Goal: Task Accomplishment & Management: Use online tool/utility

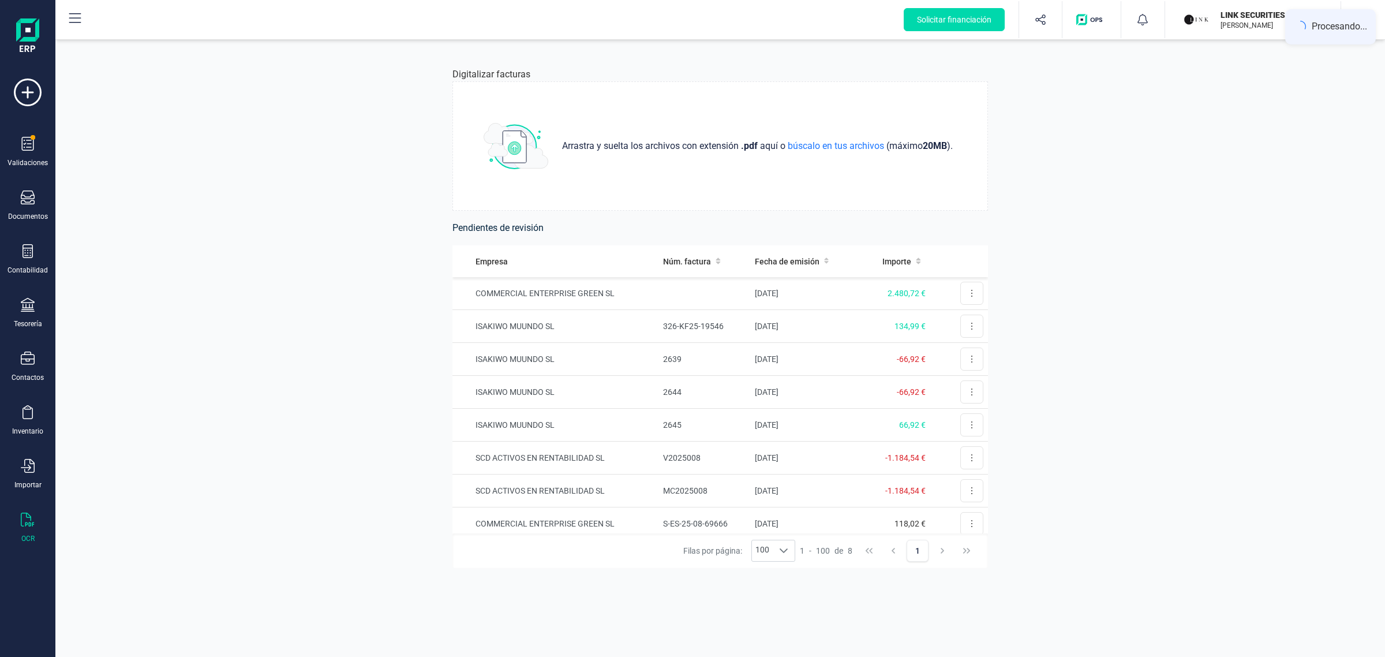
click at [361, 226] on div "Digitalizar facturas Arrastra y suelta los archivos con extensión .pdf aquí o b…" at bounding box center [720, 348] width 1330 height 617
click at [1086, 174] on div "Digitalizar facturas Arrastra y suelta los archivos con extensión .pdf aquí o b…" at bounding box center [720, 348] width 1330 height 617
click at [962, 289] on button at bounding box center [971, 293] width 23 height 23
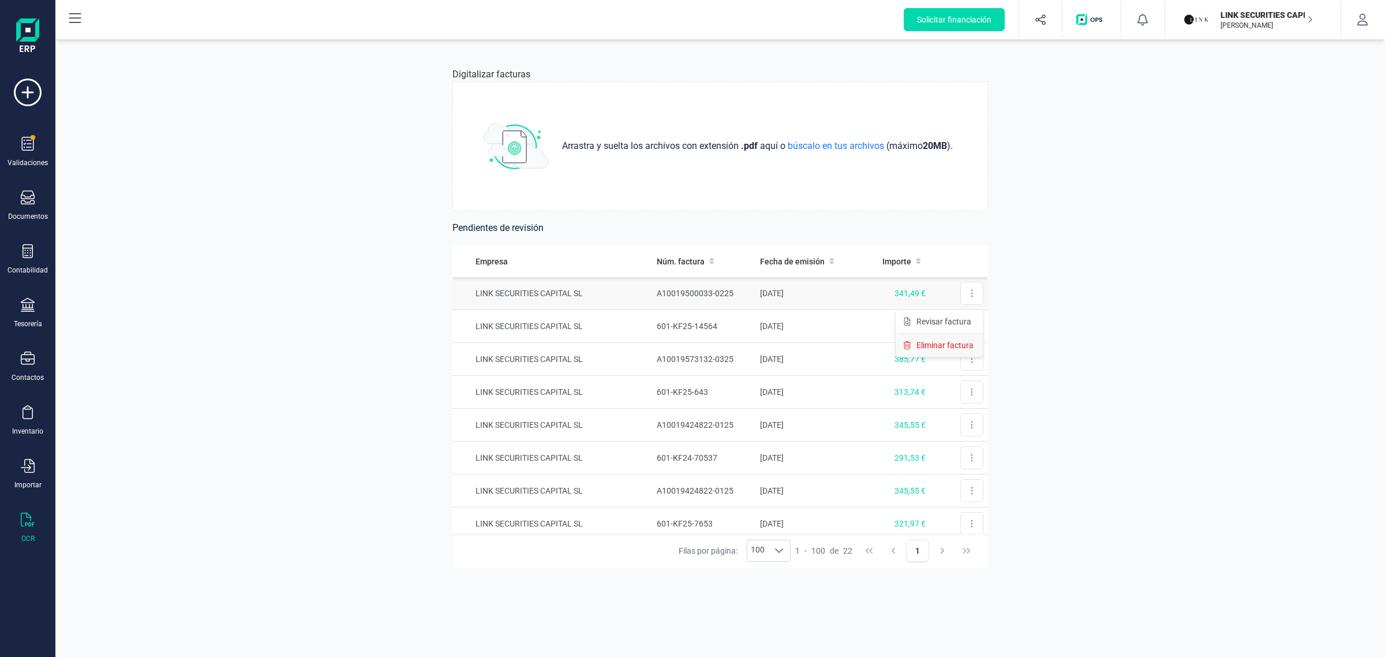
click at [945, 346] on span "Eliminar factura" at bounding box center [945, 345] width 57 height 12
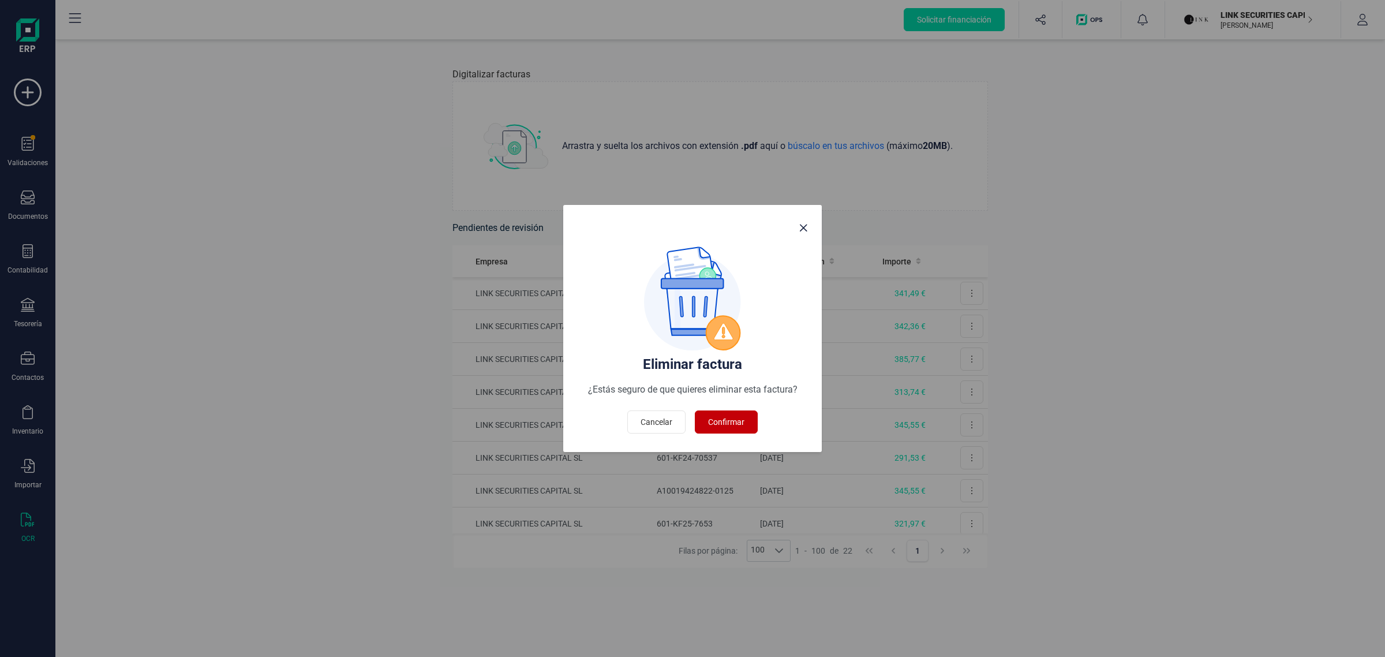
click at [719, 422] on span "Confirmar" at bounding box center [726, 422] width 36 height 12
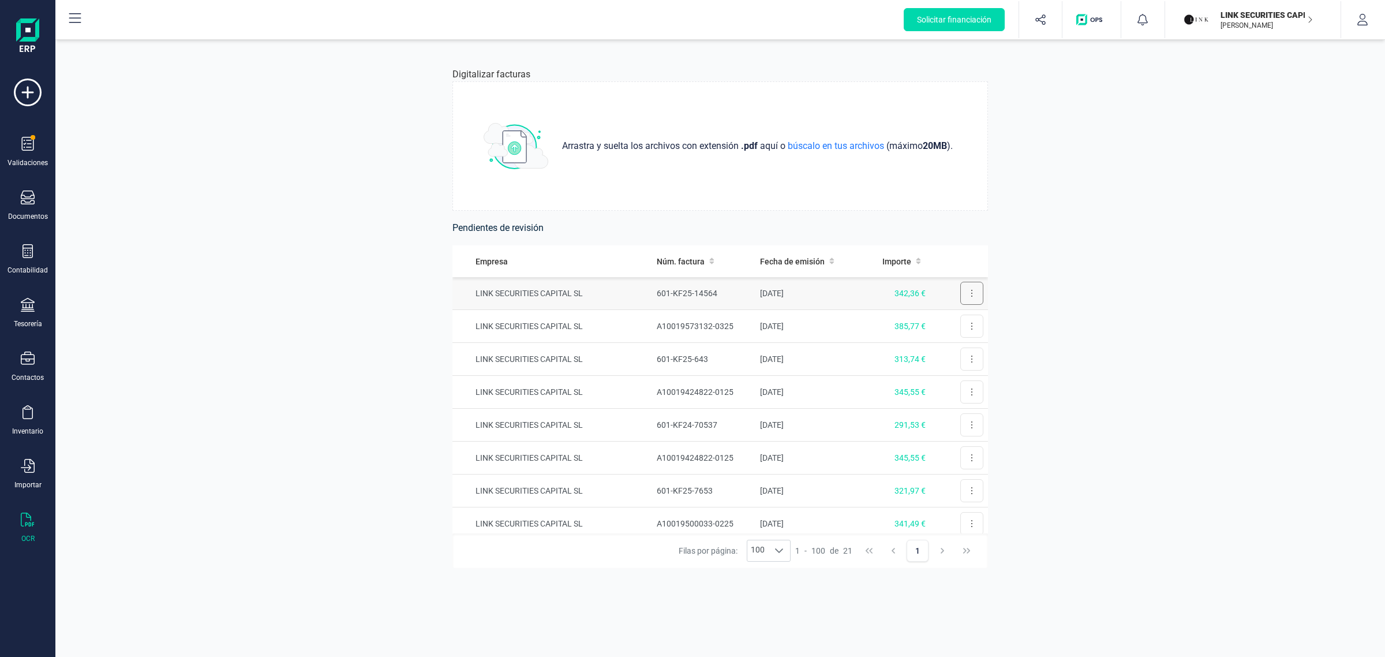
click at [962, 293] on button at bounding box center [971, 293] width 23 height 23
click at [917, 348] on span "Eliminar factura" at bounding box center [945, 345] width 57 height 12
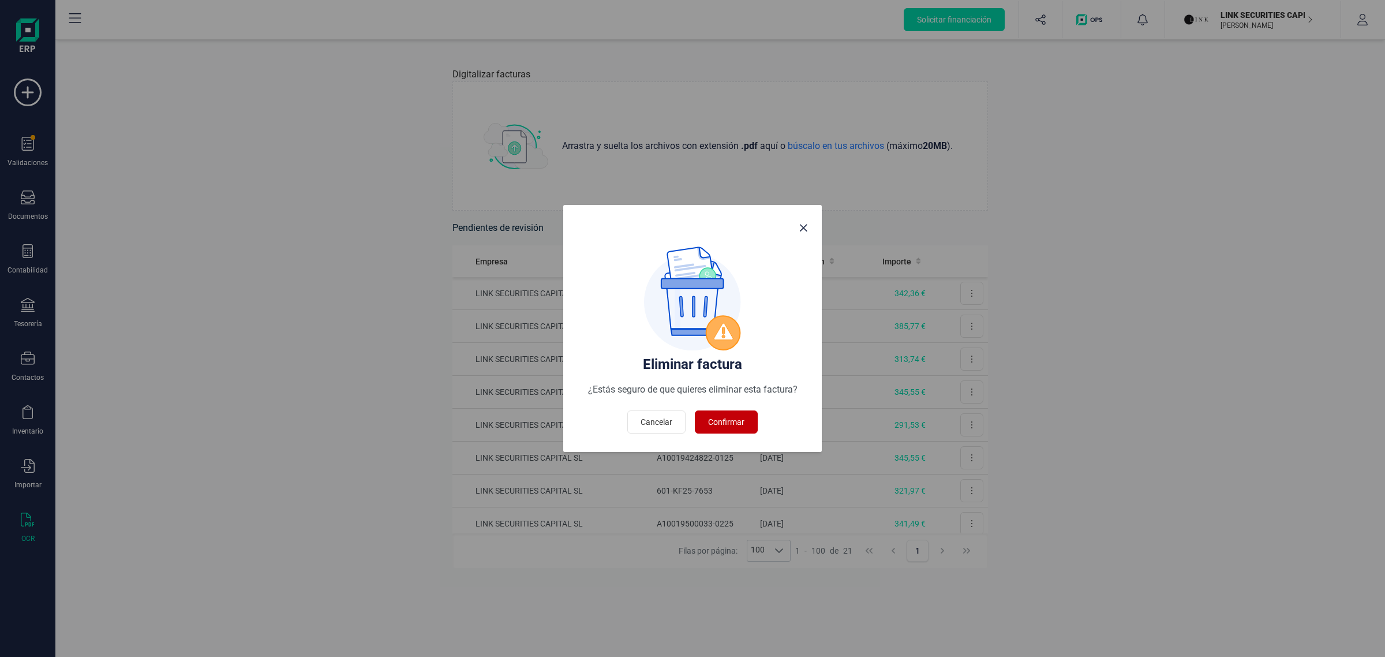
click at [724, 420] on span "Confirmar" at bounding box center [726, 422] width 36 height 12
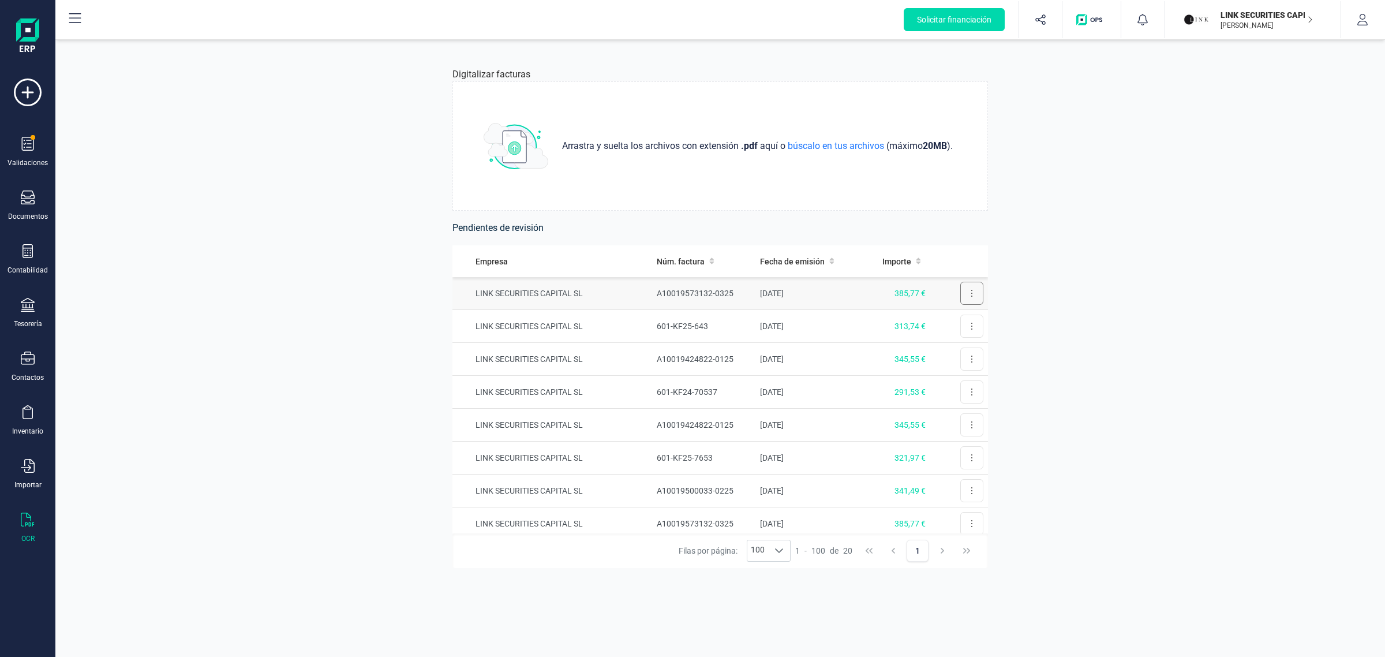
click at [961, 289] on button at bounding box center [971, 293] width 23 height 23
click at [929, 342] on span "Eliminar factura" at bounding box center [945, 345] width 57 height 12
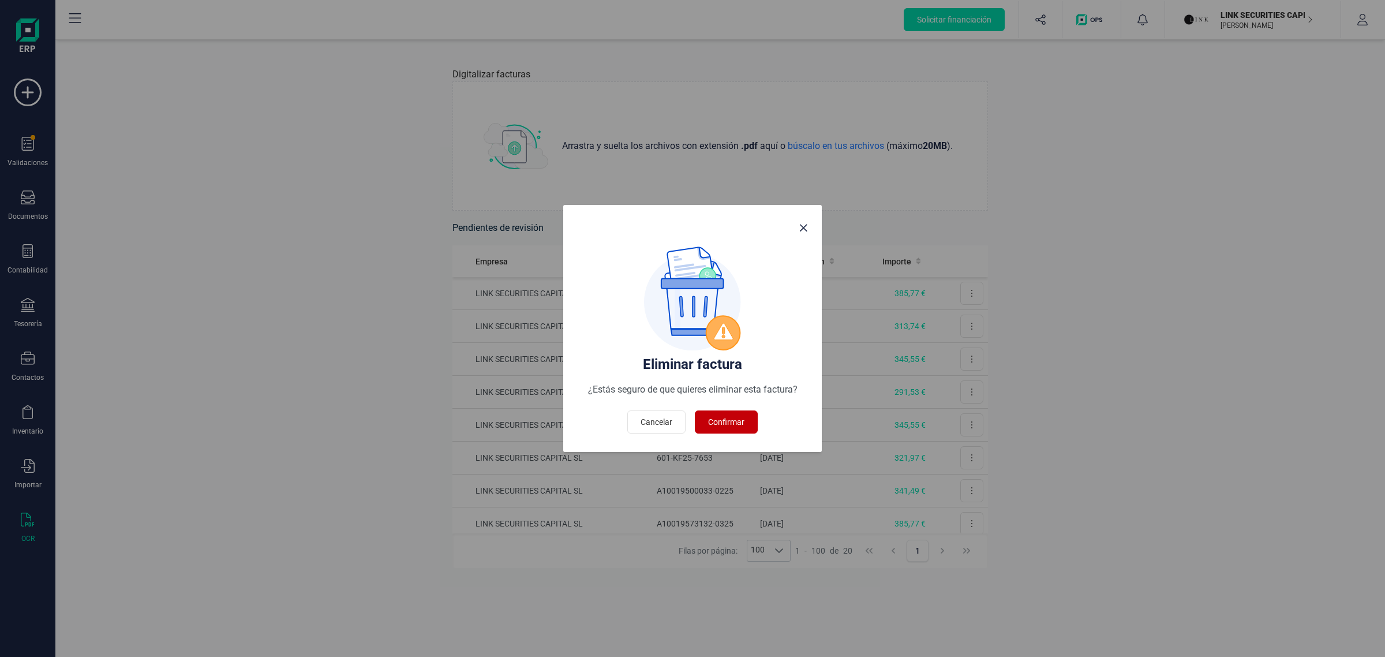
click at [751, 417] on button "Confirmar" at bounding box center [726, 421] width 63 height 23
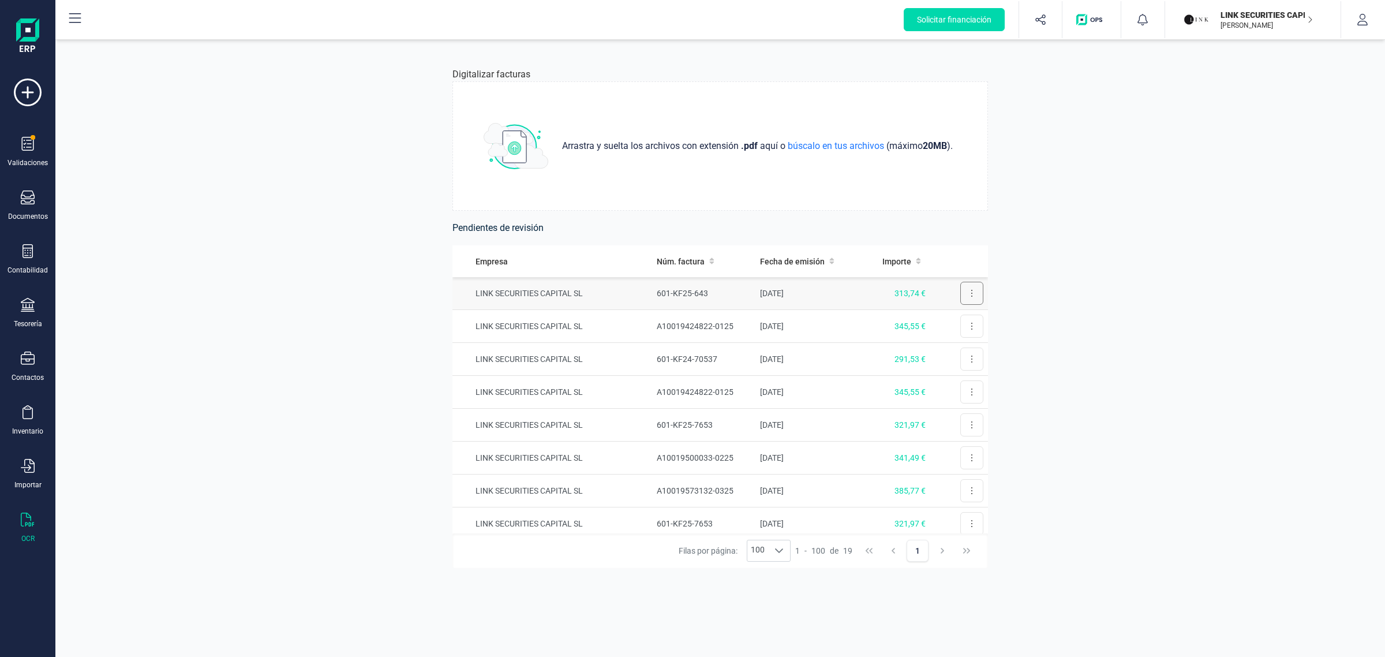
click at [962, 289] on button at bounding box center [971, 293] width 23 height 23
click at [919, 346] on span "Eliminar factura" at bounding box center [945, 345] width 57 height 12
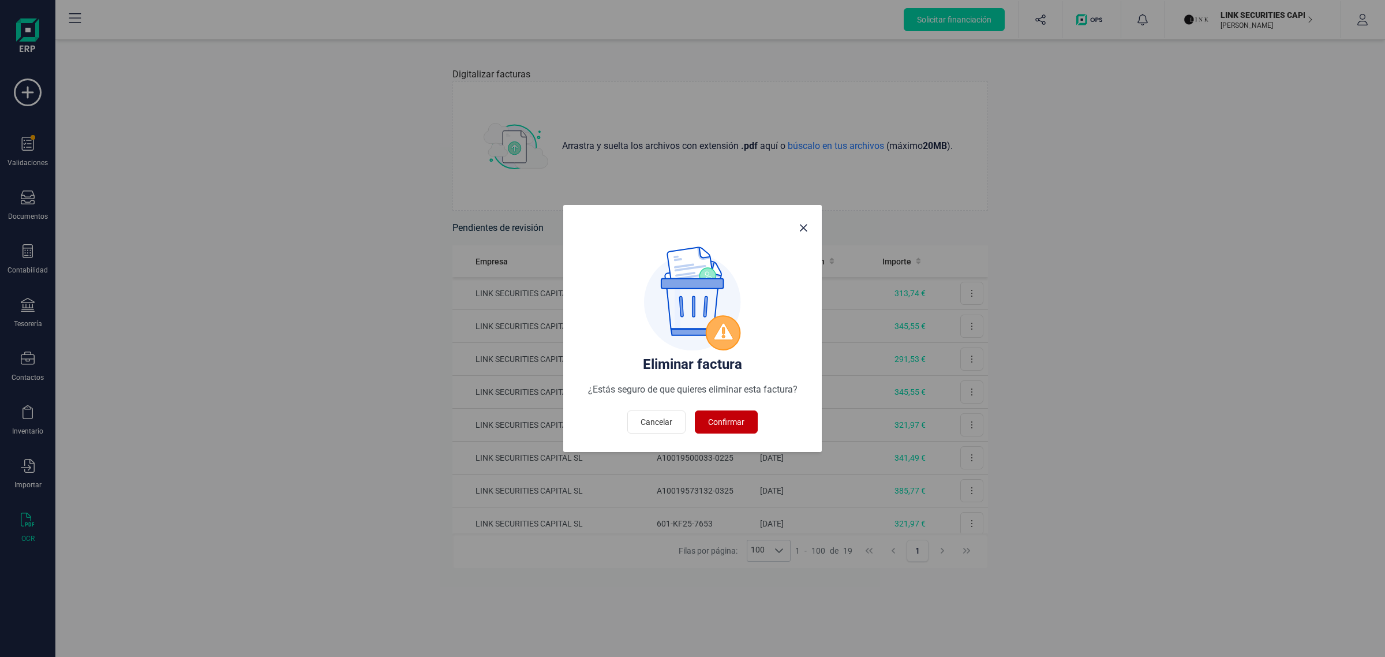
click at [727, 417] on span "Confirmar" at bounding box center [726, 422] width 36 height 12
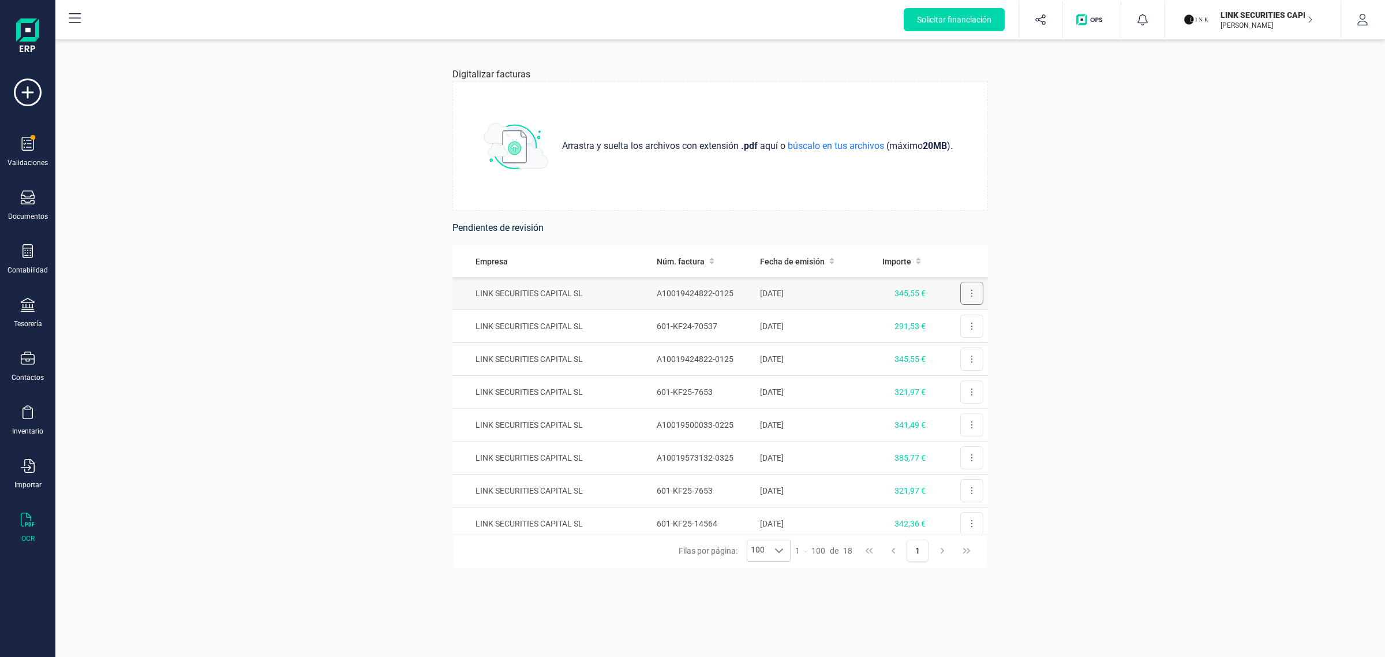
click at [960, 285] on button at bounding box center [971, 293] width 23 height 23
click at [937, 342] on span "Eliminar factura" at bounding box center [945, 345] width 57 height 12
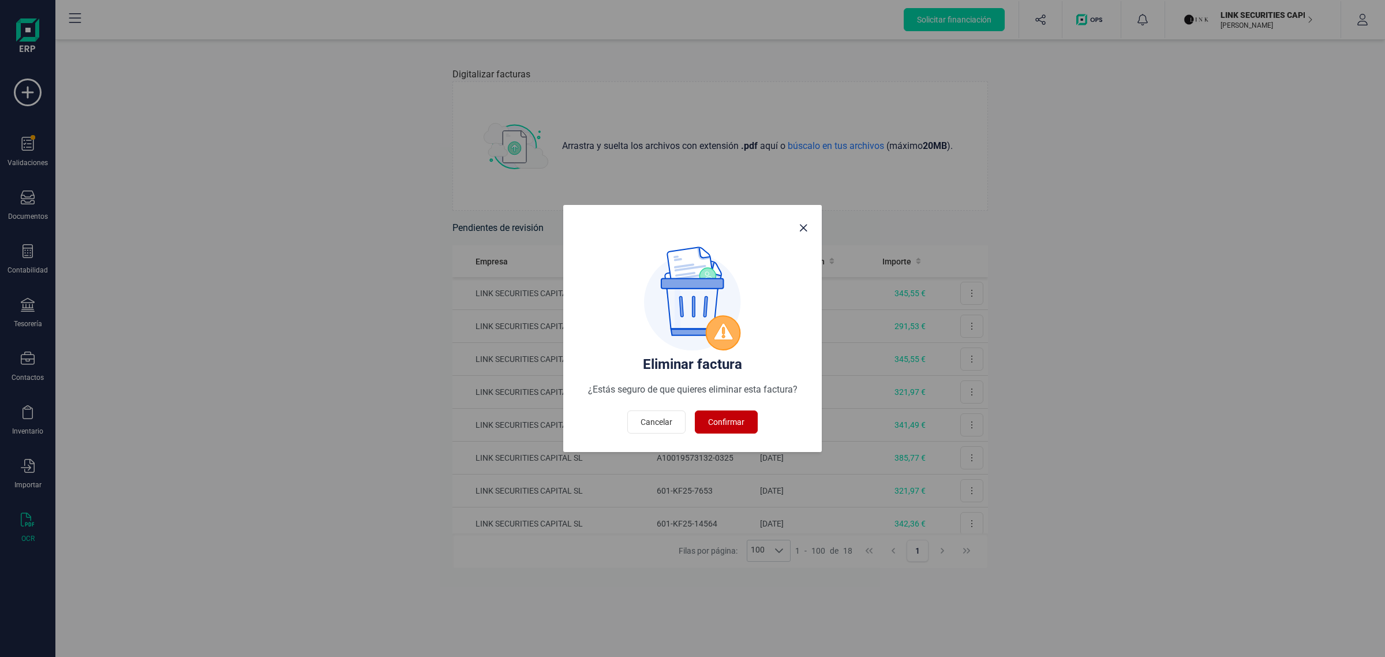
click at [722, 423] on span "Confirmar" at bounding box center [726, 422] width 36 height 12
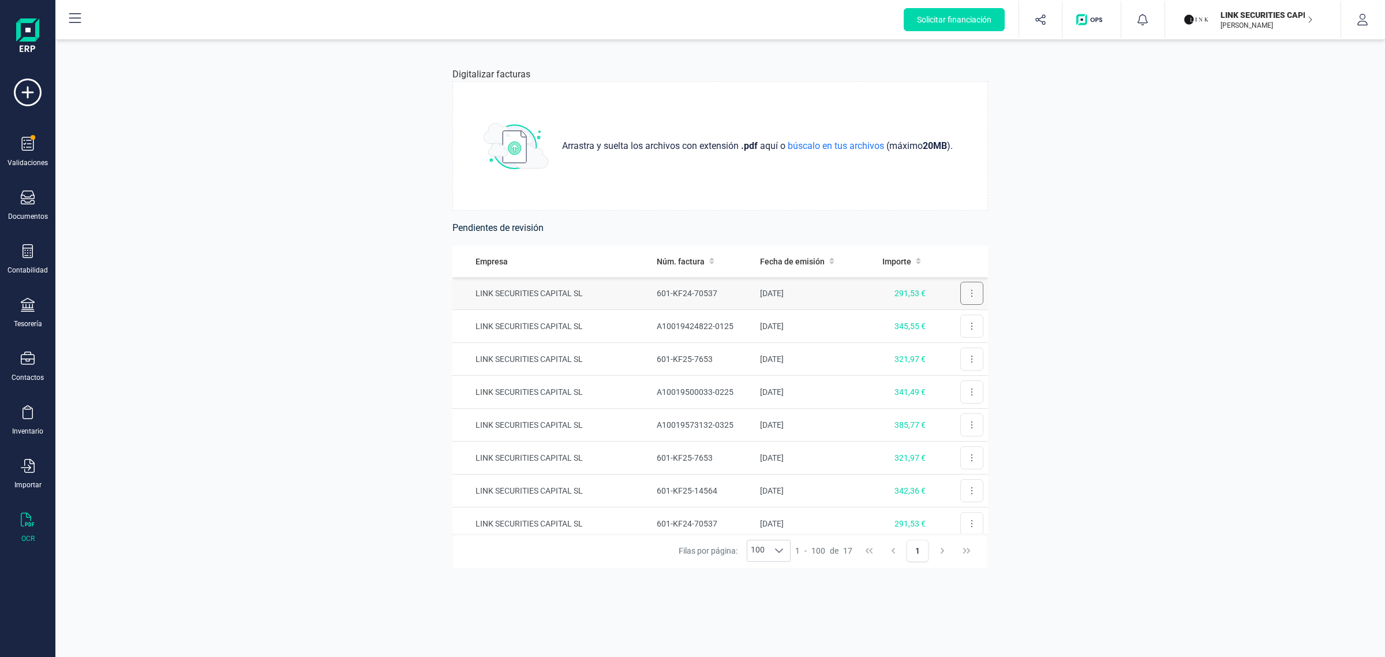
click at [967, 290] on button at bounding box center [971, 293] width 23 height 23
click at [951, 341] on span "Eliminar factura" at bounding box center [945, 345] width 57 height 12
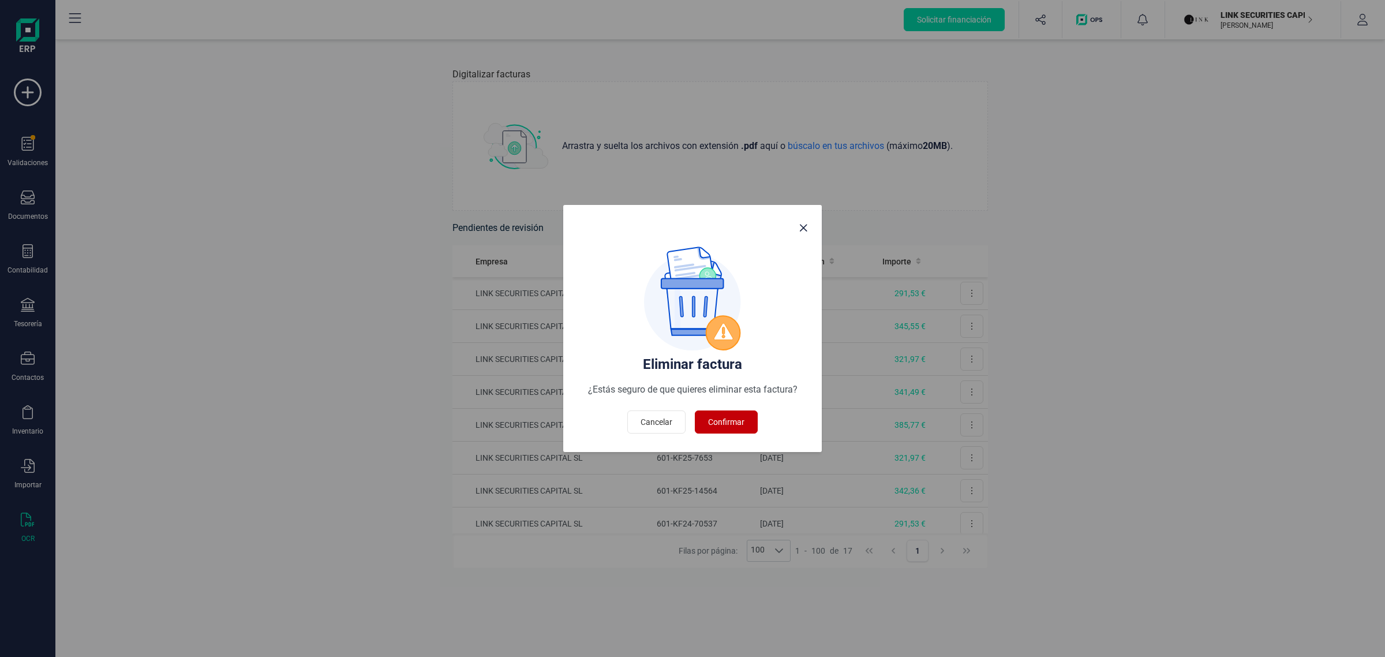
click at [746, 422] on button "Confirmar" at bounding box center [726, 421] width 63 height 23
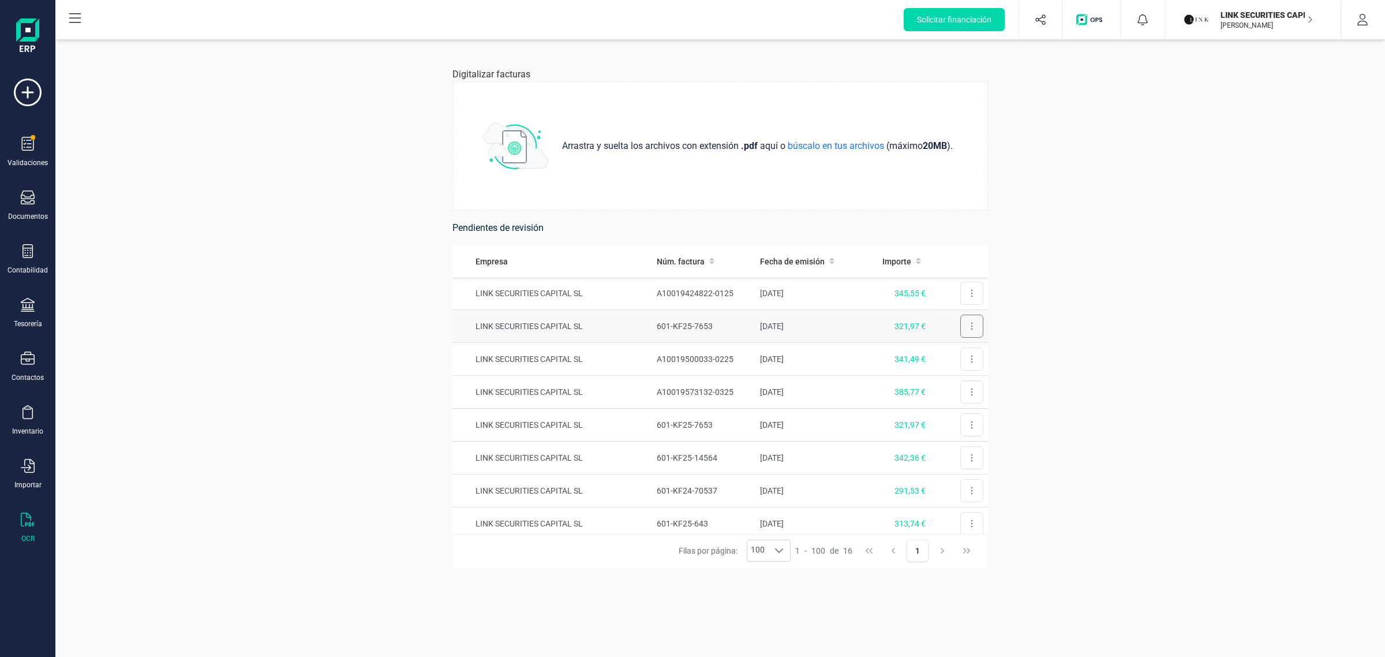
click at [961, 324] on button at bounding box center [971, 326] width 23 height 23
click at [917, 376] on span "Eliminar factura" at bounding box center [945, 378] width 57 height 12
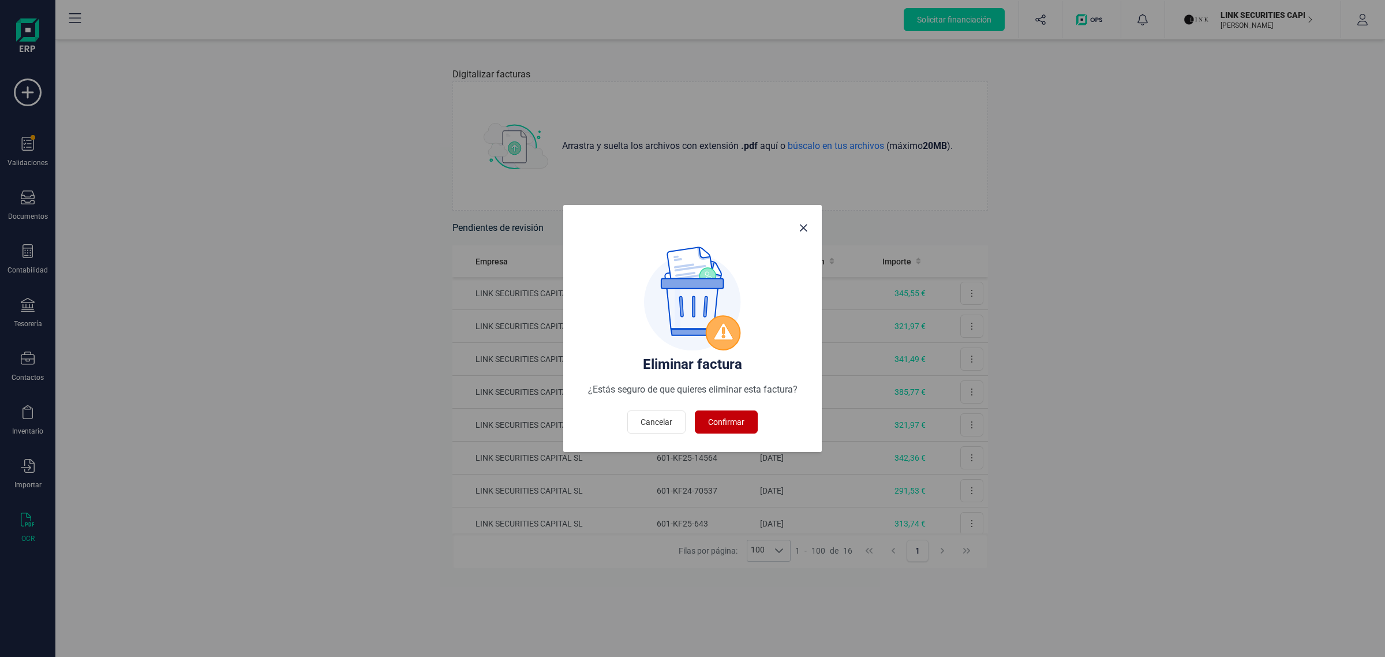
click at [731, 417] on span "Confirmar" at bounding box center [726, 422] width 36 height 12
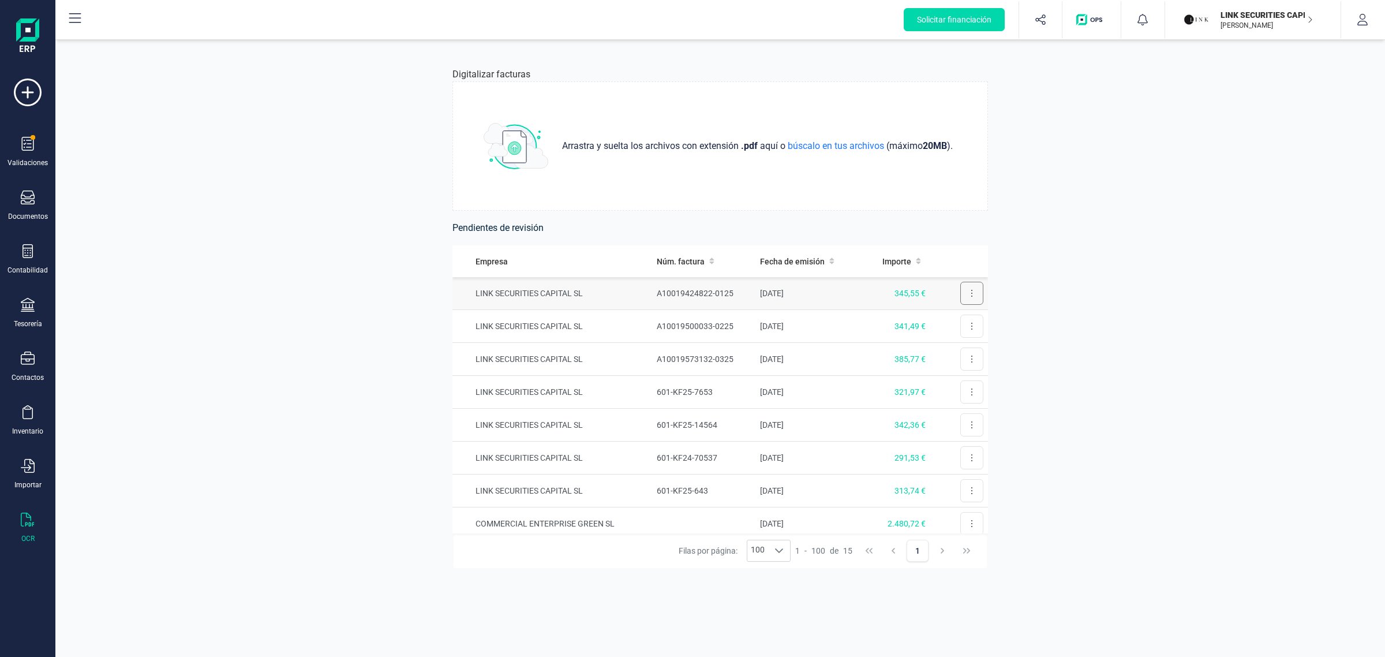
click at [963, 286] on button at bounding box center [971, 293] width 23 height 23
click at [1076, 266] on div "Digitalizar facturas Arrastra y suelta los archivos con extensión .pdf aquí o b…" at bounding box center [720, 348] width 1330 height 617
click at [809, 292] on td "[DATE]" at bounding box center [809, 293] width 106 height 33
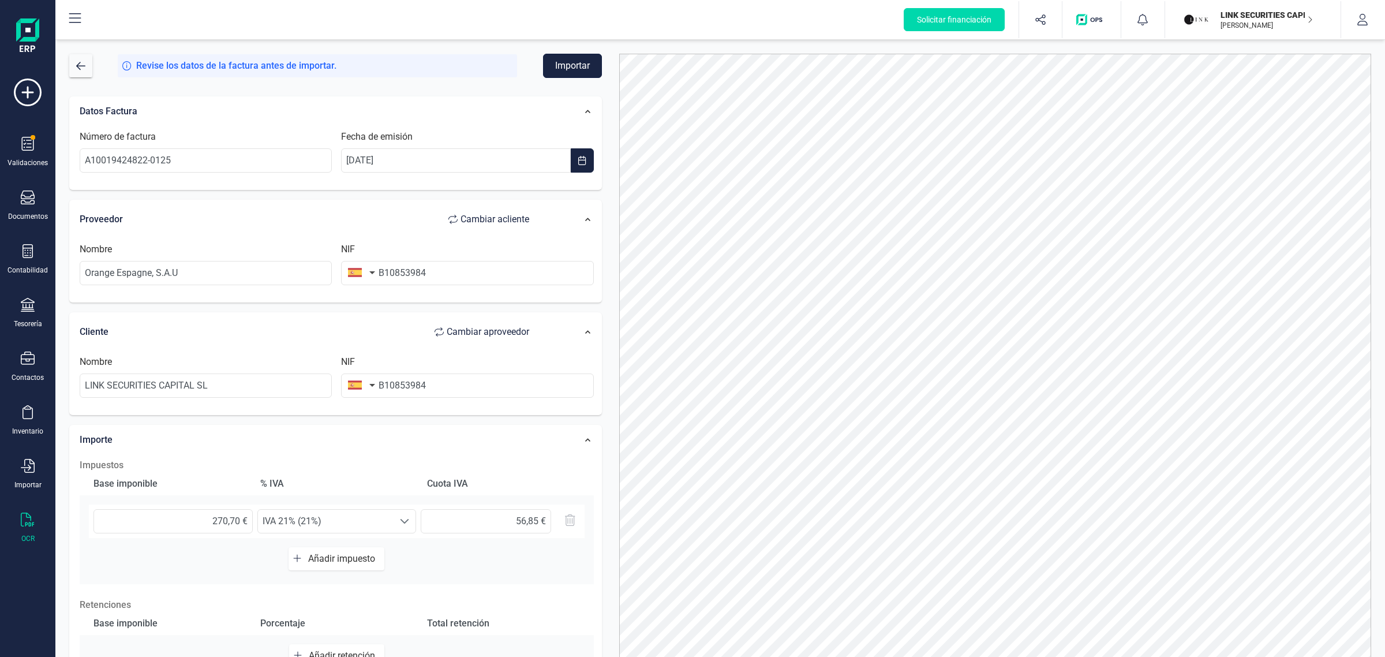
click at [579, 65] on button "Importar" at bounding box center [572, 66] width 59 height 24
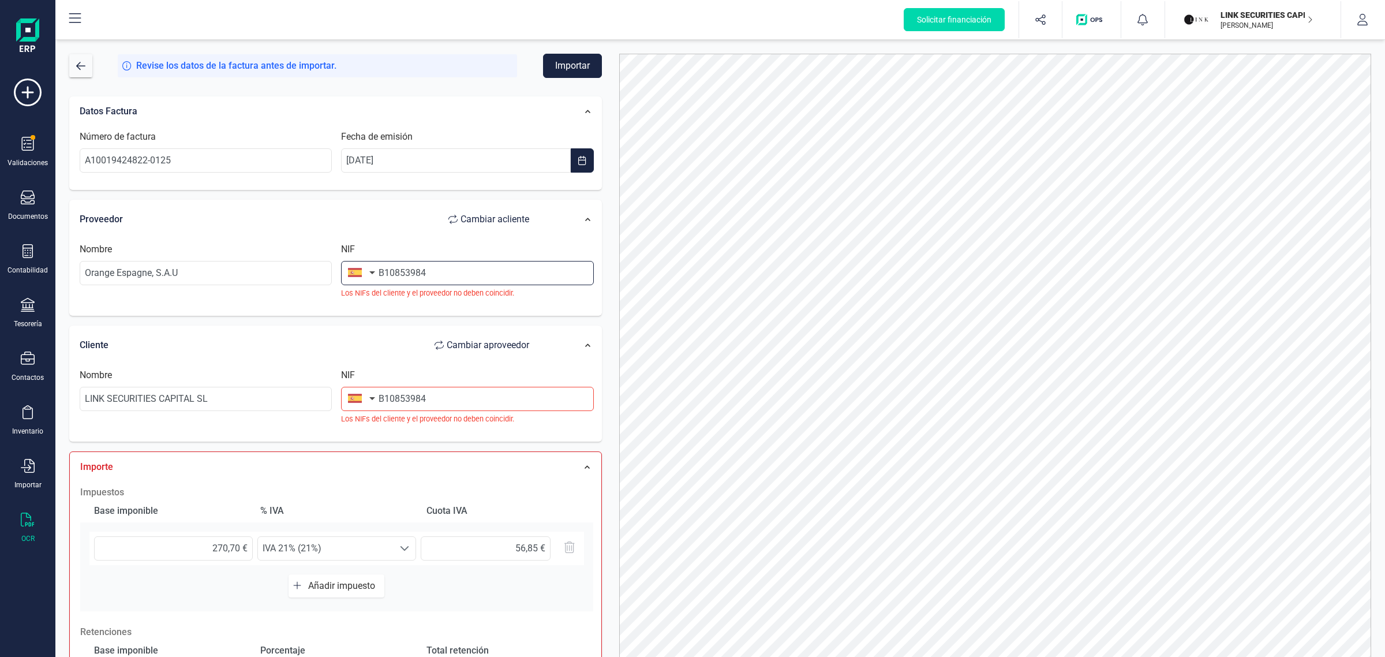
drag, startPoint x: 431, startPoint y: 275, endPoint x: 274, endPoint y: 304, distance: 159.1
click at [274, 304] on div "Nombre Orange [GEOGRAPHIC_DATA], S.A.U NIF B10853984 Los NIFs del cliente y el …" at bounding box center [337, 274] width 524 height 65
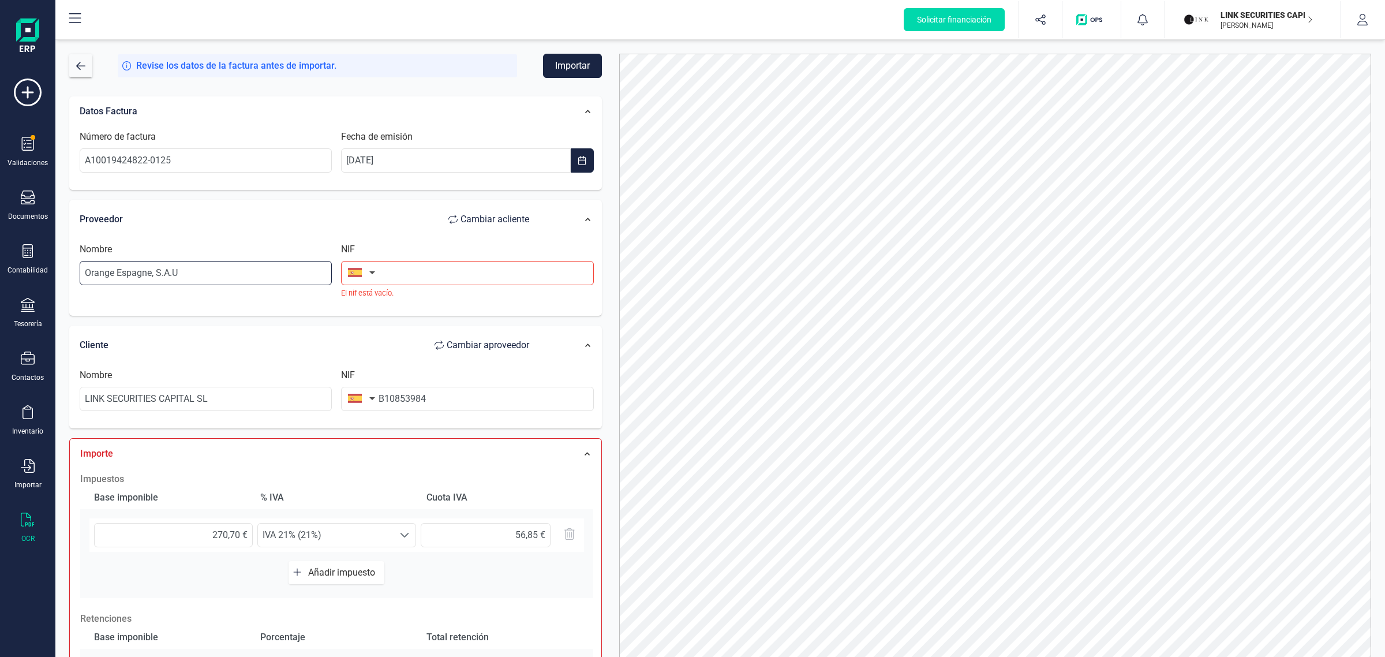
click at [216, 281] on input "Orange Espagne, S.A.U" at bounding box center [206, 273] width 252 height 24
drag, startPoint x: 249, startPoint y: 272, endPoint x: -28, endPoint y: 303, distance: 279.3
click at [0, 303] on html "Solicitar financiación Validaciones Documentos Documentos Presupuestos Pedidos …" at bounding box center [692, 328] width 1385 height 657
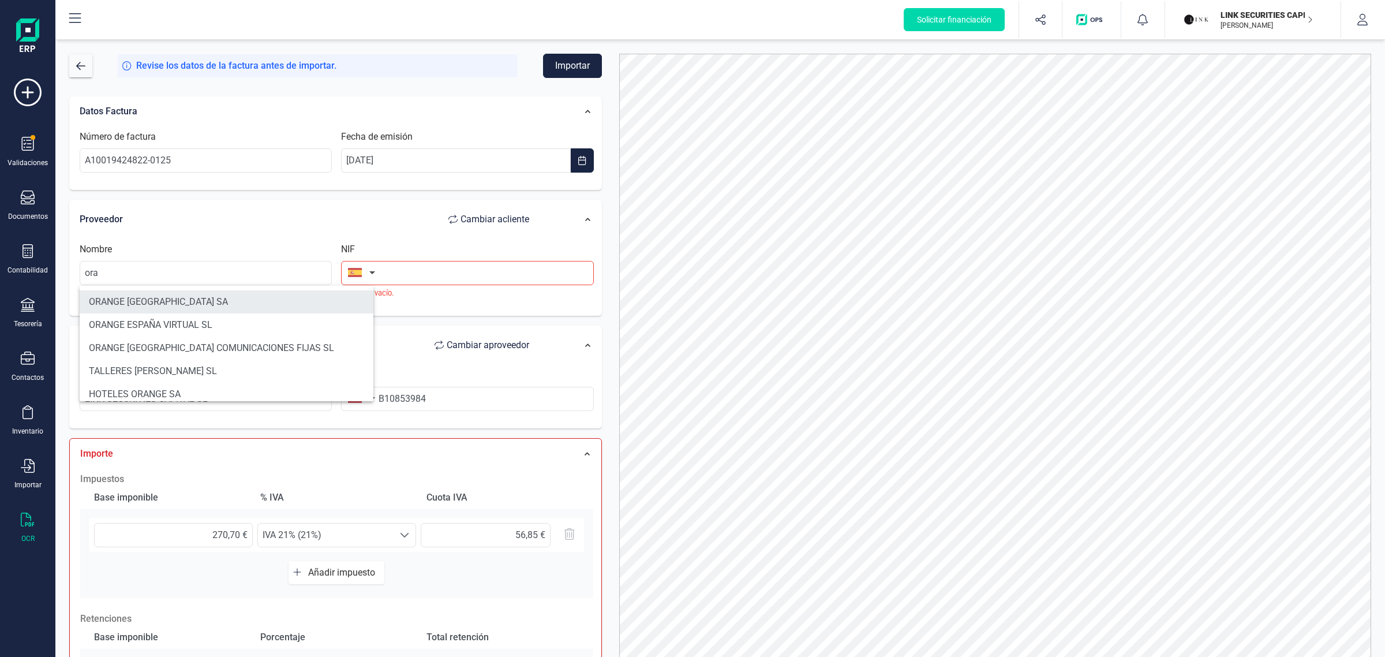
click at [188, 298] on li "ORANGE [GEOGRAPHIC_DATA] SA" at bounding box center [227, 301] width 294 height 23
type input "ORANGE [GEOGRAPHIC_DATA] SA"
type input "A82009812"
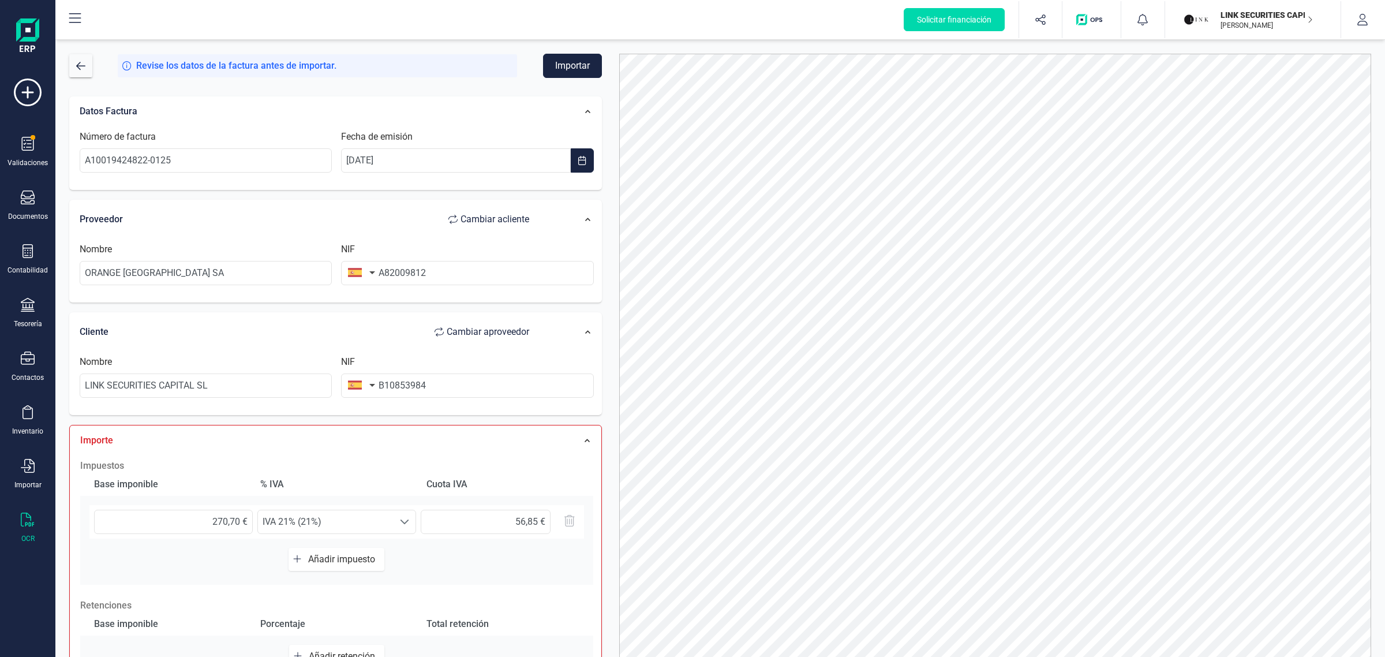
click at [361, 349] on div "Cliente Cambiar a proveedor" at bounding box center [310, 332] width 473 height 35
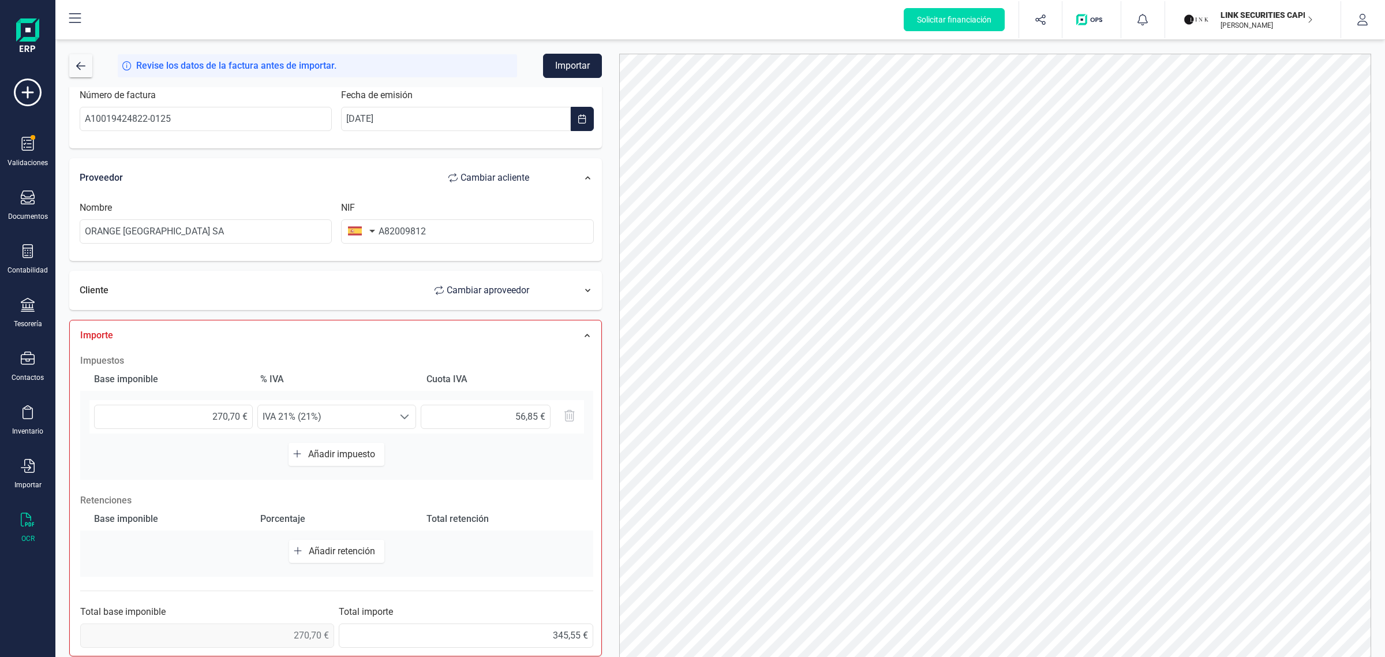
scroll to position [65, 0]
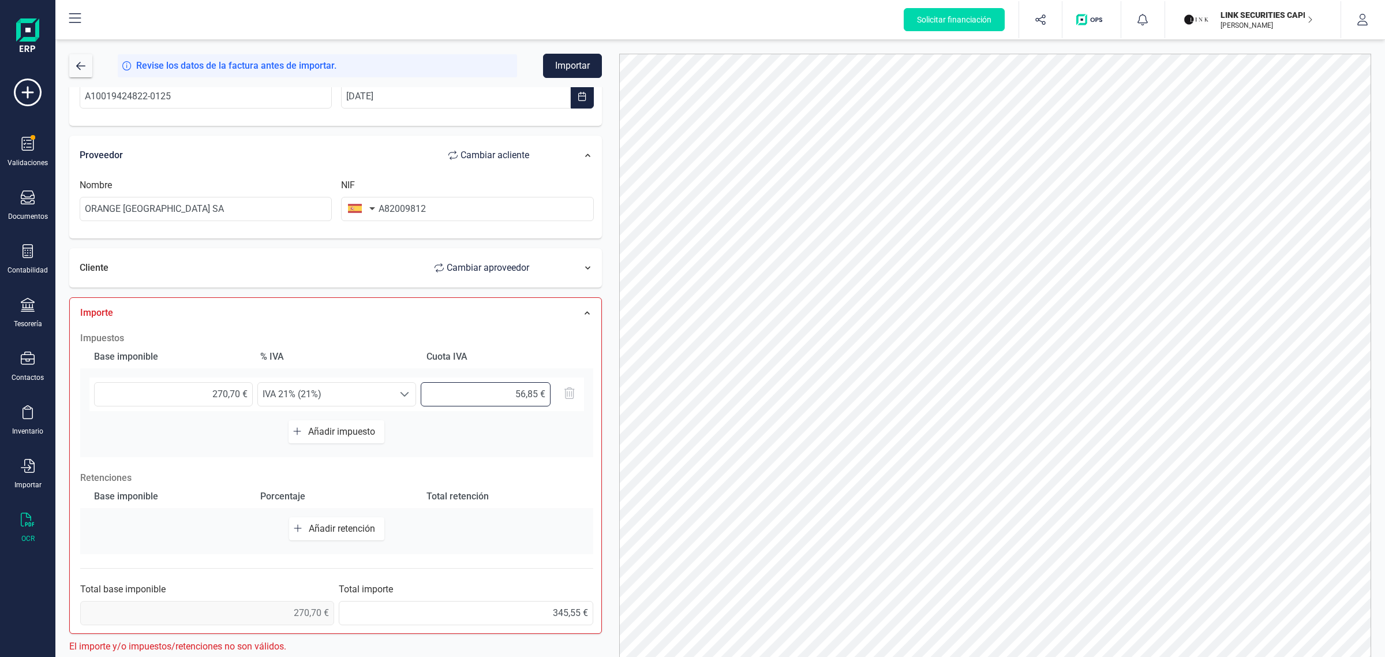
click at [495, 390] on input "56,85 €" at bounding box center [486, 394] width 130 height 24
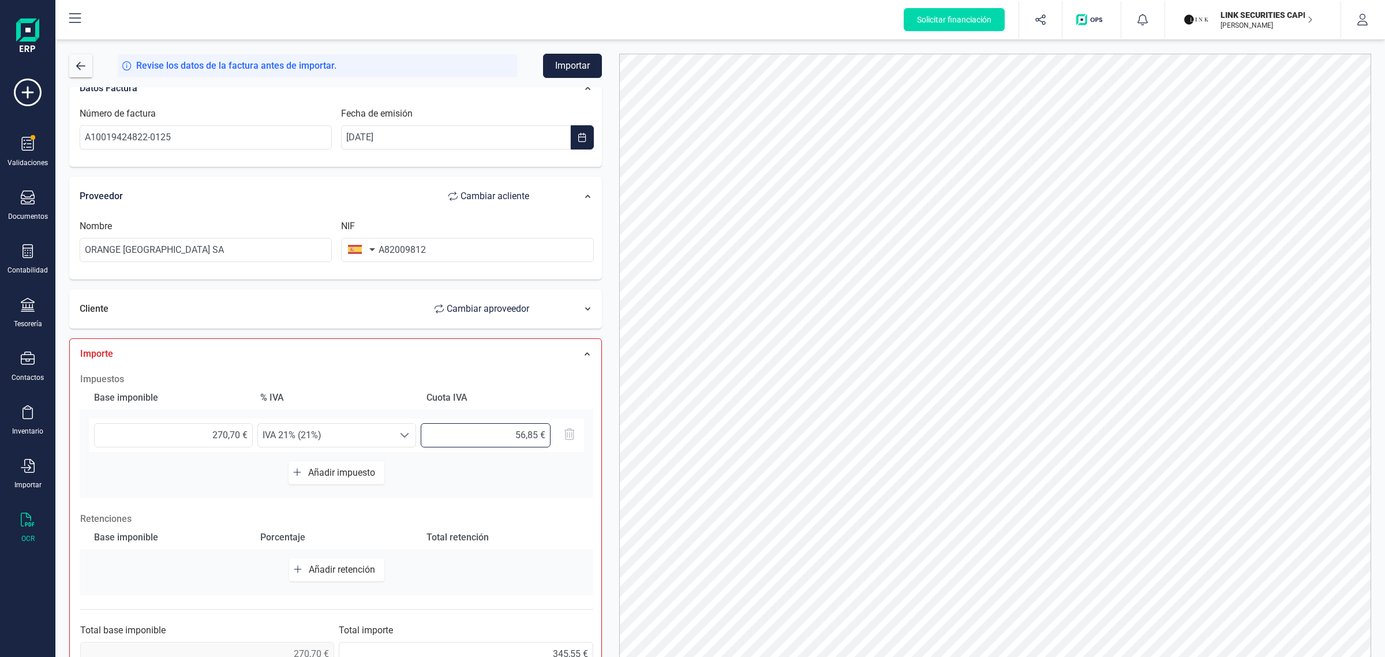
scroll to position [0, 0]
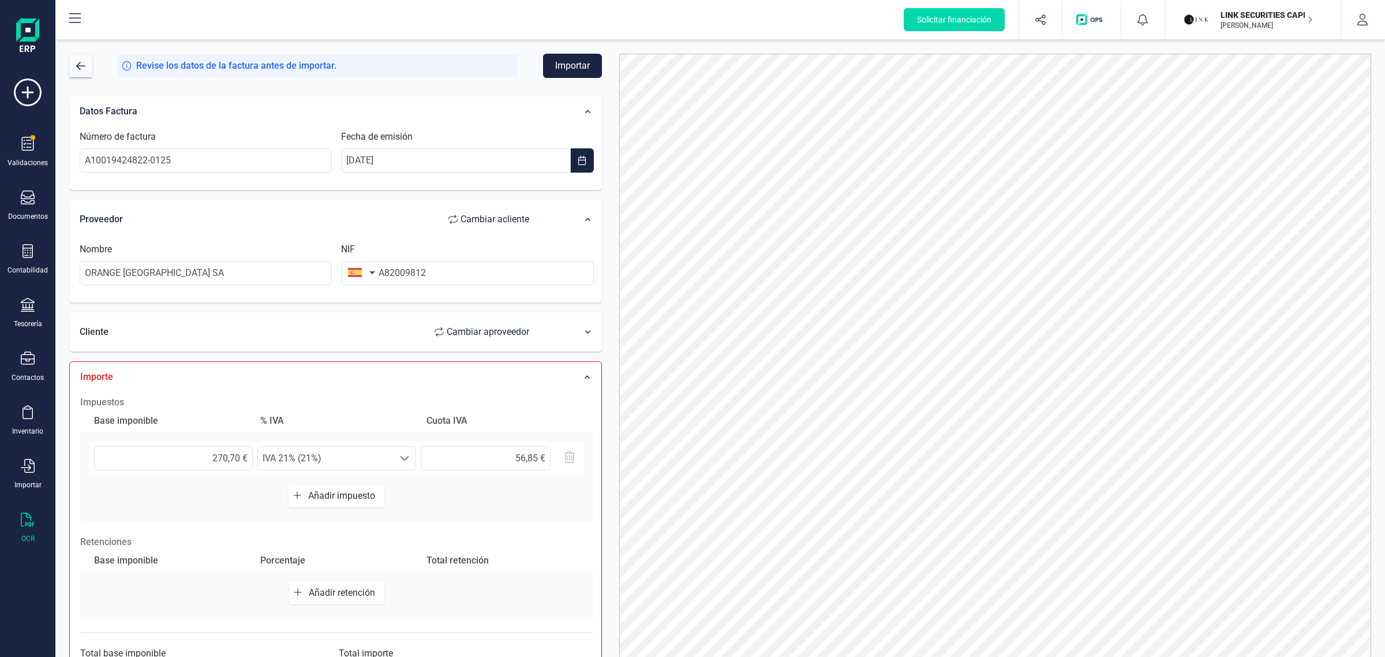
click at [577, 63] on button "Importar" at bounding box center [572, 66] width 59 height 24
click at [491, 498] on div "Base imponible % IVA Cuota IVA 270,70 € Seleccione un % IVA 21% (21%) IVA 21% (…" at bounding box center [336, 465] width 513 height 112
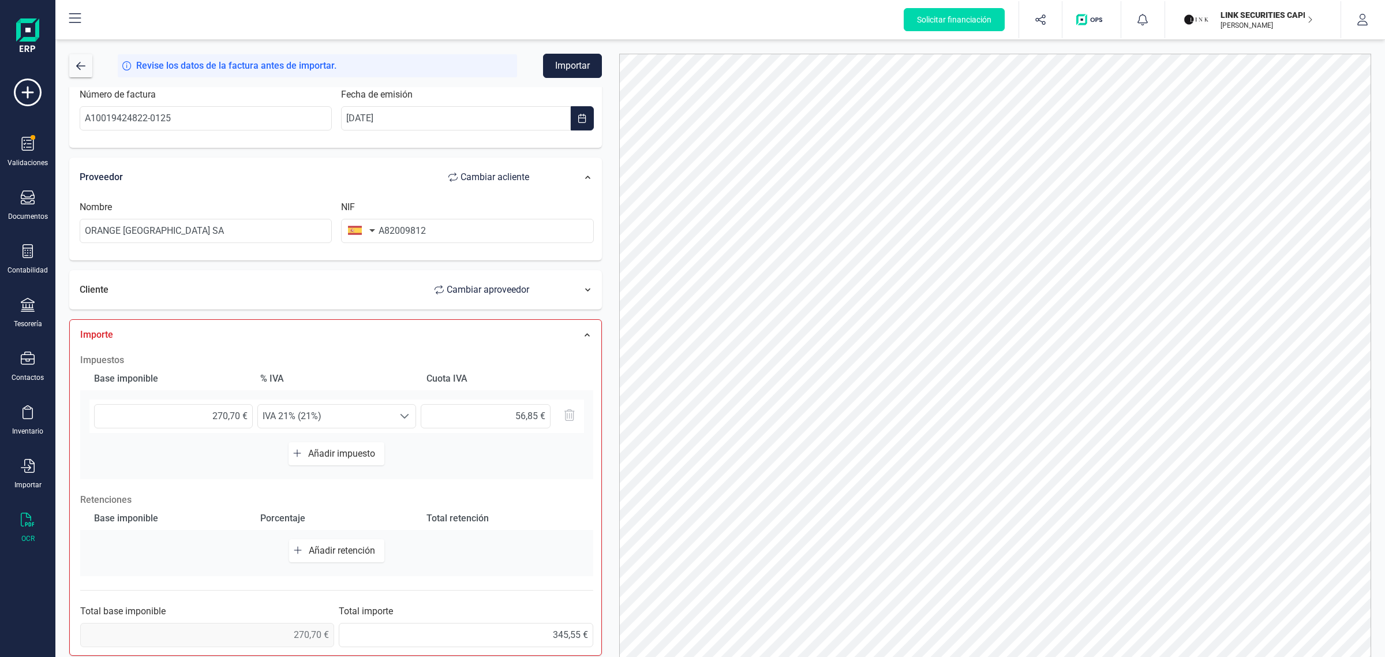
scroll to position [65, 0]
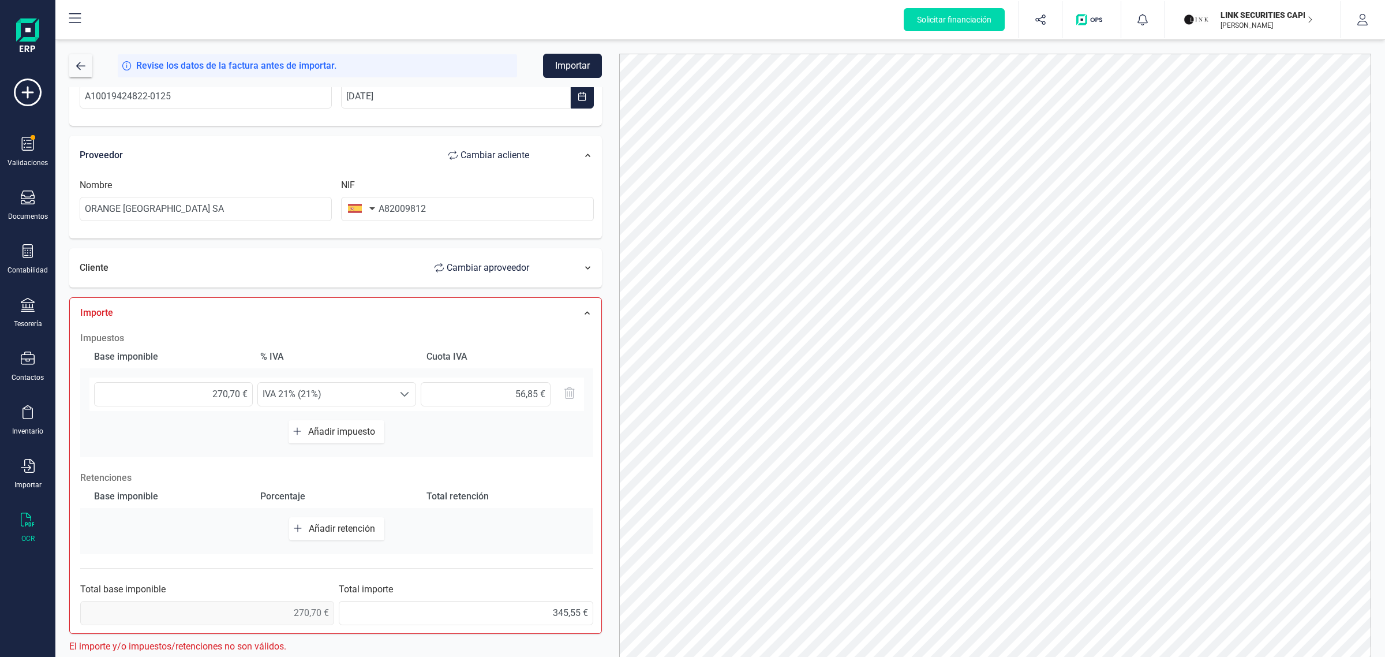
click at [349, 433] on span "Añadir impuesto" at bounding box center [344, 431] width 72 height 11
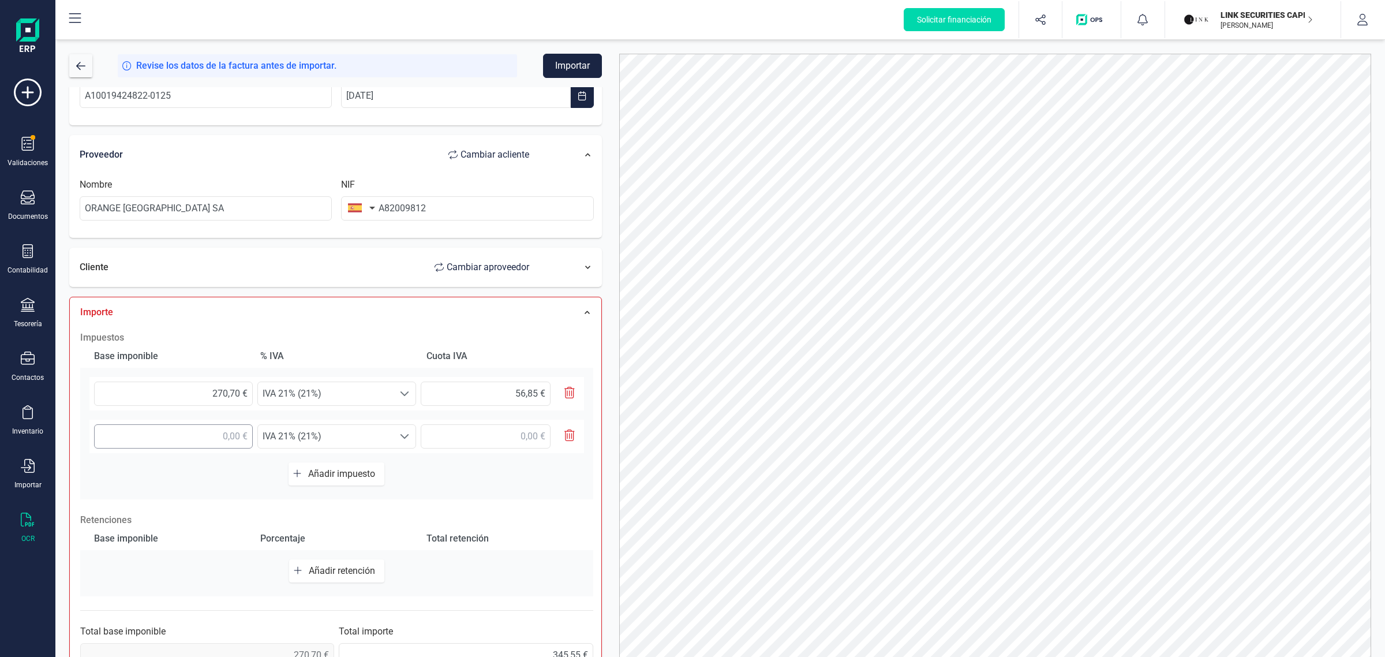
drag, startPoint x: 174, startPoint y: 453, endPoint x: 177, endPoint y: 443, distance: 10.2
click at [174, 449] on div "Seleccione un % IVA 21% (21%) IVA 21% (21%)" at bounding box center [336, 436] width 495 height 33
click at [165, 448] on input "text" at bounding box center [173, 436] width 159 height 24
click at [238, 434] on input "text" at bounding box center [173, 436] width 159 height 24
drag, startPoint x: 214, startPoint y: 433, endPoint x: 219, endPoint y: 430, distance: 6.2
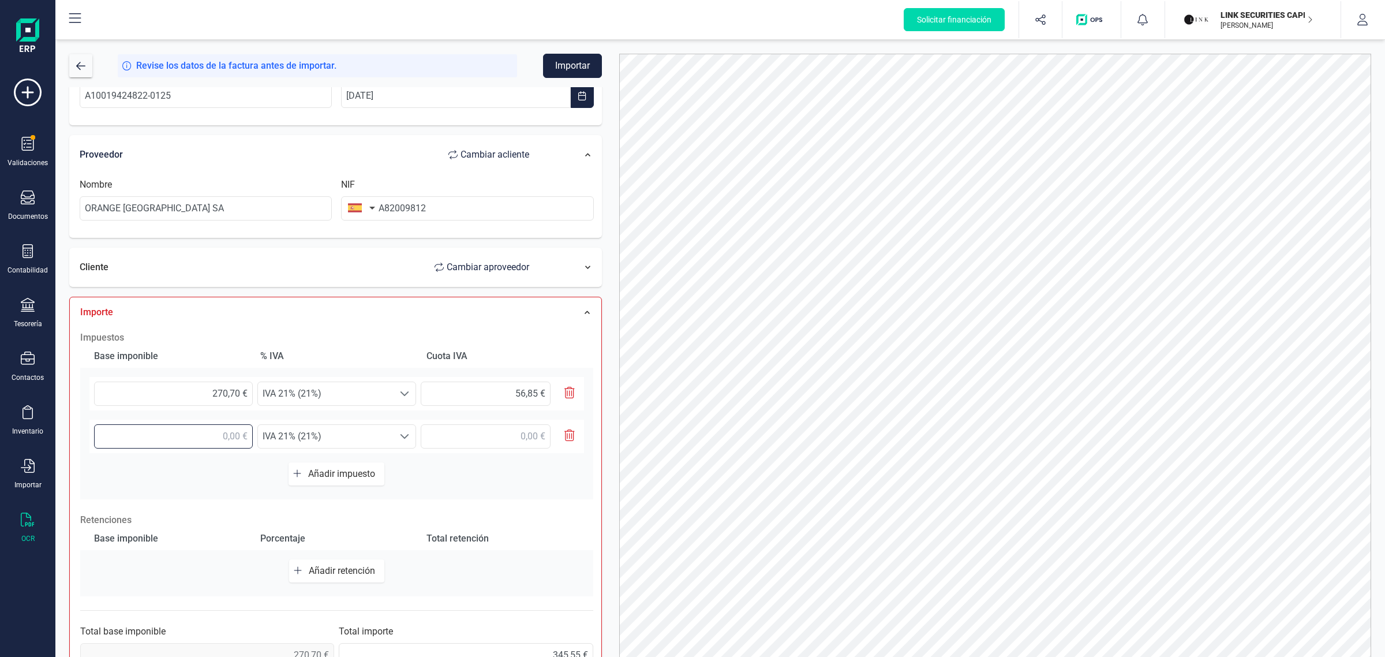
click at [219, 430] on input "text" at bounding box center [173, 436] width 159 height 24
type input "18,00 €"
click at [342, 436] on span "IVA 21% (21%)" at bounding box center [326, 436] width 136 height 23
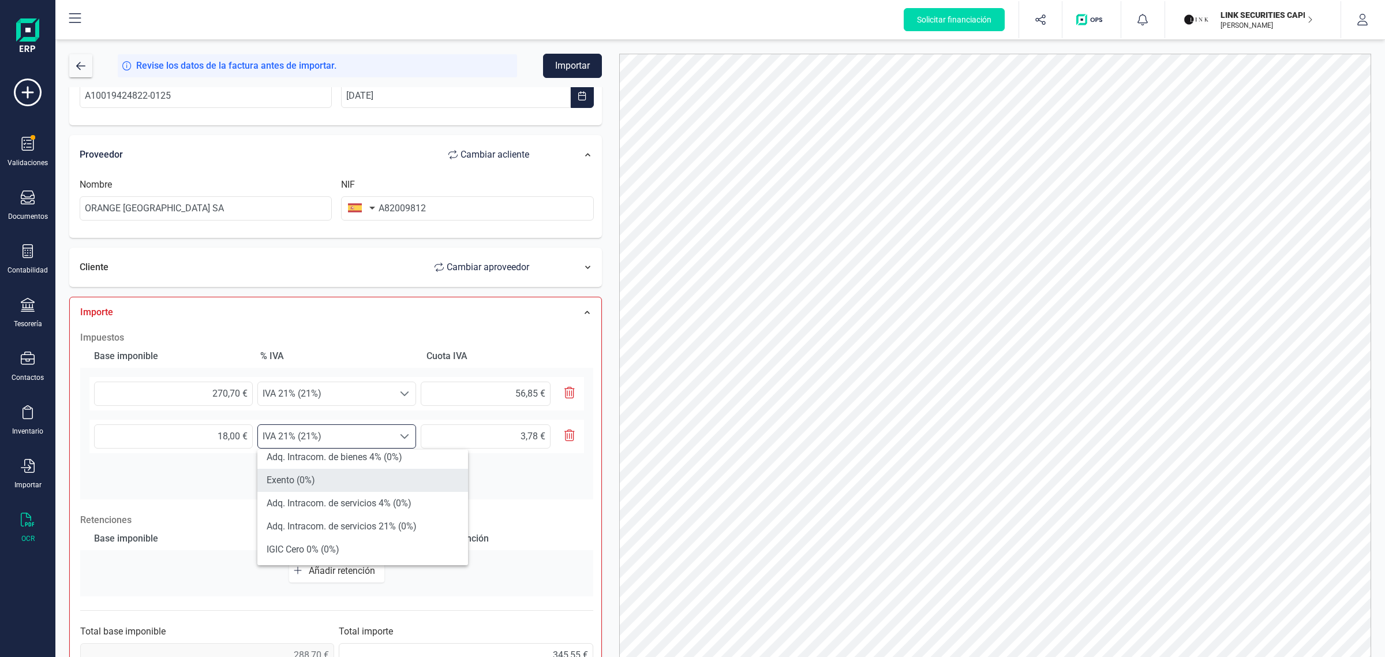
click at [312, 478] on li "Exento (0%)" at bounding box center [362, 480] width 211 height 23
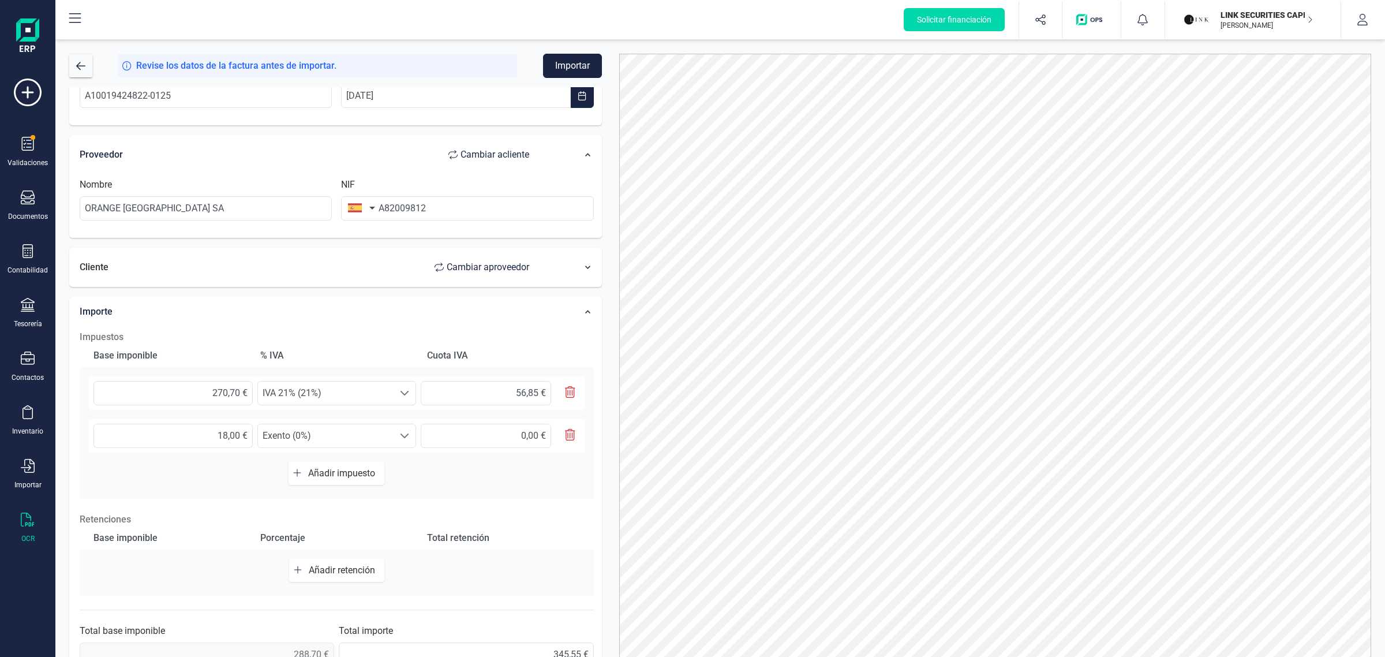
click at [564, 65] on button "Importar" at bounding box center [572, 66] width 59 height 24
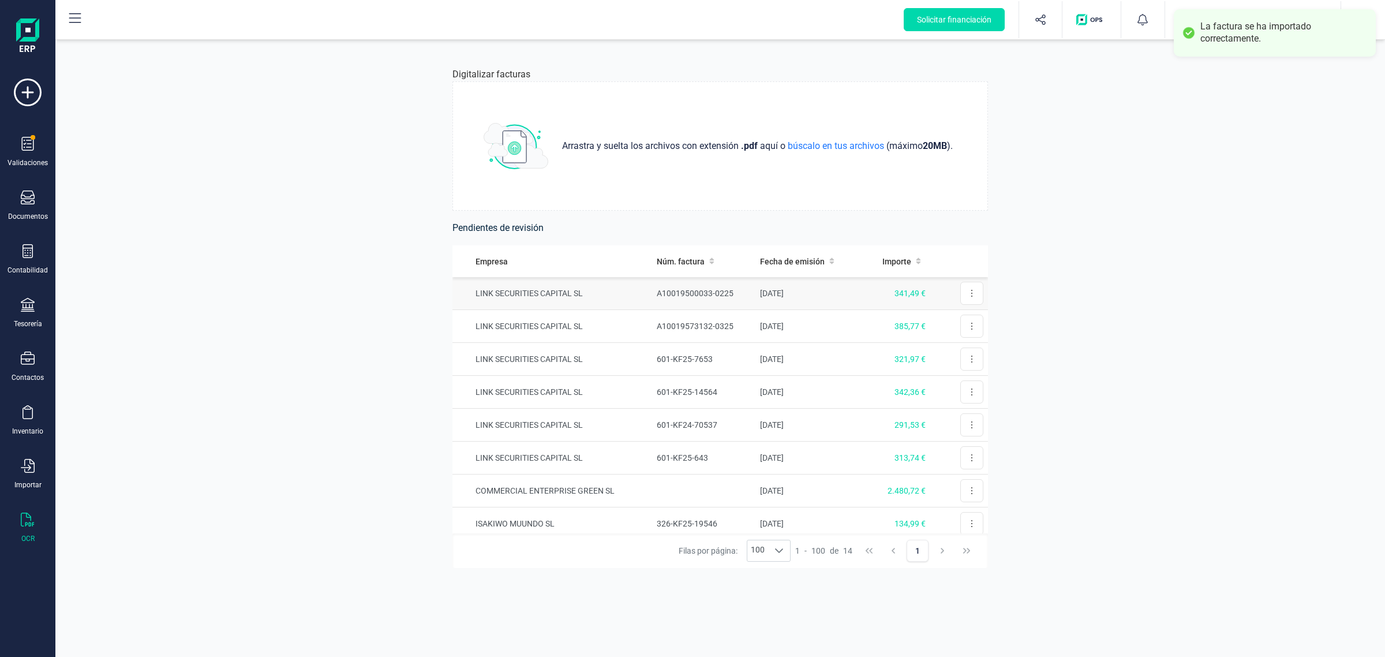
click at [861, 292] on td "341,49 €" at bounding box center [895, 293] width 69 height 33
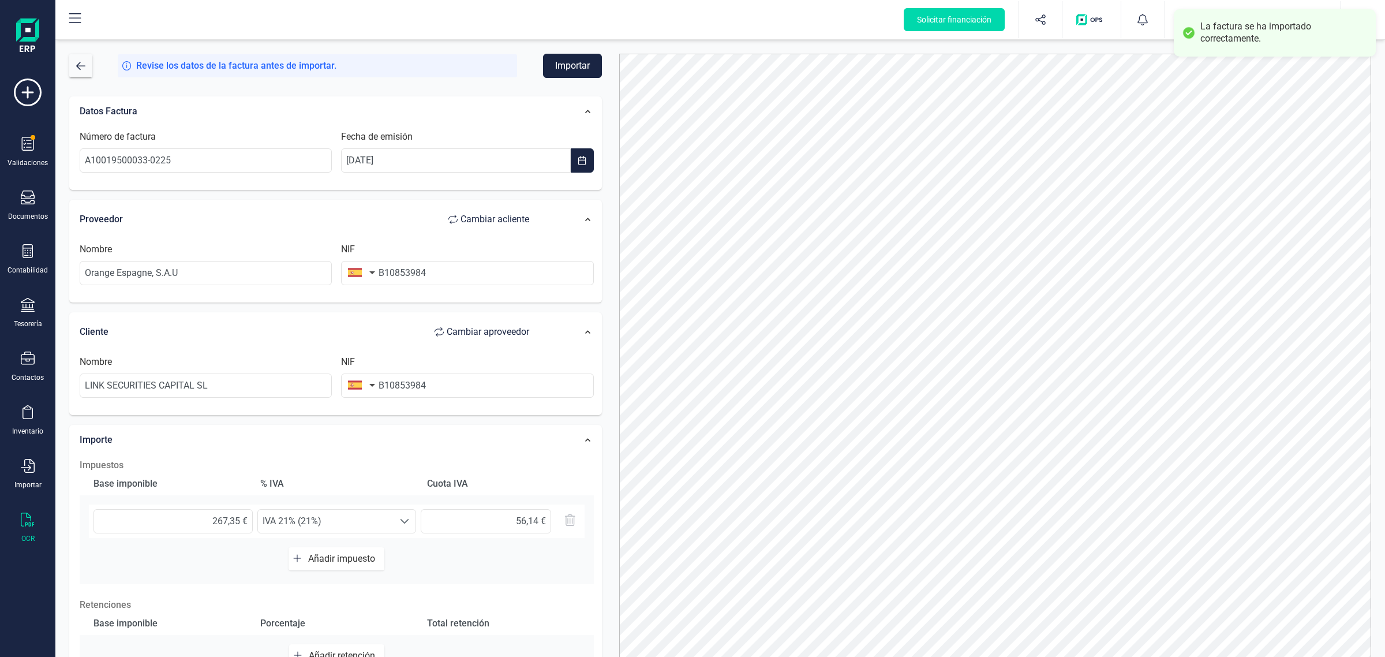
click at [249, 286] on div "Nombre Orange [GEOGRAPHIC_DATA], S.A.U NIF B10853984" at bounding box center [337, 268] width 524 height 52
click at [240, 278] on input "Orange Espagne, S.A.U" at bounding box center [206, 273] width 252 height 24
drag, startPoint x: 240, startPoint y: 278, endPoint x: -33, endPoint y: 319, distance: 276.1
click at [0, 319] on html "La factura se ha importado correctamente. Solicitar financiación Validaciones D…" at bounding box center [692, 328] width 1385 height 657
drag, startPoint x: 438, startPoint y: 268, endPoint x: 342, endPoint y: 281, distance: 96.1
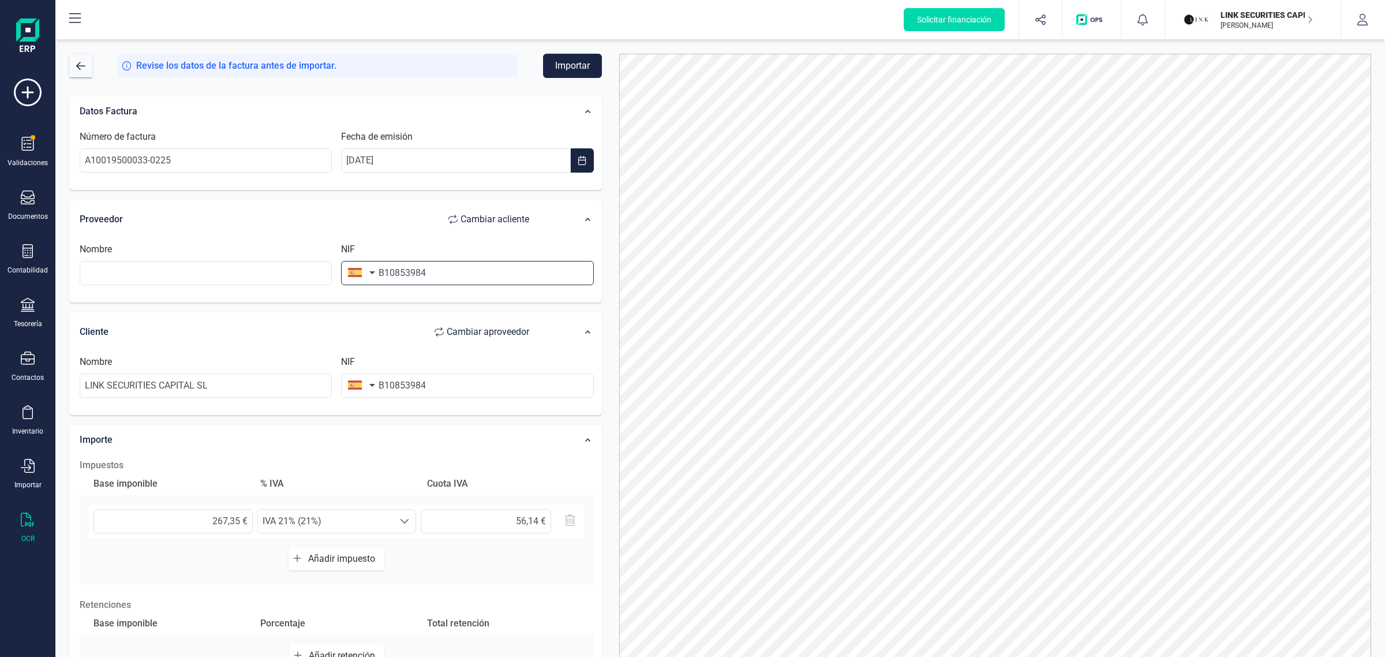
click at [342, 281] on div "NIF B10853984" at bounding box center [467, 263] width 261 height 43
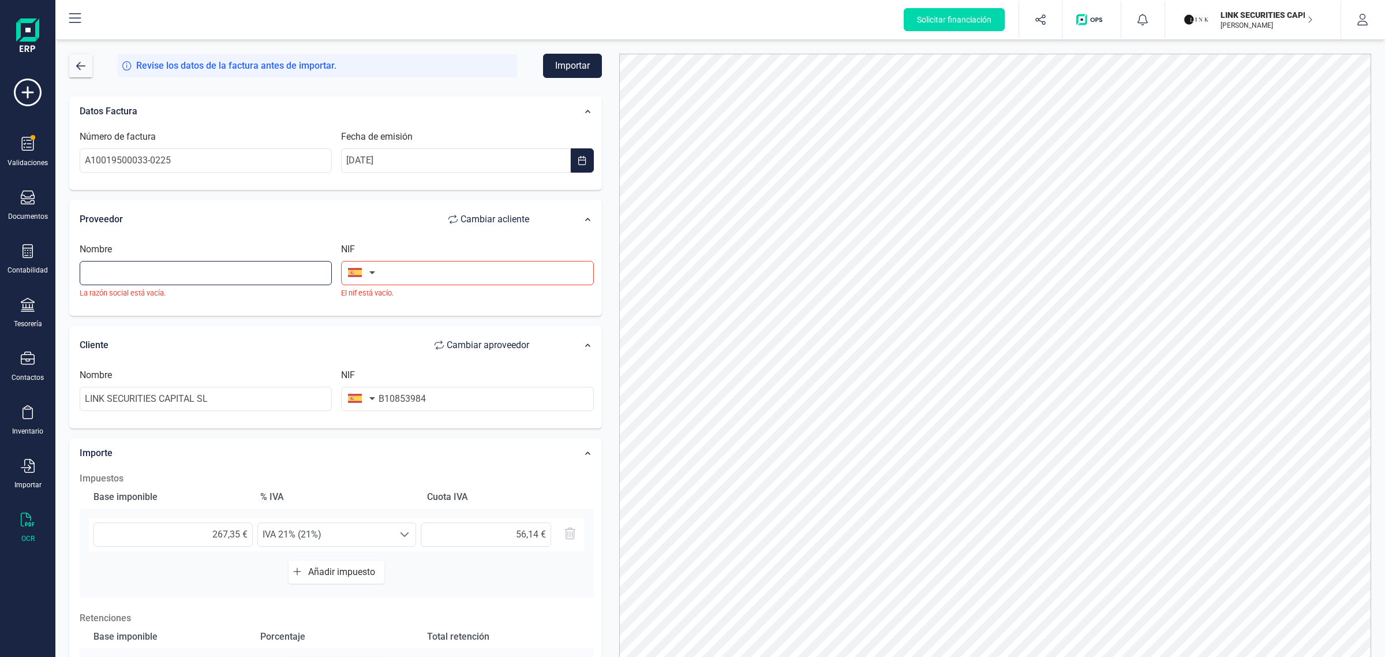
click at [234, 268] on input "text" at bounding box center [206, 273] width 252 height 24
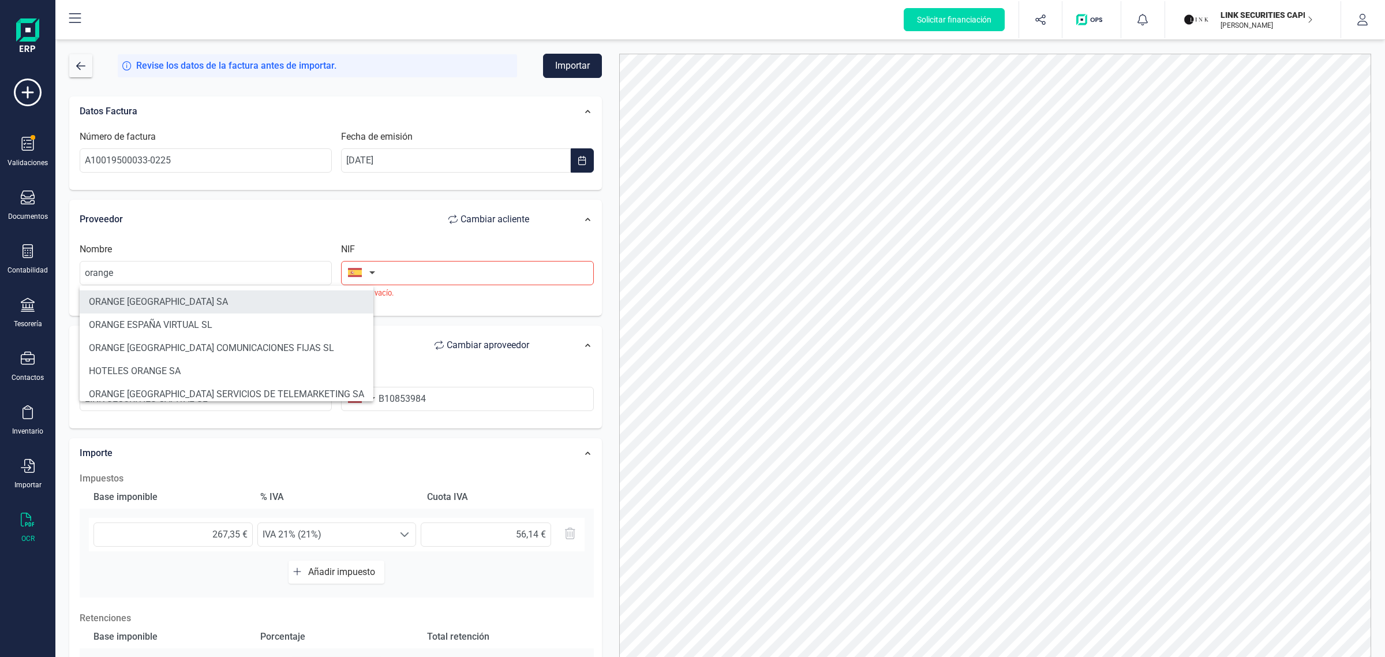
click at [188, 297] on li "ORANGE [GEOGRAPHIC_DATA] SA" at bounding box center [227, 301] width 294 height 23
type input "ORANGE [GEOGRAPHIC_DATA] SA"
type input "A82009812"
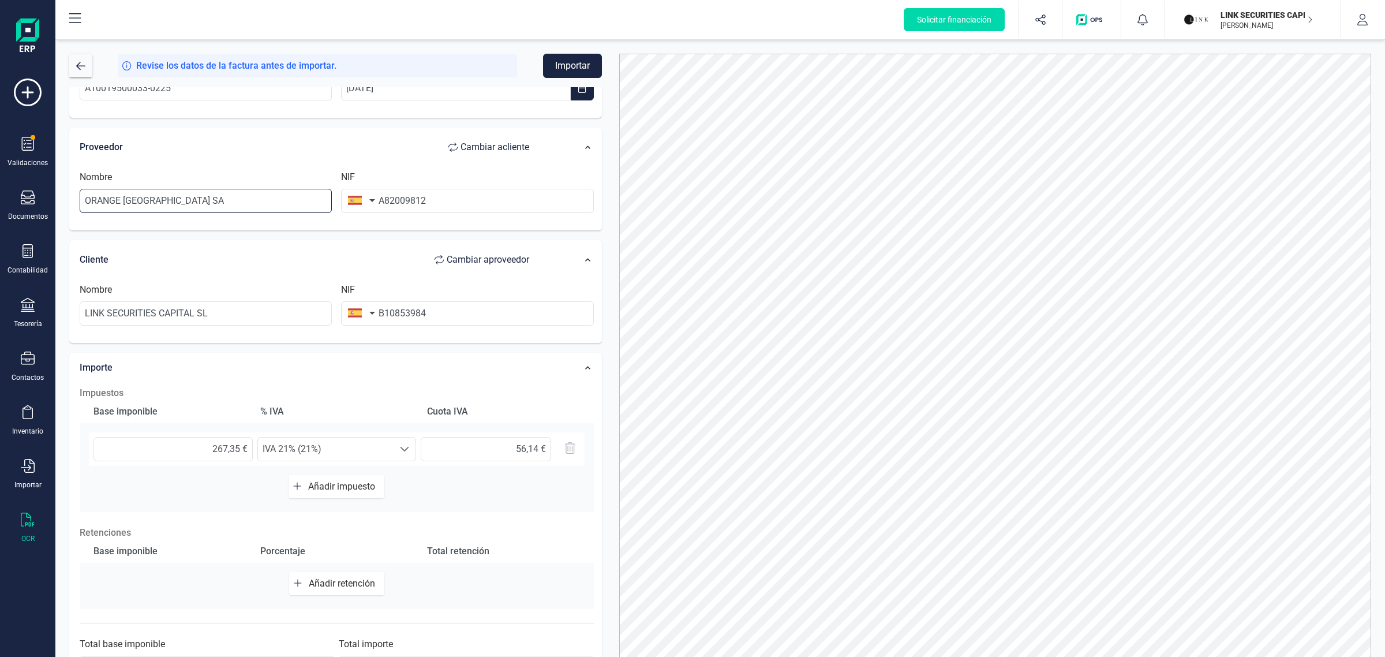
scroll to position [114, 0]
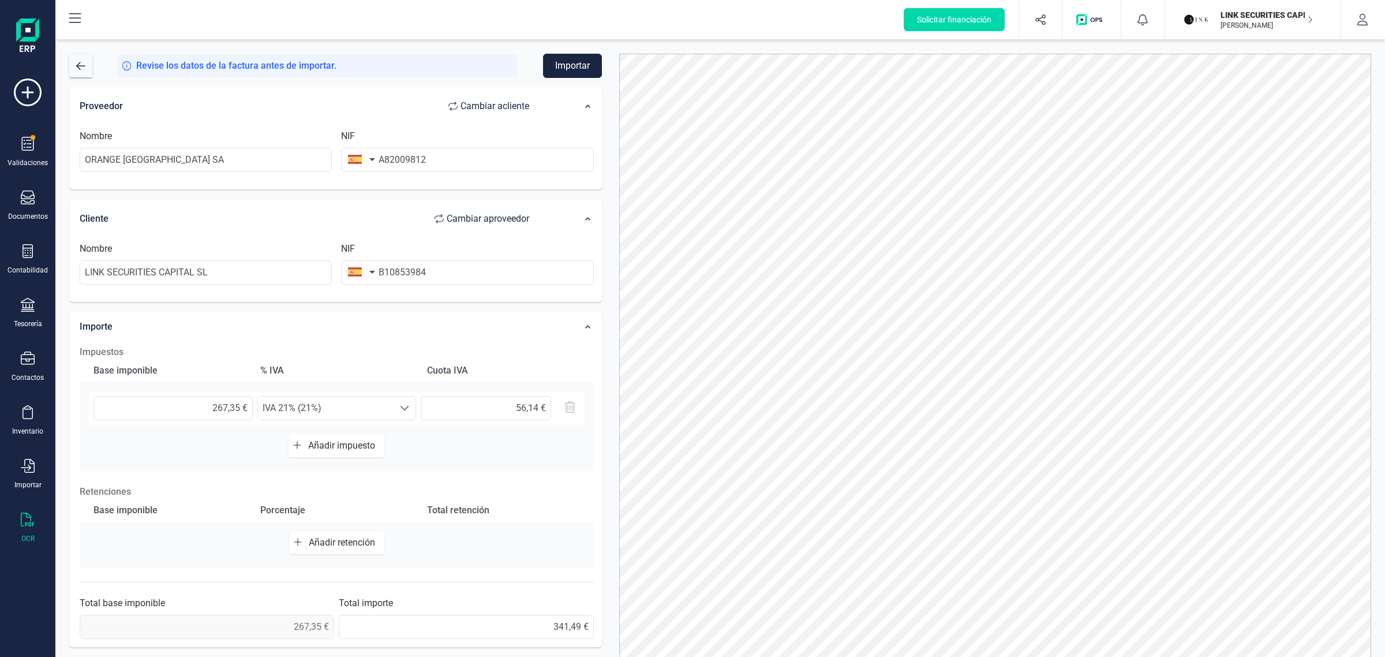
click at [312, 447] on span "Añadir impuesto" at bounding box center [344, 445] width 72 height 11
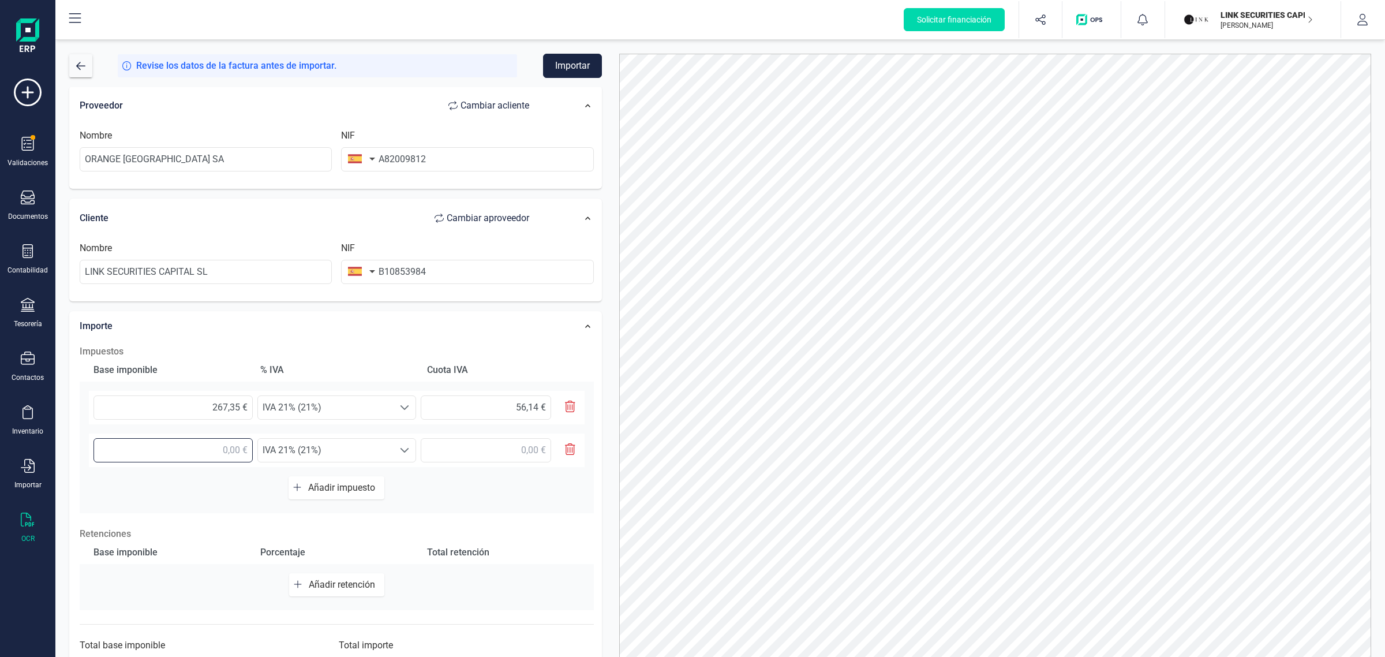
click at [225, 448] on input "text" at bounding box center [173, 450] width 159 height 24
type input "18,00 €"
click at [284, 450] on span "IVA 21% (21%)" at bounding box center [326, 450] width 136 height 23
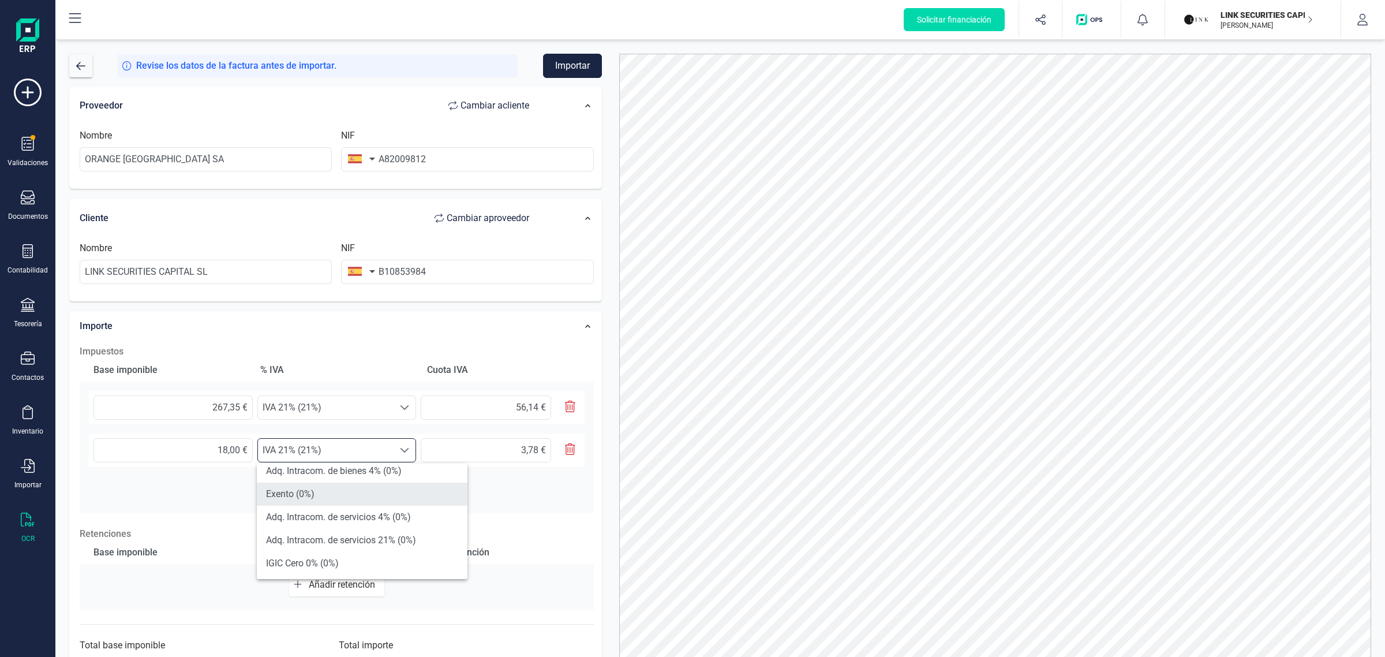
click at [332, 496] on li "Exento (0%)" at bounding box center [362, 494] width 211 height 23
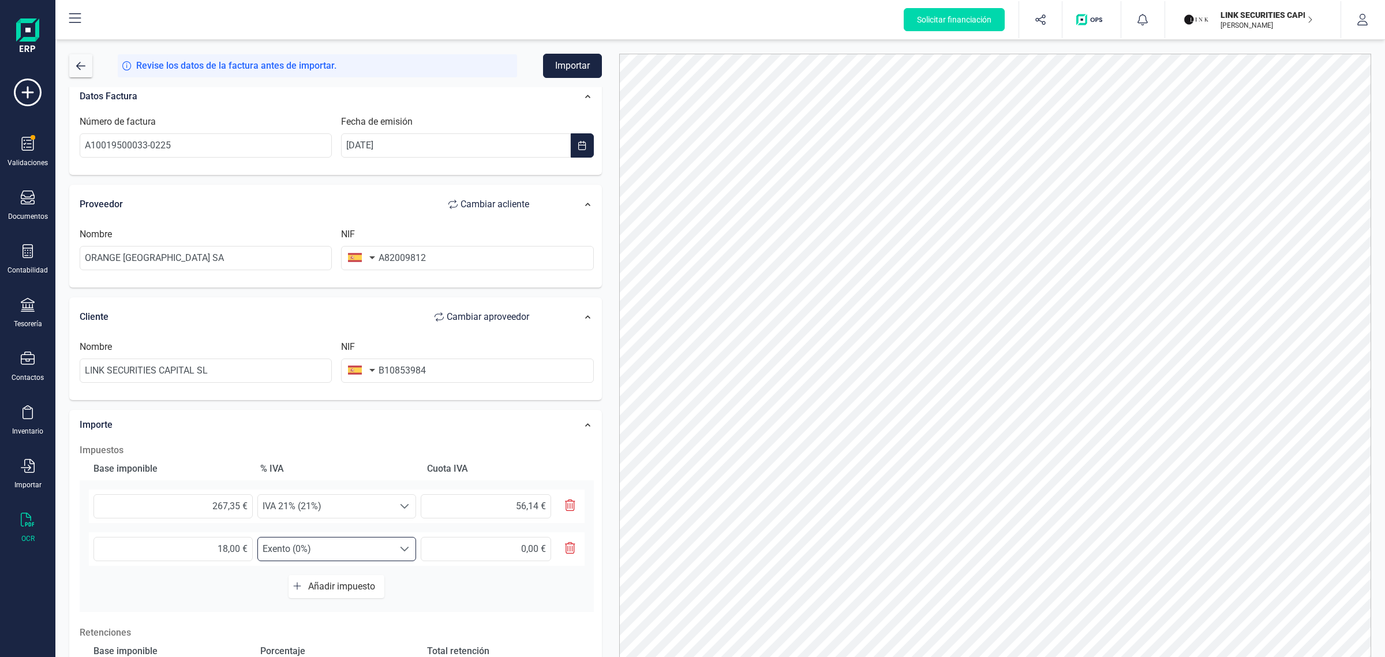
scroll to position [13, 0]
click at [562, 61] on button "Importar" at bounding box center [572, 66] width 59 height 24
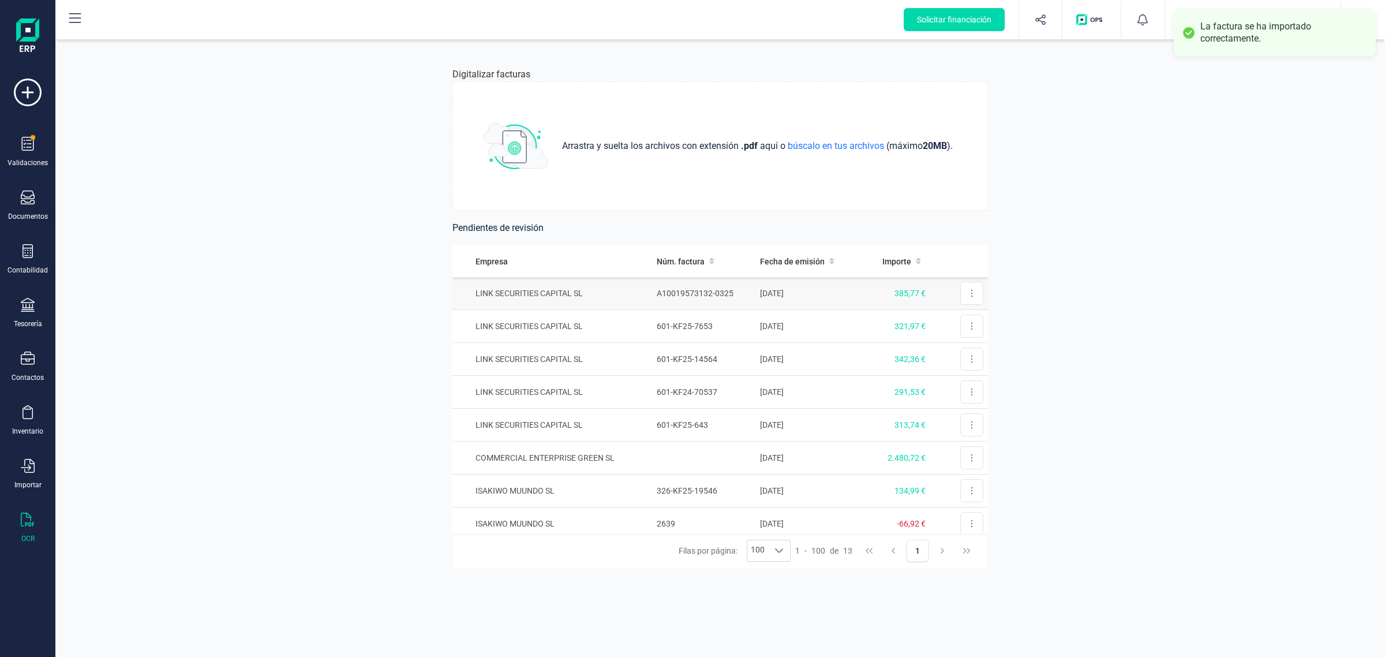
click at [601, 296] on td "LINK SECURITIES CAPITAL SL" at bounding box center [553, 293] width 200 height 33
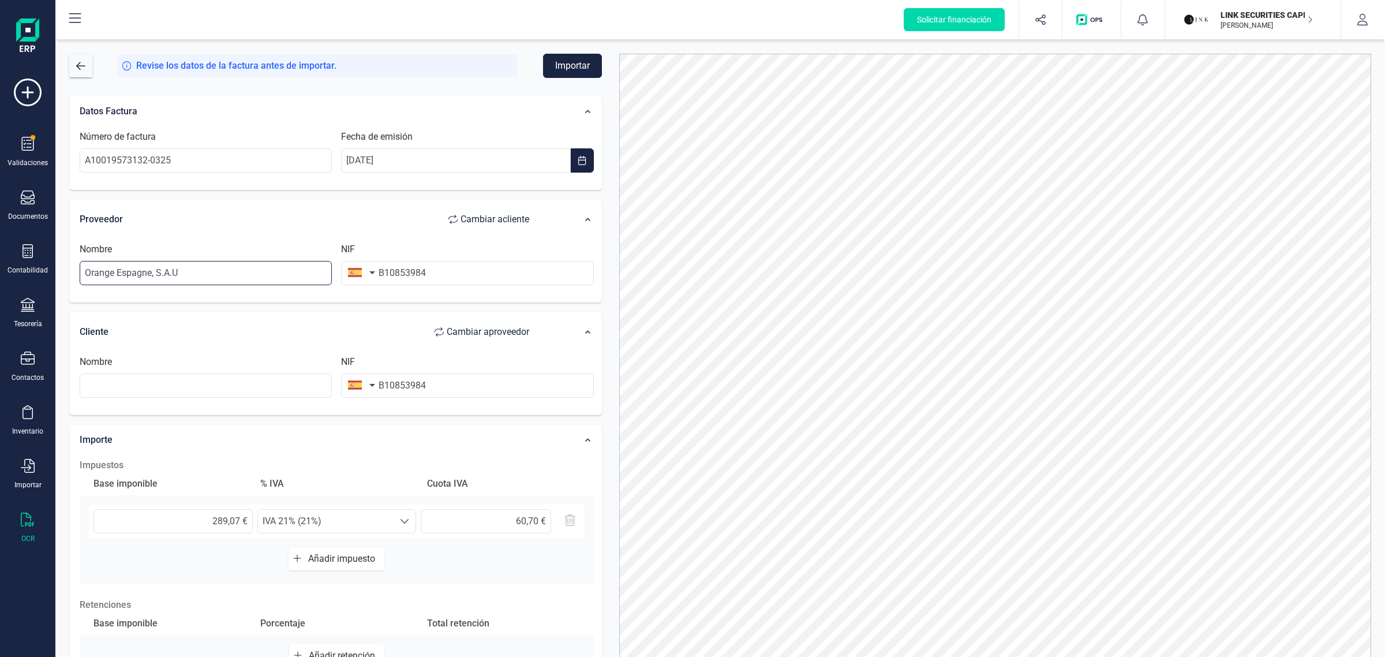
drag, startPoint x: 201, startPoint y: 267, endPoint x: 193, endPoint y: 264, distance: 7.9
click at [193, 264] on input "Orange Espagne, S.A.U" at bounding box center [206, 273] width 252 height 24
drag, startPoint x: 193, startPoint y: 264, endPoint x: 73, endPoint y: 267, distance: 120.1
click at [74, 267] on div "Nombre Orange [GEOGRAPHIC_DATA], S.A.U NIF B10853984" at bounding box center [337, 268] width 526 height 63
click at [130, 267] on input "text" at bounding box center [206, 273] width 252 height 24
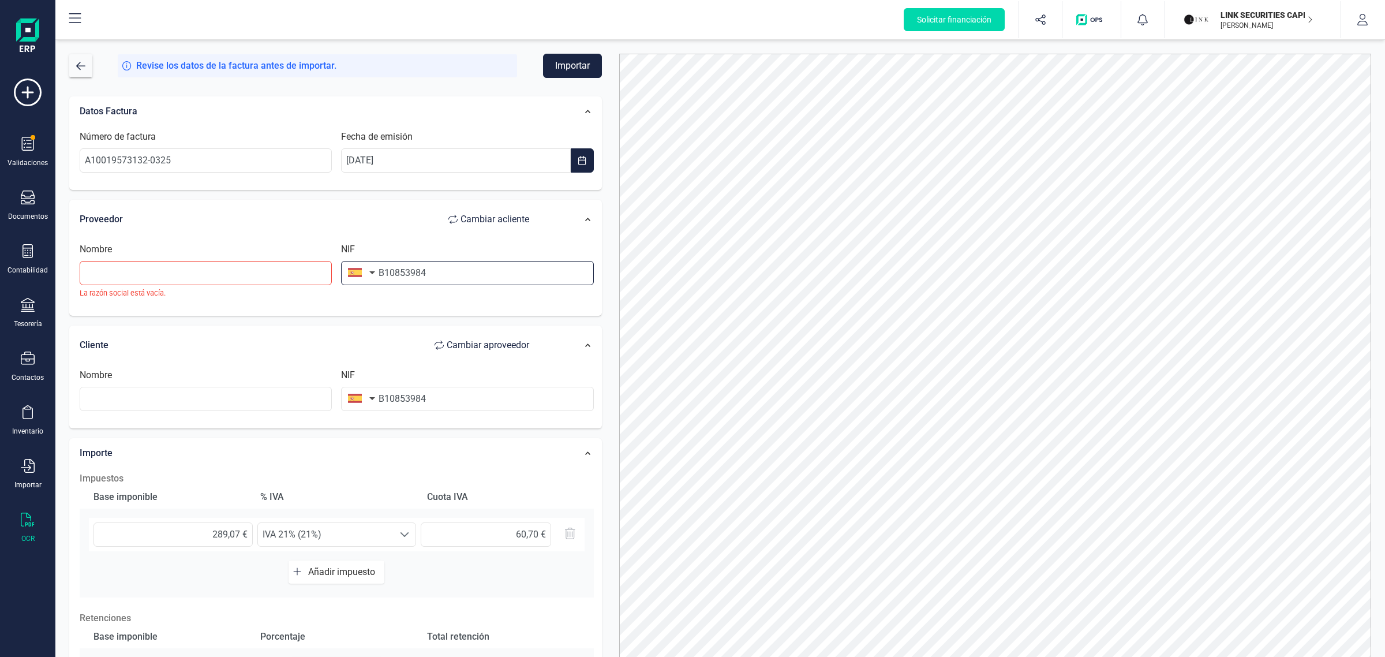
drag, startPoint x: 435, startPoint y: 272, endPoint x: 338, endPoint y: 283, distance: 97.6
click at [338, 283] on div "NIF B10853984" at bounding box center [467, 270] width 261 height 56
click at [209, 273] on input "text" at bounding box center [206, 273] width 252 height 24
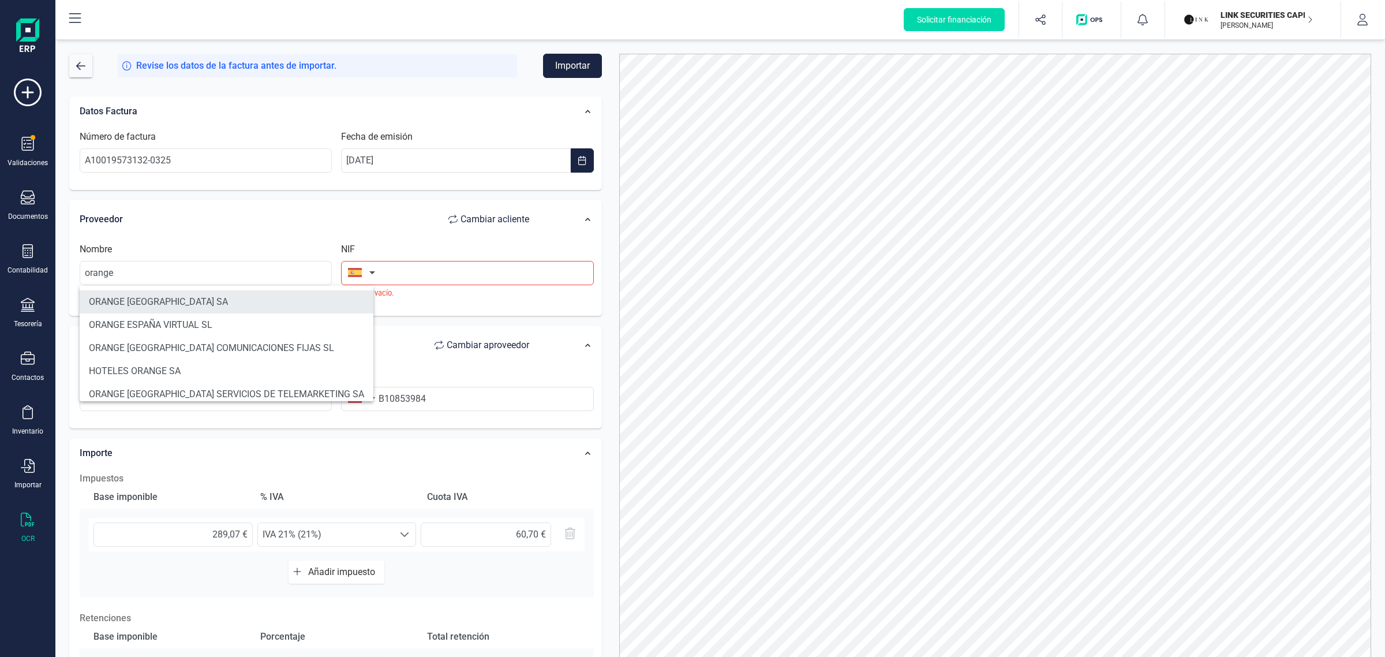
click at [180, 299] on li "ORANGE [GEOGRAPHIC_DATA] SA" at bounding box center [227, 301] width 294 height 23
type input "ORANGE [GEOGRAPHIC_DATA] SA"
type input "A82009812"
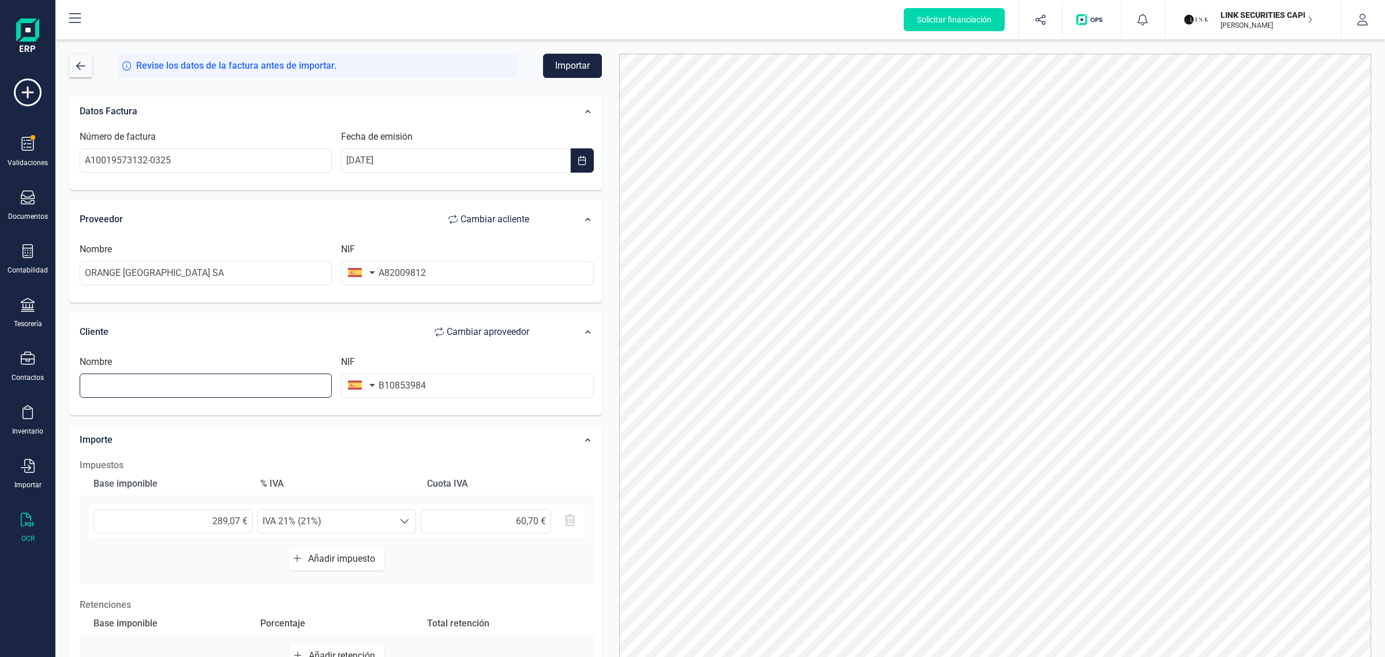
click at [143, 388] on input "text" at bounding box center [206, 385] width 252 height 24
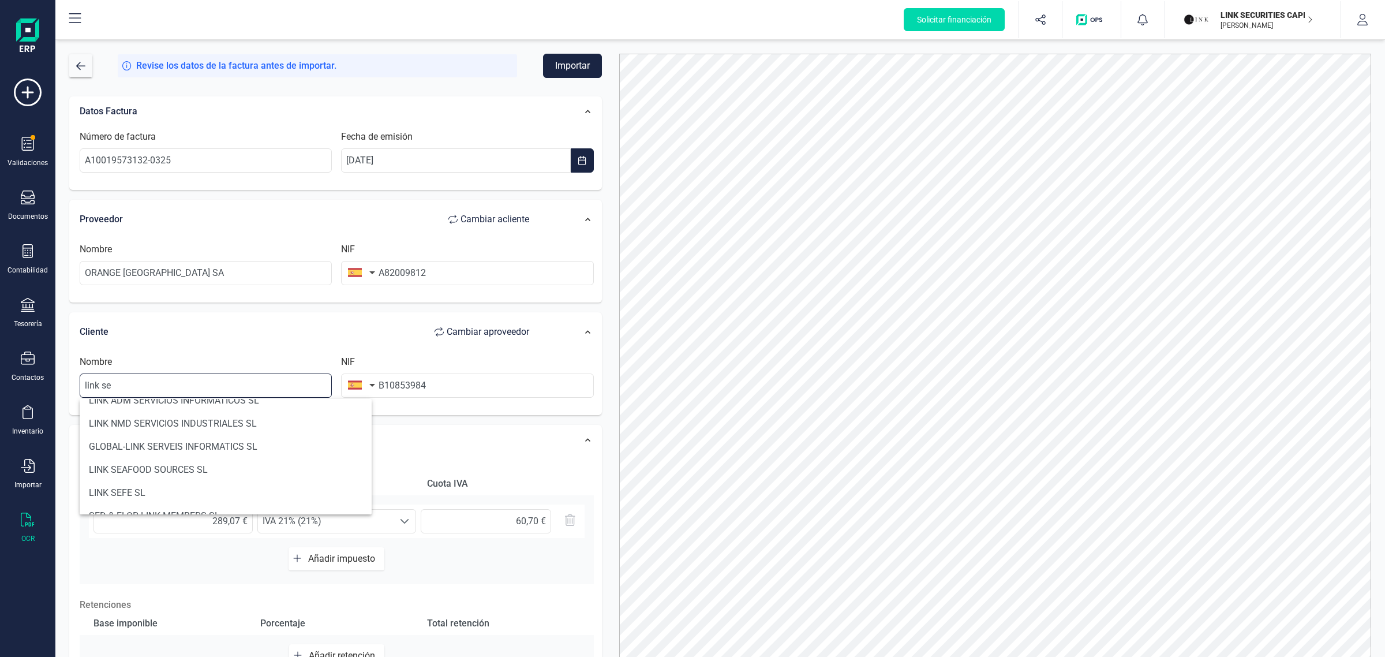
scroll to position [124, 0]
click at [154, 382] on input "link se" at bounding box center [206, 385] width 252 height 24
click at [215, 469] on li "LINK SECURITIES CAPITAL SL" at bounding box center [206, 474] width 252 height 23
type input "LINK SECURITIES CAPITAL SL"
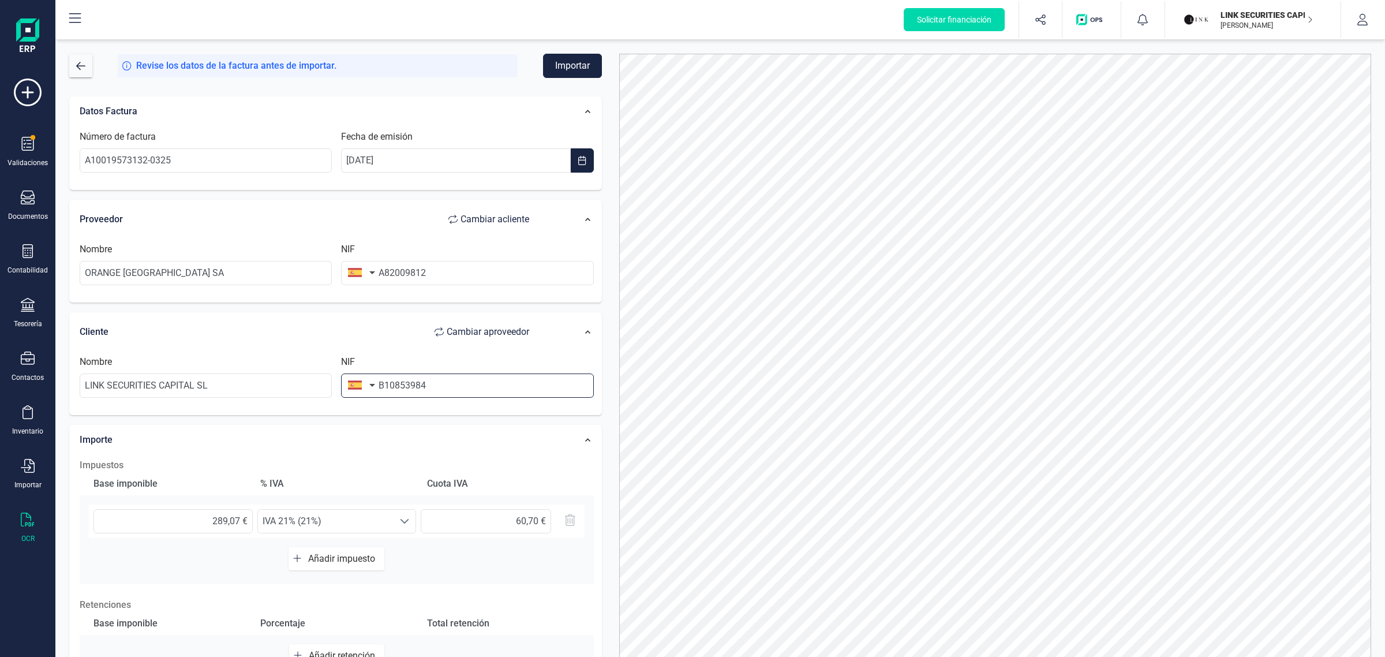
click at [458, 383] on input "B10853984" at bounding box center [467, 385] width 252 height 24
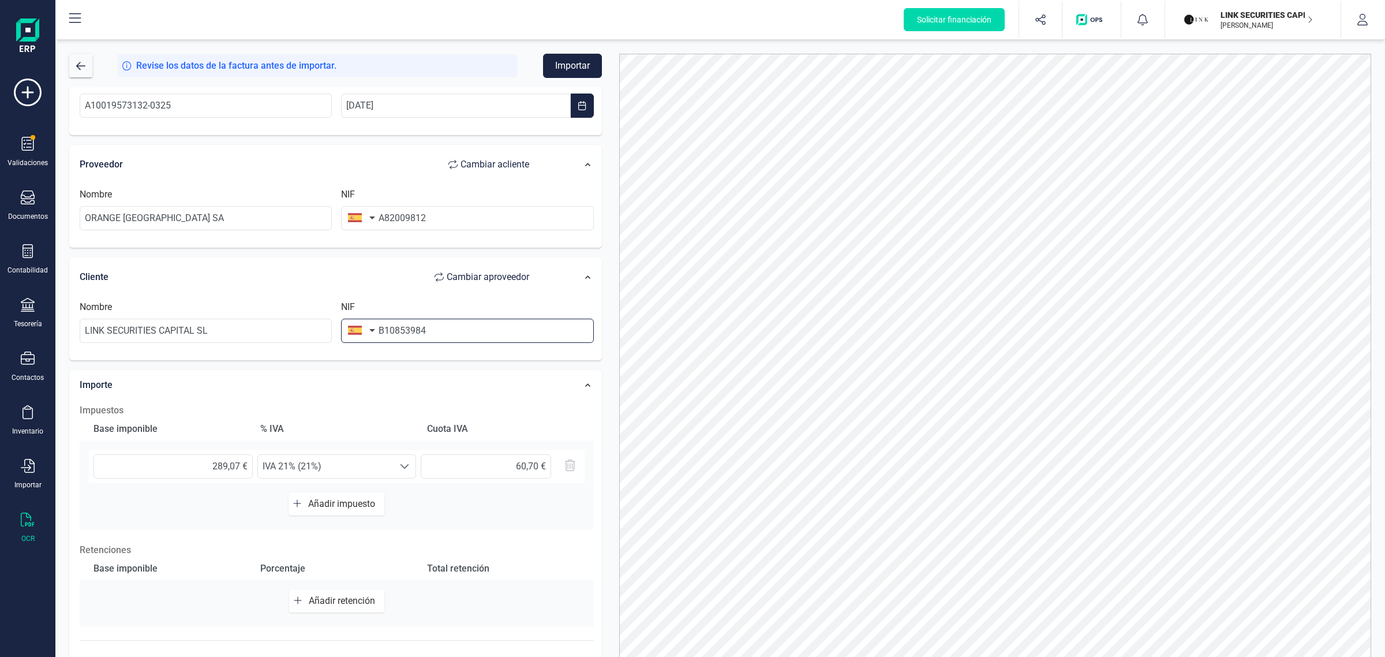
scroll to position [114, 0]
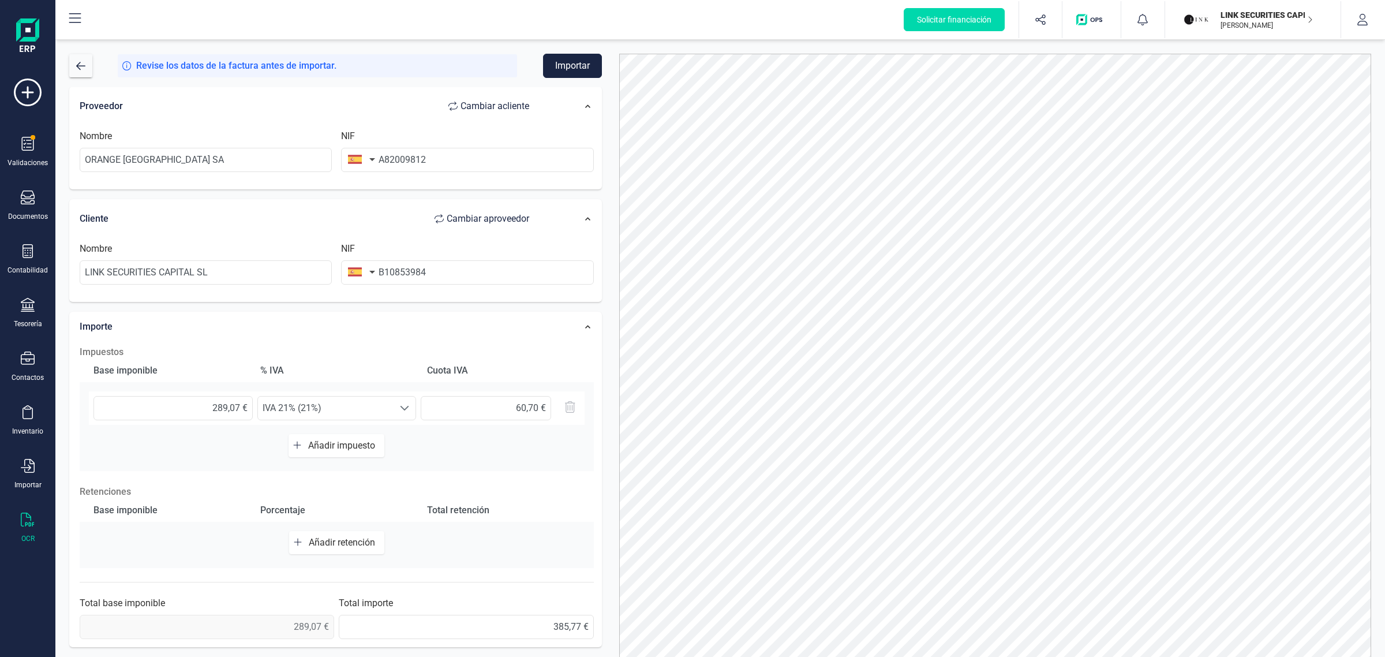
click at [338, 440] on span "Añadir impuesto" at bounding box center [344, 445] width 72 height 11
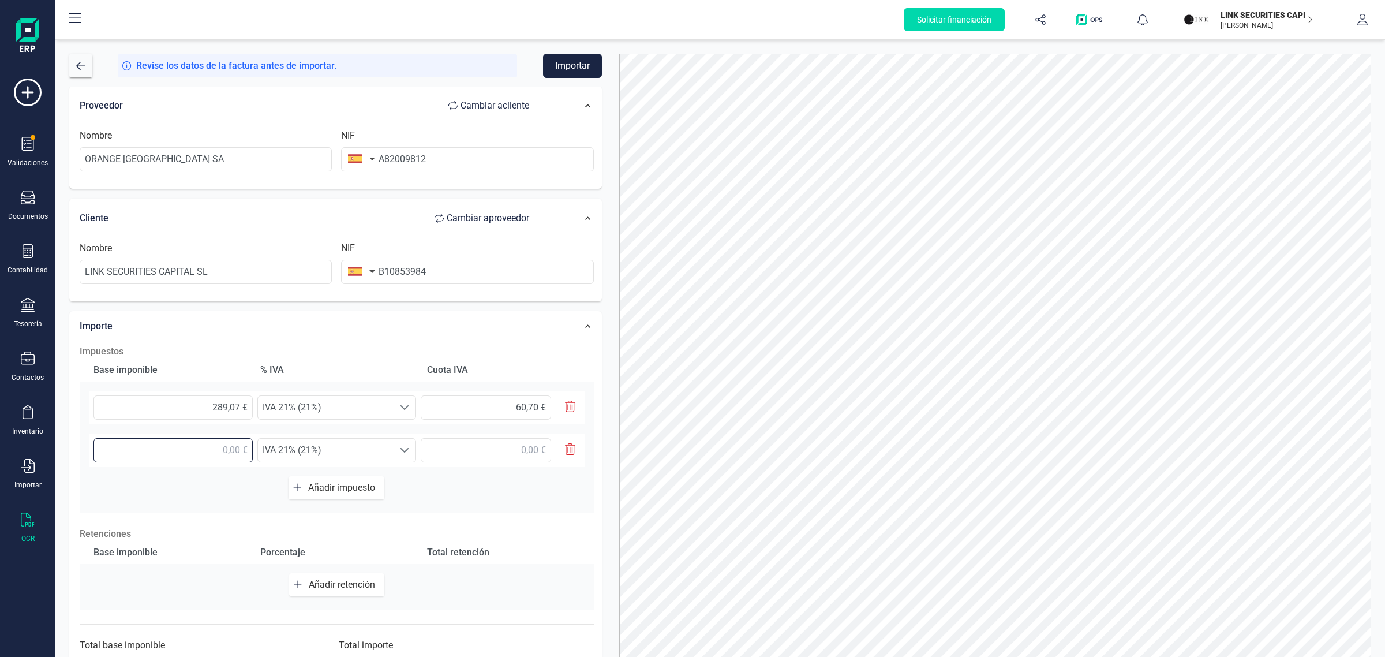
click at [217, 448] on input "text" at bounding box center [173, 450] width 159 height 24
type input "36,00 €"
click at [378, 451] on span "IVA 21% (21%)" at bounding box center [326, 450] width 136 height 23
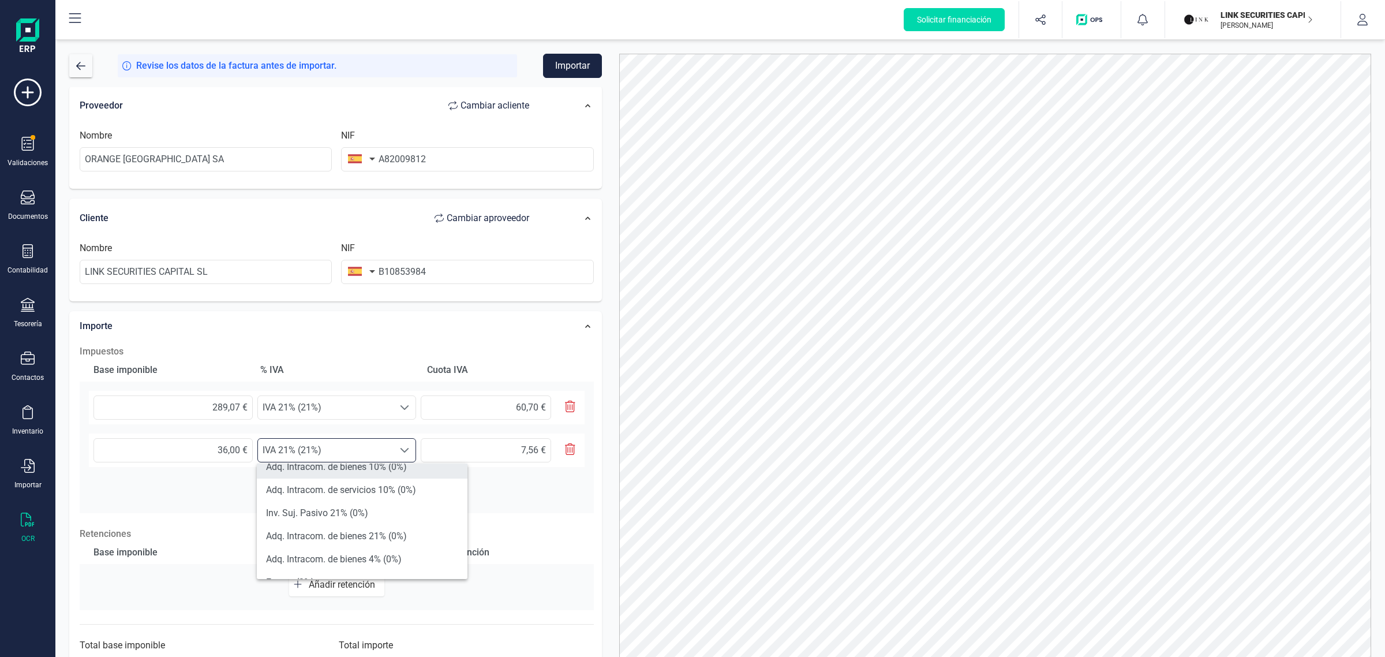
scroll to position [361, 0]
click at [306, 555] on li "Exento (0%)" at bounding box center [362, 557] width 211 height 23
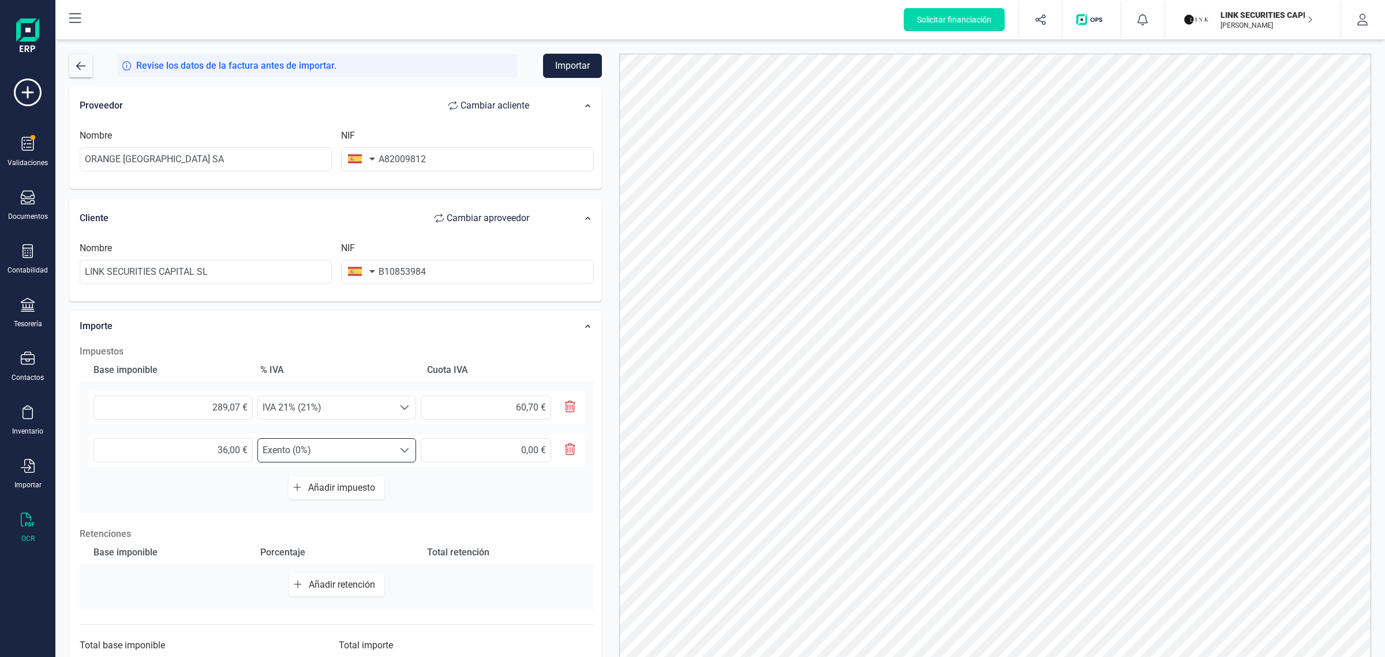
click at [489, 483] on div "Base imponible % IVA Cuota IVA 289,07 € Seleccione un % IVA 21% (21%) IVA 21% (…" at bounding box center [337, 435] width 514 height 155
click at [578, 73] on button "Importar" at bounding box center [572, 66] width 59 height 24
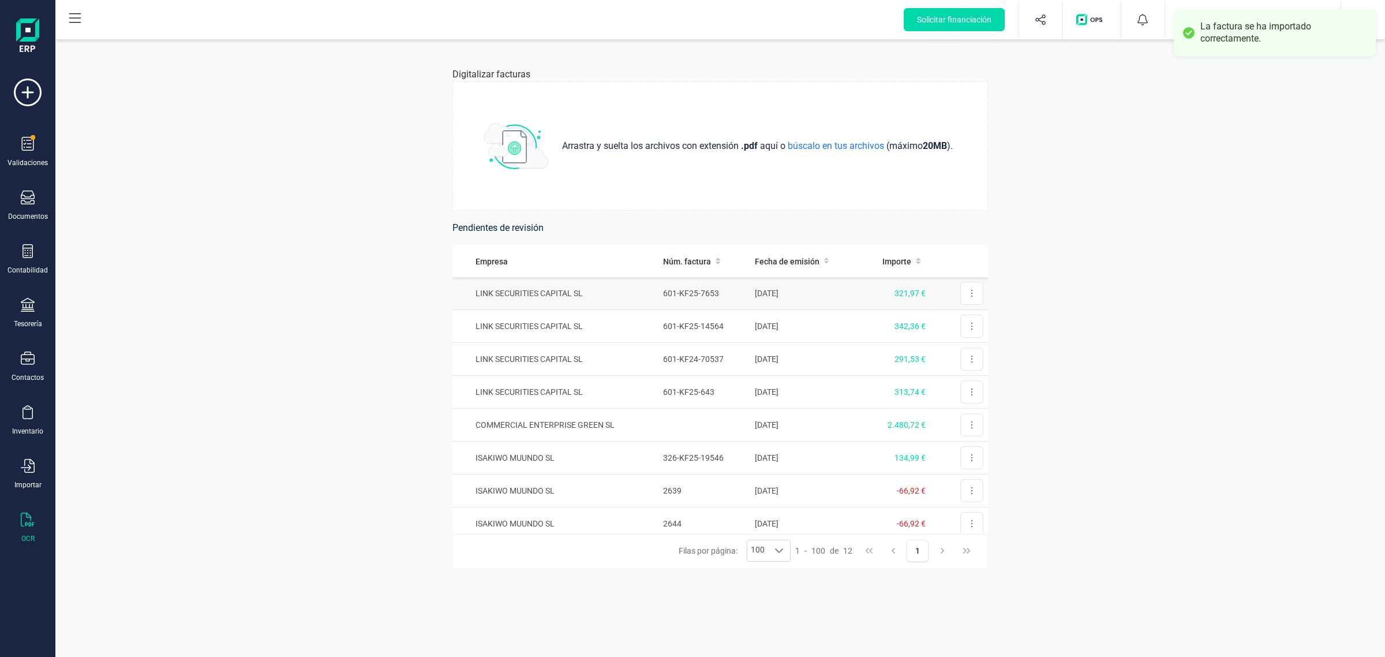
click at [815, 297] on td "[DATE]" at bounding box center [804, 293] width 109 height 33
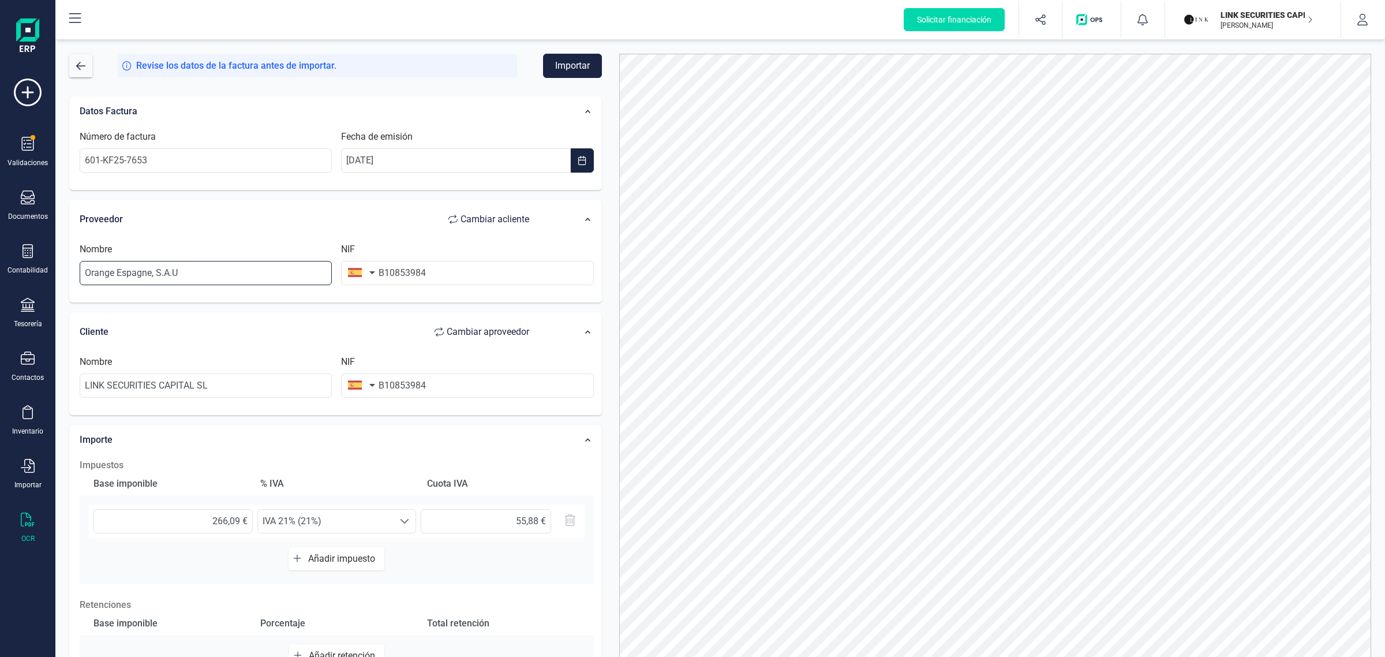
click at [286, 272] on input "Orange Espagne, S.A.U" at bounding box center [206, 273] width 252 height 24
drag, startPoint x: 286, startPoint y: 272, endPoint x: 65, endPoint y: 296, distance: 222.3
click at [65, 296] on div "Datos Factura Número de factura 601-KF25-7653 Fecha de emisión [DATE] Proveedor…" at bounding box center [336, 426] width 550 height 679
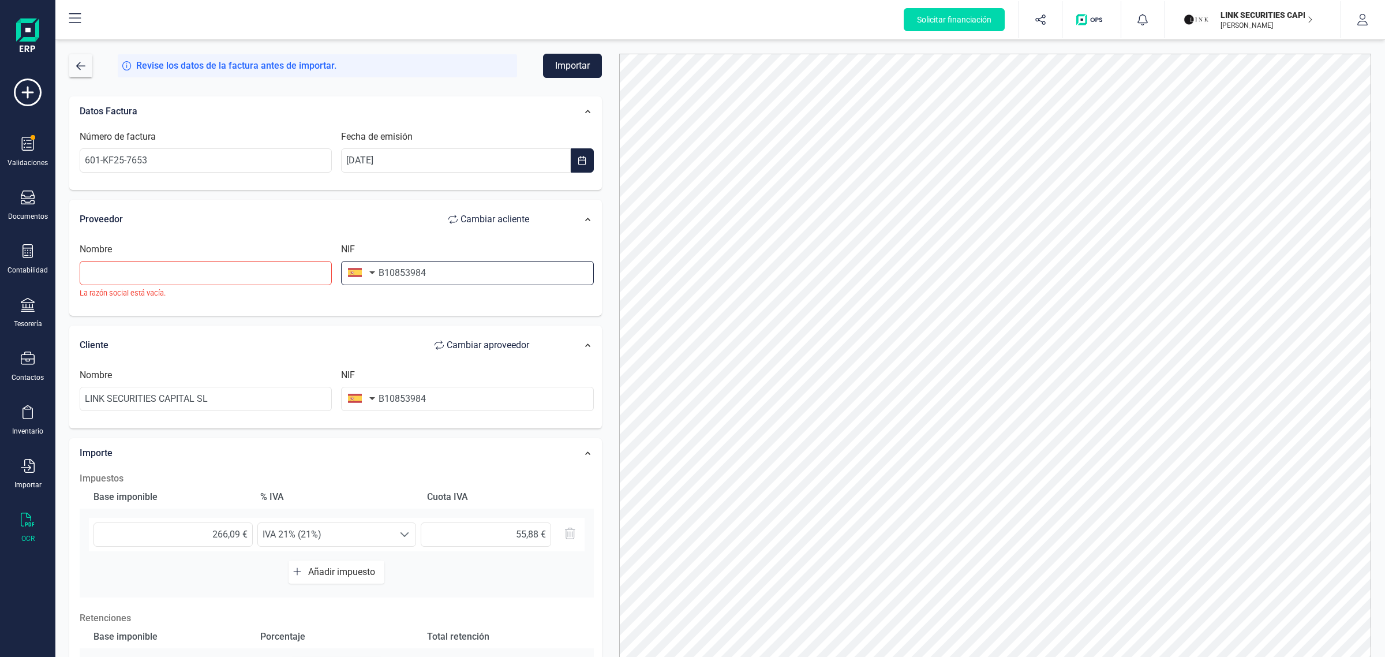
click at [410, 276] on input "B10853984" at bounding box center [467, 273] width 252 height 24
drag, startPoint x: 433, startPoint y: 272, endPoint x: 327, endPoint y: 287, distance: 106.7
click at [328, 287] on div "Nombre La razón social está vacía. NIF B10853984" at bounding box center [337, 274] width 524 height 65
click at [193, 274] on input "text" at bounding box center [206, 273] width 252 height 24
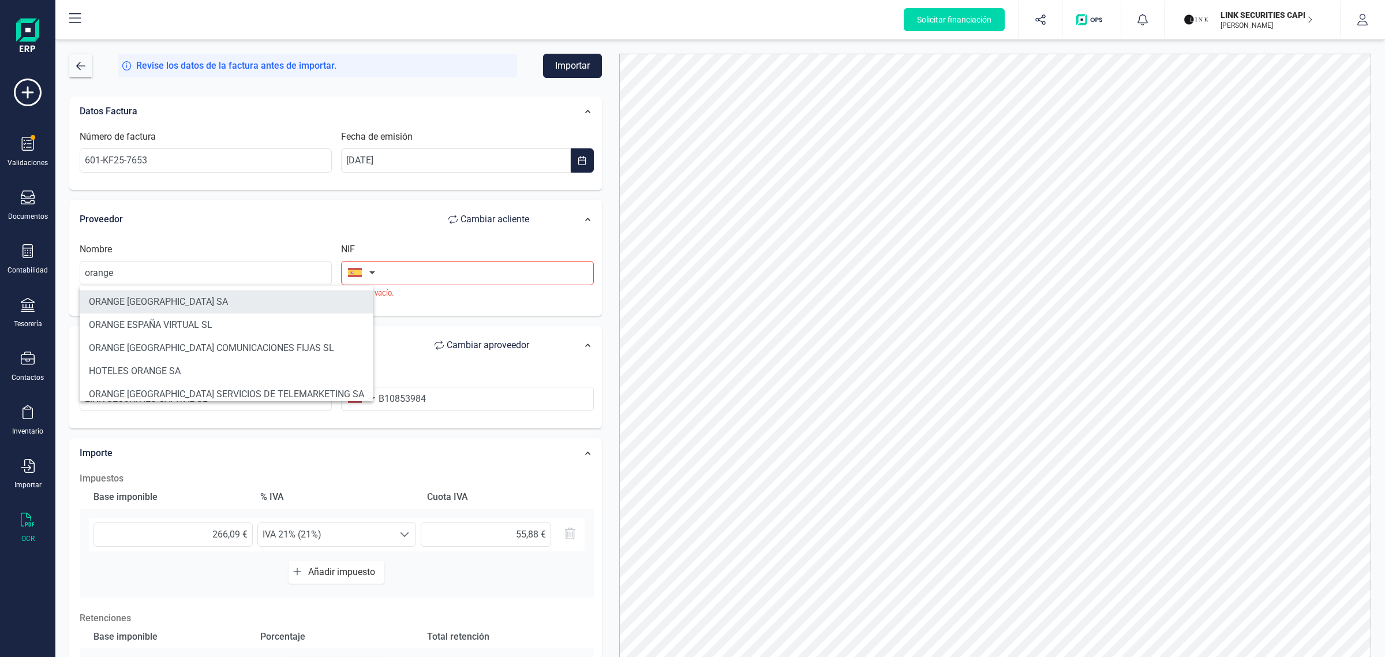
click at [196, 299] on li "ORANGE [GEOGRAPHIC_DATA] SA" at bounding box center [227, 301] width 294 height 23
type input "ORANGE [GEOGRAPHIC_DATA] SA"
type input "A82009812"
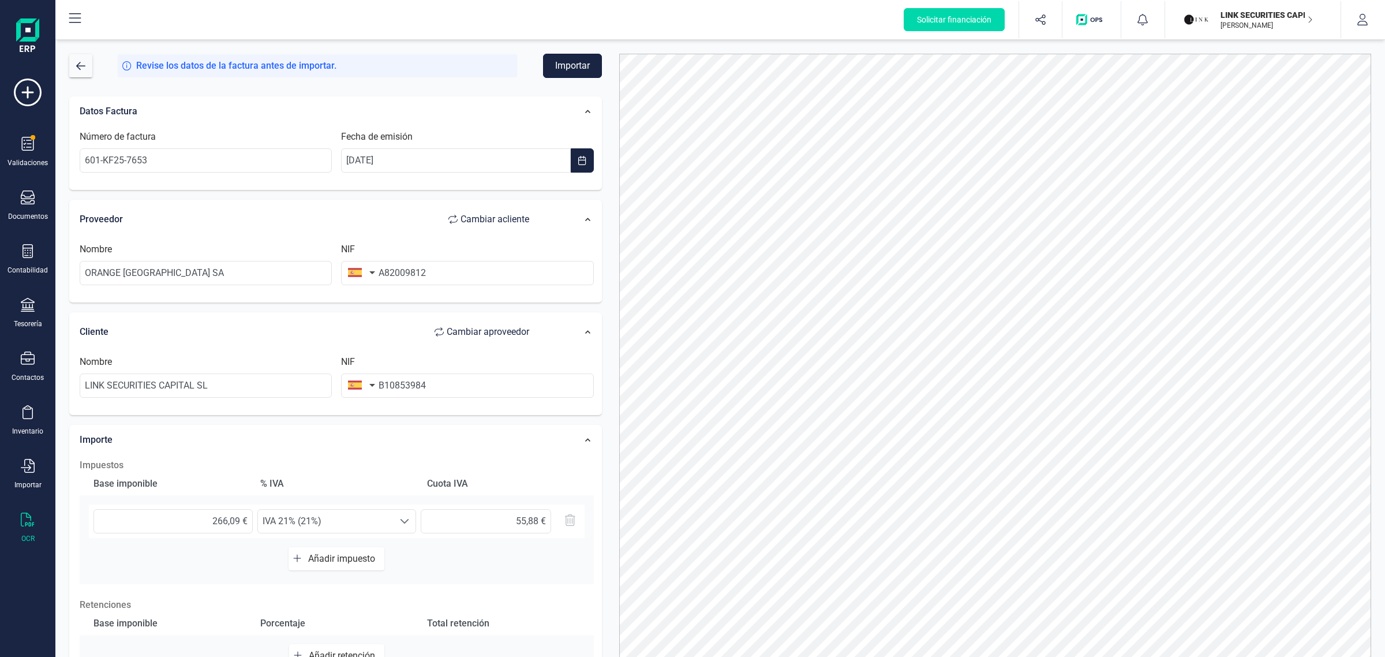
click at [582, 62] on button "Importar" at bounding box center [572, 66] width 59 height 24
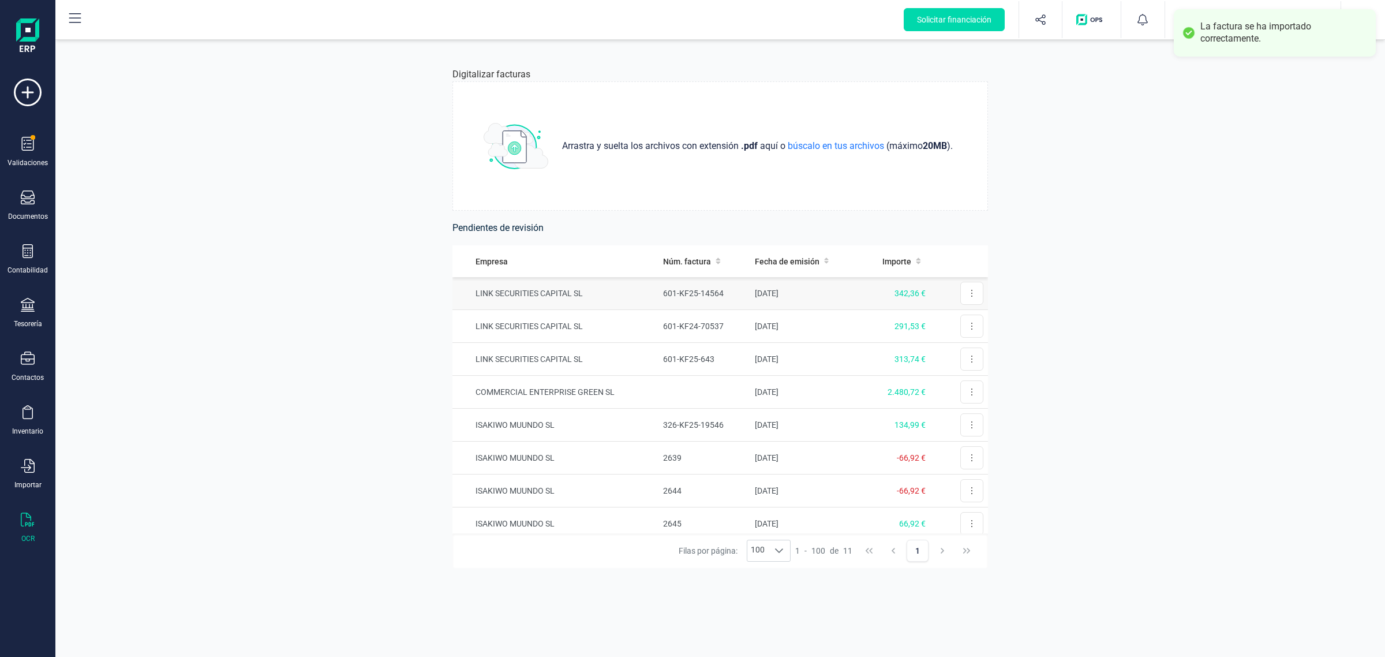
click at [823, 301] on td "[DATE]" at bounding box center [804, 293] width 109 height 33
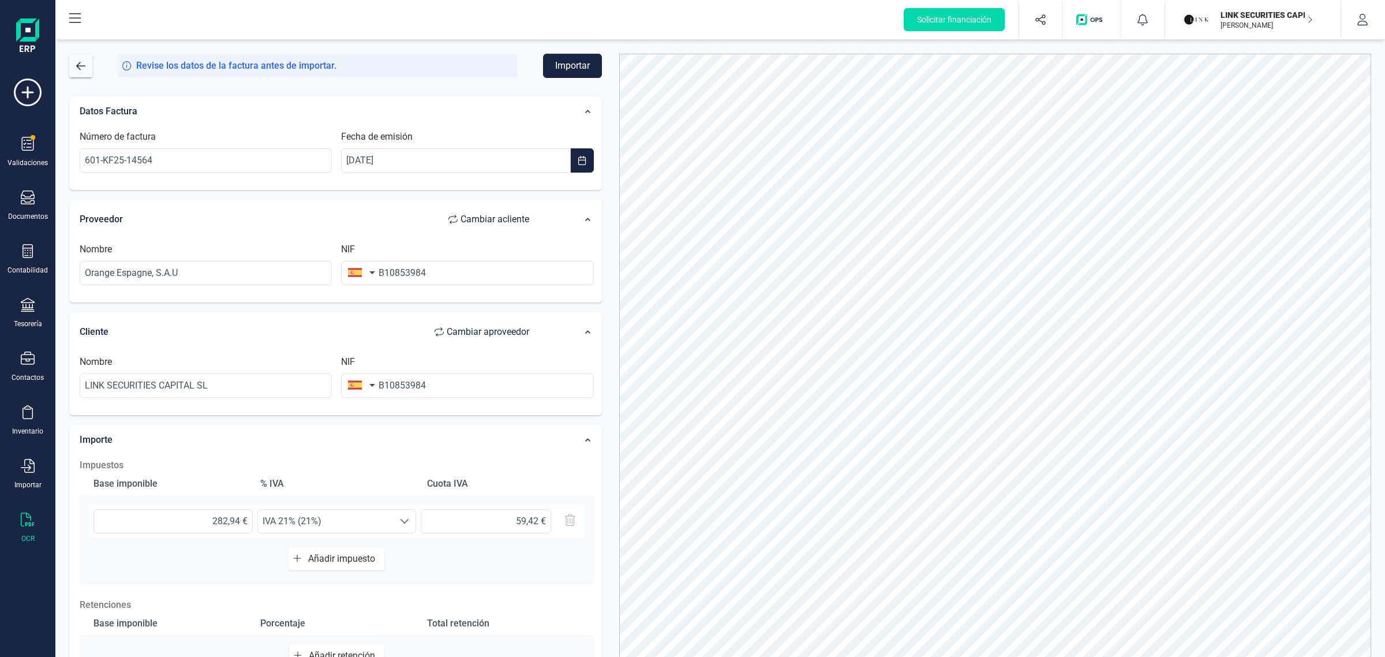
click at [251, 287] on div "Nombre Orange [GEOGRAPHIC_DATA], S.A.U NIF B10853984" at bounding box center [337, 268] width 524 height 52
drag, startPoint x: 238, startPoint y: 277, endPoint x: -32, endPoint y: 338, distance: 276.4
click at [0, 338] on html "Solicitar financiación Validaciones Documentos Documentos Presupuestos Pedidos …" at bounding box center [692, 328] width 1385 height 657
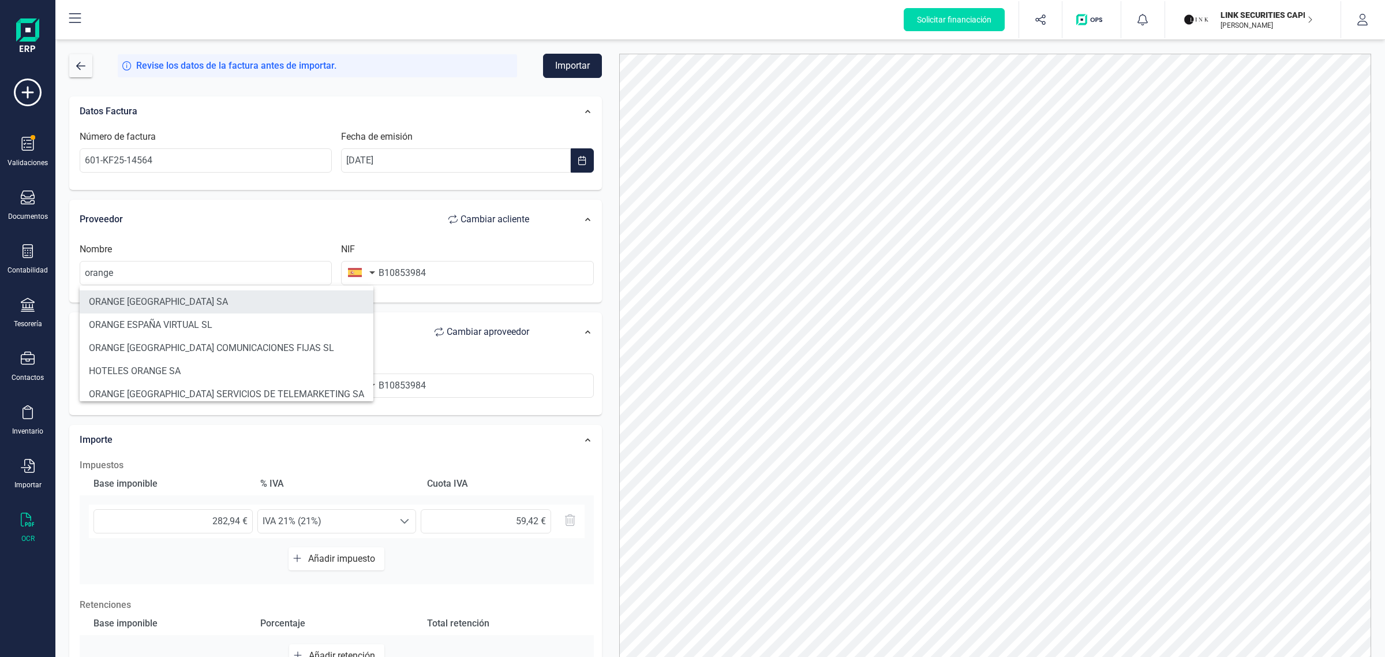
click at [152, 302] on li "ORANGE [GEOGRAPHIC_DATA] SA" at bounding box center [227, 301] width 294 height 23
type input "ORANGE [GEOGRAPHIC_DATA] SA"
type input "A82009812"
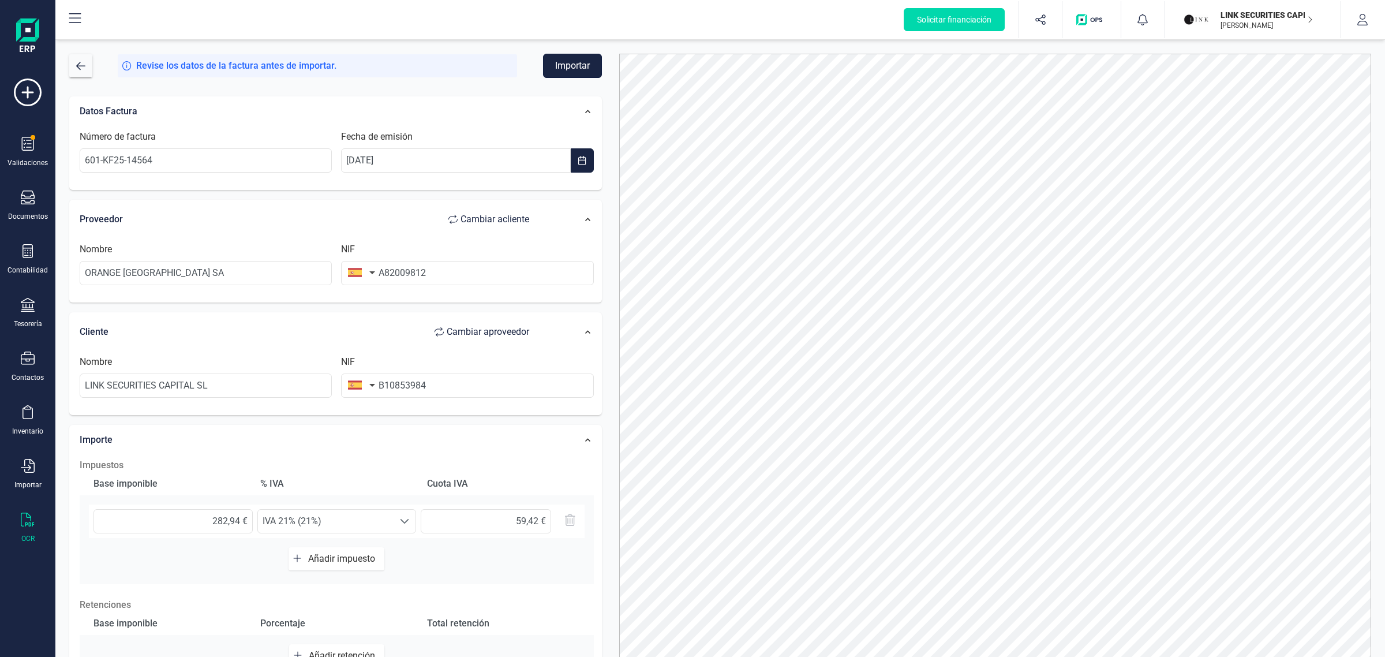
click at [564, 62] on button "Importar" at bounding box center [572, 66] width 59 height 24
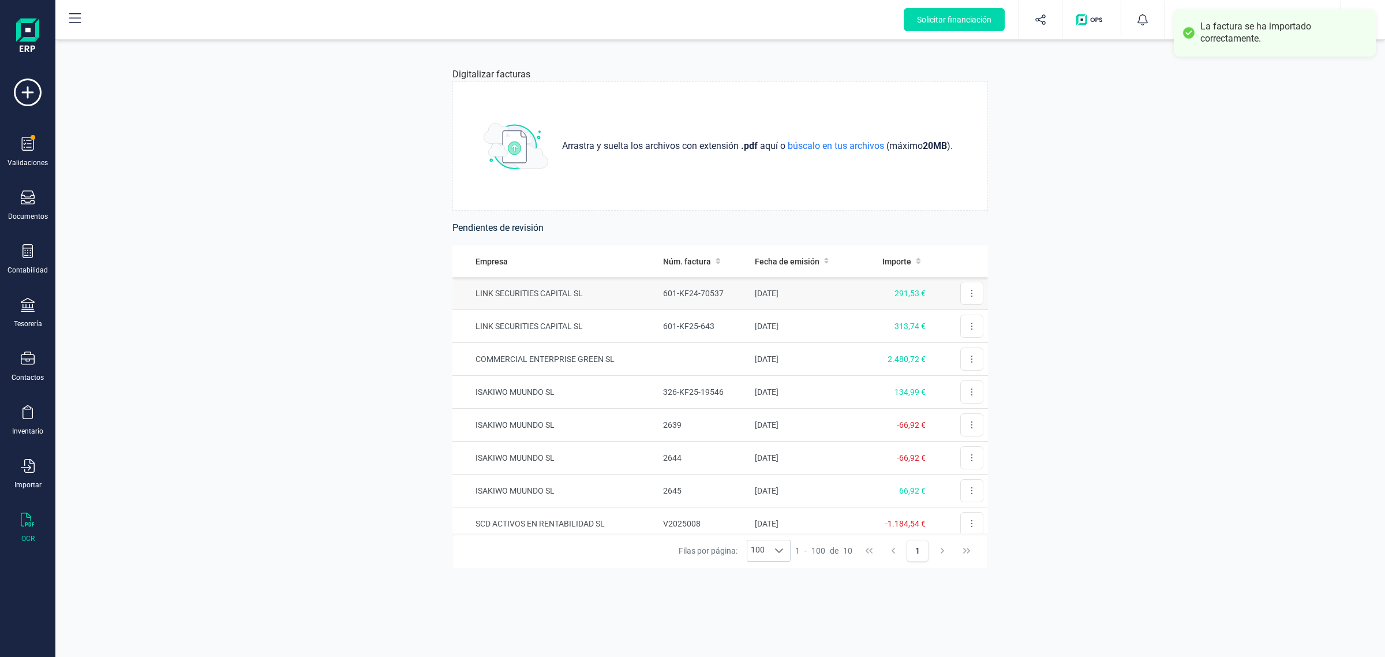
click at [859, 291] on td "291,53 €" at bounding box center [895, 293] width 72 height 33
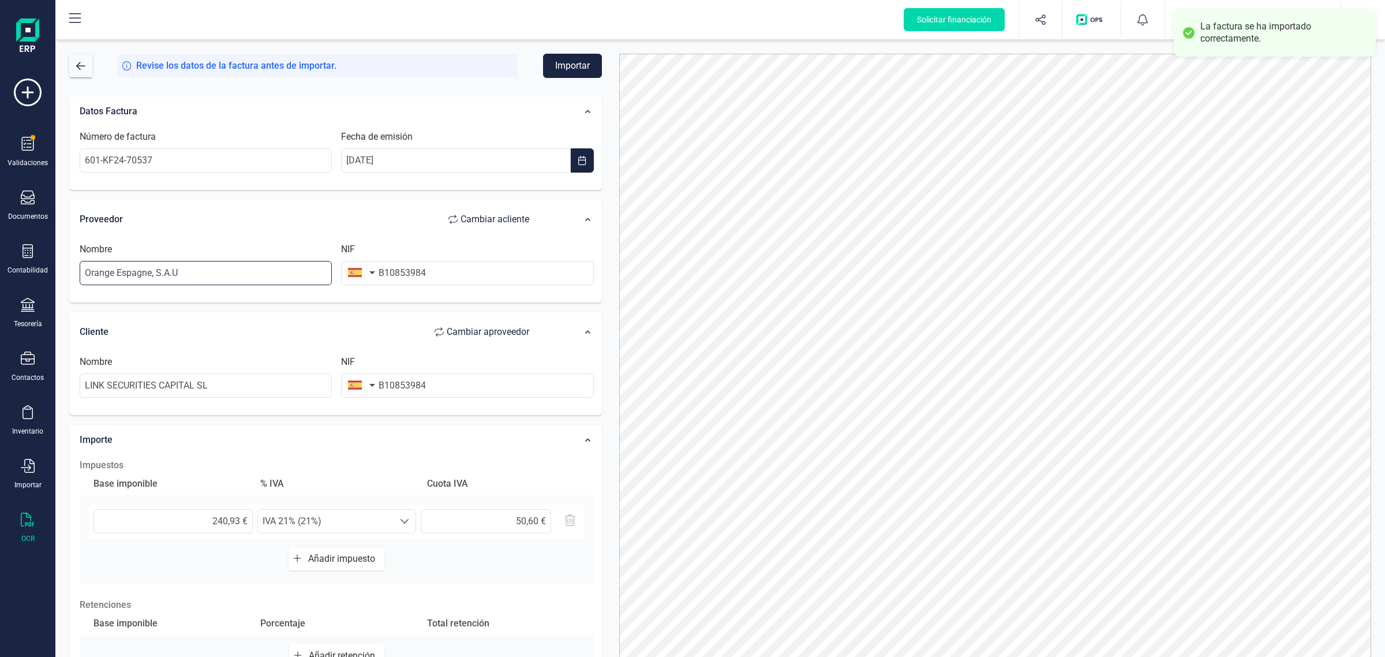
drag, startPoint x: 197, startPoint y: 270, endPoint x: 47, endPoint y: 279, distance: 150.3
click at [50, 276] on div "Solicitar financiación Validaciones Documentos Documentos Presupuestos Pedidos …" at bounding box center [692, 328] width 1385 height 657
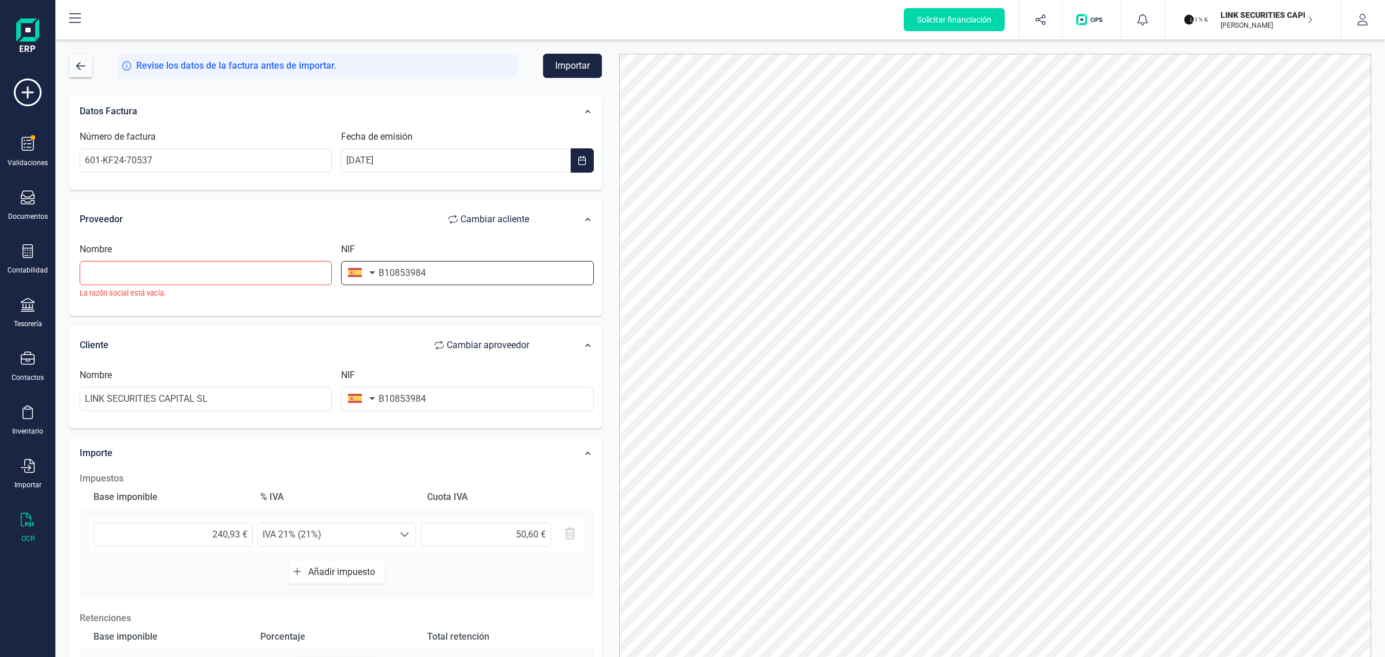
drag, startPoint x: 436, startPoint y: 270, endPoint x: 332, endPoint y: 271, distance: 103.9
click at [332, 271] on div "Nombre La razón social está vacía. NIF B10853984" at bounding box center [337, 274] width 524 height 65
click at [289, 281] on input "text" at bounding box center [206, 273] width 252 height 24
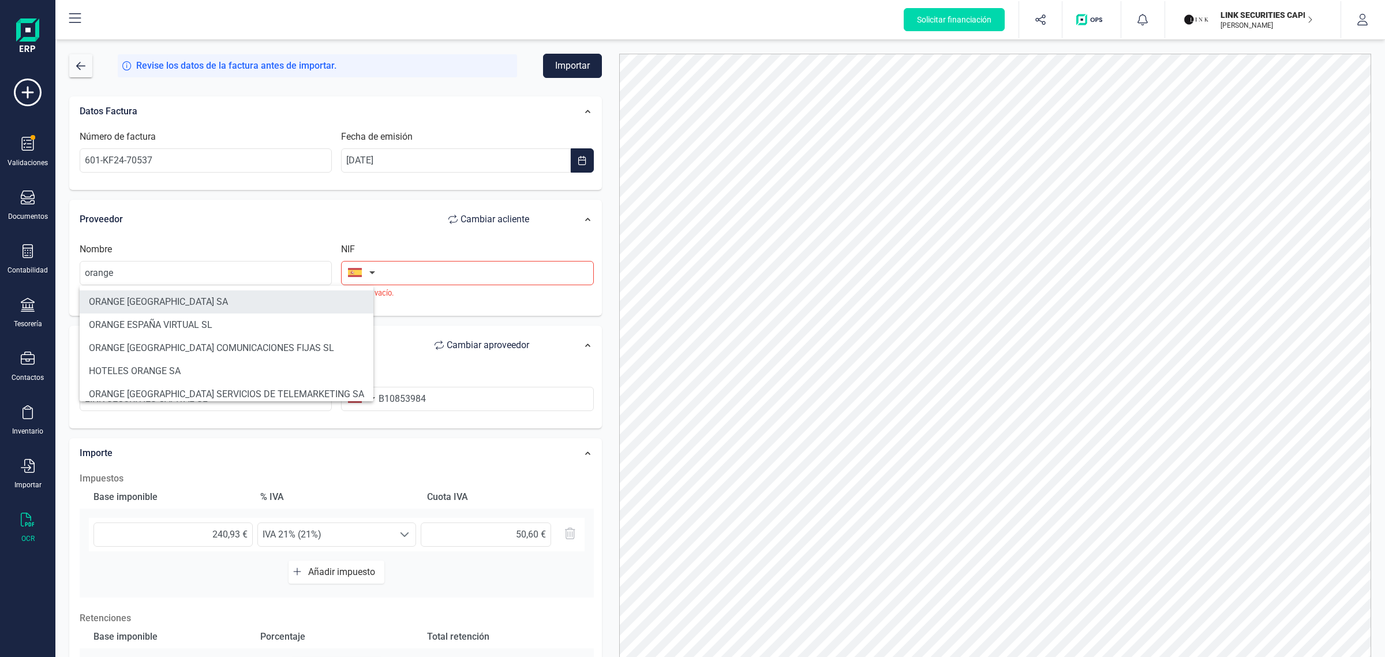
click at [159, 306] on li "ORANGE [GEOGRAPHIC_DATA] SA" at bounding box center [227, 301] width 294 height 23
type input "ORANGE [GEOGRAPHIC_DATA] SA"
type input "A82009812"
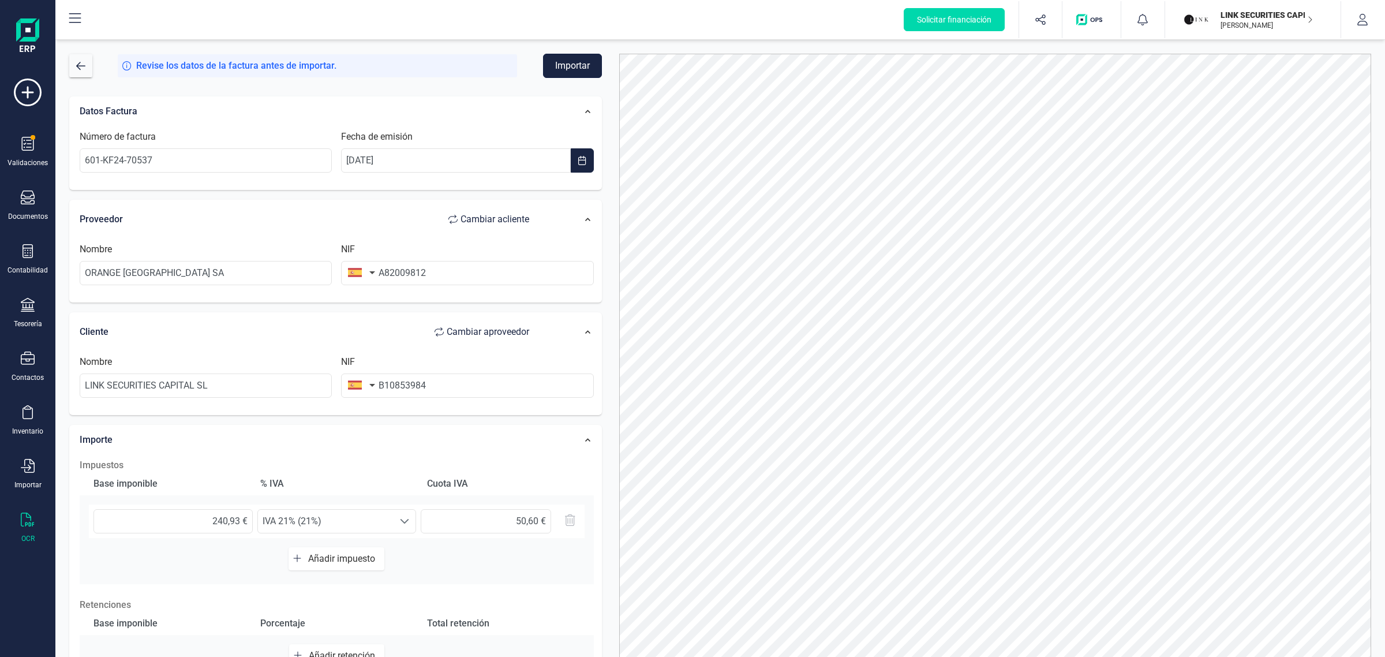
click at [570, 65] on button "Importar" at bounding box center [572, 66] width 59 height 24
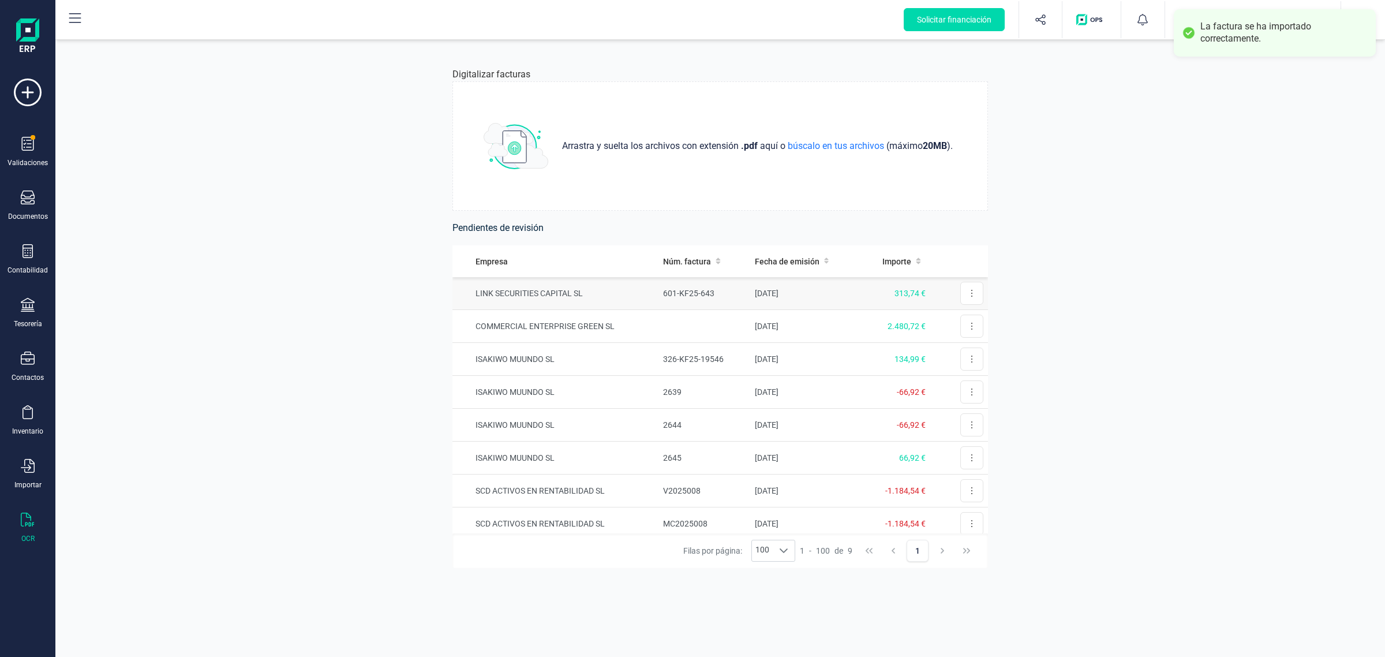
click at [859, 294] on td "313,74 €" at bounding box center [895, 293] width 72 height 33
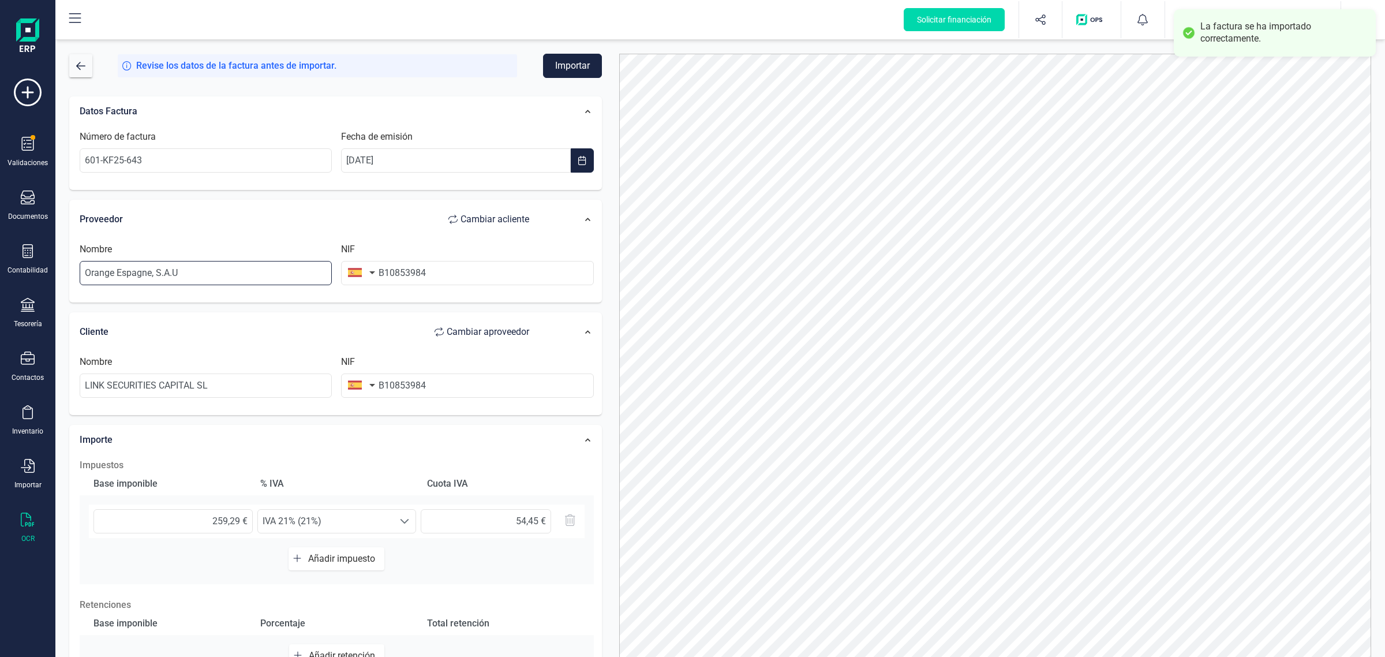
drag, startPoint x: 214, startPoint y: 269, endPoint x: 7, endPoint y: 275, distance: 207.3
click at [7, 275] on div "Solicitar financiación Validaciones Documentos Documentos Presupuestos Pedidos …" at bounding box center [692, 328] width 1385 height 657
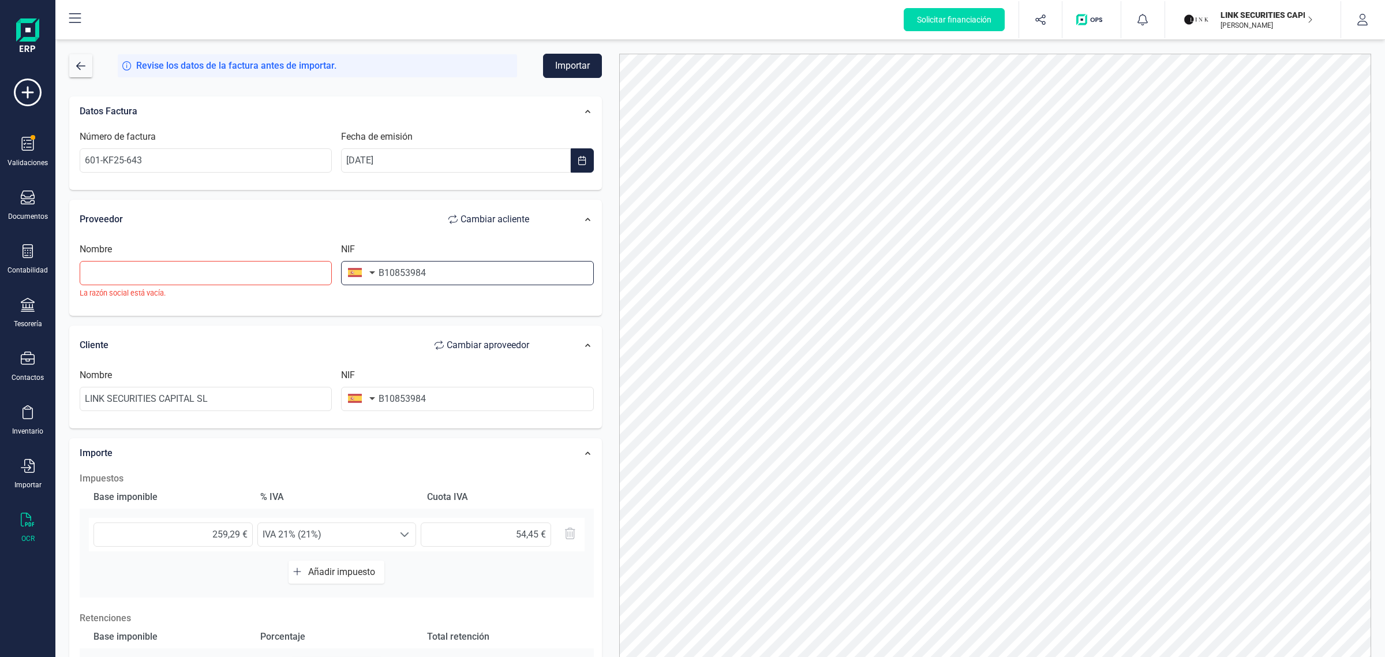
drag, startPoint x: 440, startPoint y: 269, endPoint x: 345, endPoint y: 283, distance: 96.9
click at [345, 283] on div "NIF B10853984" at bounding box center [467, 270] width 261 height 56
click at [283, 270] on input "text" at bounding box center [206, 273] width 252 height 24
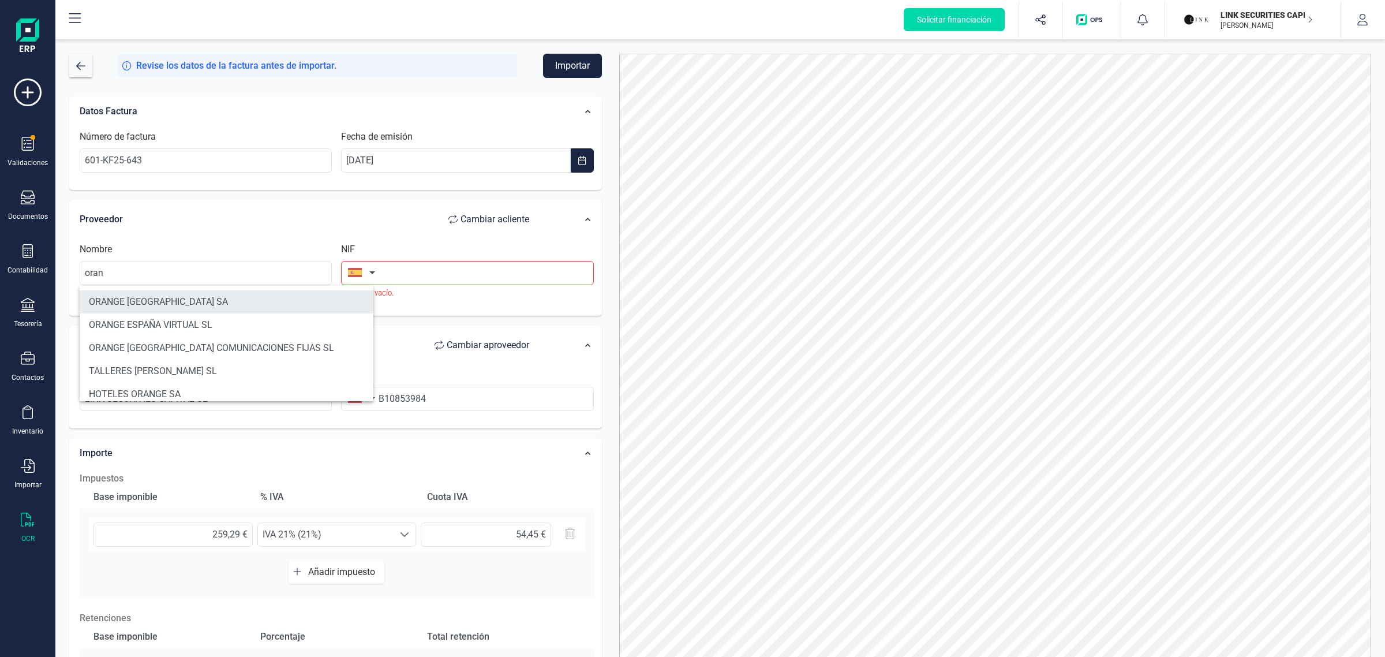
click at [153, 301] on li "ORANGE [GEOGRAPHIC_DATA] SA" at bounding box center [227, 301] width 294 height 23
type input "ORANGE [GEOGRAPHIC_DATA] SA"
type input "A82009812"
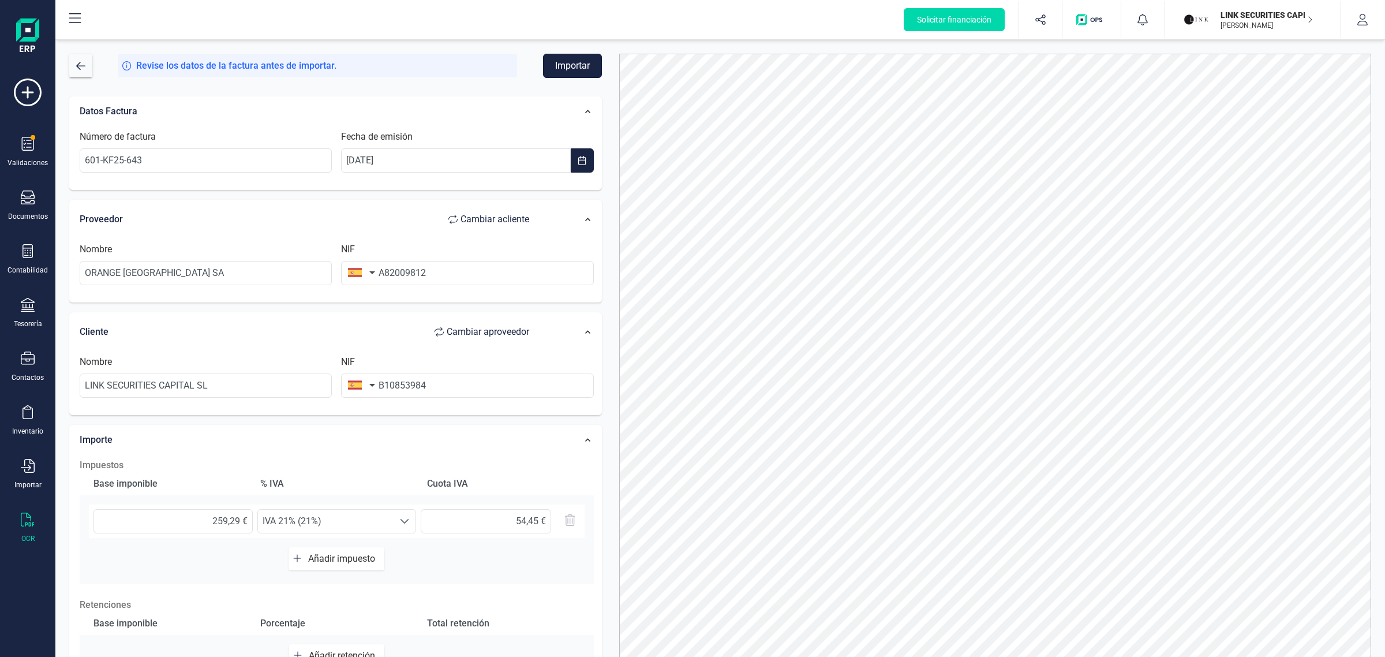
click at [573, 68] on button "Importar" at bounding box center [572, 66] width 59 height 24
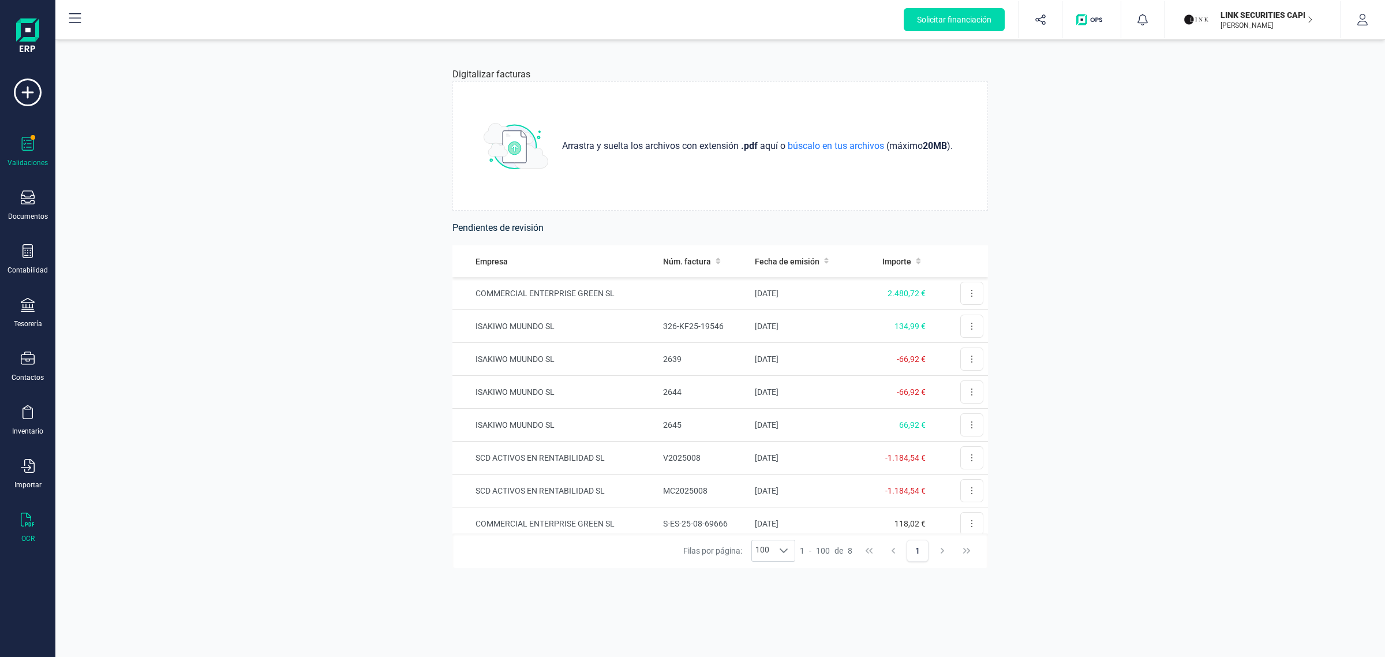
click at [39, 148] on div "Validaciones" at bounding box center [28, 152] width 46 height 31
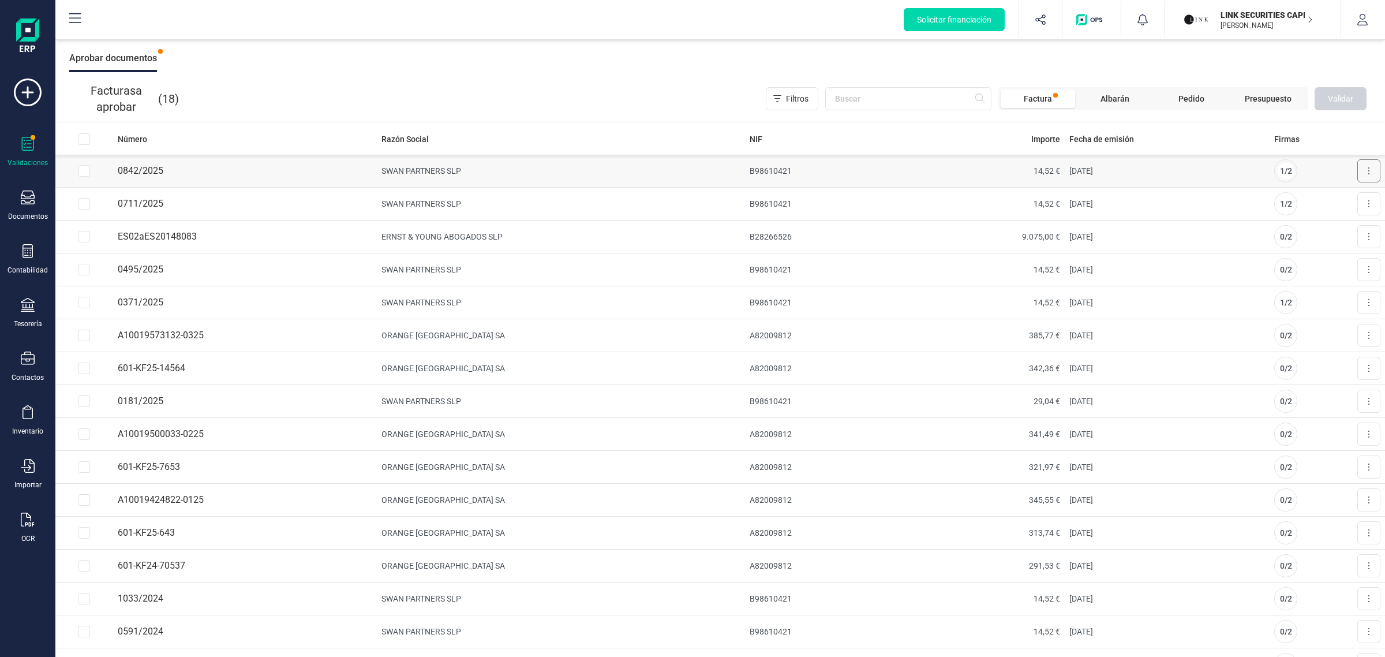
click at [1366, 170] on button at bounding box center [1369, 170] width 23 height 23
click at [595, 76] on div "Aceptar cesiones Autorizar financiación Aprobar documentos" at bounding box center [720, 58] width 1330 height 37
click at [892, 97] on input "text" at bounding box center [908, 98] width 166 height 23
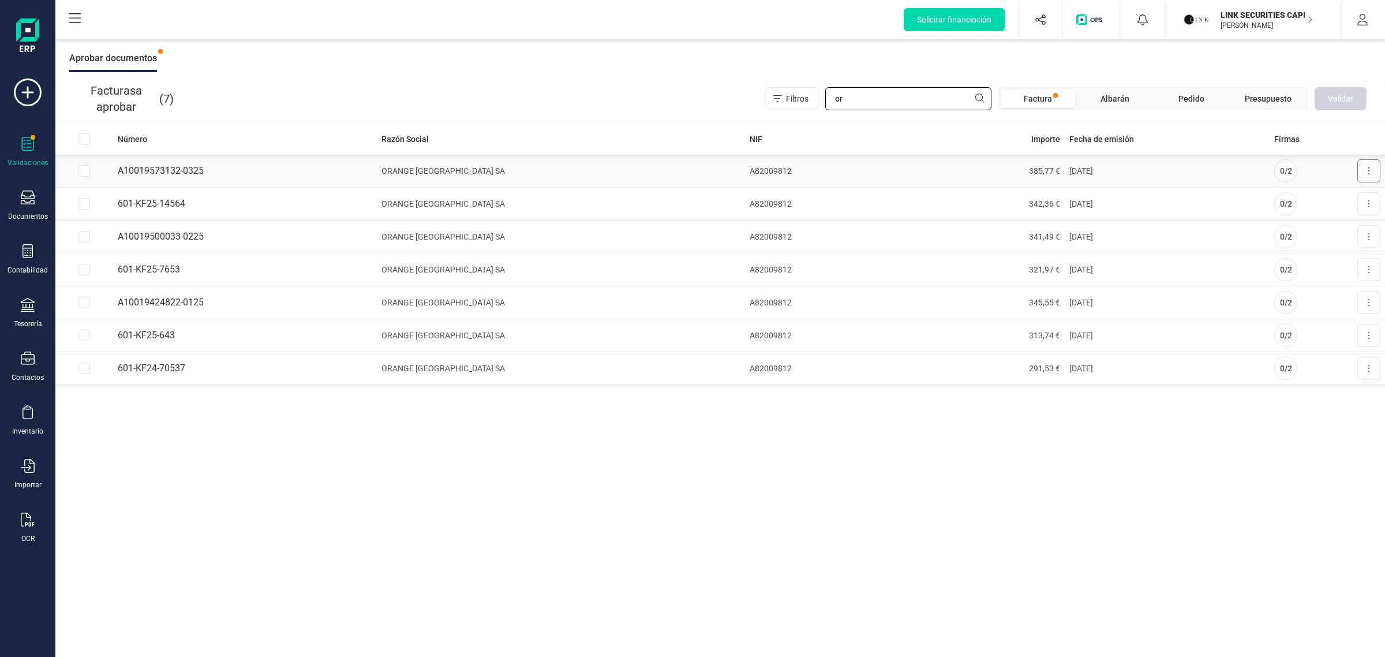
type input "or"
click at [1371, 169] on button at bounding box center [1369, 170] width 23 height 23
click at [79, 134] on input "All items unselected" at bounding box center [85, 139] width 12 height 12
checkbox input "true"
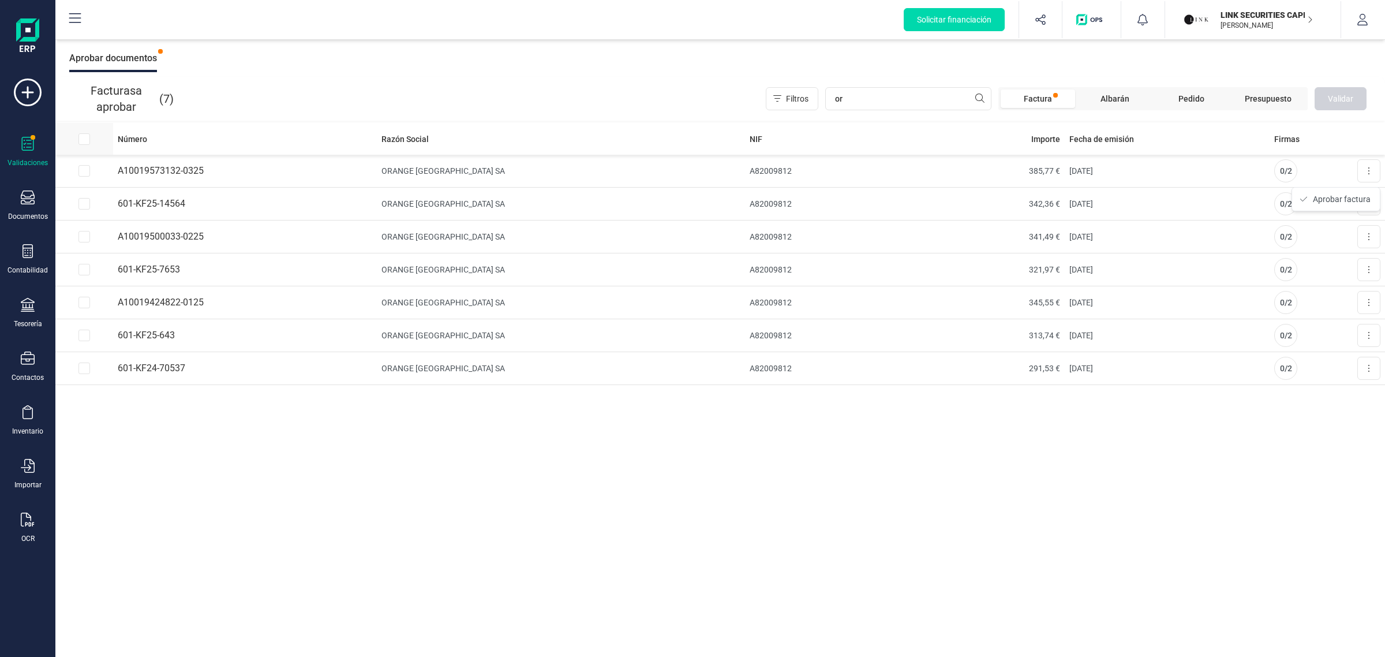
checkbox input "true"
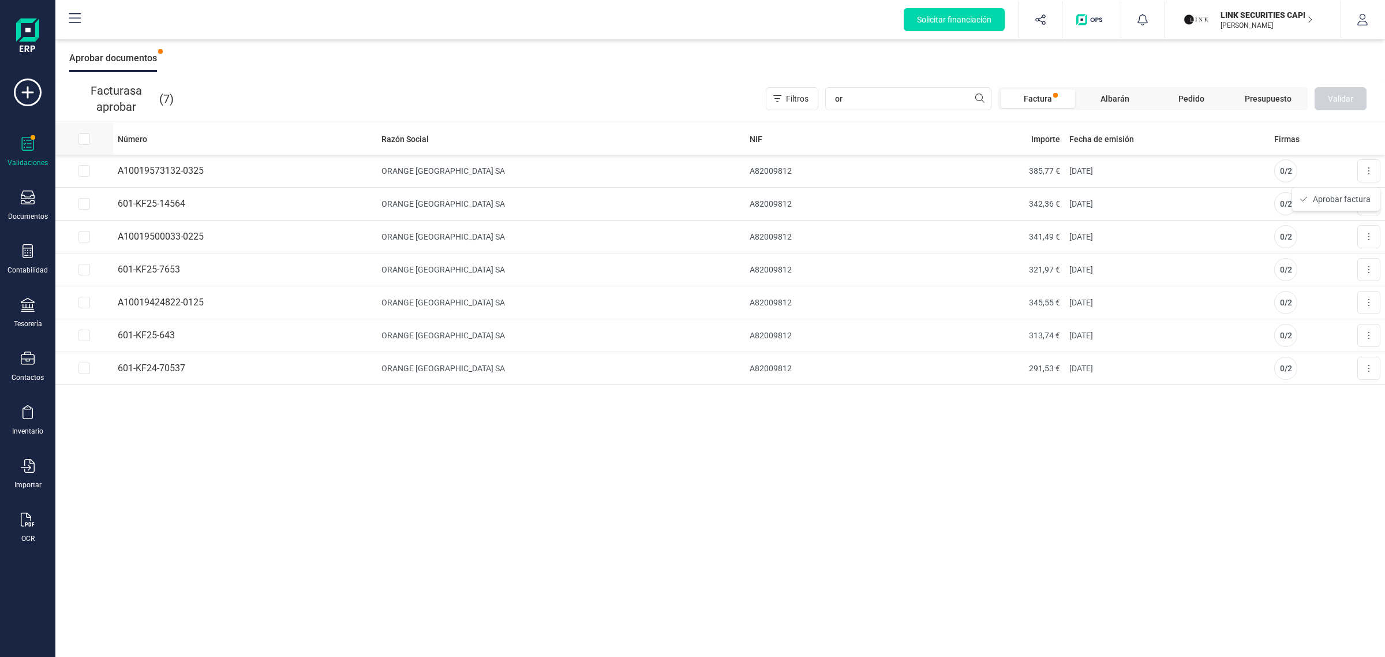
checkbox input "true"
click at [1335, 97] on span "Validar" at bounding box center [1340, 99] width 25 height 12
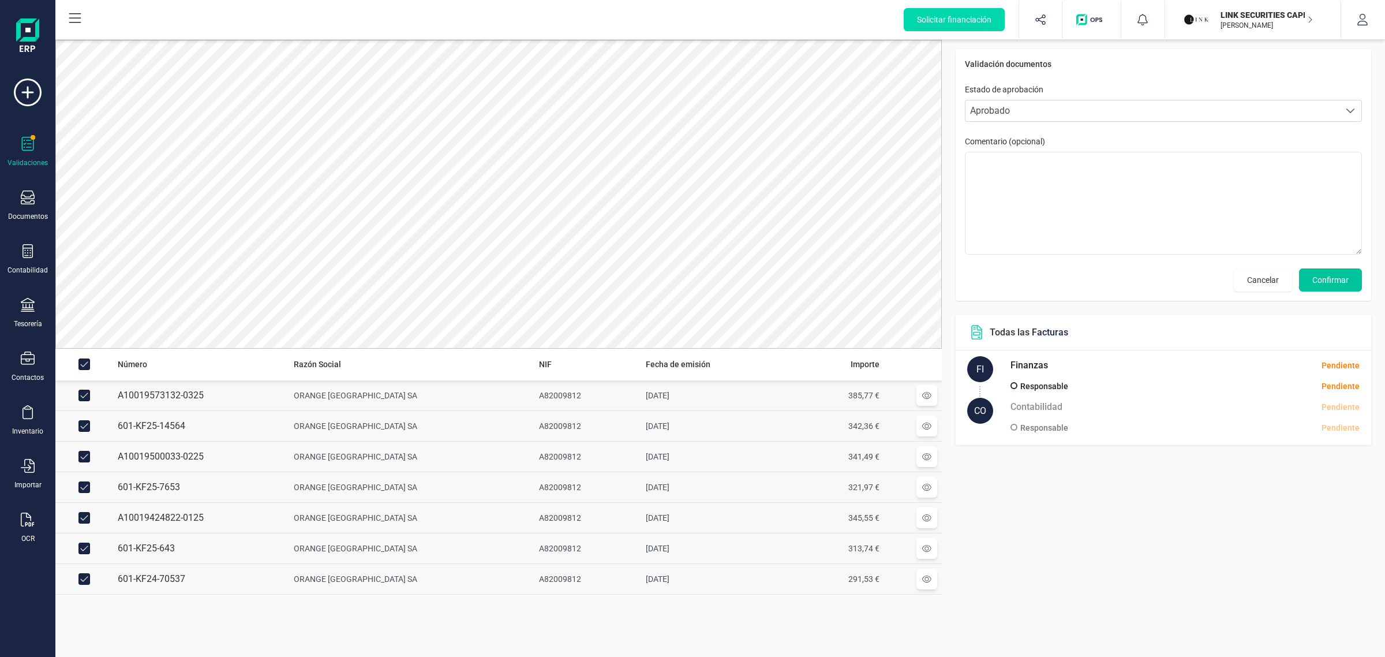
click at [1345, 282] on span "Confirmar" at bounding box center [1331, 280] width 36 height 12
click at [1340, 276] on span "Confirmar" at bounding box center [1331, 280] width 36 height 12
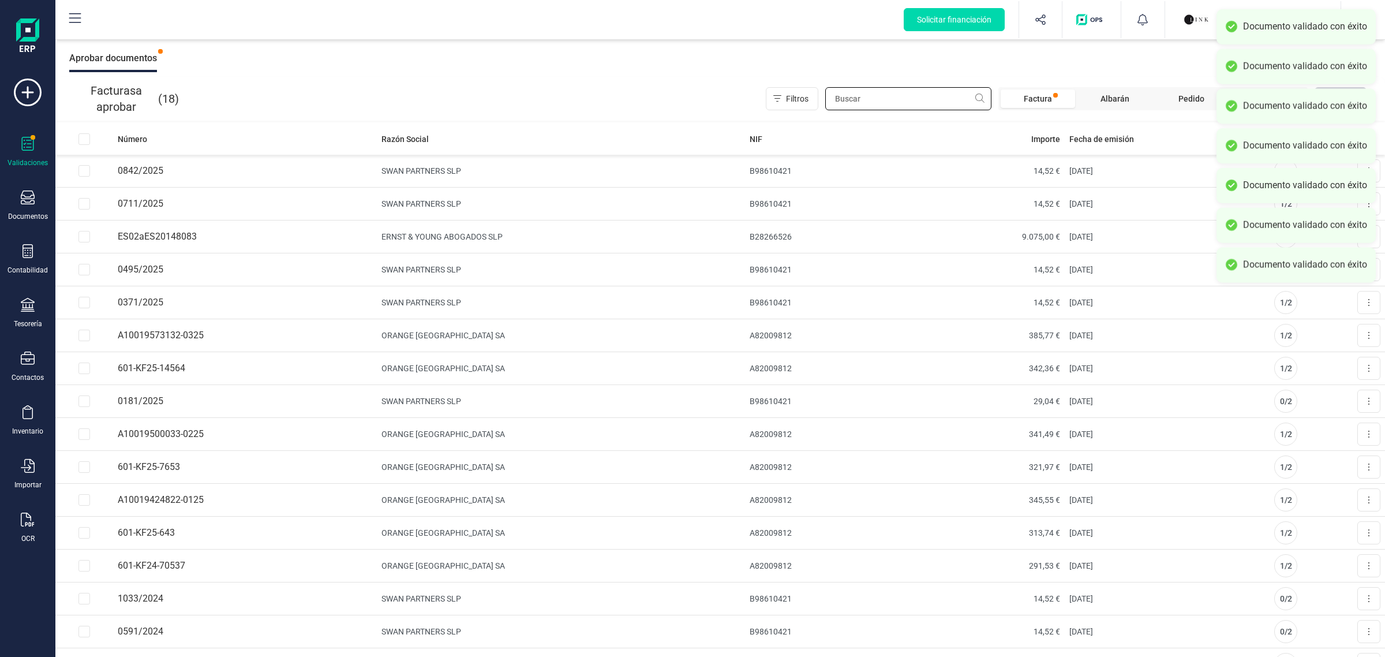
click at [899, 102] on input "text" at bounding box center [908, 98] width 166 height 23
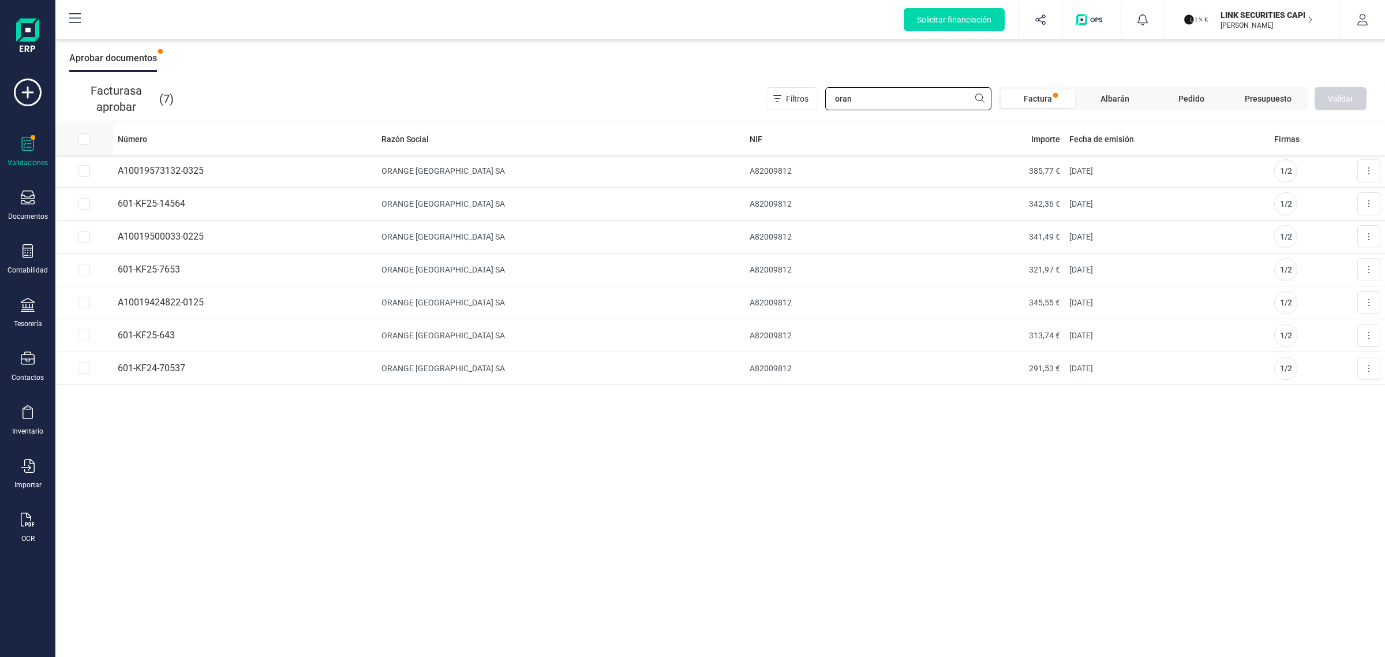
type input "oran"
click at [88, 139] on input "All items unselected" at bounding box center [85, 139] width 12 height 12
checkbox input "true"
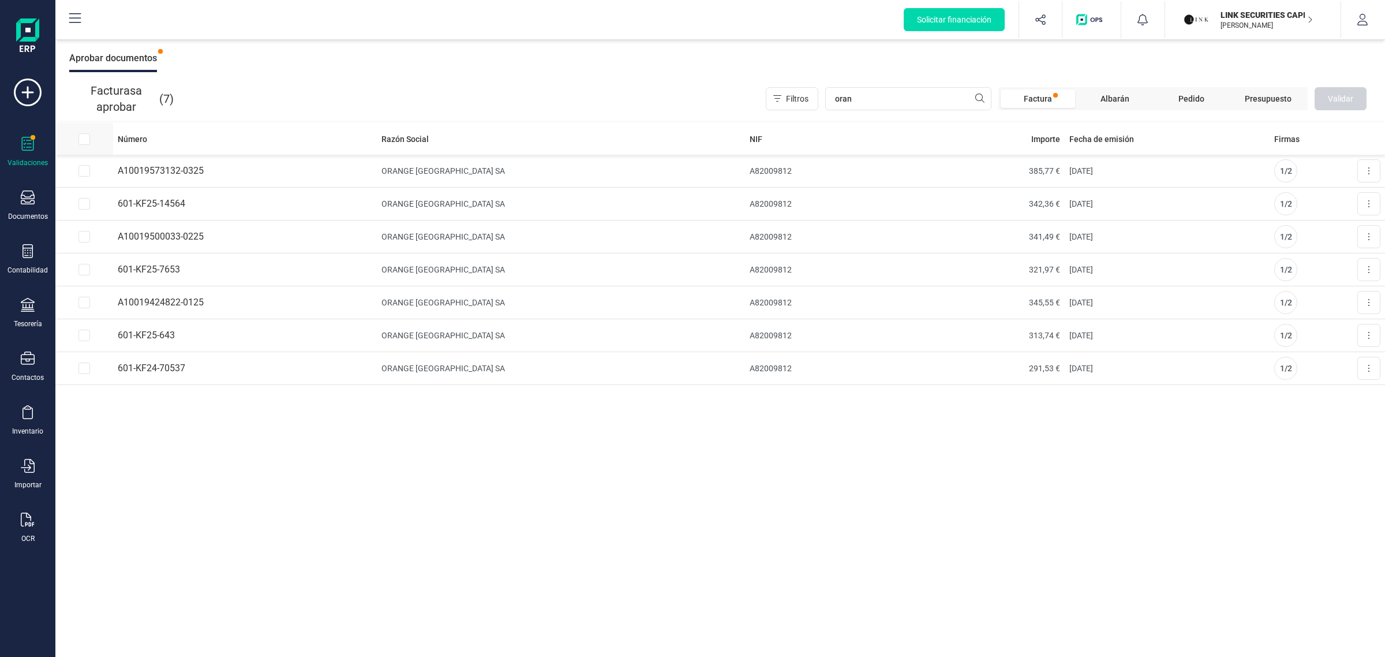
checkbox input "true"
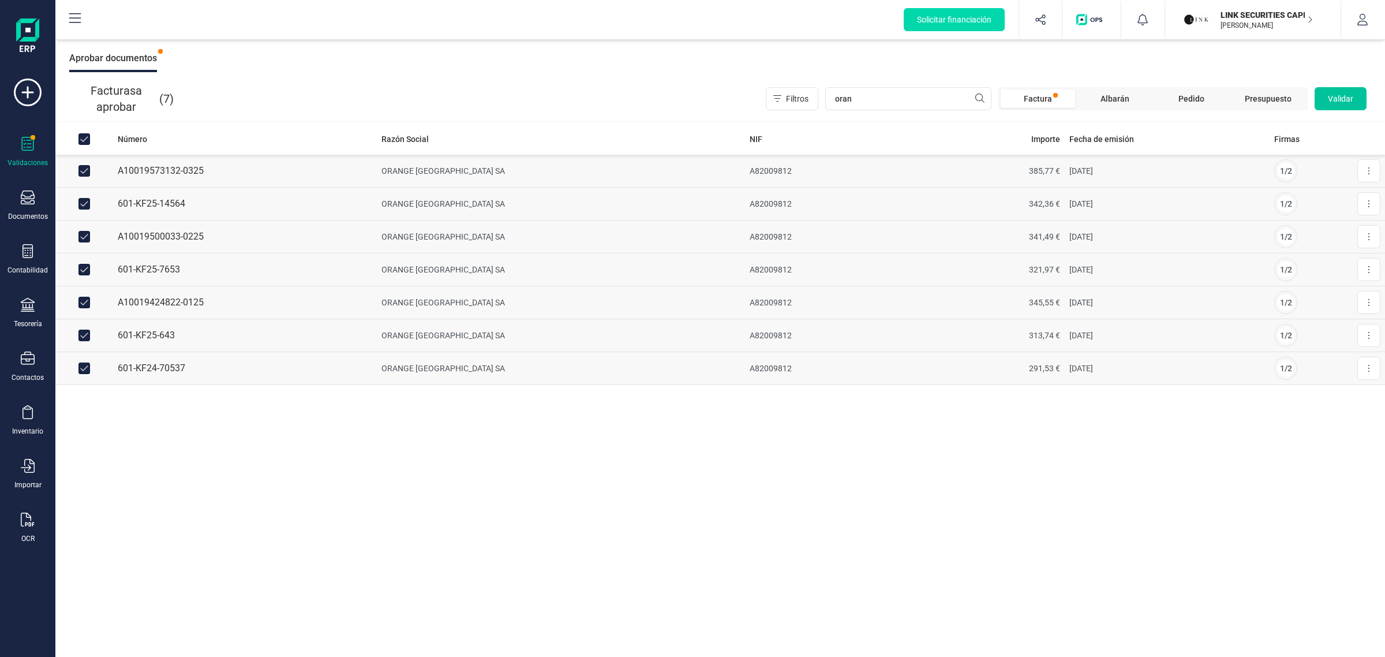
click at [1346, 94] on span "Validar" at bounding box center [1340, 99] width 25 height 12
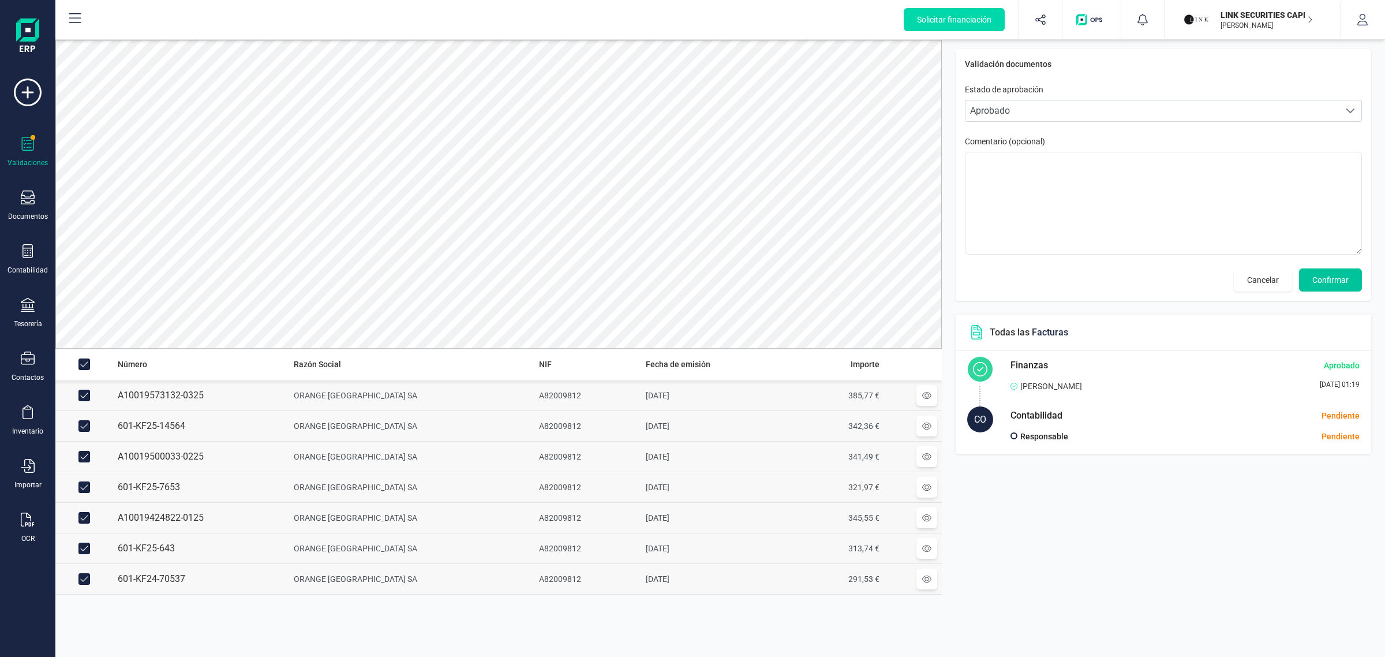
click at [1328, 283] on span "Confirmar" at bounding box center [1331, 280] width 36 height 12
click at [1335, 284] on span "Confirmar" at bounding box center [1331, 280] width 36 height 12
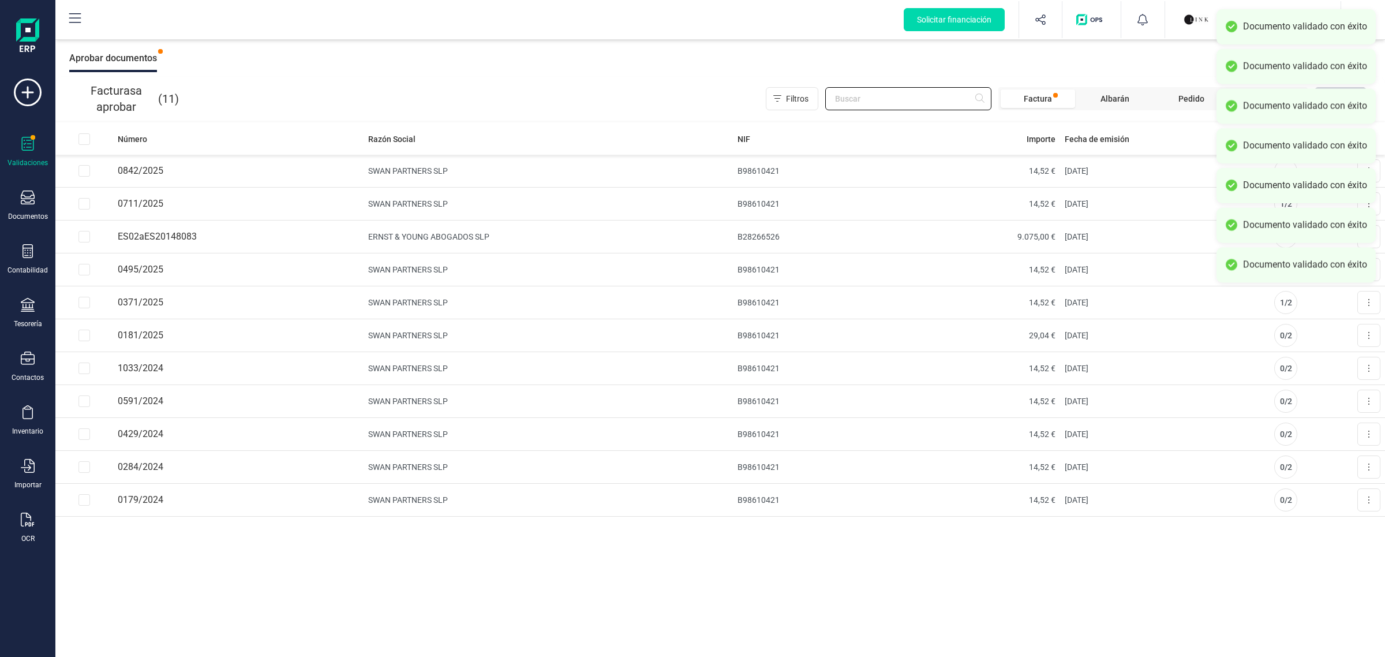
drag, startPoint x: 913, startPoint y: 101, endPoint x: 958, endPoint y: 57, distance: 63.3
click at [913, 101] on input "text" at bounding box center [908, 98] width 166 height 23
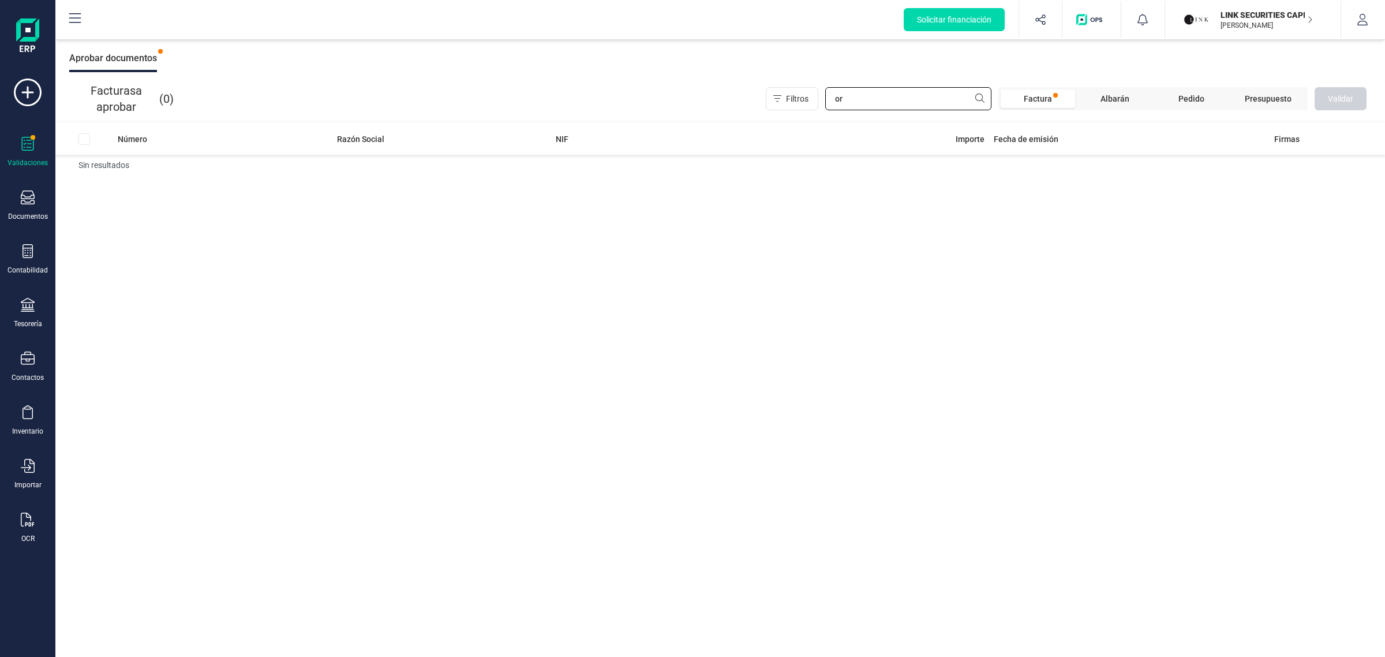
type input "o"
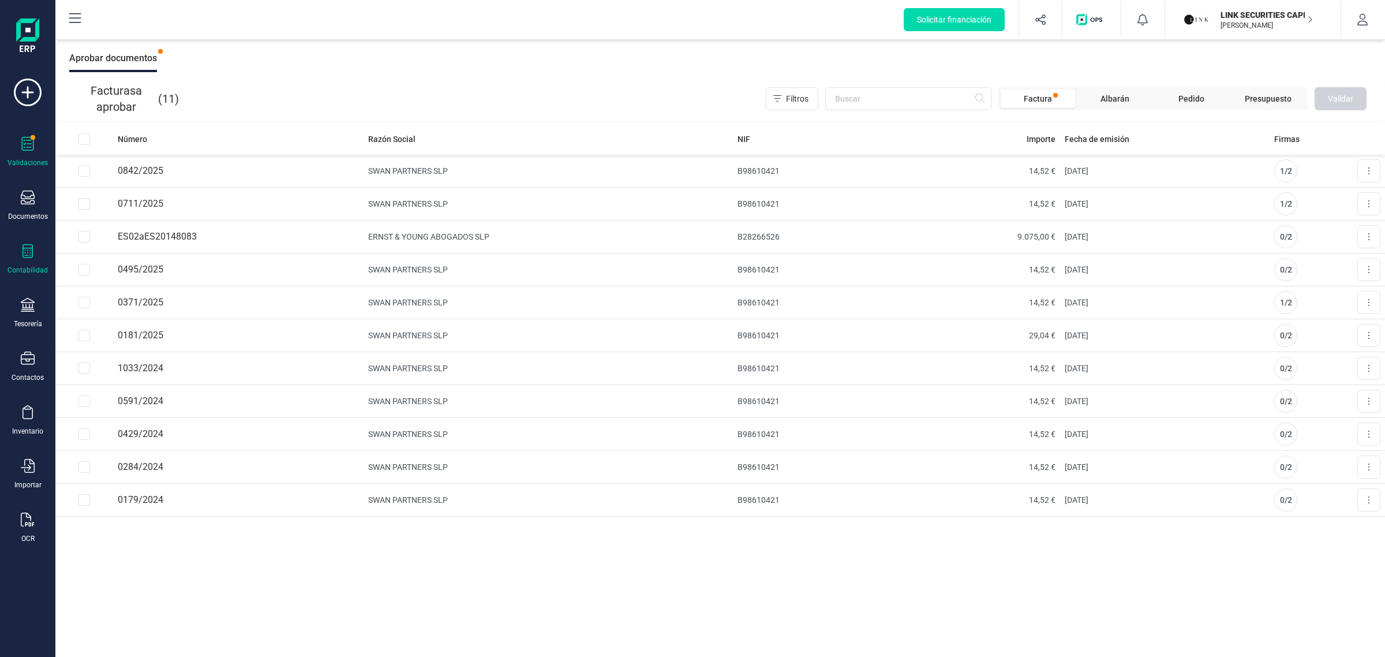
click at [18, 261] on div "Contabilidad" at bounding box center [28, 259] width 46 height 31
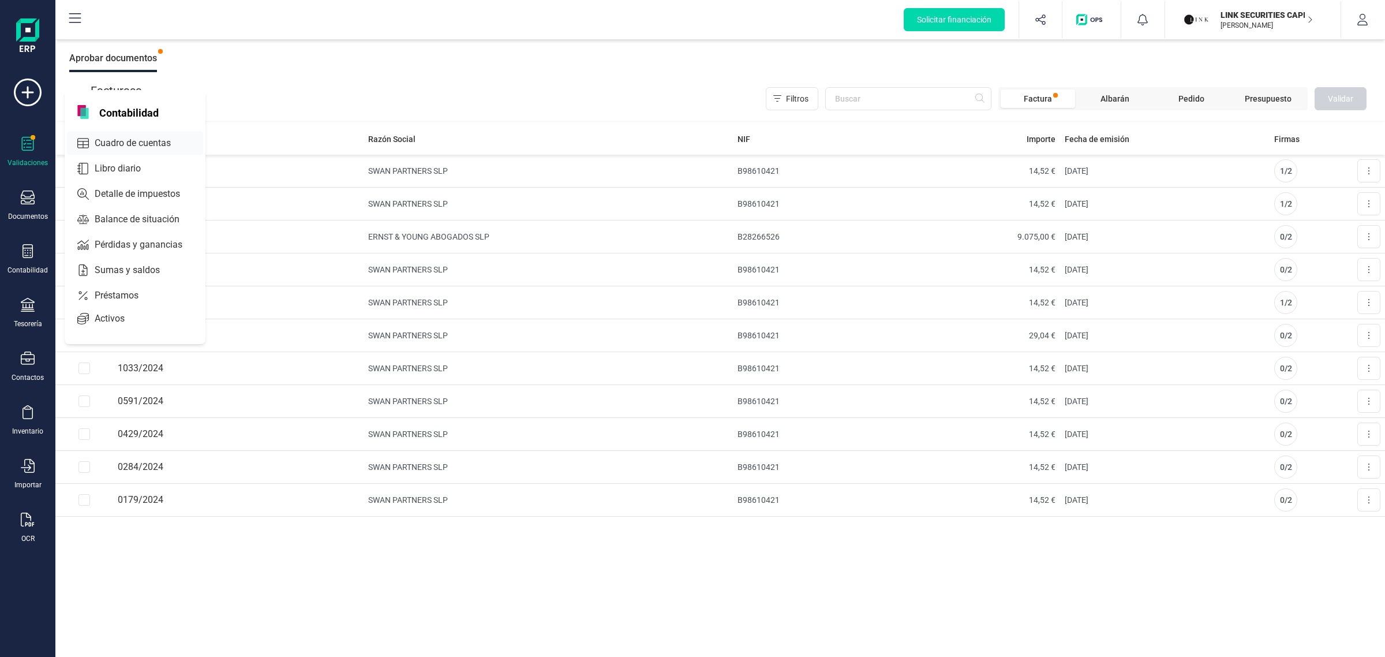
click at [116, 132] on div "Cuadro de cuentas" at bounding box center [135, 143] width 136 height 23
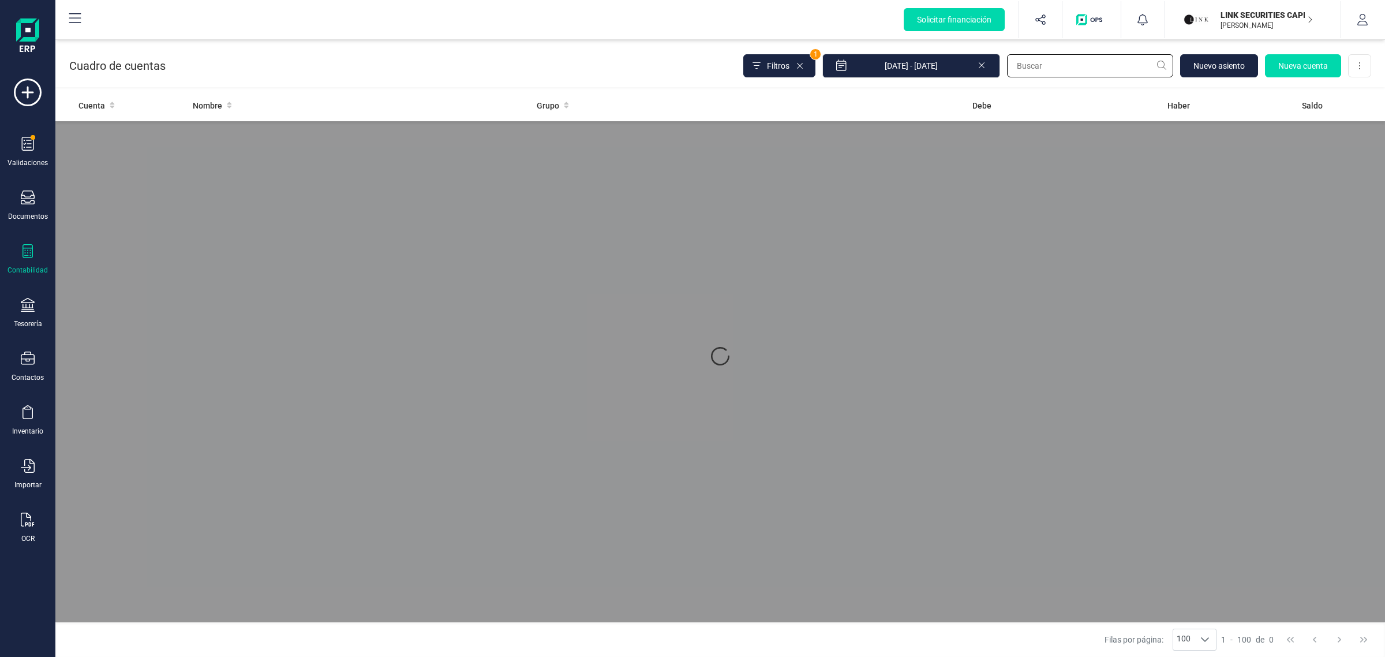
click at [1094, 62] on input "text" at bounding box center [1090, 65] width 166 height 23
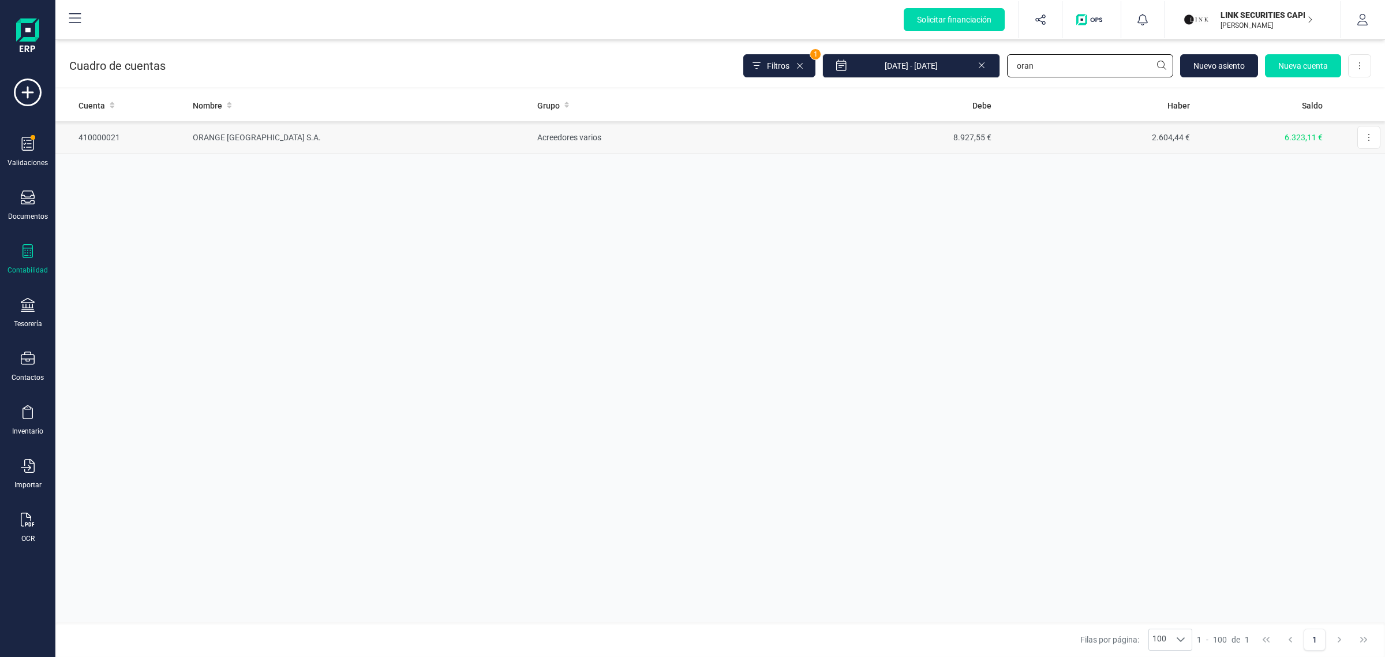
type input "oran"
click at [765, 133] on td "Acreedores varios" at bounding box center [665, 137] width 265 height 33
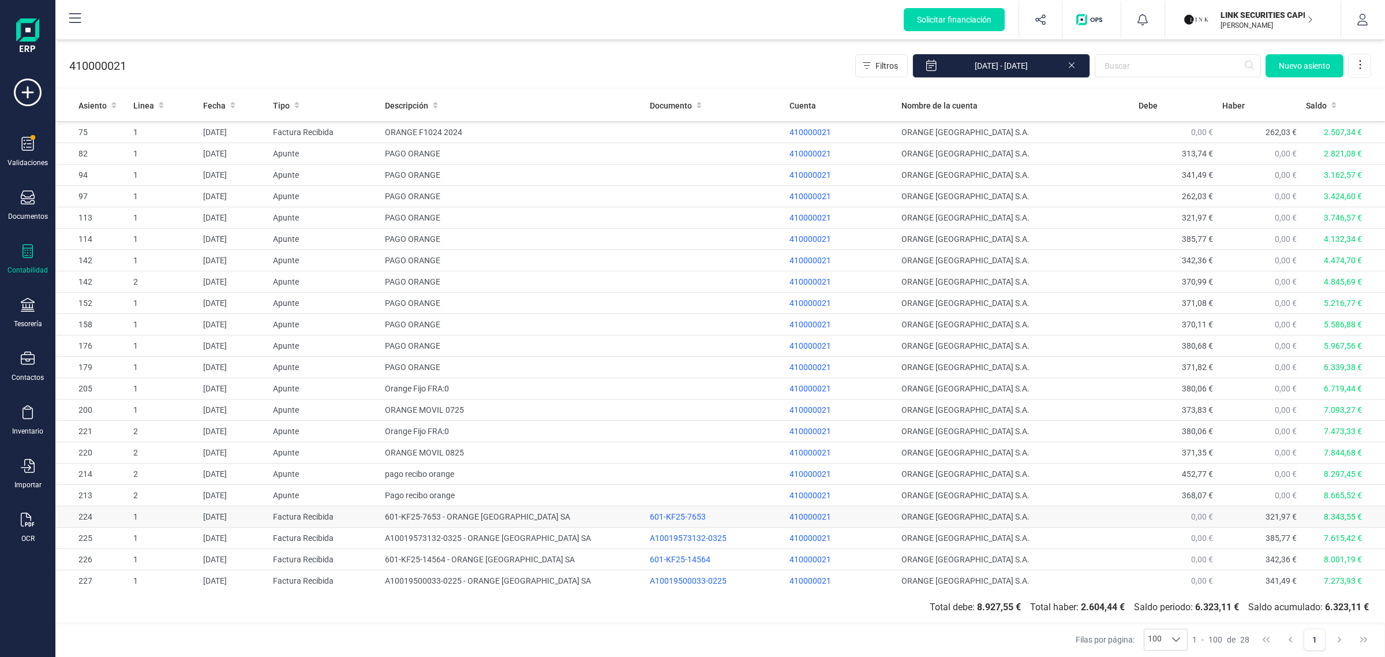
scroll to position [131, 0]
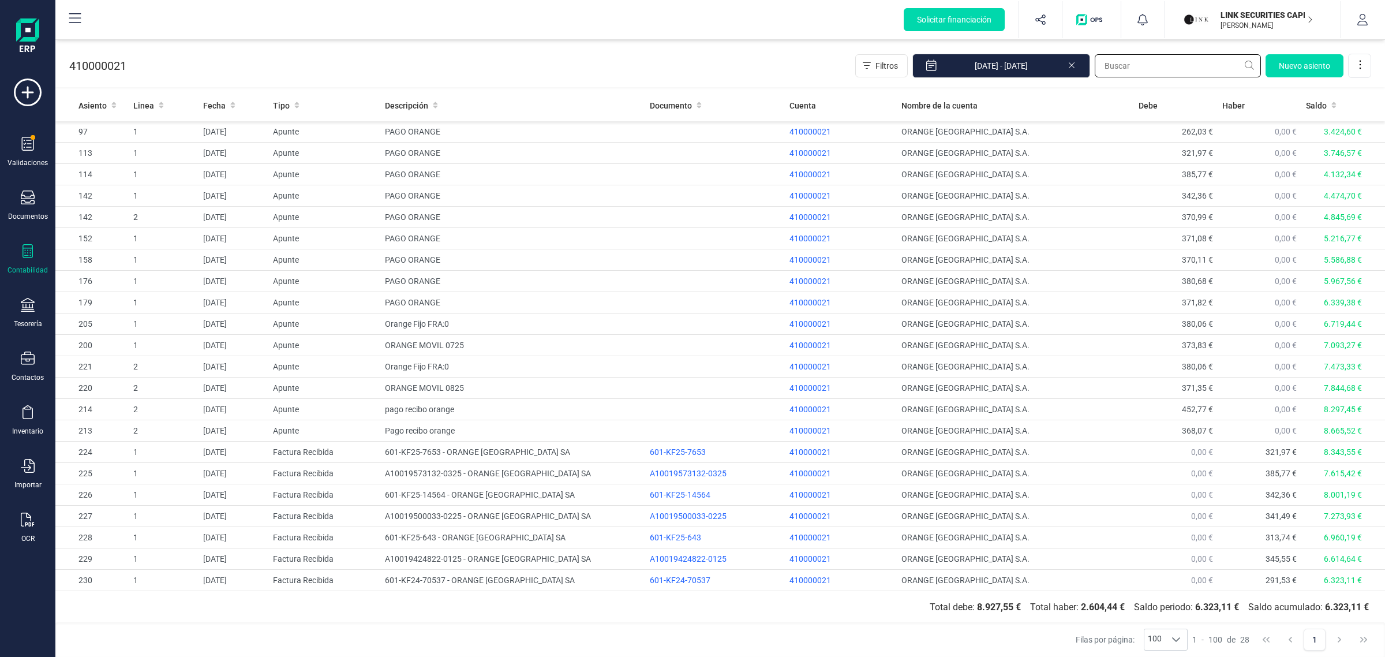
click at [1132, 68] on input "text" at bounding box center [1178, 65] width 166 height 23
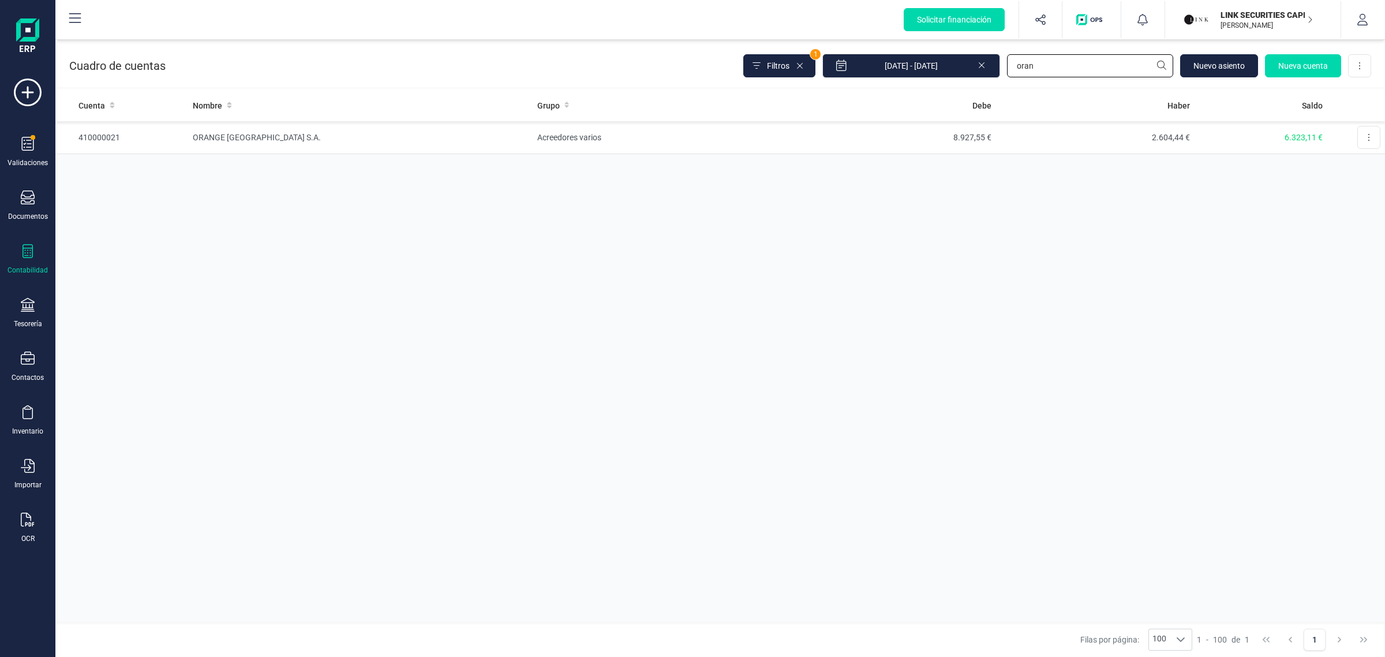
drag, startPoint x: 1066, startPoint y: 65, endPoint x: 933, endPoint y: 81, distance: 134.2
click at [933, 81] on div "Cuadro de cuentas Filtros 1 [DATE] - [DATE] [PERSON_NAME] [GEOGRAPHIC_DATA] Nue…" at bounding box center [720, 63] width 1330 height 47
type input "QUIR"
click at [738, 136] on td "Acreedores varios" at bounding box center [664, 137] width 265 height 33
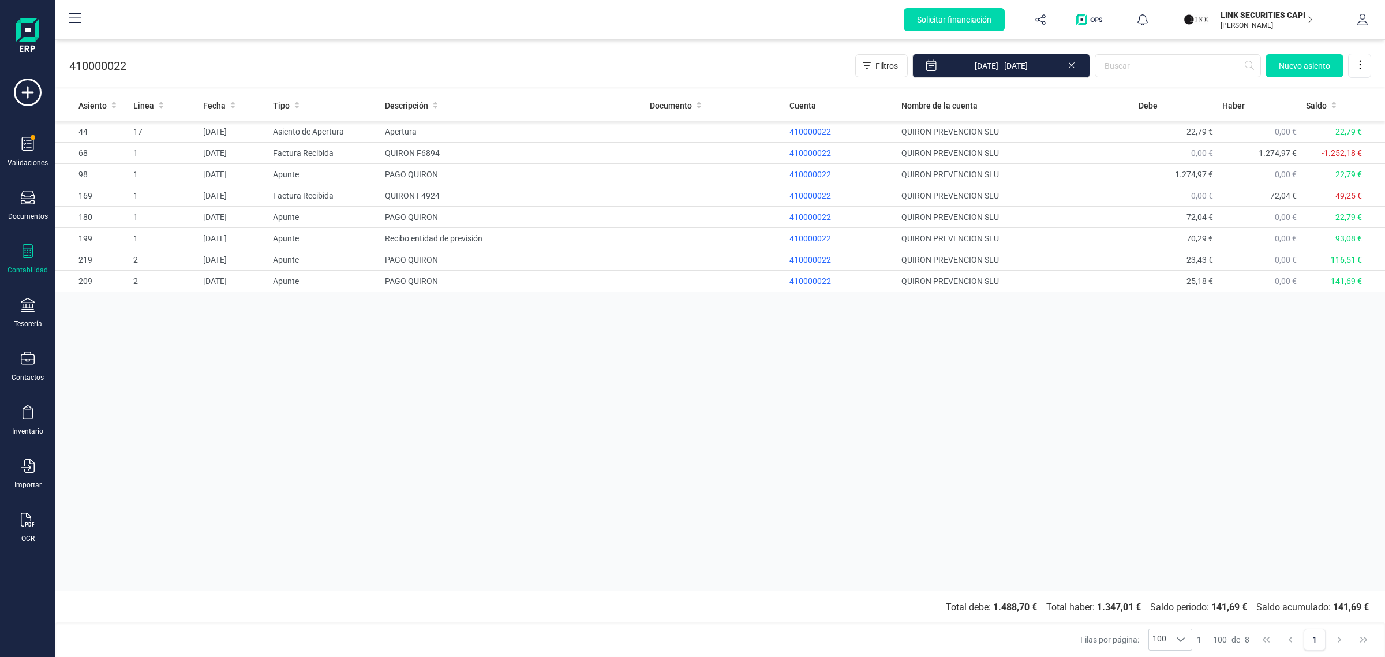
click at [498, 391] on div "Asiento Linea Fecha Tipo Descripción Documento Cuenta Nombre de la cuenta Debe …" at bounding box center [720, 340] width 1330 height 502
click at [599, 450] on div "Asiento Linea Fecha Tipo Descripción Documento Cuenta Nombre de la cuenta Debe …" at bounding box center [720, 340] width 1330 height 502
click at [32, 518] on icon at bounding box center [28, 520] width 14 height 14
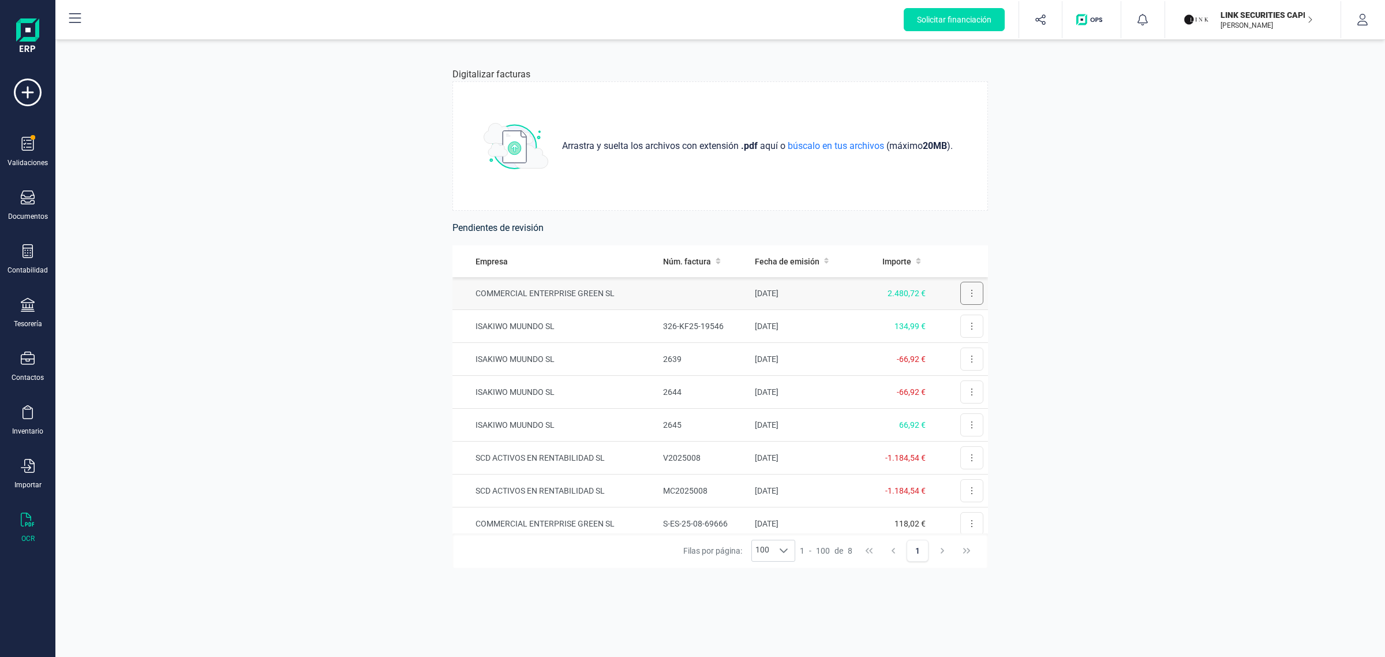
click at [962, 291] on button at bounding box center [971, 293] width 23 height 23
click at [935, 346] on span "Eliminar factura" at bounding box center [945, 345] width 57 height 12
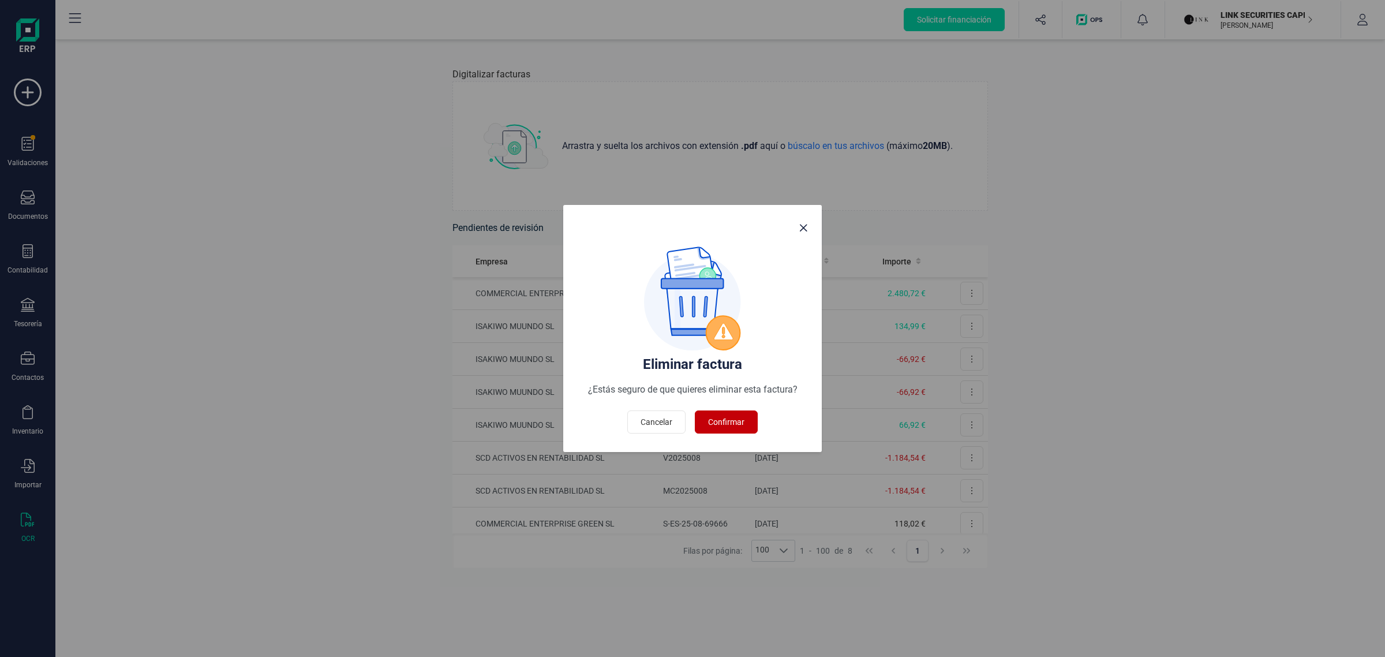
click at [729, 425] on span "Confirmar" at bounding box center [726, 422] width 36 height 12
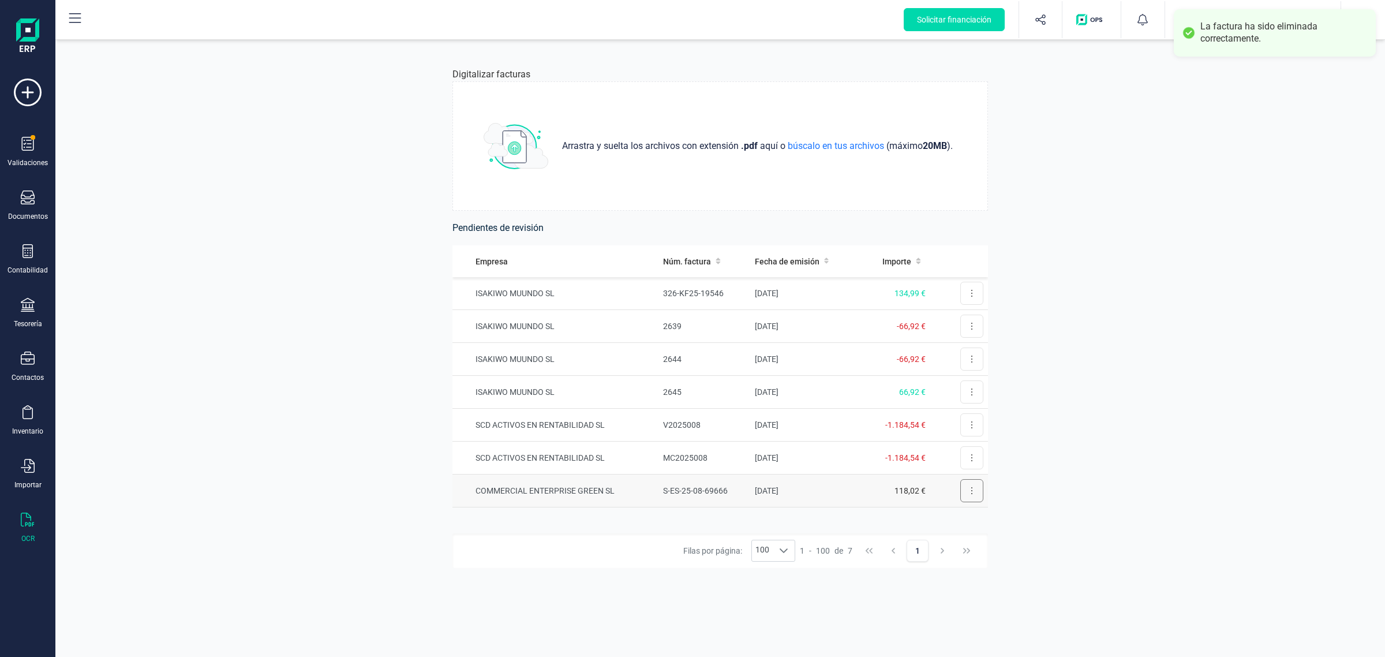
click at [971, 489] on icon at bounding box center [972, 490] width 2 height 9
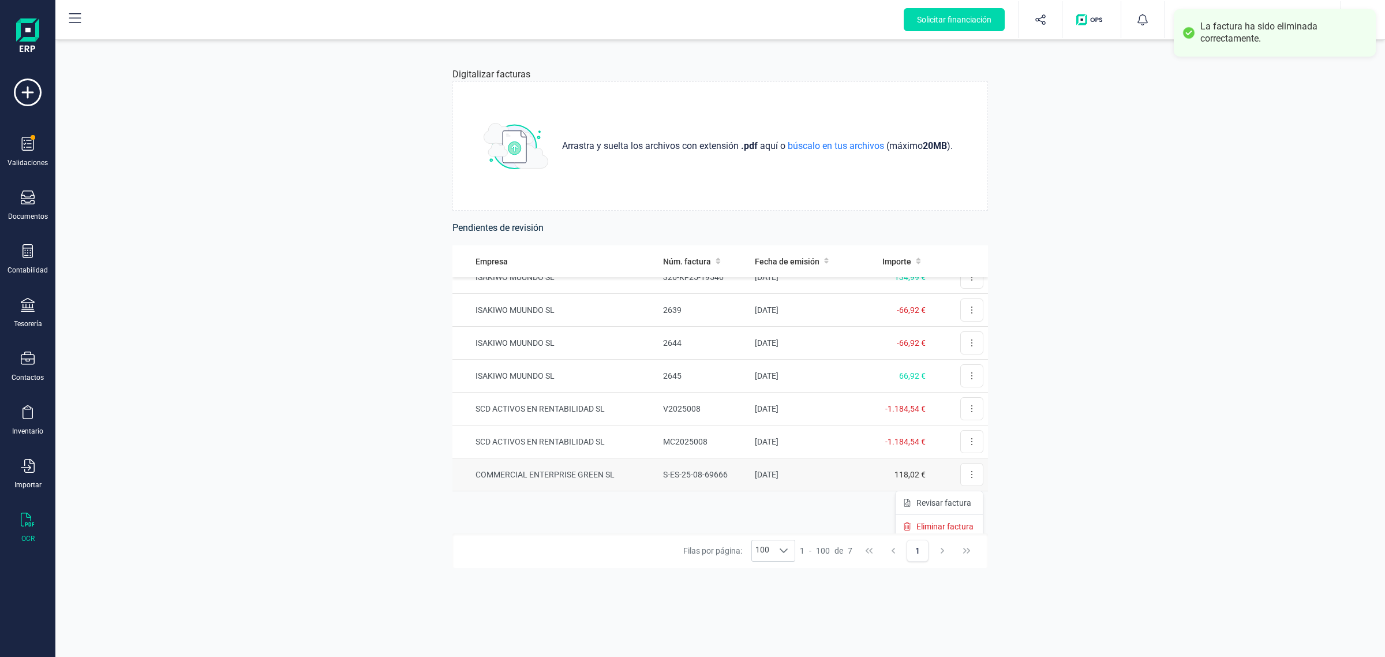
scroll to position [21, 0]
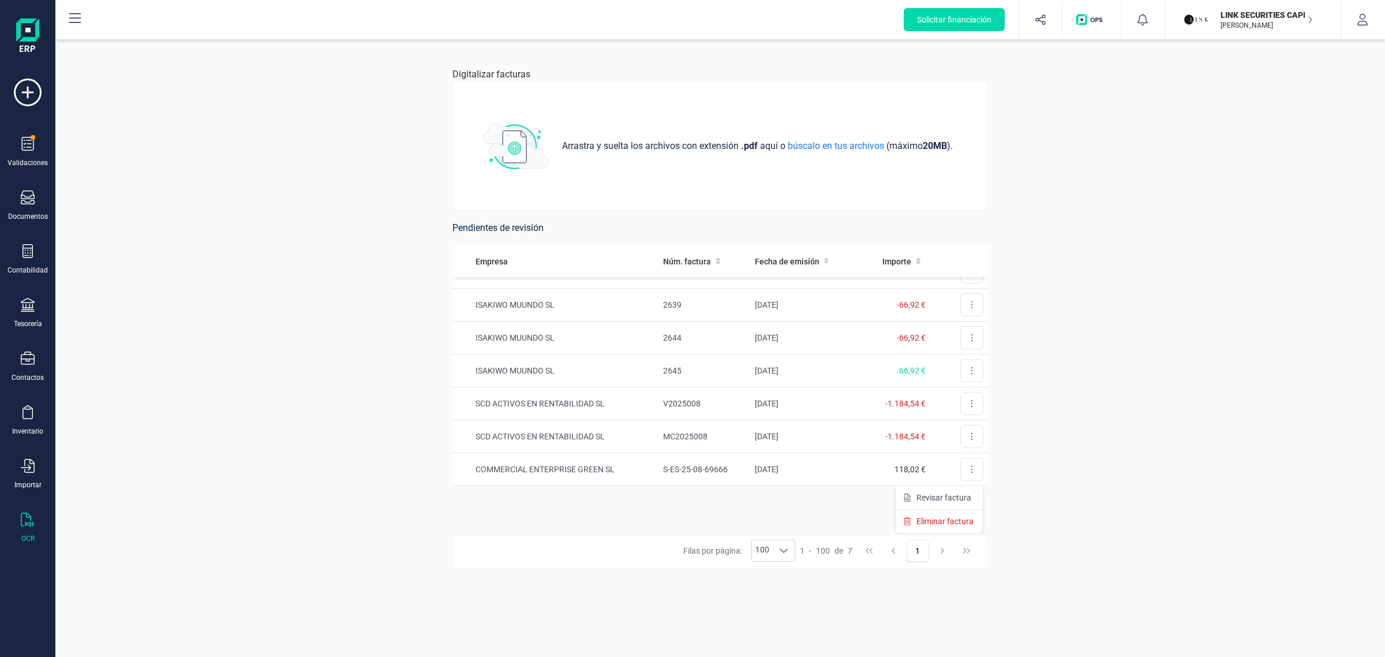
click at [1126, 457] on div "Digitalizar facturas Arrastra y suelta los archivos con extensión .pdf aquí o b…" at bounding box center [720, 348] width 1330 height 617
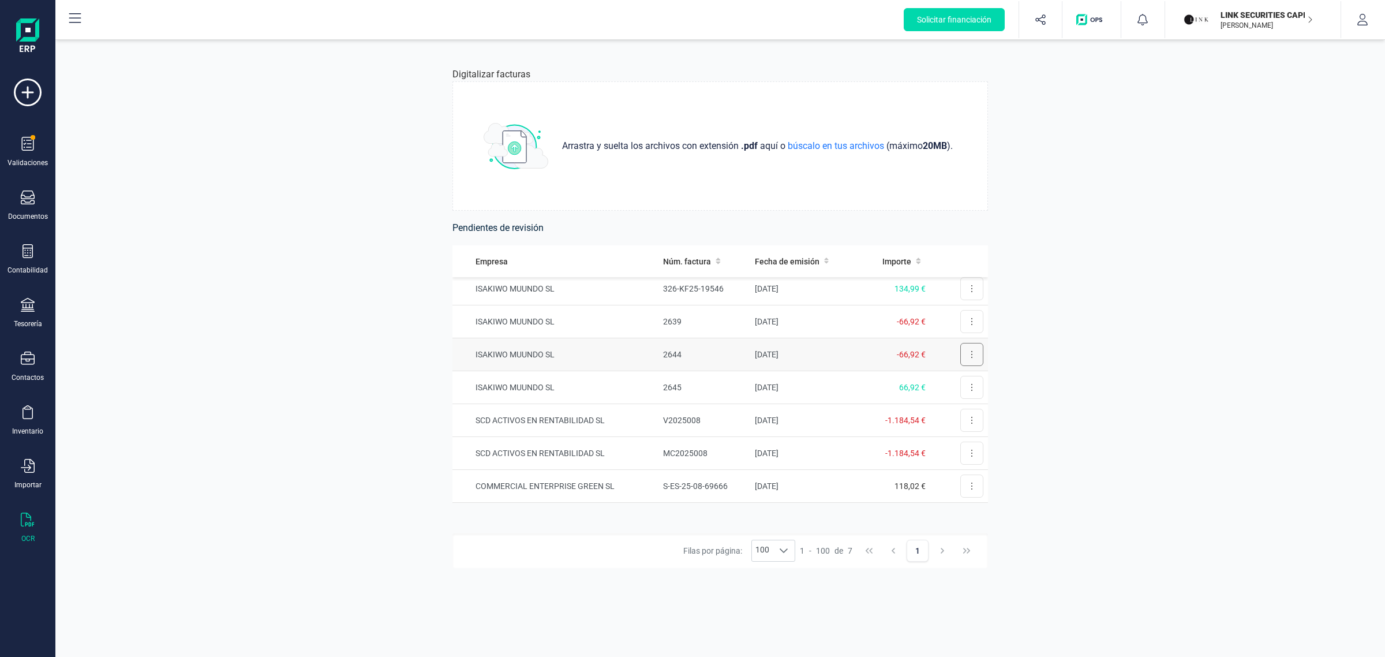
scroll to position [0, 0]
click at [971, 325] on icon at bounding box center [972, 326] width 2 height 9
click at [941, 376] on span "Eliminar factura" at bounding box center [945, 378] width 57 height 12
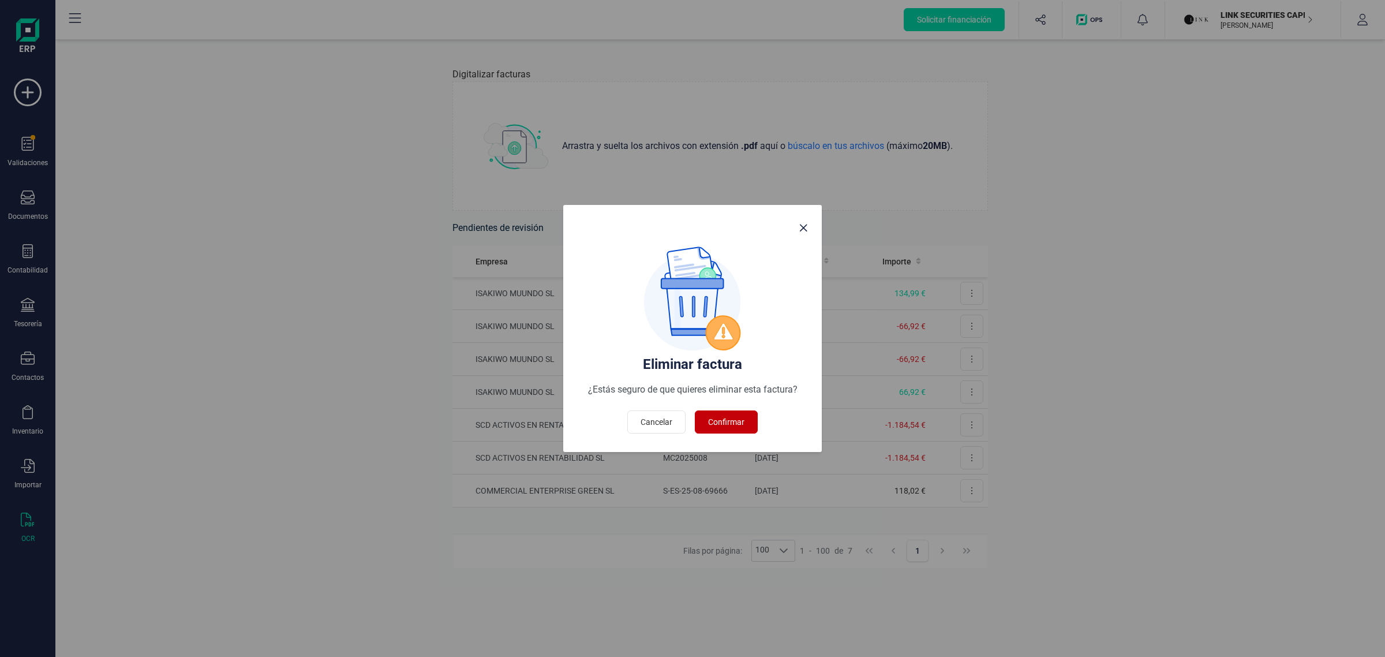
click at [743, 420] on span "Confirmar" at bounding box center [726, 422] width 36 height 12
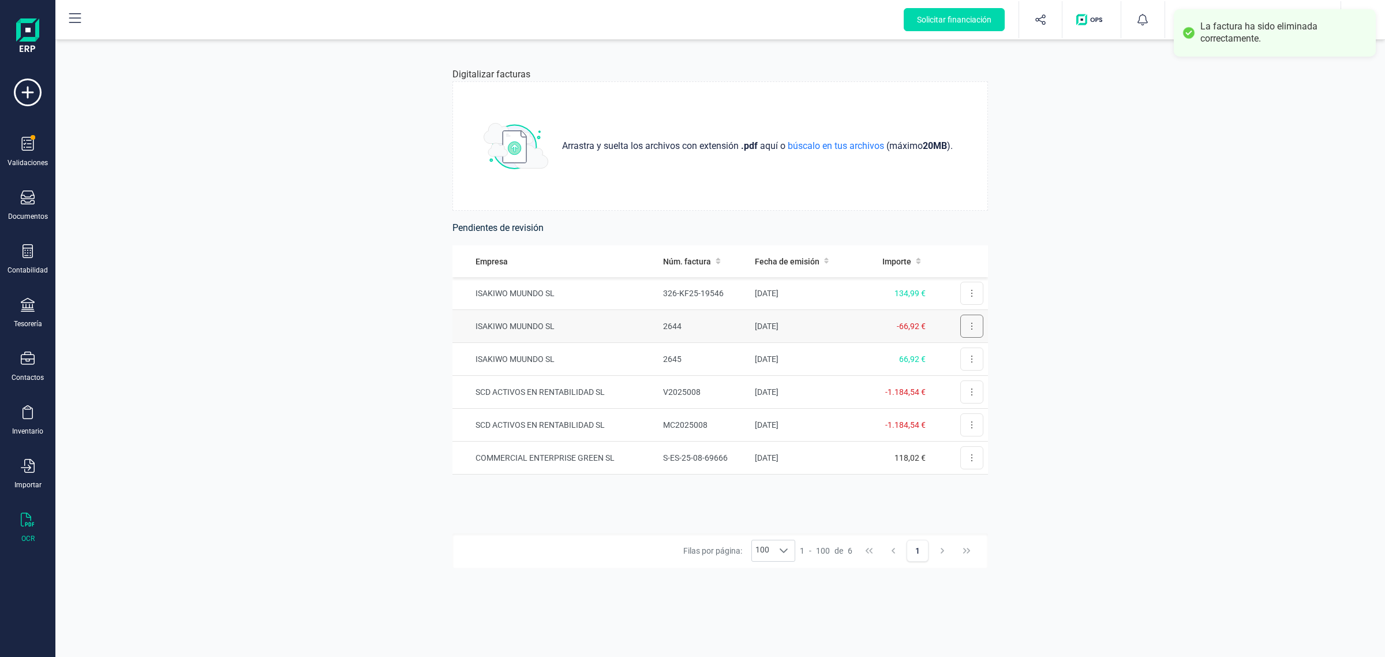
click at [971, 327] on icon at bounding box center [972, 326] width 2 height 9
click at [939, 380] on span "Eliminar factura" at bounding box center [945, 378] width 57 height 12
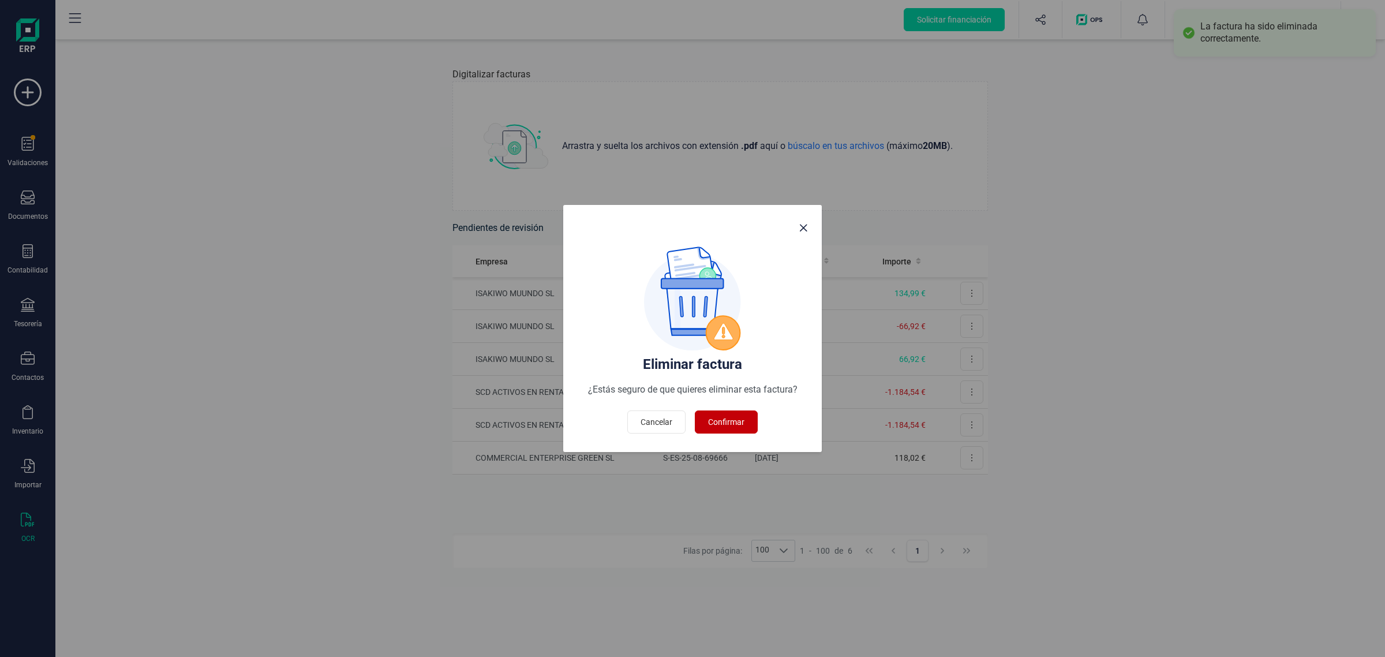
click at [733, 419] on span "Confirmar" at bounding box center [726, 422] width 36 height 12
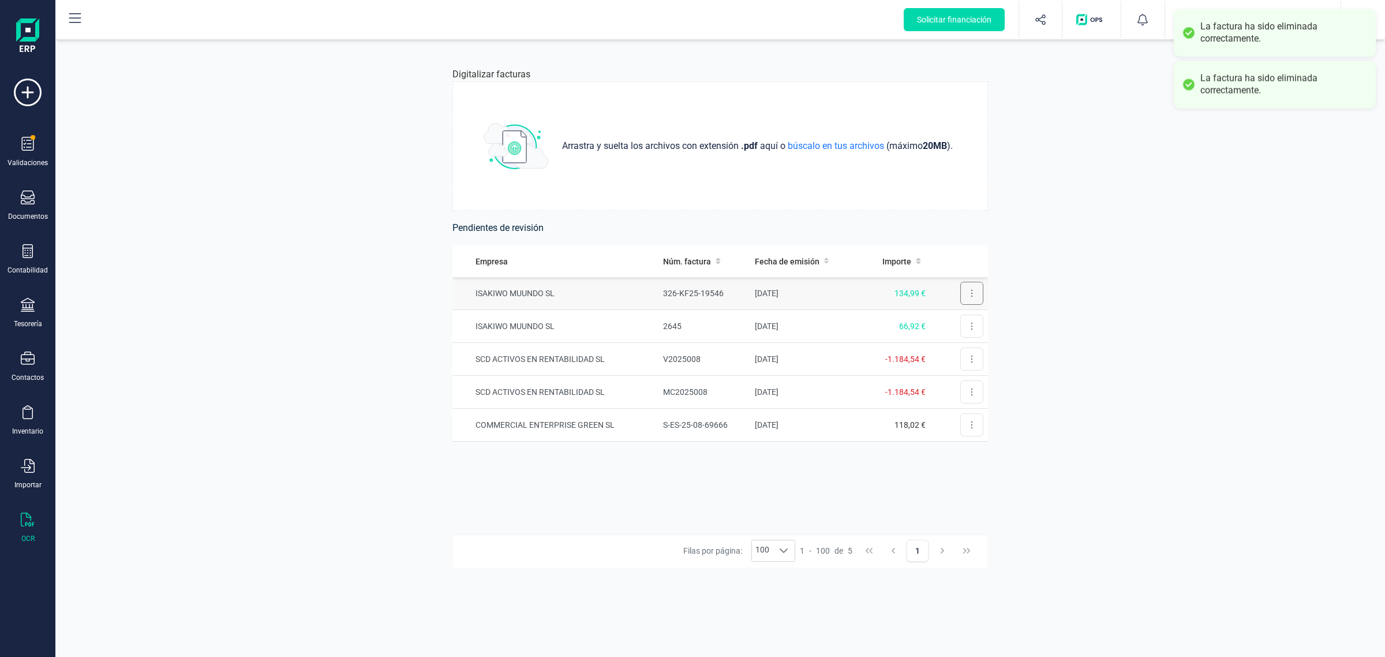
click at [976, 295] on button at bounding box center [971, 293] width 23 height 23
click at [954, 345] on span "Eliminar factura" at bounding box center [945, 345] width 57 height 12
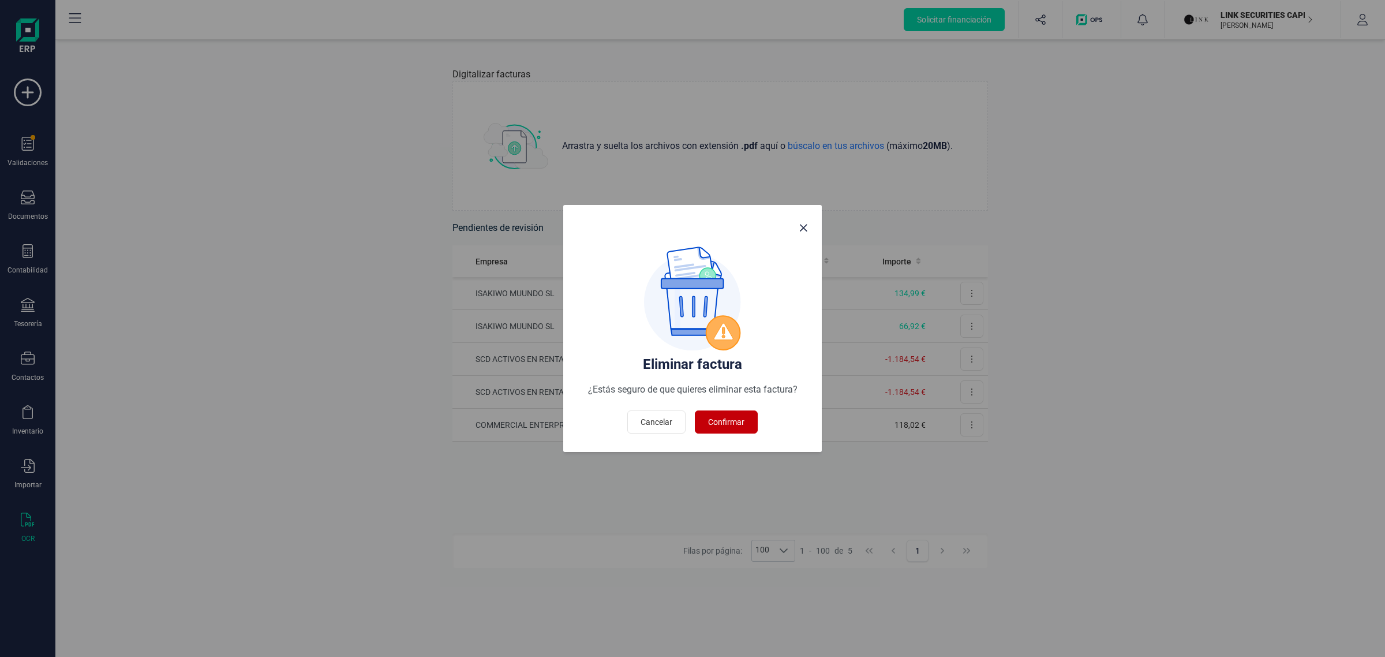
click at [742, 421] on span "Confirmar" at bounding box center [726, 422] width 36 height 12
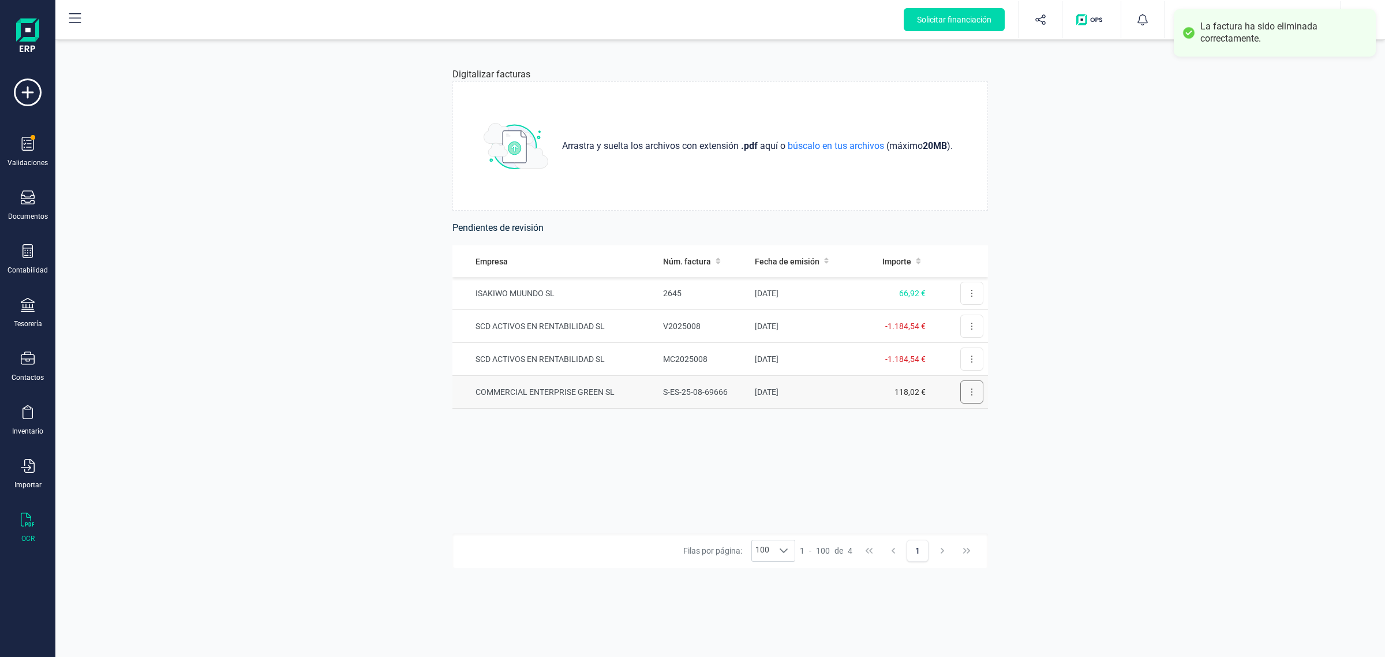
click at [971, 388] on icon at bounding box center [972, 391] width 2 height 9
click at [928, 447] on span "Eliminar factura" at bounding box center [945, 444] width 57 height 12
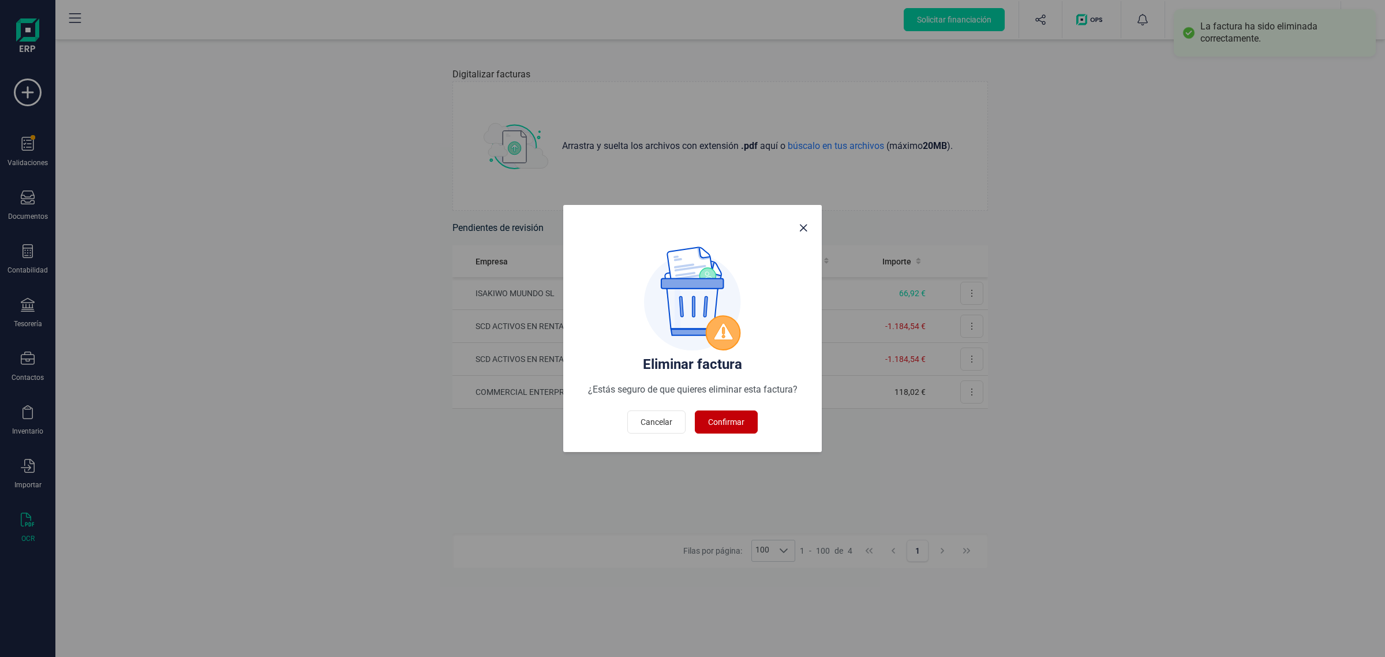
click at [722, 424] on span "Confirmar" at bounding box center [726, 422] width 36 height 12
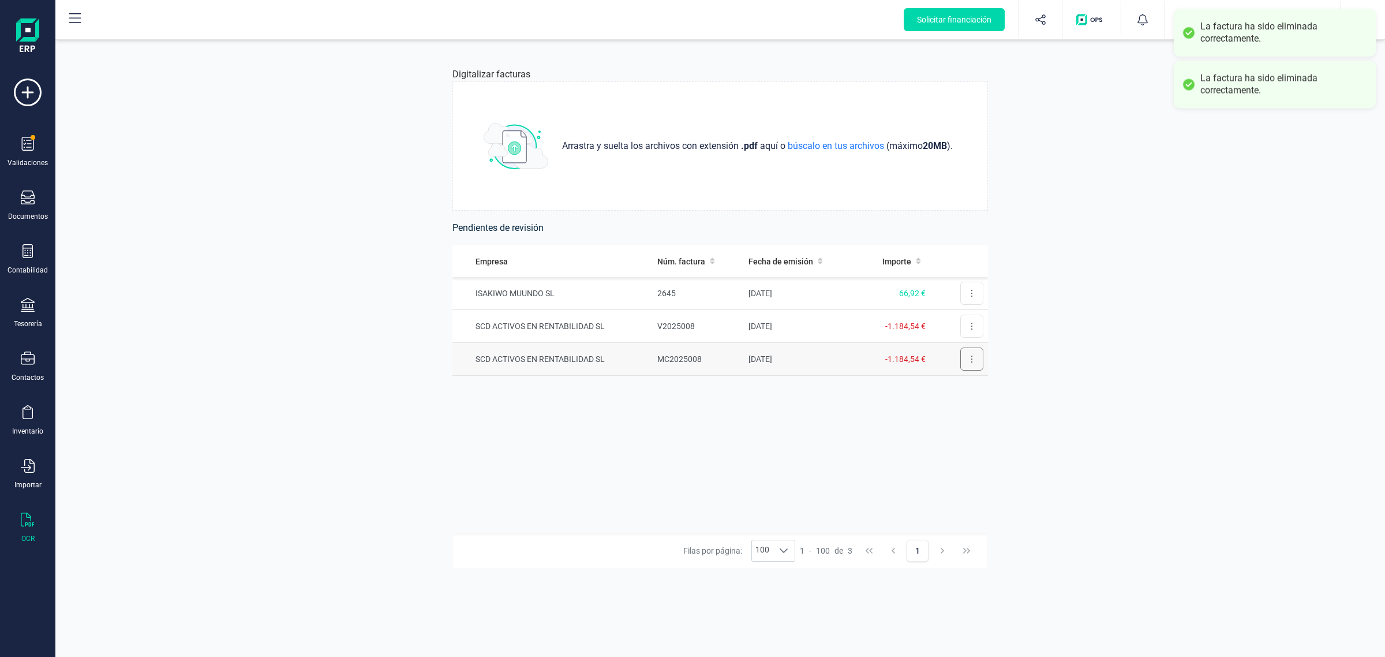
click at [971, 353] on button at bounding box center [971, 358] width 23 height 23
click at [936, 407] on span "Eliminar factura" at bounding box center [945, 411] width 57 height 12
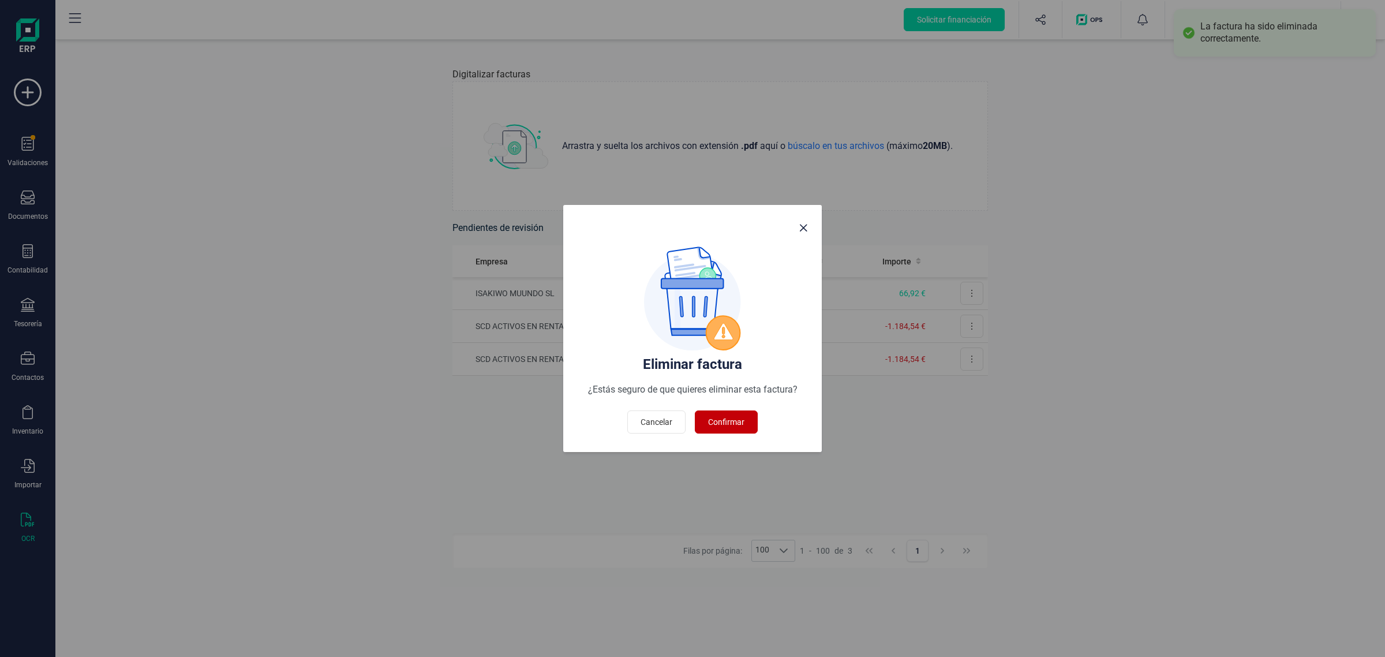
click at [711, 424] on span "Confirmar" at bounding box center [726, 422] width 36 height 12
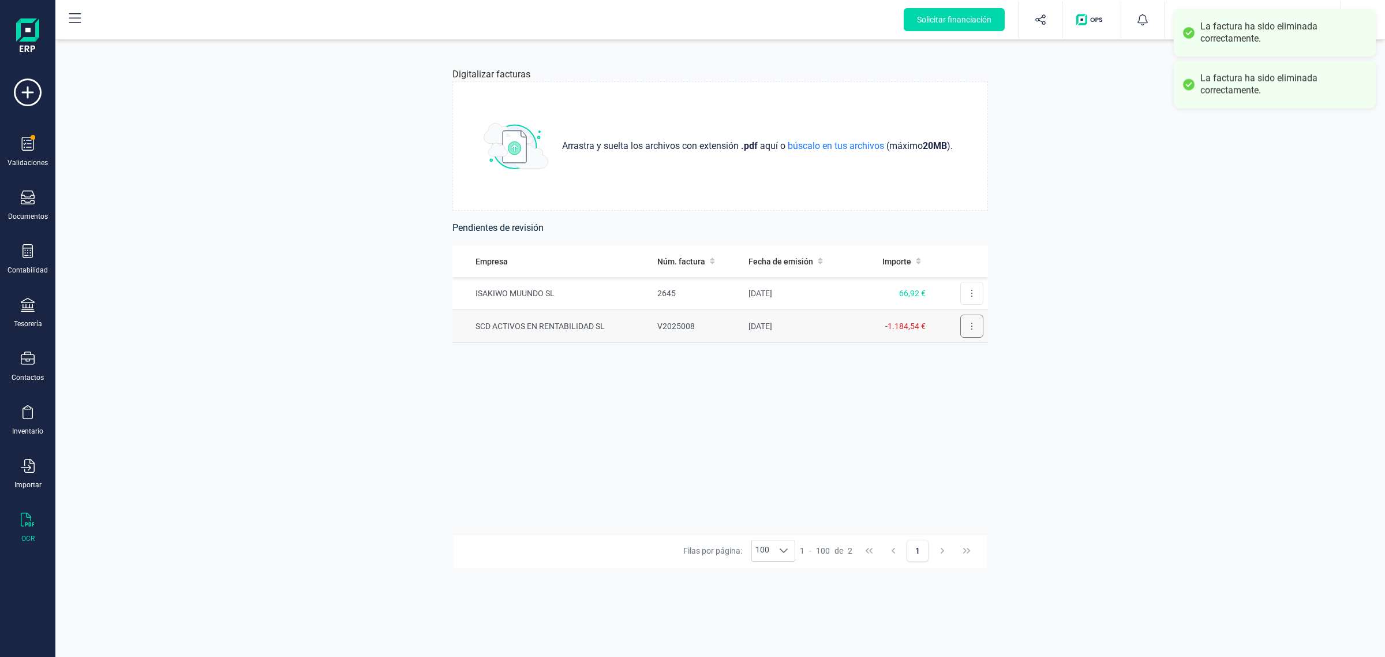
click at [982, 327] on button at bounding box center [971, 326] width 23 height 23
click at [938, 382] on span "Eliminar factura" at bounding box center [945, 378] width 57 height 12
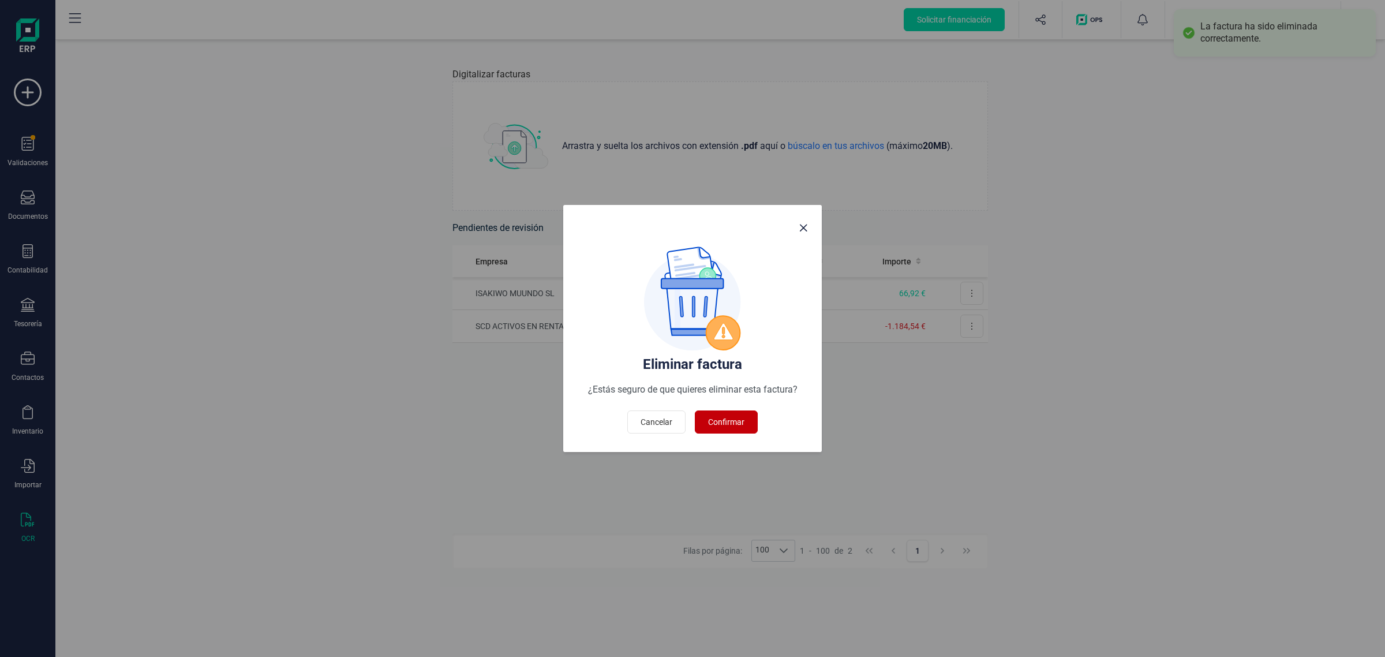
click at [737, 418] on span "Confirmar" at bounding box center [726, 422] width 36 height 12
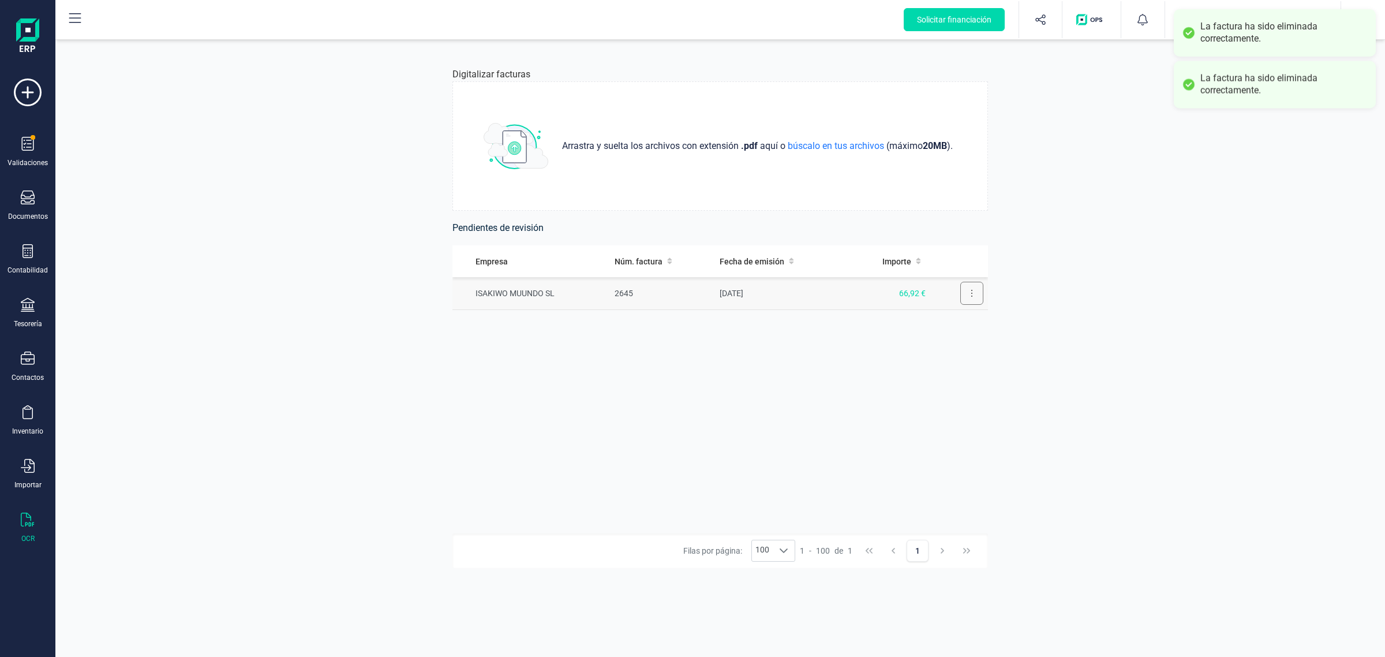
click at [964, 297] on button at bounding box center [971, 293] width 23 height 23
click at [945, 349] on span "Eliminar factura" at bounding box center [945, 345] width 57 height 12
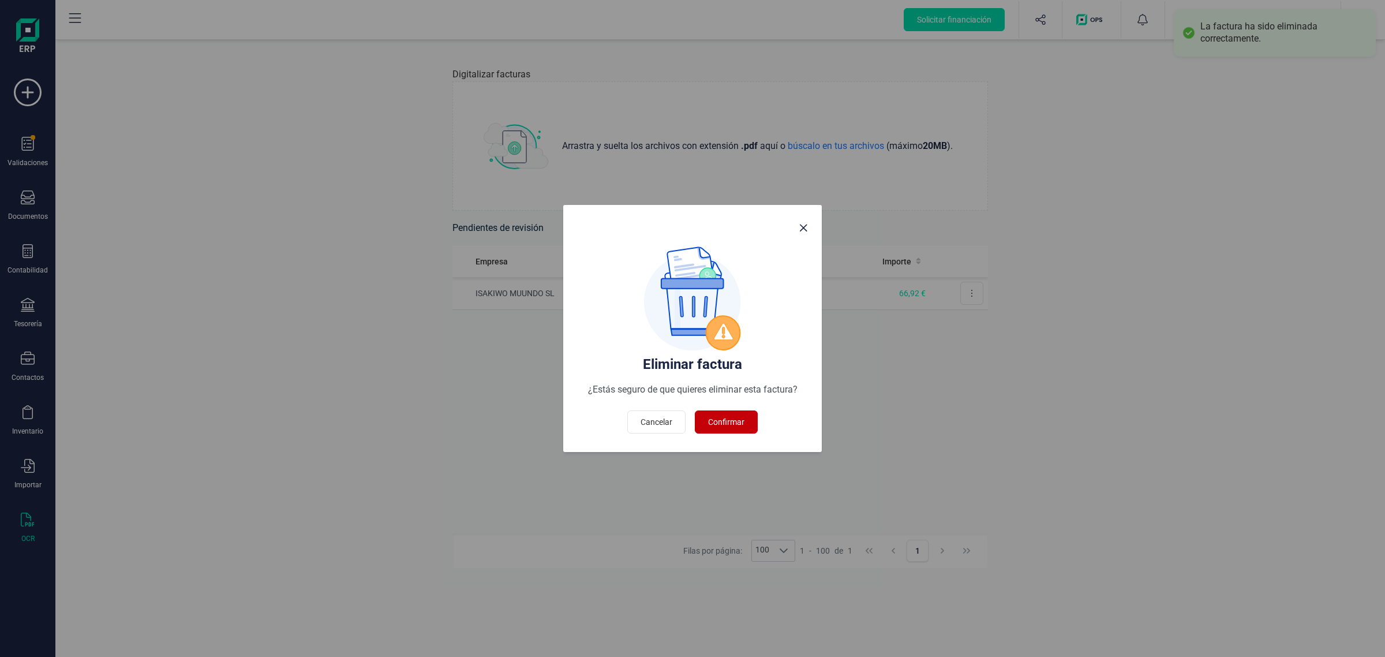
click at [720, 416] on button "Confirmar" at bounding box center [726, 421] width 63 height 23
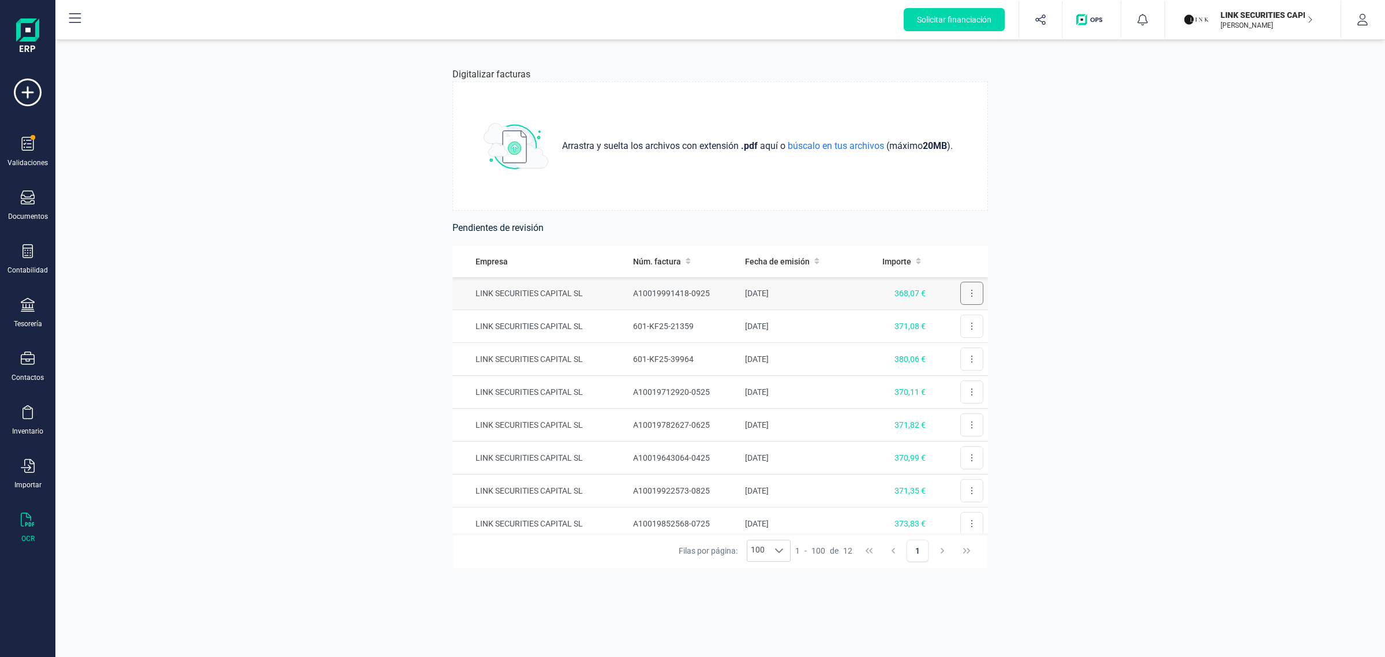
click at [965, 283] on button at bounding box center [971, 293] width 23 height 23
click at [813, 290] on td "[DATE]" at bounding box center [798, 293] width 115 height 33
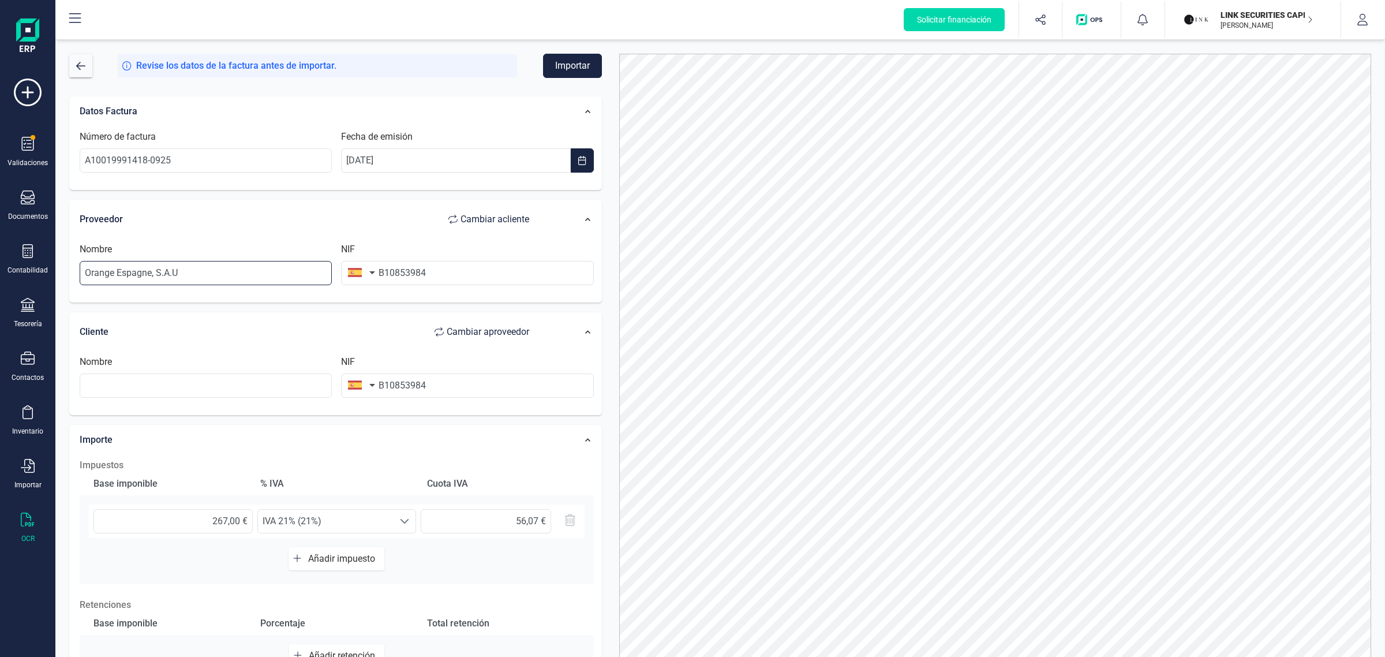
drag, startPoint x: 190, startPoint y: 277, endPoint x: 50, endPoint y: 275, distance: 140.3
click at [39, 287] on div "Solicitar financiación Validaciones Documentos Documentos Presupuestos Pedidos …" at bounding box center [692, 328] width 1385 height 657
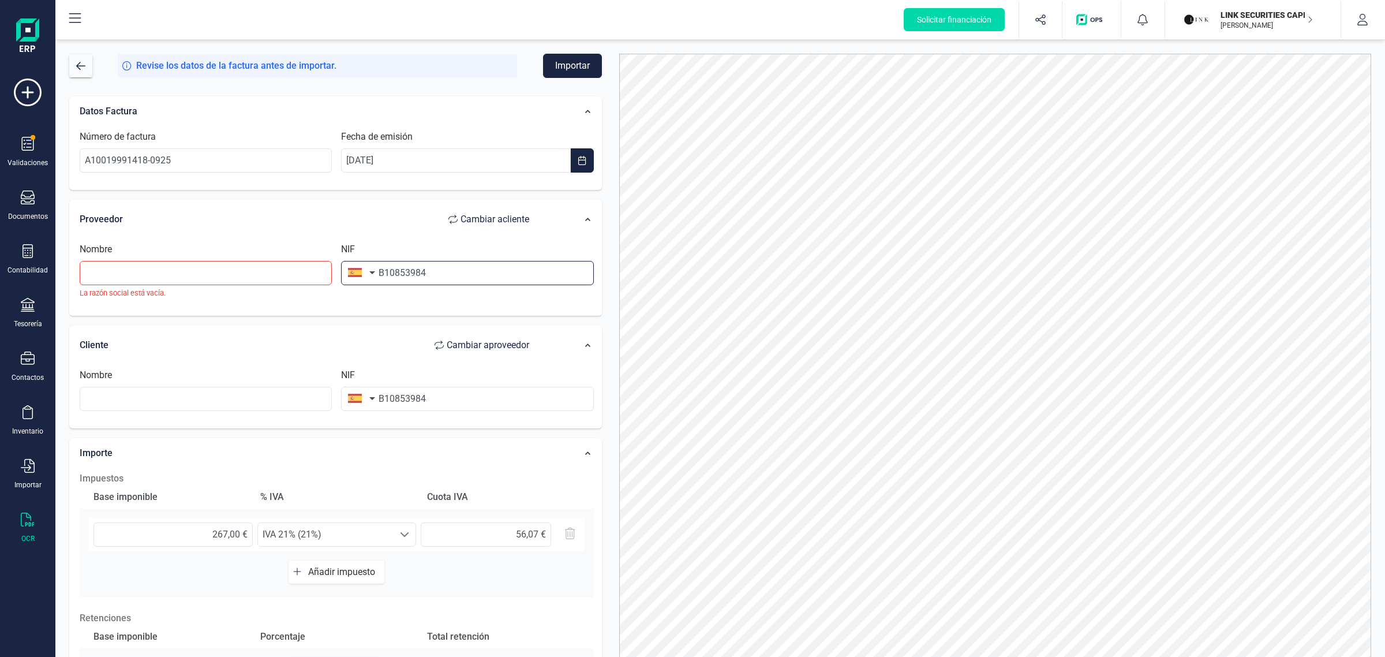
drag, startPoint x: 451, startPoint y: 270, endPoint x: 290, endPoint y: 270, distance: 160.5
click at [290, 270] on div "Nombre La razón social está vacía. NIF B10853984" at bounding box center [337, 274] width 524 height 65
click at [202, 405] on input "text" at bounding box center [206, 399] width 252 height 24
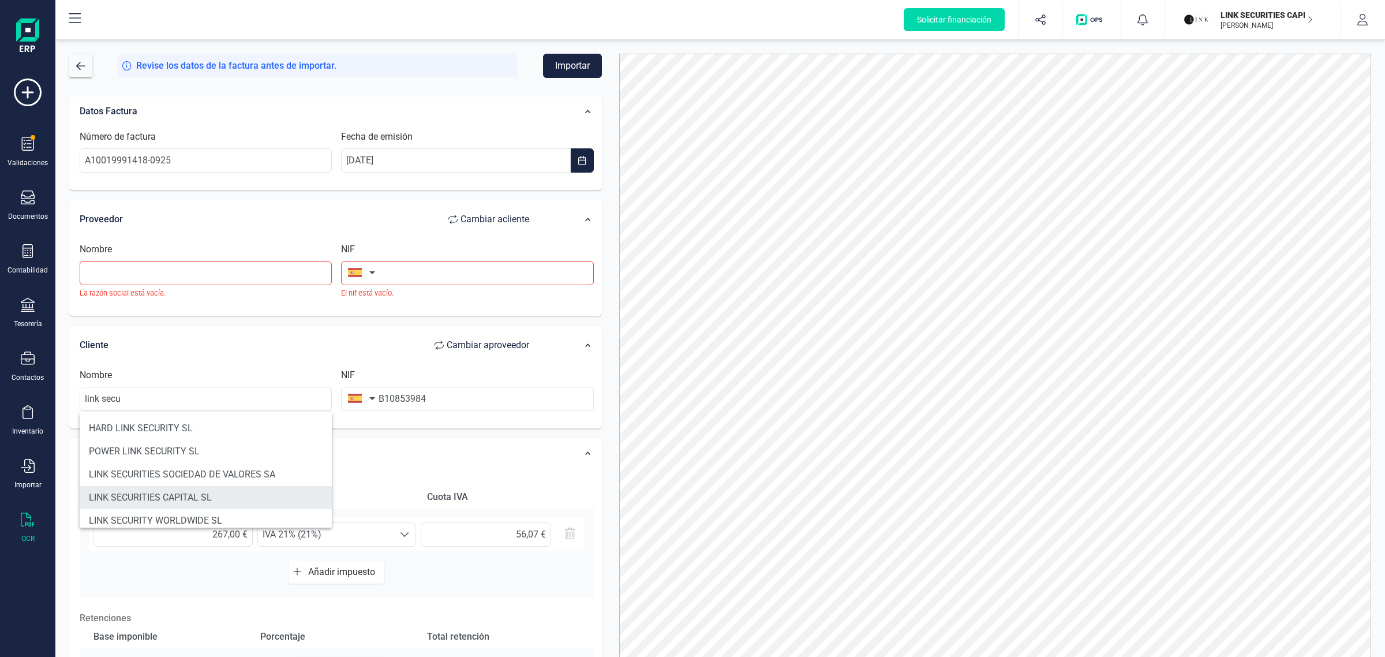
click at [193, 491] on li "LINK SECURITIES CAPITAL SL" at bounding box center [206, 497] width 252 height 23
type input "LINK SECURITIES CAPITAL SL"
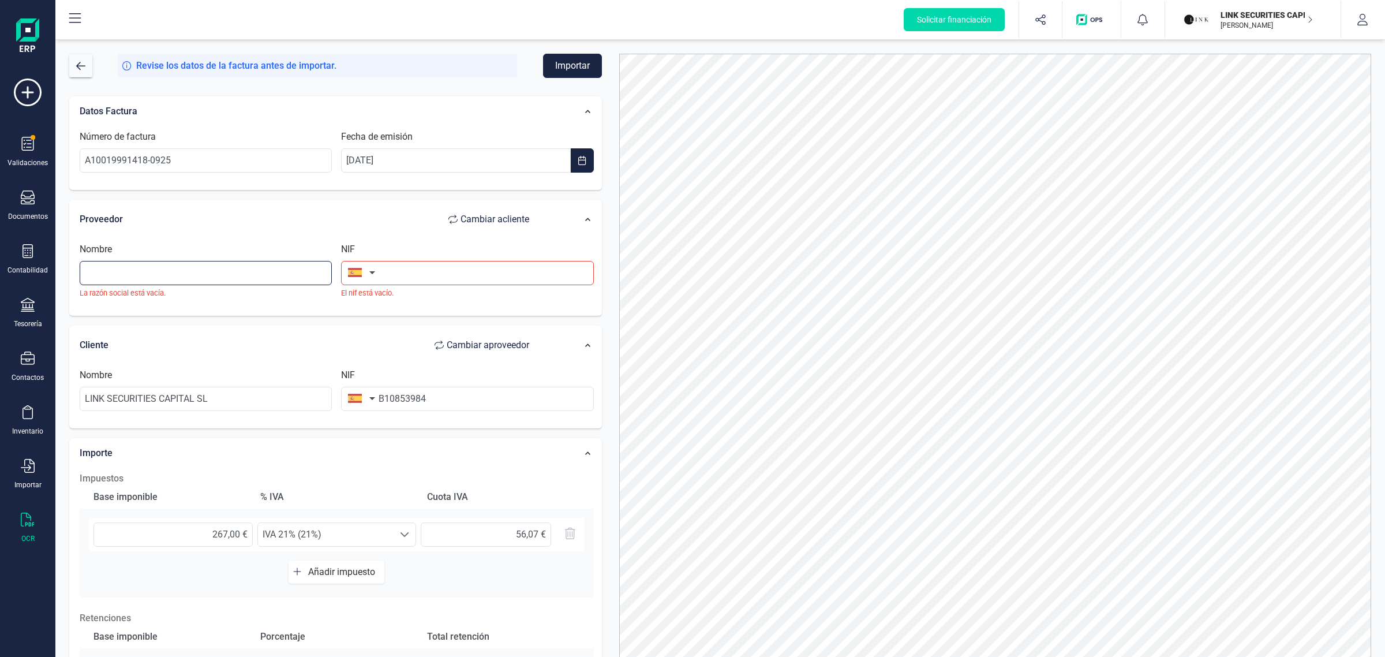
click at [248, 272] on input "text" at bounding box center [206, 273] width 252 height 24
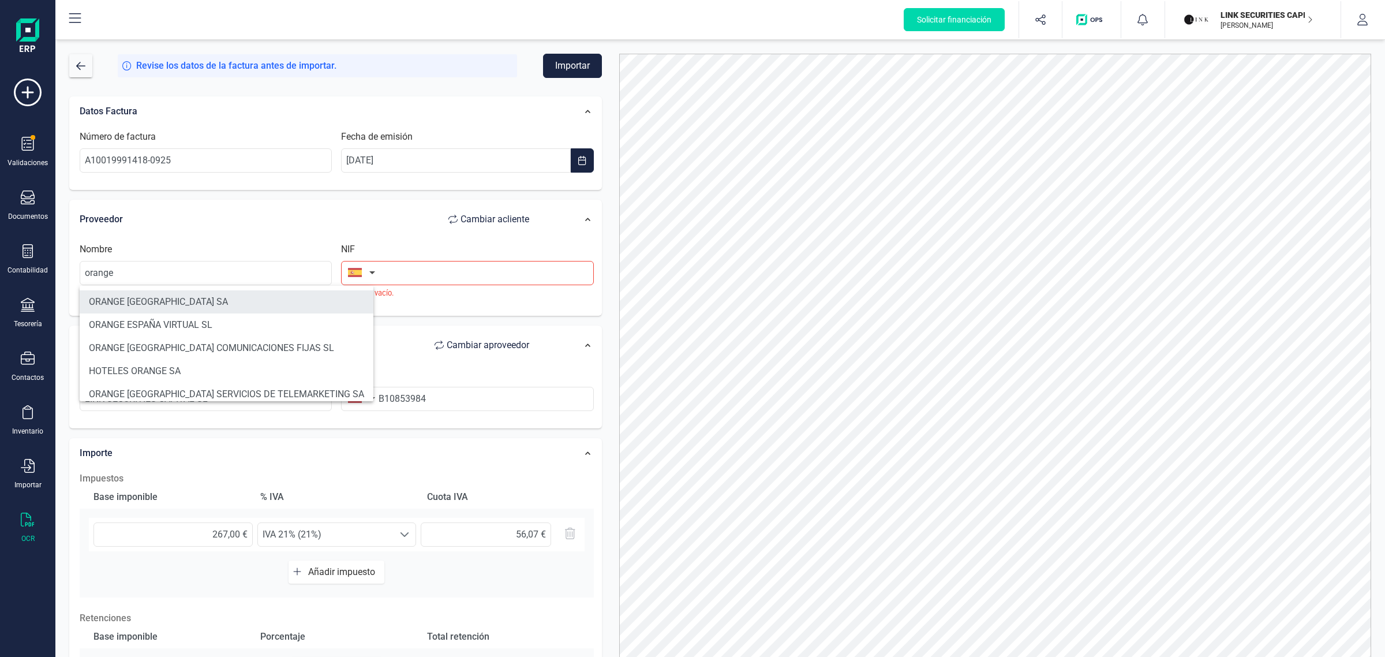
click at [235, 302] on li "ORANGE [GEOGRAPHIC_DATA] SA" at bounding box center [227, 301] width 294 height 23
type input "ORANGE [GEOGRAPHIC_DATA] SA"
type input "A82009812"
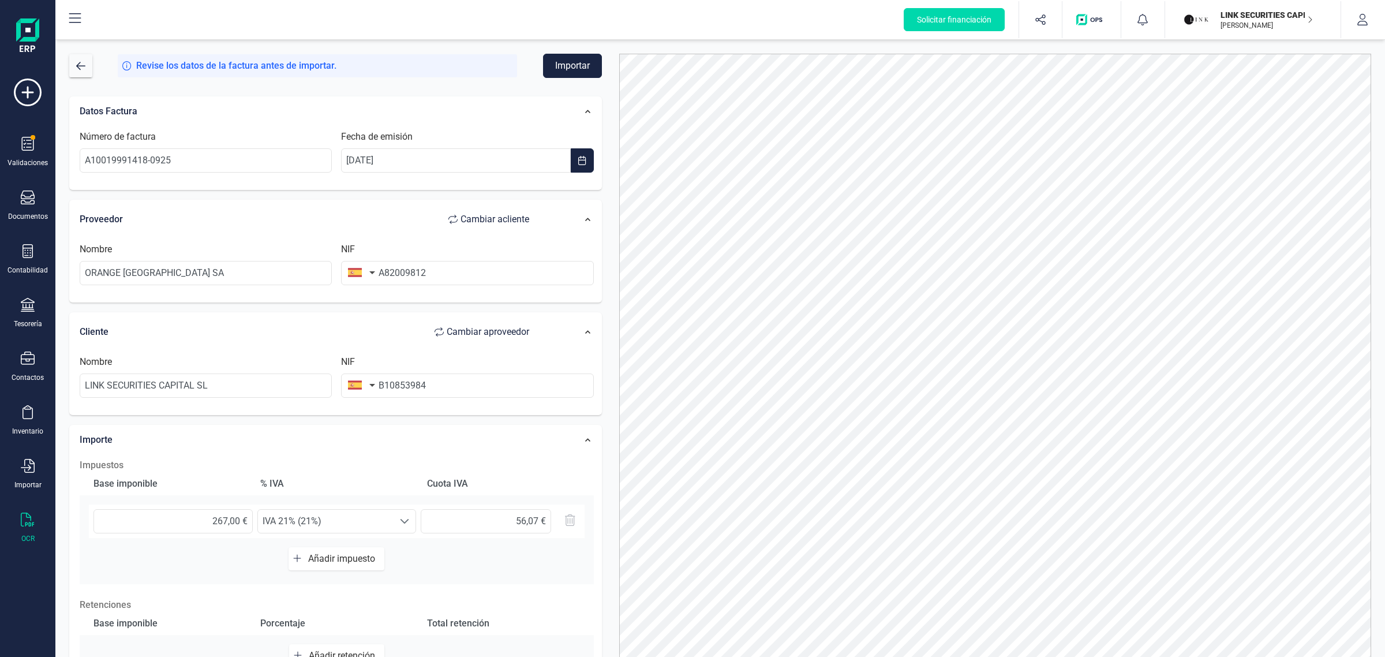
click at [582, 51] on div "Revise los datos de la factura antes de importar. Importar Datos Factura Número…" at bounding box center [720, 348] width 1330 height 617
click at [576, 55] on button "Importar" at bounding box center [572, 66] width 59 height 24
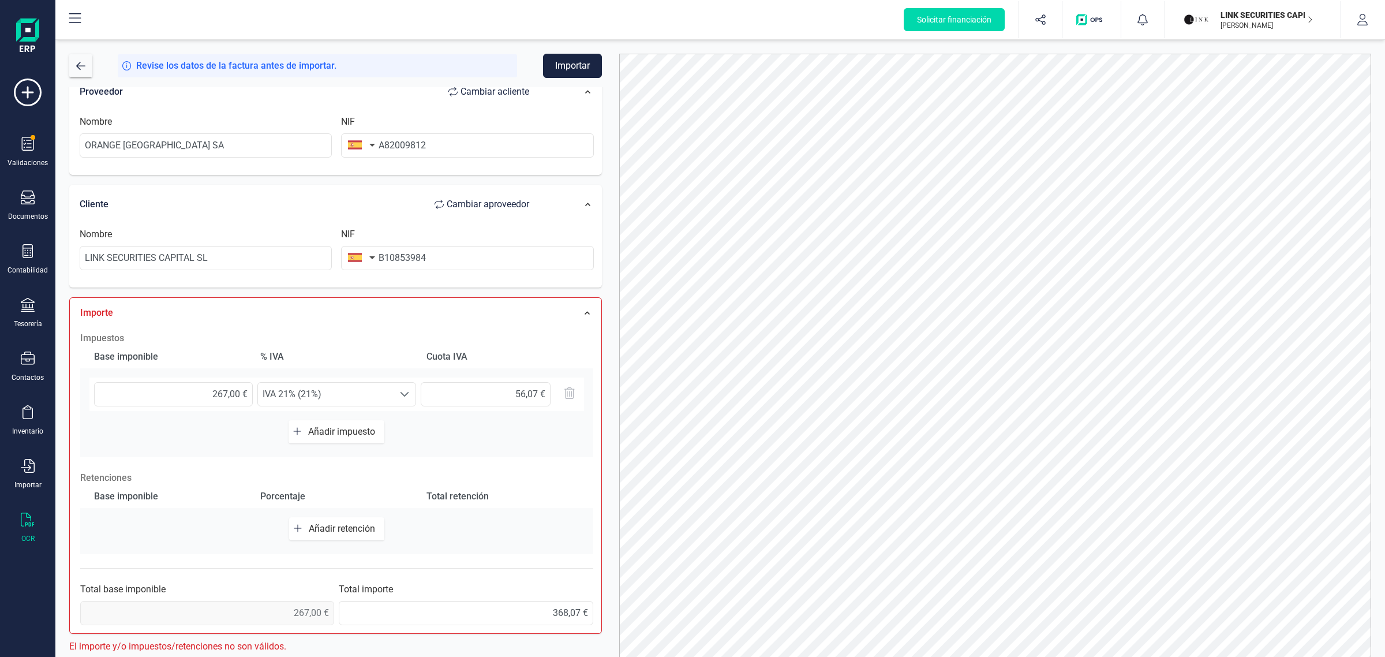
click at [322, 432] on span "Añadir impuesto" at bounding box center [344, 431] width 72 height 11
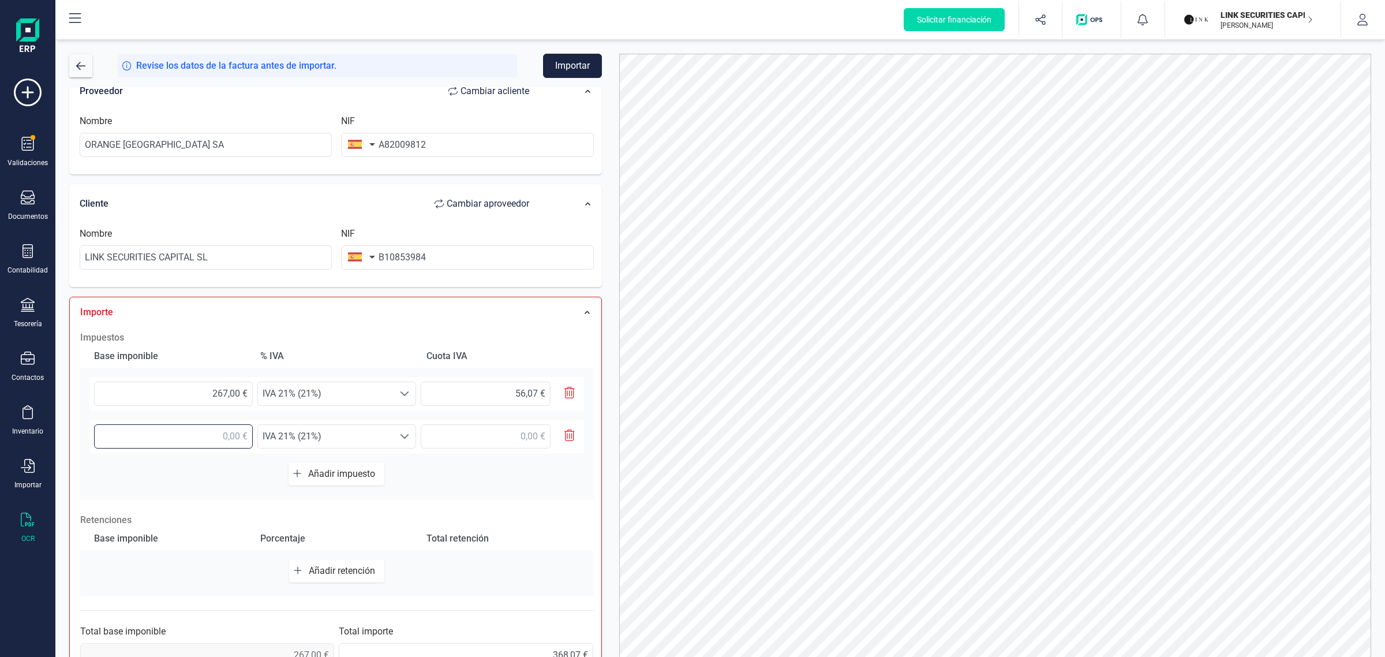
click at [197, 434] on input "text" at bounding box center [173, 436] width 159 height 24
type input "45,00 €"
click at [294, 433] on span "IVA 21% (21%)" at bounding box center [326, 436] width 136 height 23
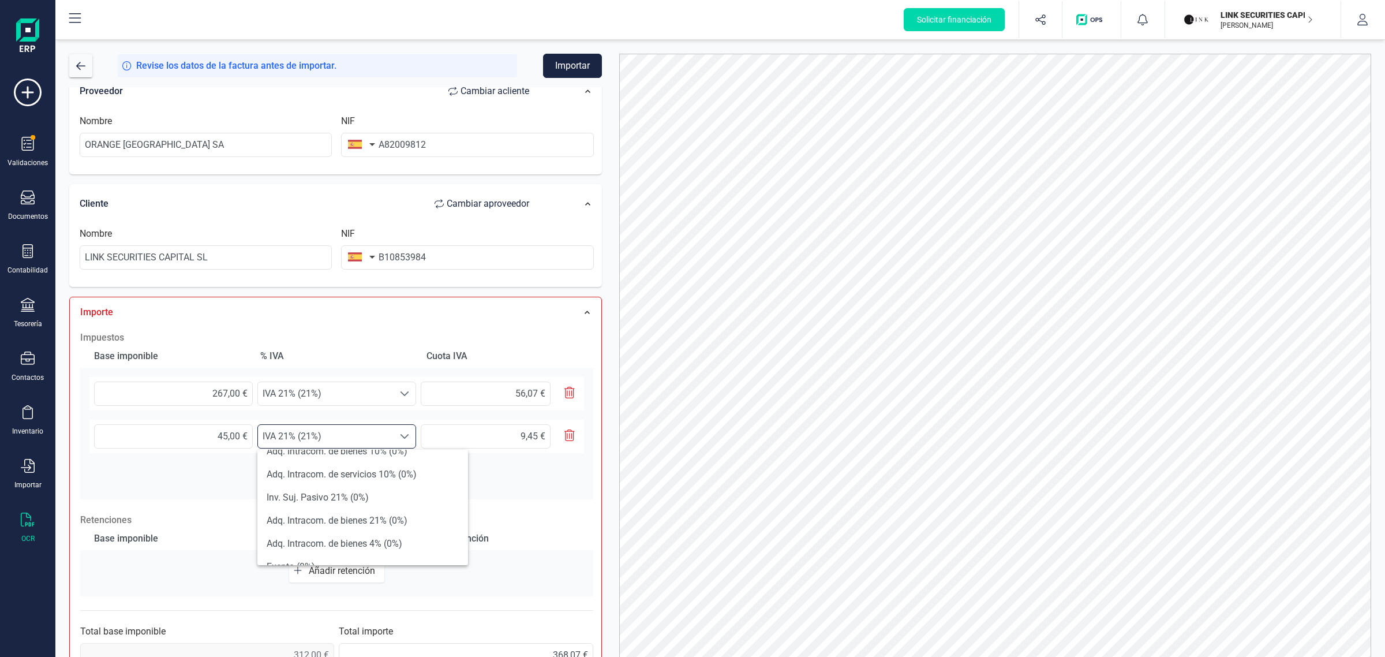
scroll to position [361, 0]
click at [313, 537] on li "Exento (0%)" at bounding box center [362, 543] width 211 height 23
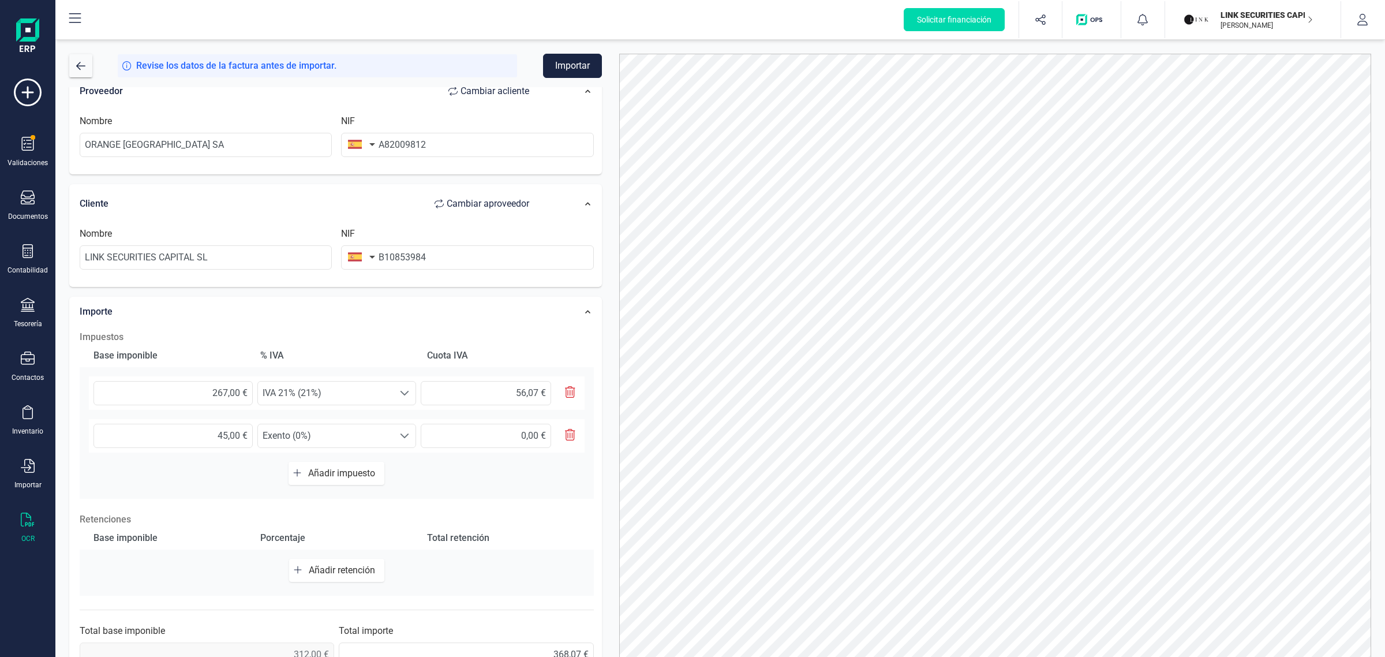
click at [468, 333] on h2 "Impuestos" at bounding box center [337, 337] width 514 height 14
click at [579, 57] on button "Importar" at bounding box center [572, 66] width 59 height 24
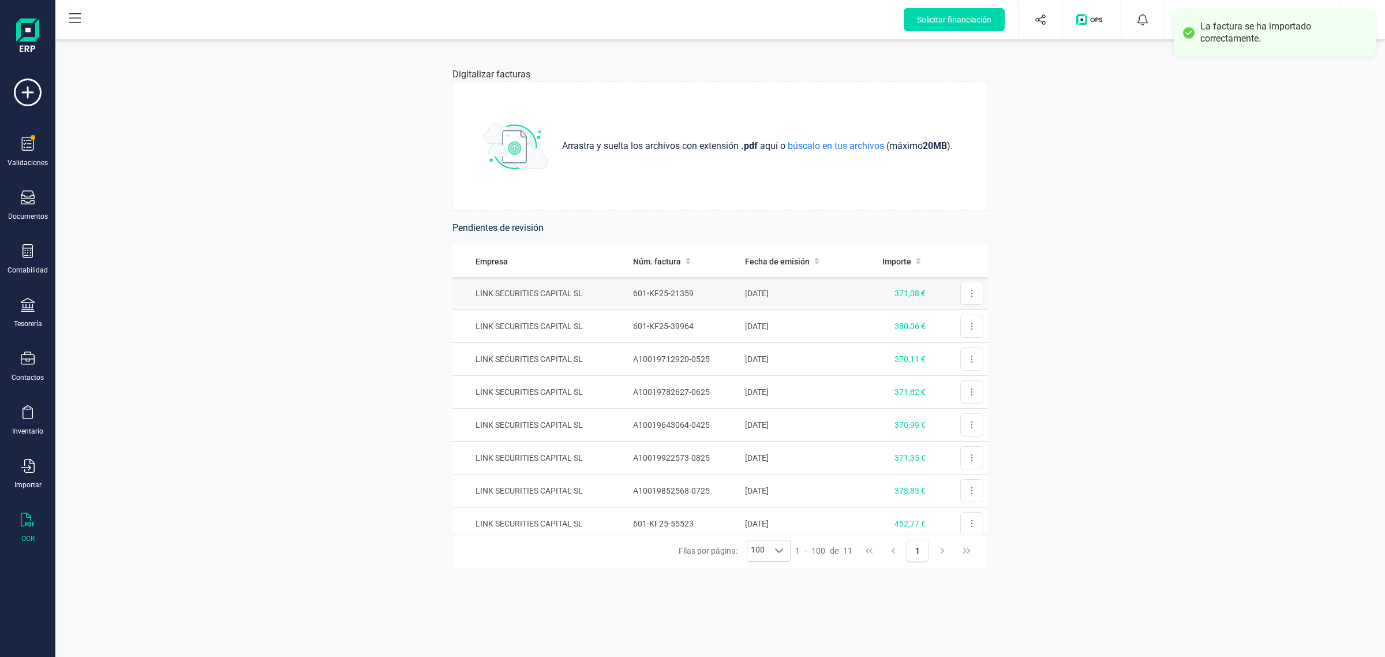
click at [720, 295] on td "601-KF25-21359" at bounding box center [685, 293] width 112 height 33
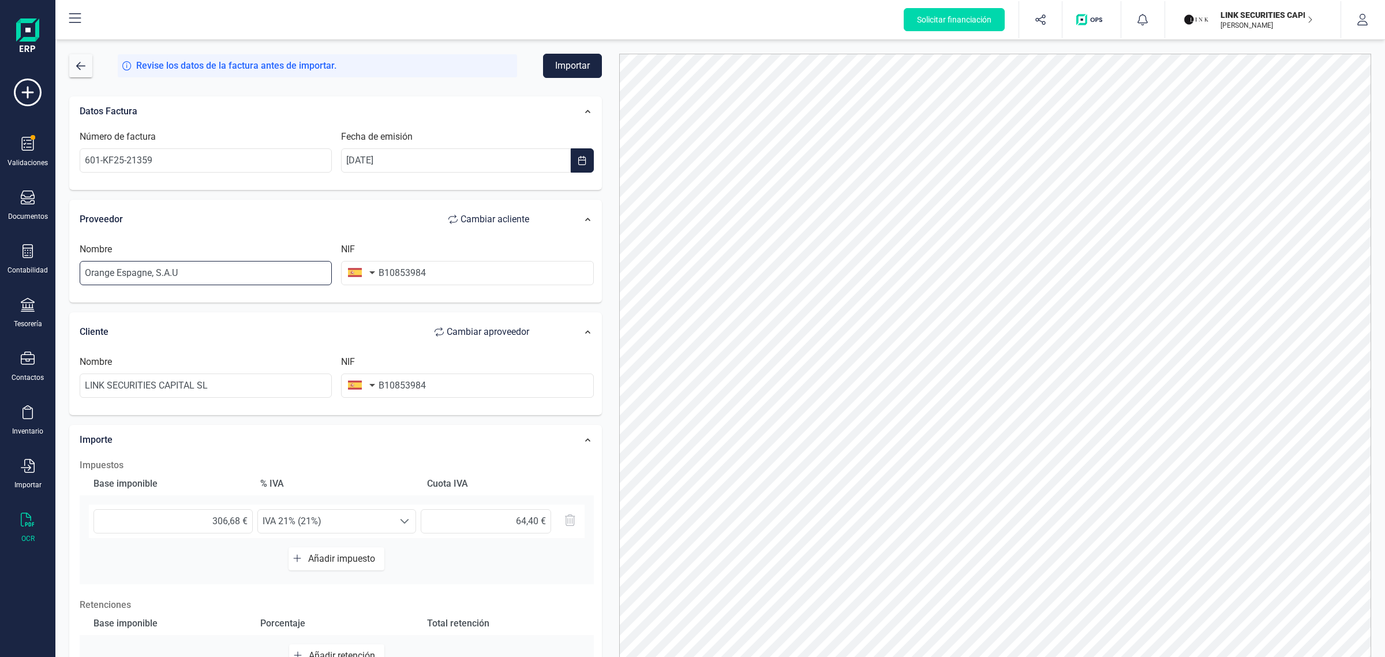
drag, startPoint x: 244, startPoint y: 286, endPoint x: 50, endPoint y: 292, distance: 194.0
click at [50, 292] on div "Solicitar financiación Validaciones Documentos Documentos Presupuestos Pedidos …" at bounding box center [692, 328] width 1385 height 657
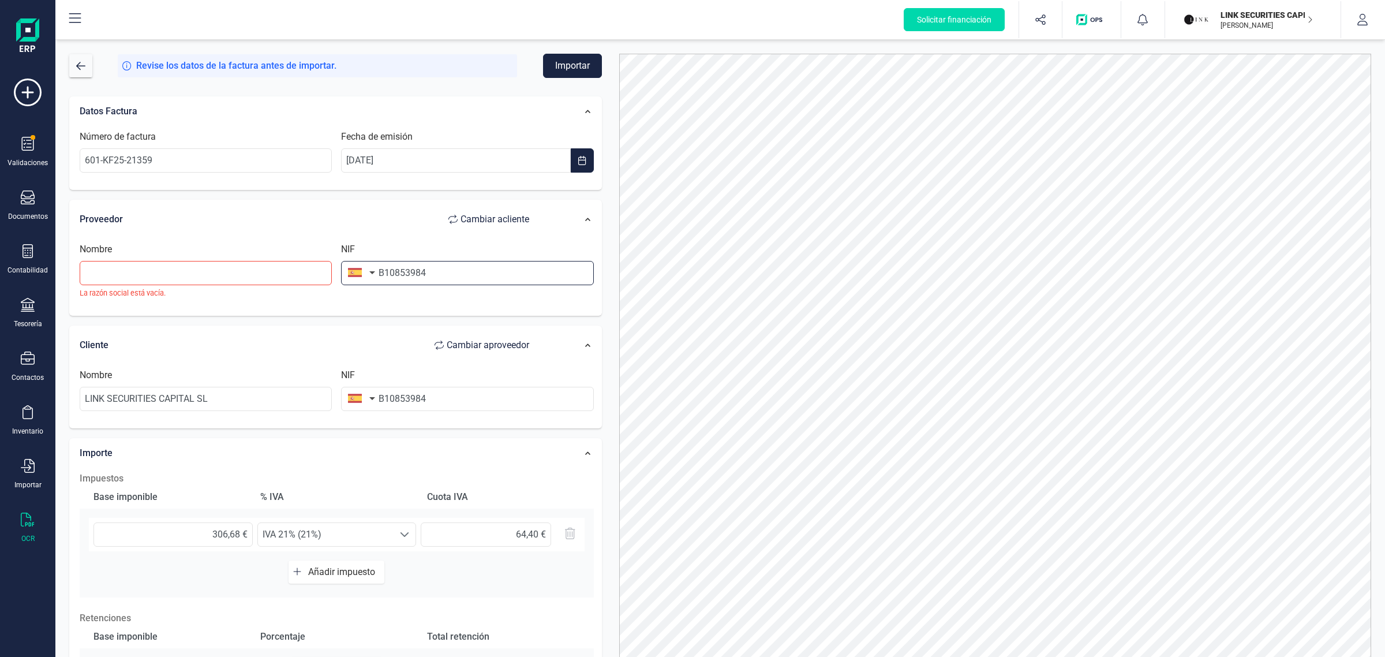
drag, startPoint x: 472, startPoint y: 283, endPoint x: 346, endPoint y: 291, distance: 126.1
click at [346, 291] on div "NIF B10853984" at bounding box center [467, 270] width 261 height 56
click at [202, 269] on input "text" at bounding box center [206, 273] width 252 height 24
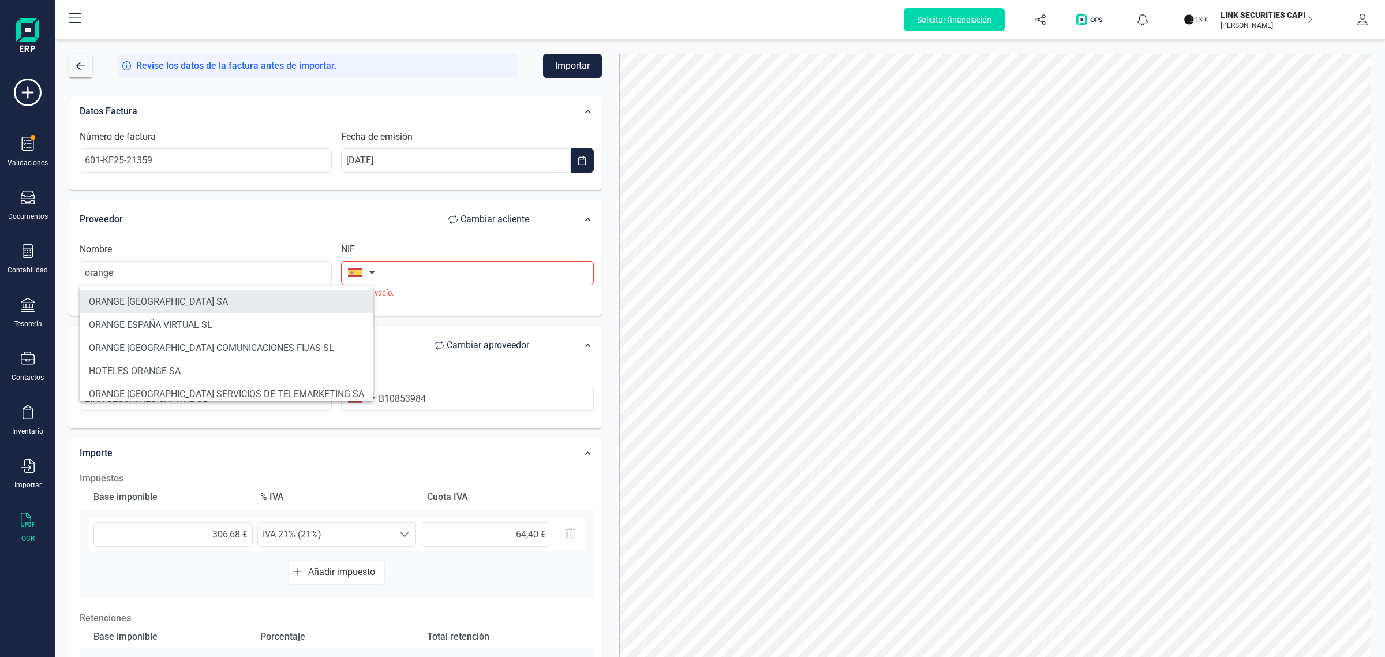
click at [152, 301] on li "ORANGE [GEOGRAPHIC_DATA] SA" at bounding box center [227, 301] width 294 height 23
type input "ORANGE [GEOGRAPHIC_DATA] SA"
type input "A82009812"
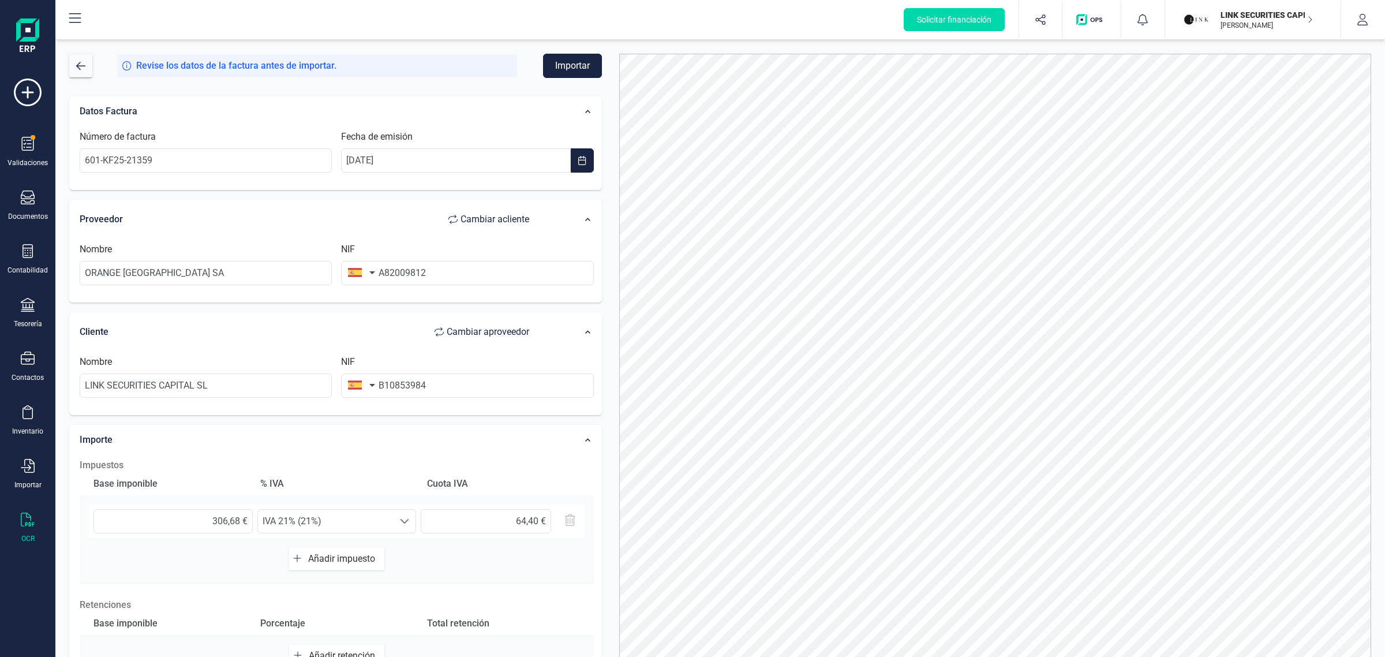
click at [569, 61] on button "Importar" at bounding box center [572, 66] width 59 height 24
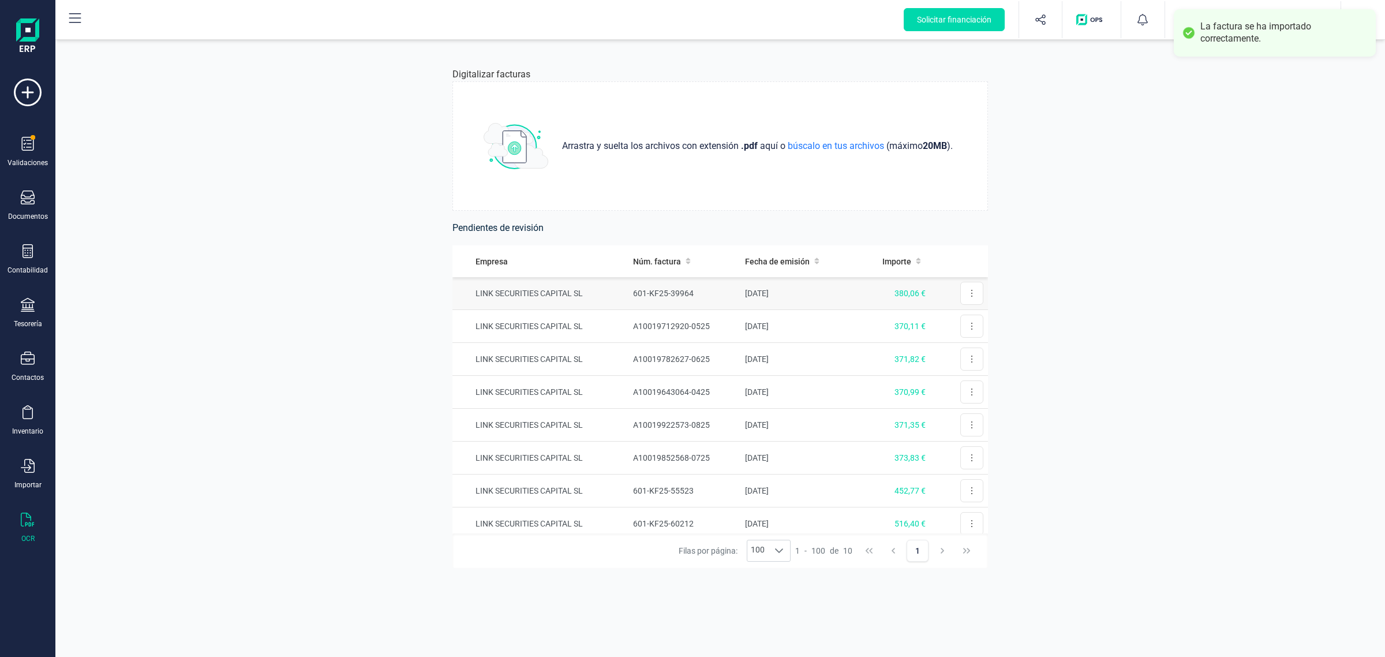
click at [832, 295] on td "[DATE]" at bounding box center [798, 293] width 115 height 33
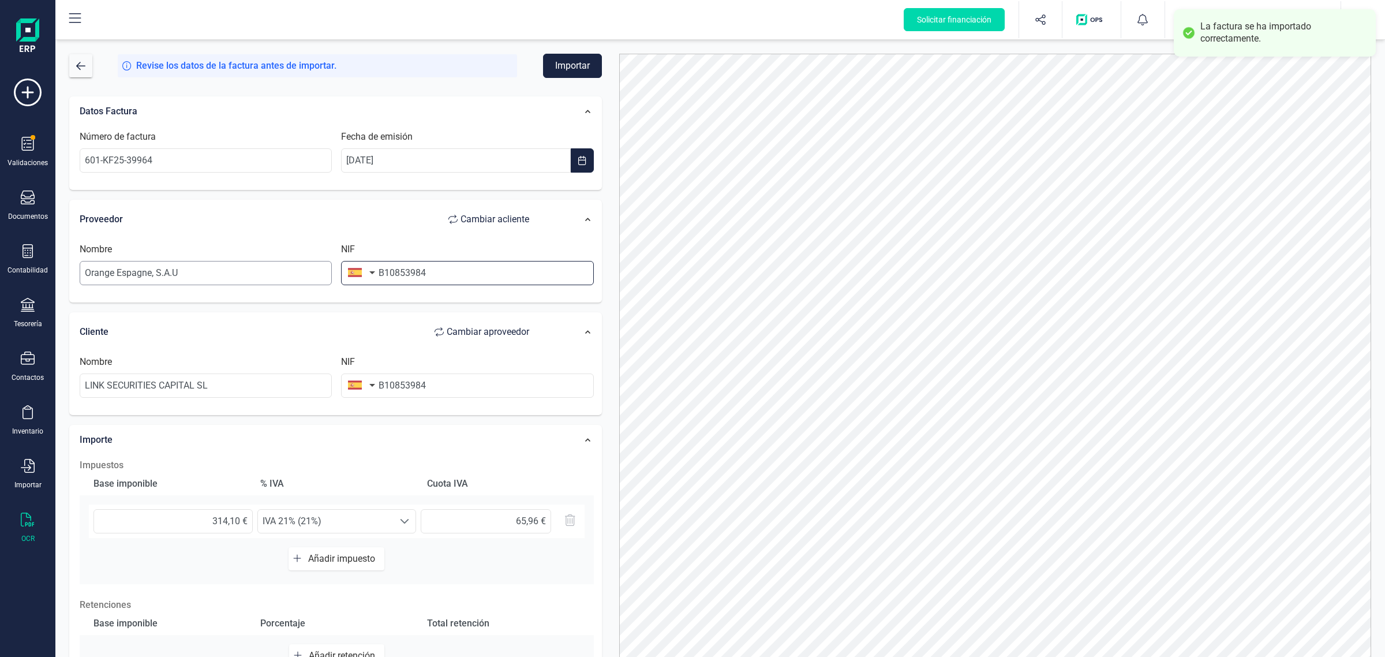
drag, startPoint x: 465, startPoint y: 276, endPoint x: 276, endPoint y: 281, distance: 188.8
click at [279, 278] on div "Nombre Orange [GEOGRAPHIC_DATA], S.A.U NIF B10853984" at bounding box center [337, 268] width 524 height 52
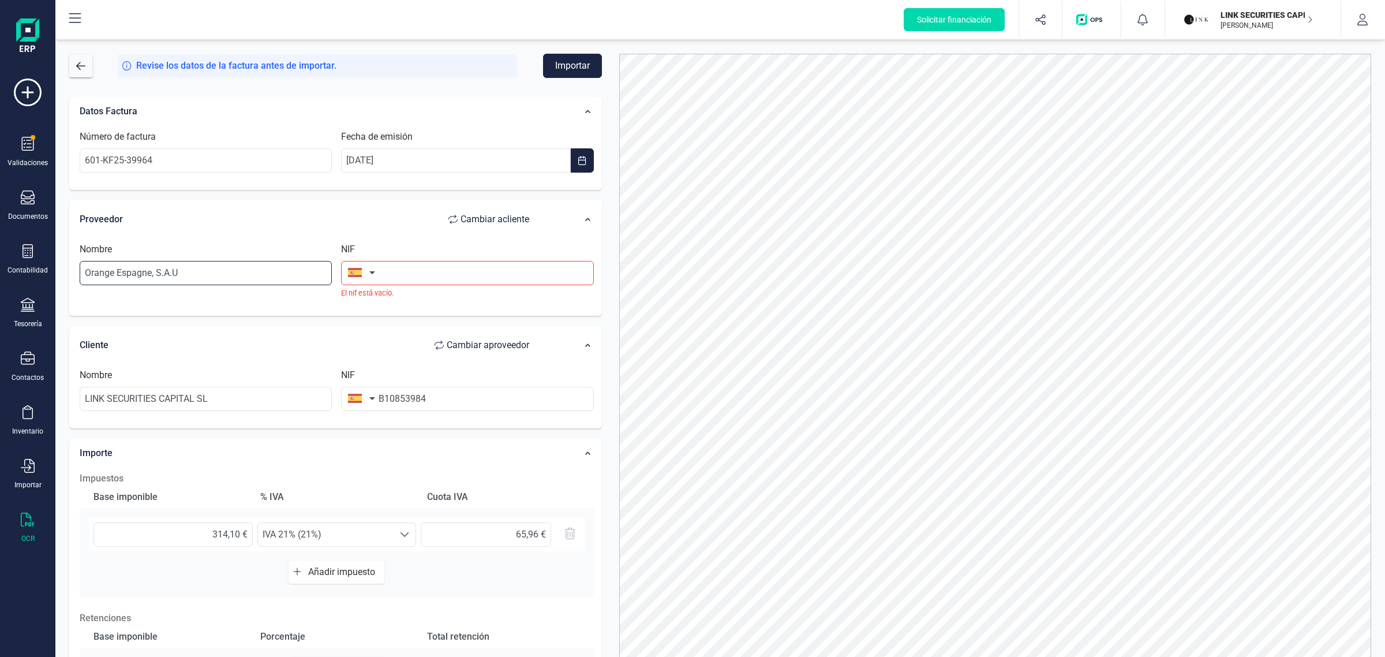
drag, startPoint x: 238, startPoint y: 269, endPoint x: 46, endPoint y: 290, distance: 192.8
click at [46, 290] on div "Solicitar financiación Validaciones Documentos Documentos Presupuestos Pedidos …" at bounding box center [692, 328] width 1385 height 657
click at [94, 268] on input "text" at bounding box center [206, 273] width 252 height 24
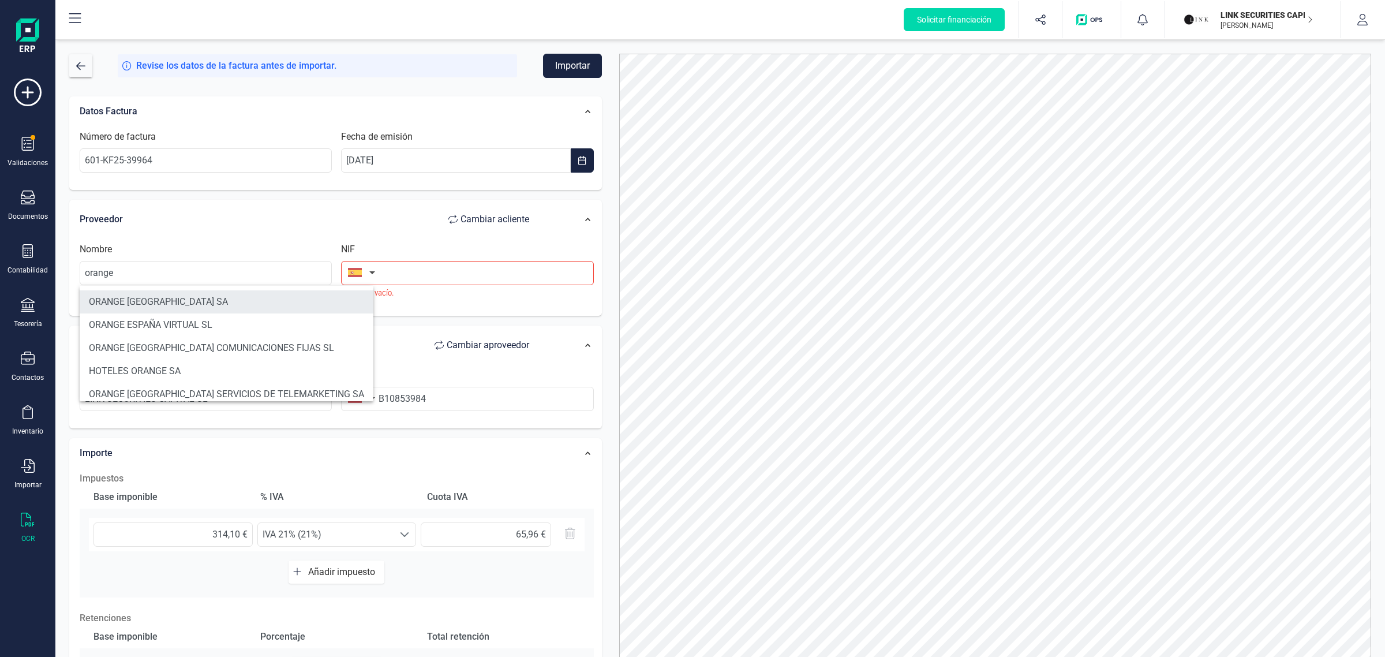
click at [185, 294] on li "ORANGE [GEOGRAPHIC_DATA] SA" at bounding box center [227, 301] width 294 height 23
type input "ORANGE [GEOGRAPHIC_DATA] SA"
type input "A82009812"
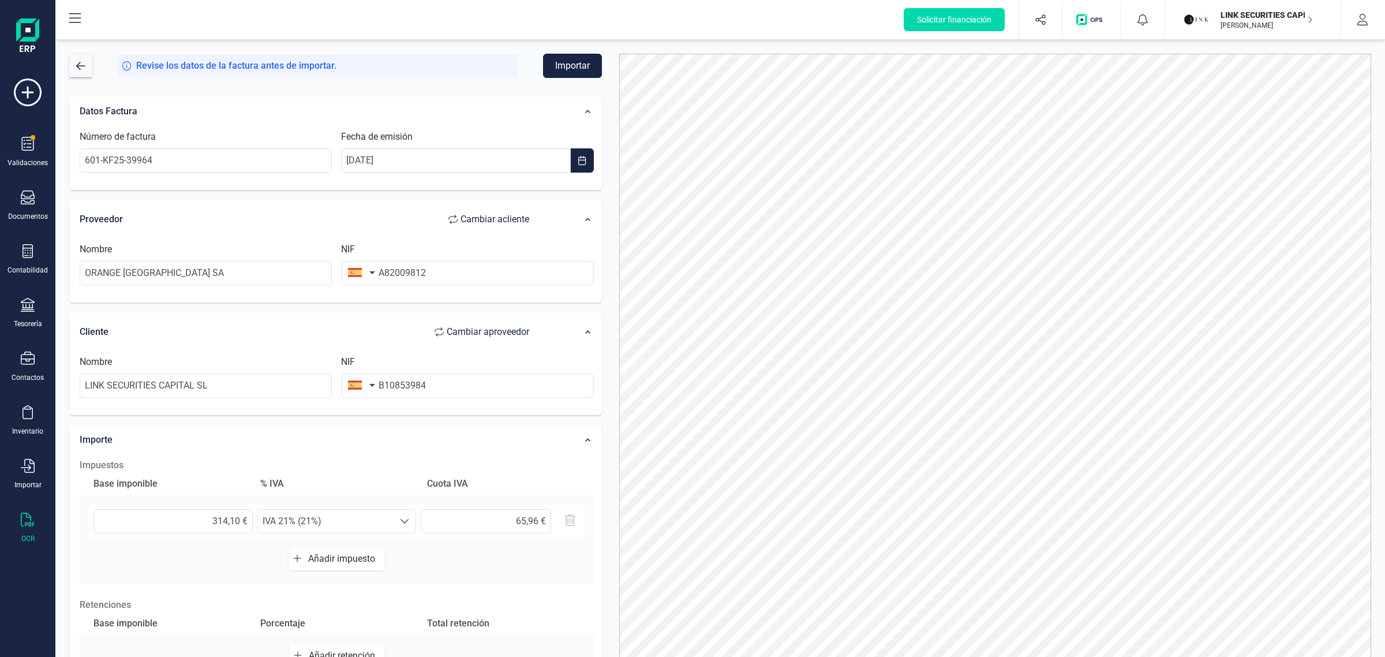
click at [567, 62] on button "Importar" at bounding box center [572, 66] width 59 height 24
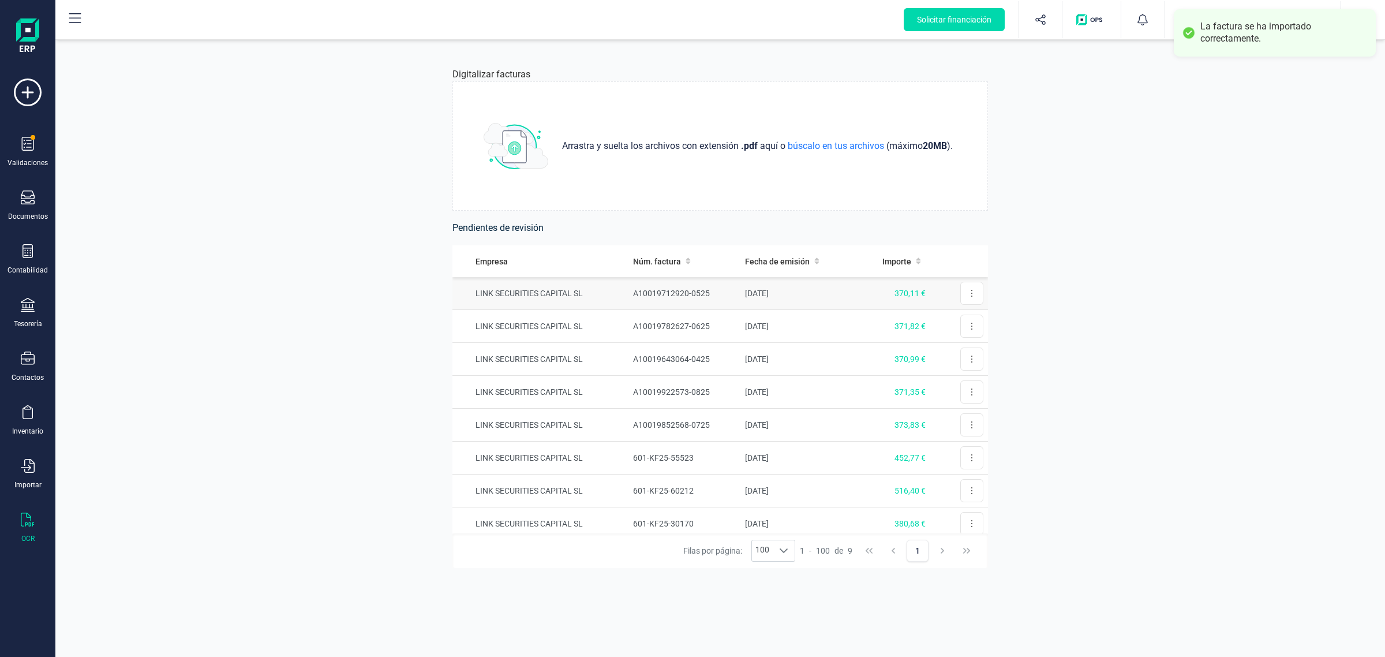
click at [602, 299] on td "LINK SECURITIES CAPITAL SL" at bounding box center [541, 293] width 176 height 33
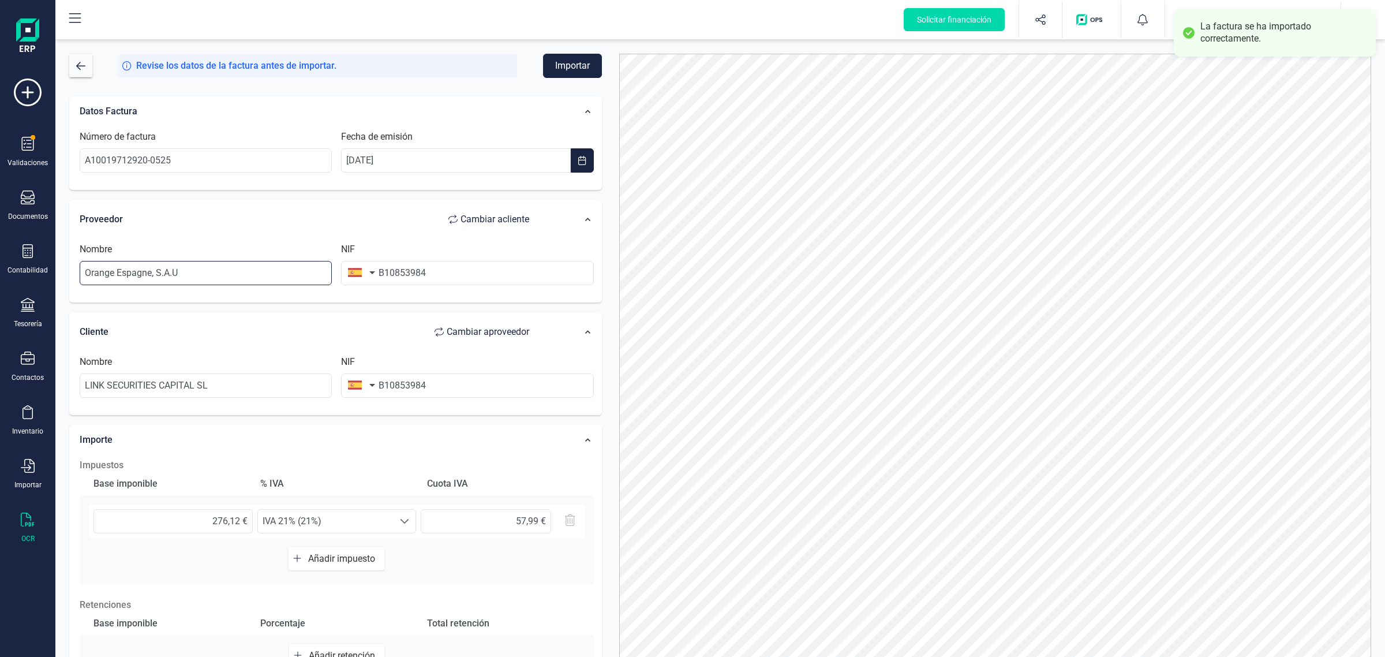
drag, startPoint x: 204, startPoint y: 275, endPoint x: 58, endPoint y: 290, distance: 146.3
click at [57, 283] on div "Revise los datos de la factura antes de importar. Importar Datos Factura Número…" at bounding box center [720, 348] width 1330 height 617
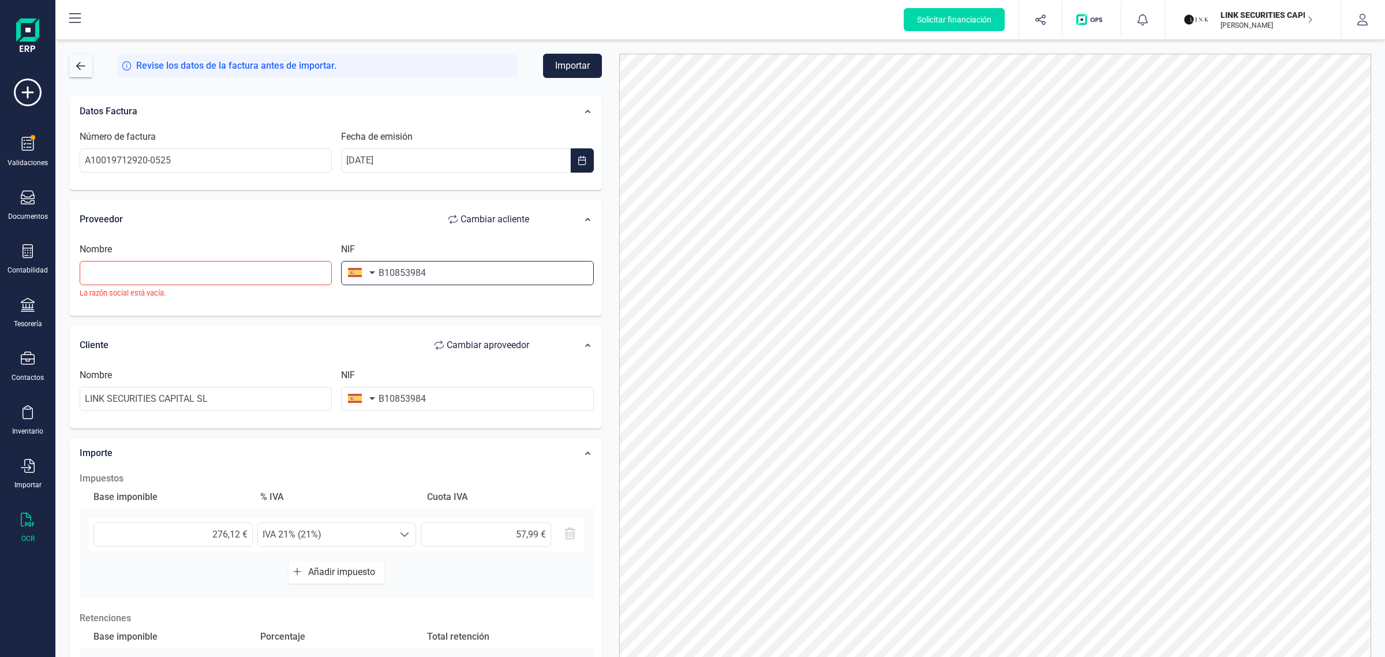
drag, startPoint x: 442, startPoint y: 274, endPoint x: 335, endPoint y: 279, distance: 106.3
click at [335, 279] on div "Nombre La razón social está vacía. NIF B10853984" at bounding box center [337, 274] width 524 height 65
click at [169, 277] on input "text" at bounding box center [206, 273] width 252 height 24
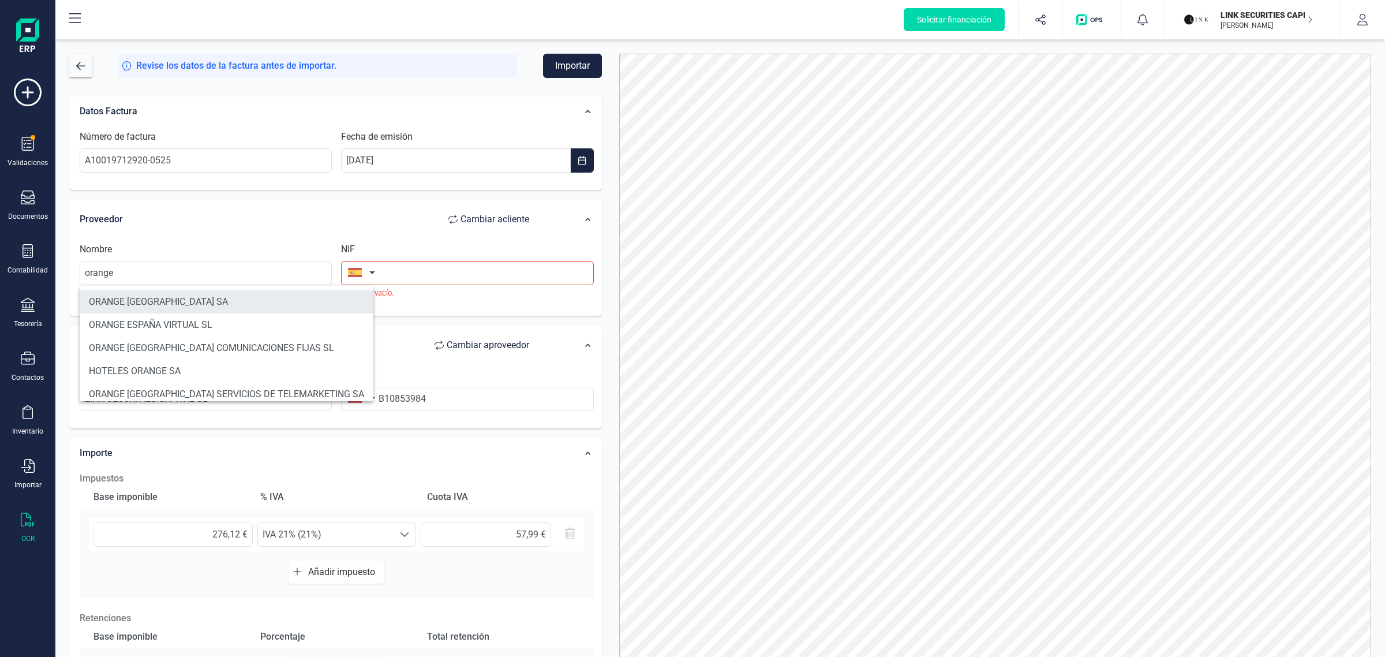
click at [159, 310] on li "ORANGE [GEOGRAPHIC_DATA] SA" at bounding box center [227, 301] width 294 height 23
type input "ORANGE [GEOGRAPHIC_DATA] SA"
type input "A82009812"
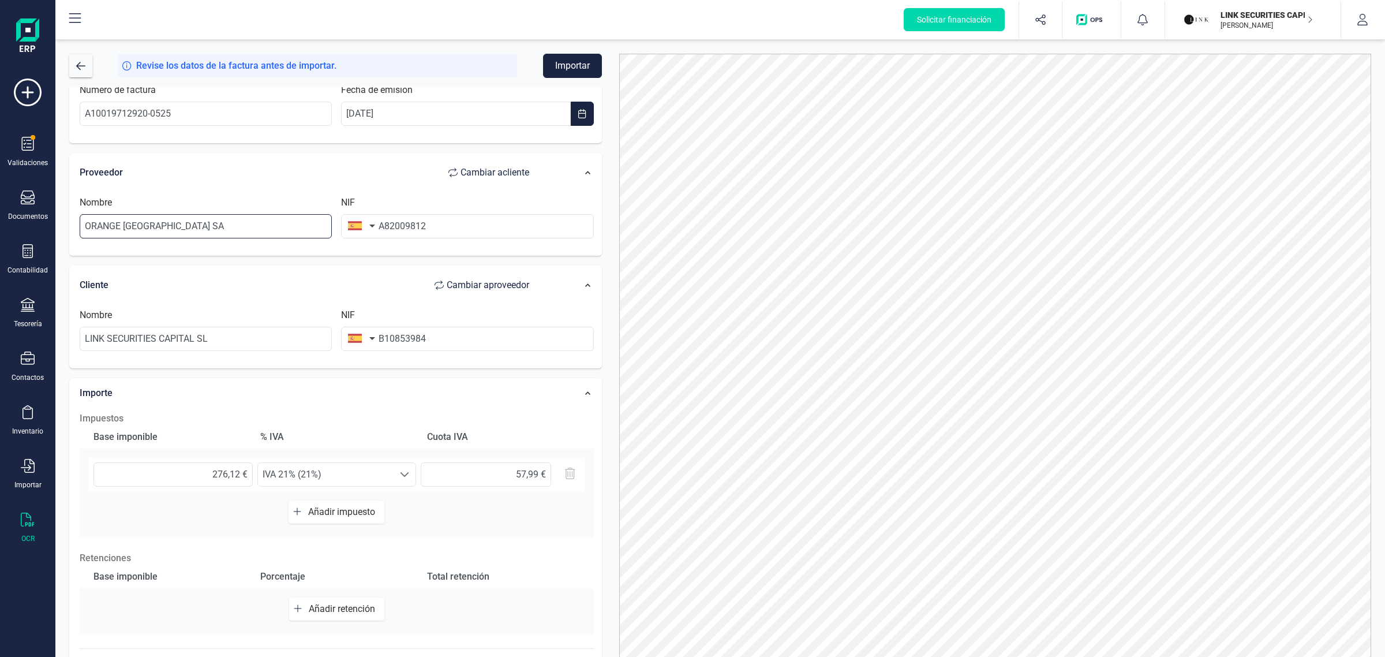
scroll to position [72, 0]
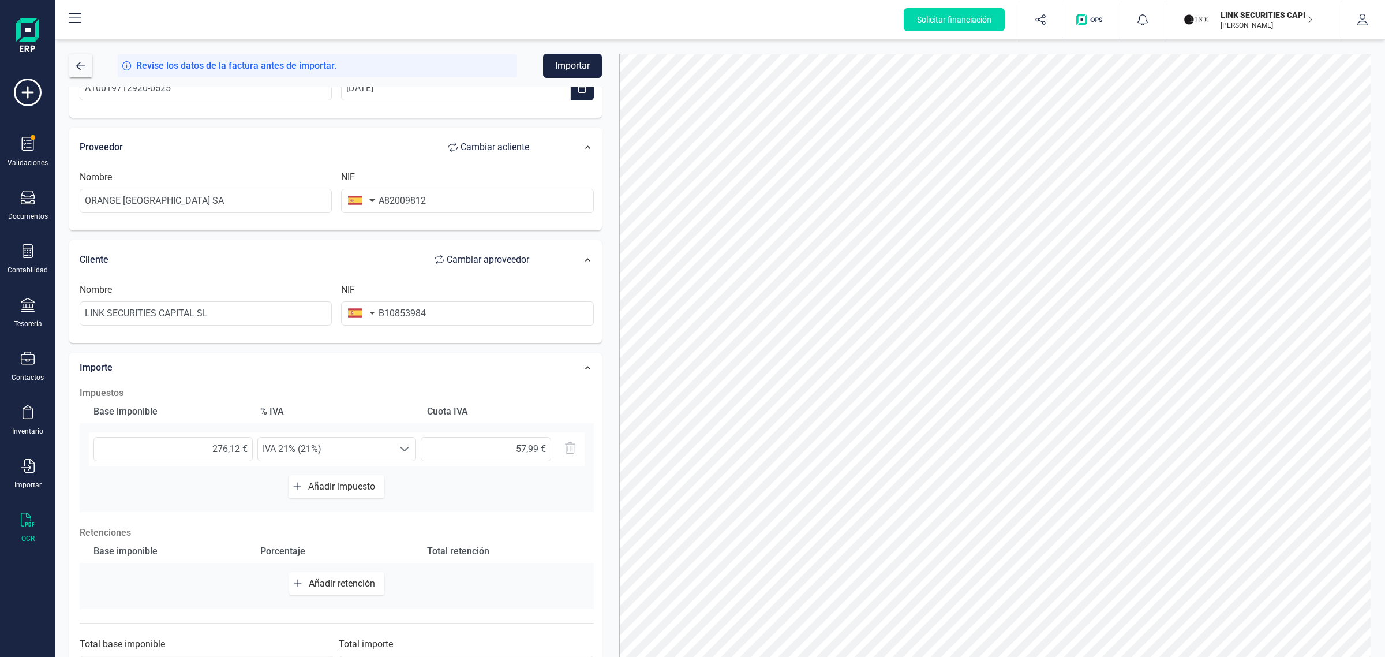
click at [339, 485] on span "Añadir impuesto" at bounding box center [344, 486] width 72 height 11
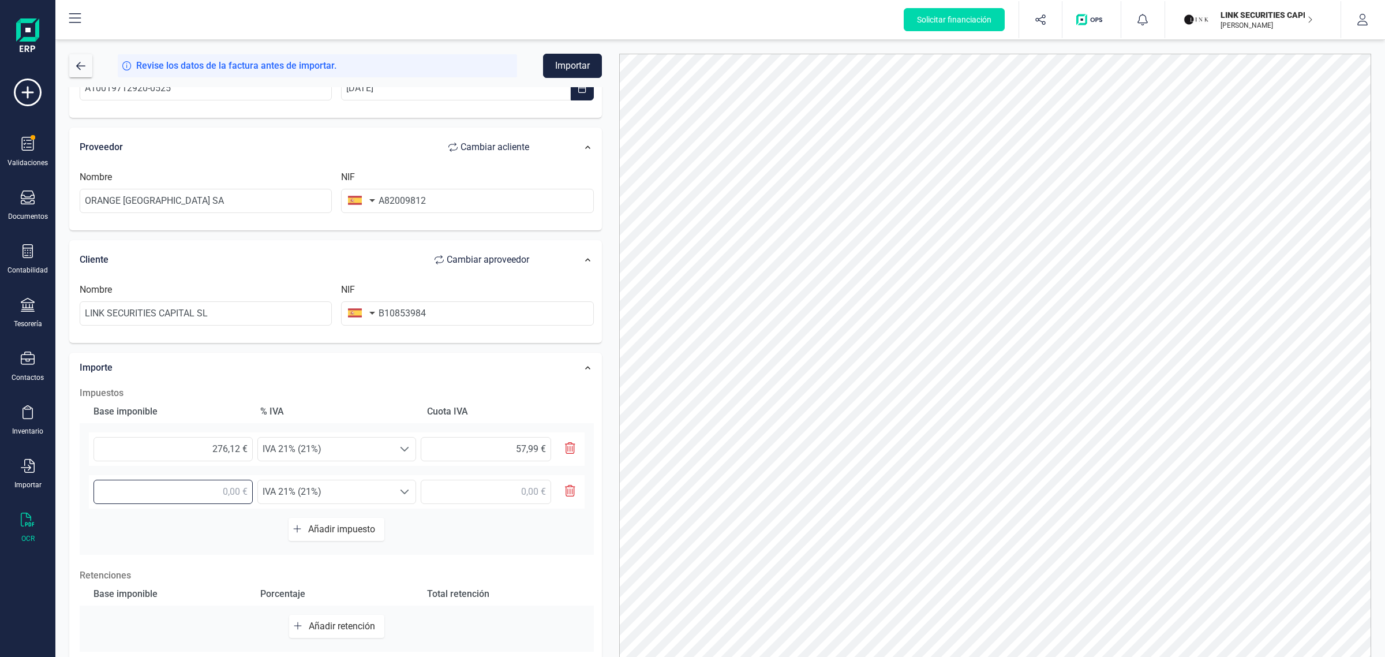
click at [212, 497] on input "text" at bounding box center [173, 492] width 159 height 24
type input "36,00 €"
click at [356, 494] on span "IVA 21% (21%)" at bounding box center [326, 491] width 136 height 23
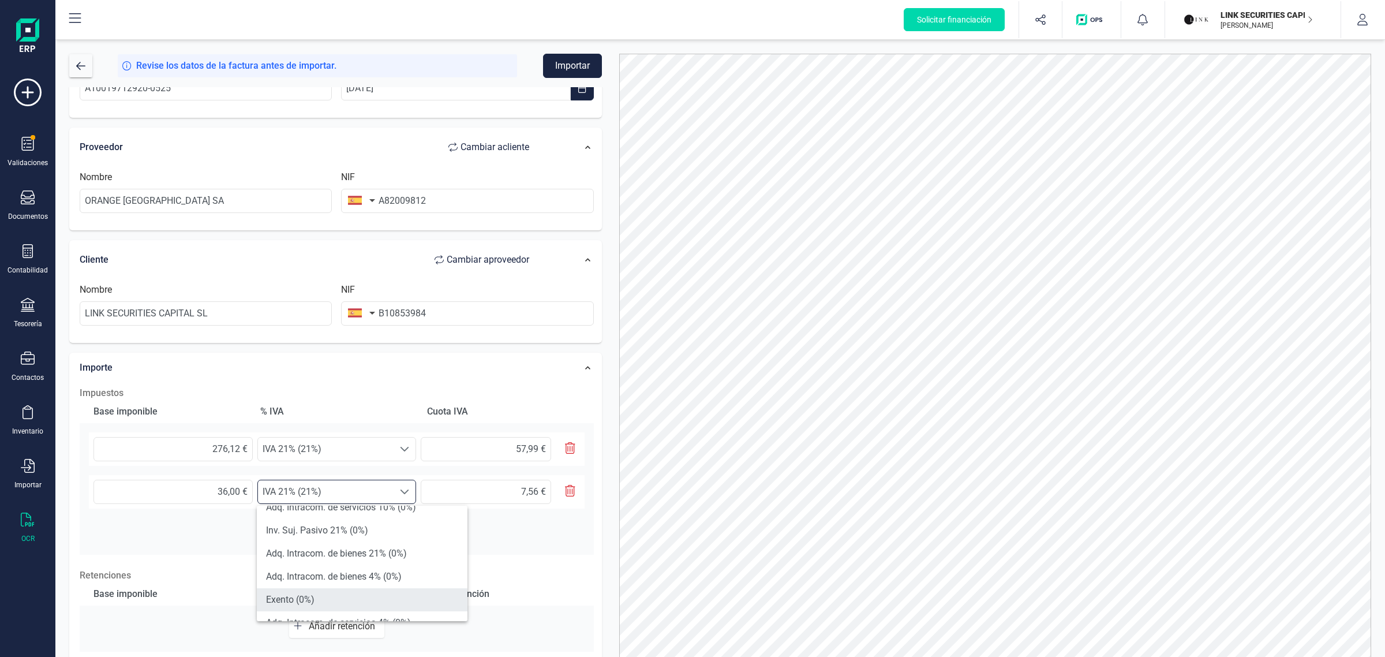
click at [317, 595] on li "Exento (0%)" at bounding box center [362, 599] width 211 height 23
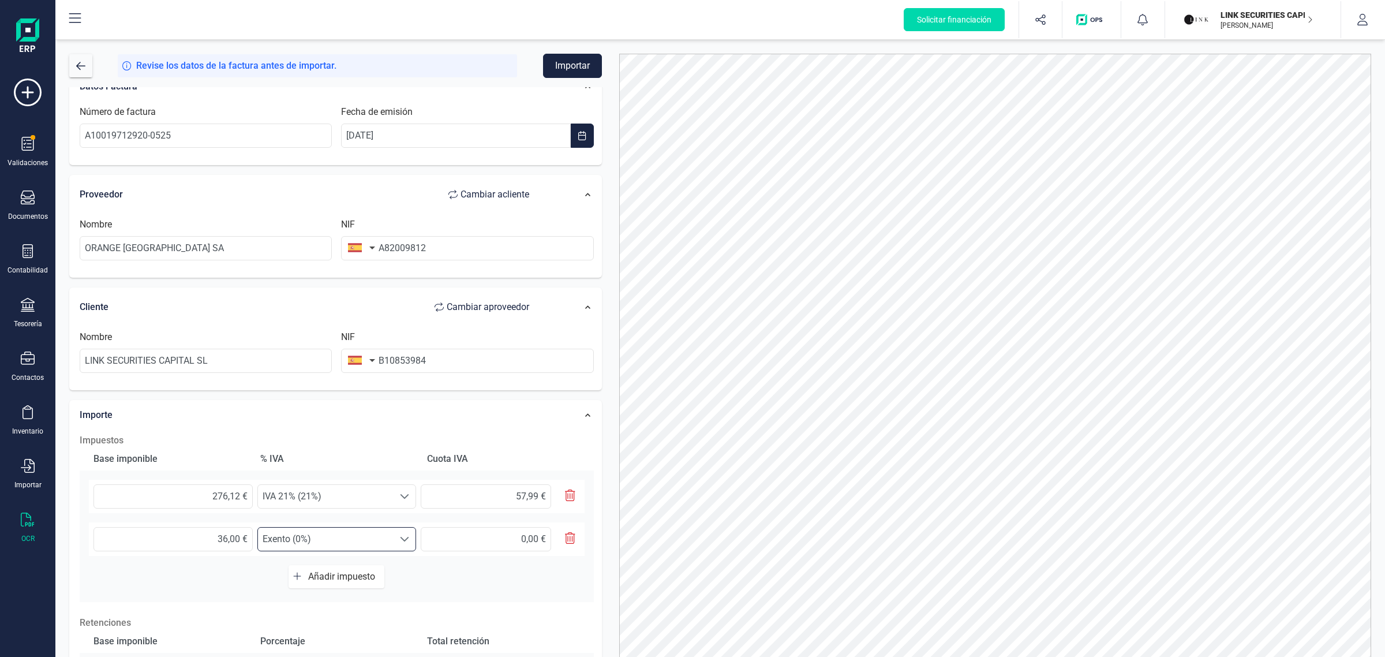
scroll to position [0, 0]
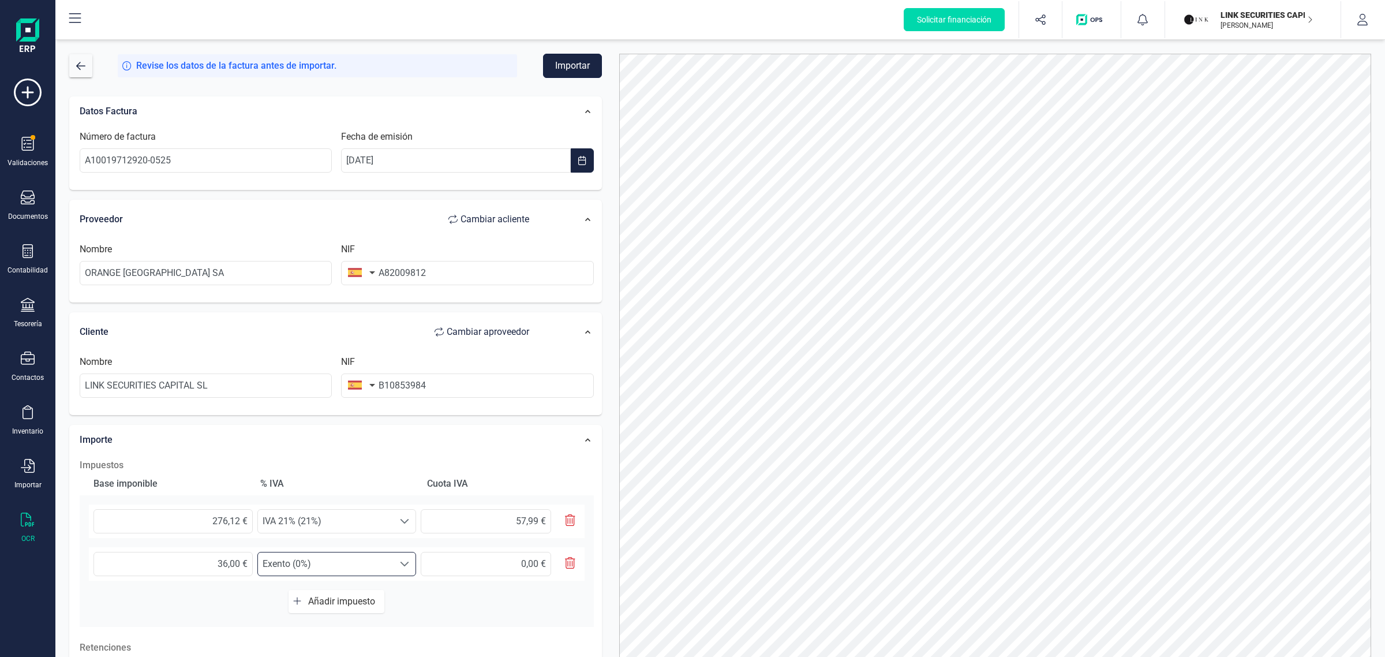
click at [566, 63] on button "Importar" at bounding box center [572, 66] width 59 height 24
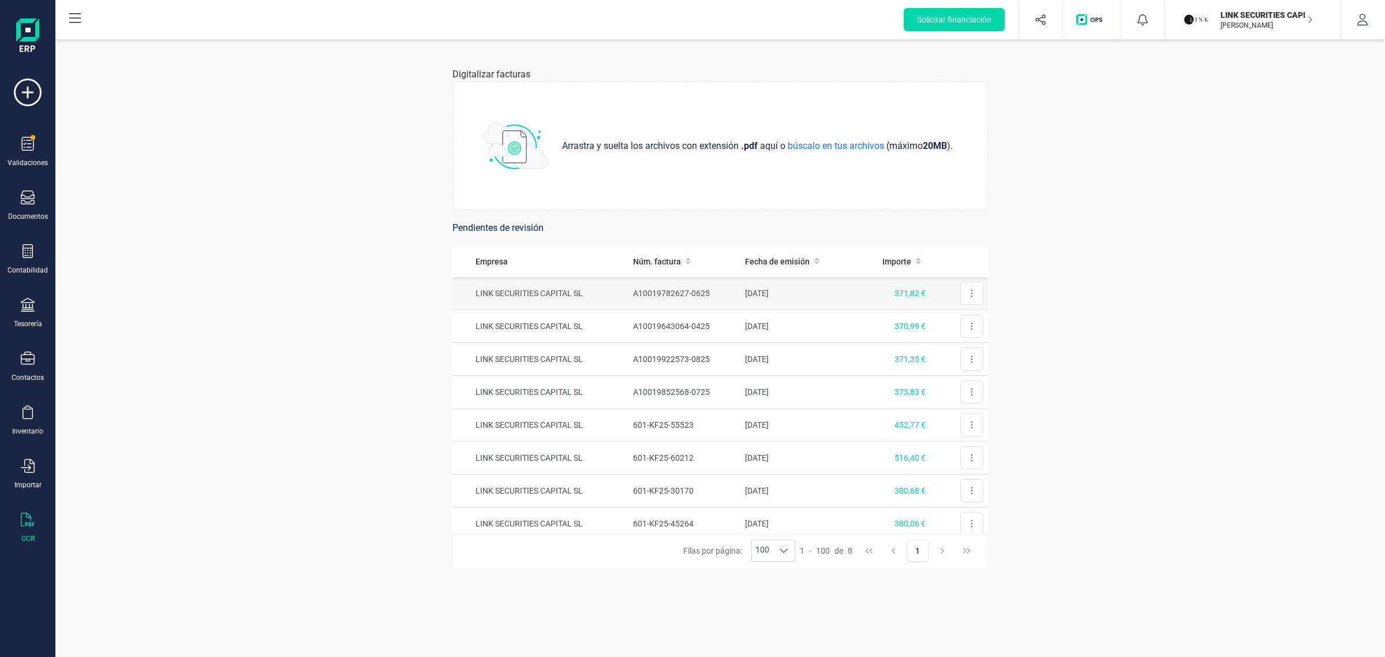
click at [547, 287] on td "LINK SECURITIES CAPITAL SL" at bounding box center [541, 293] width 176 height 33
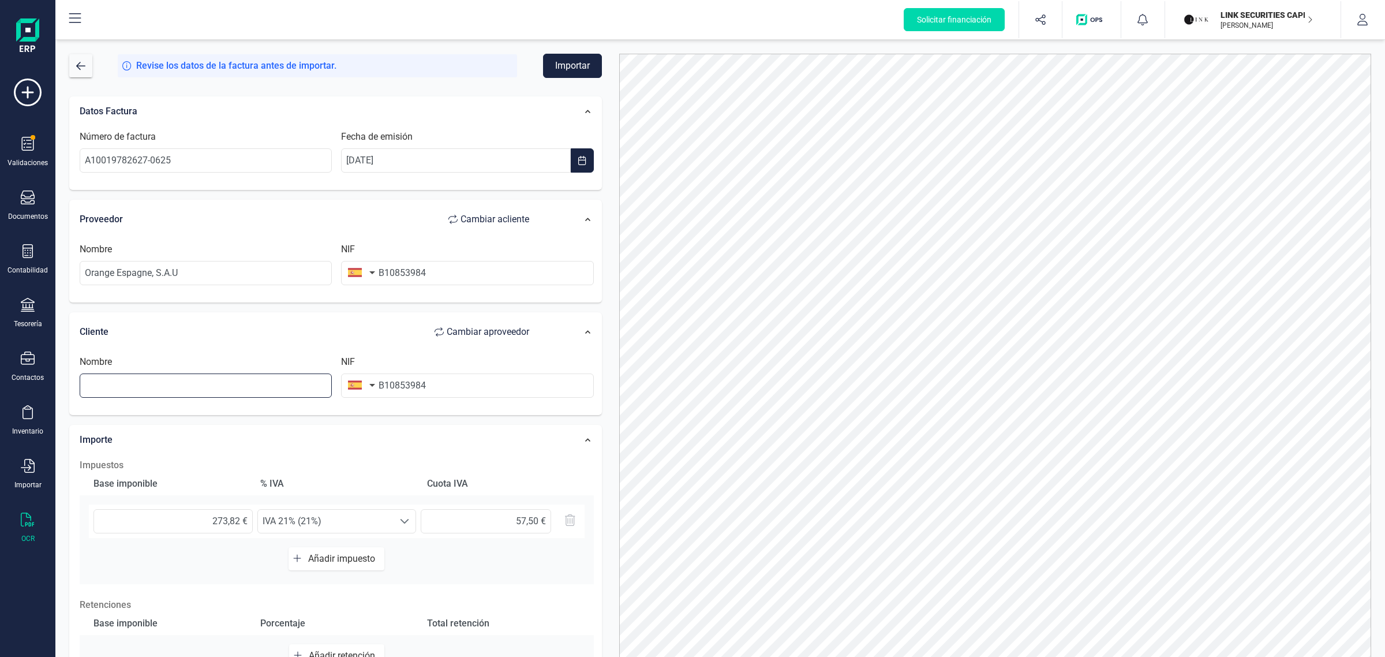
click at [208, 390] on input "text" at bounding box center [206, 385] width 252 height 24
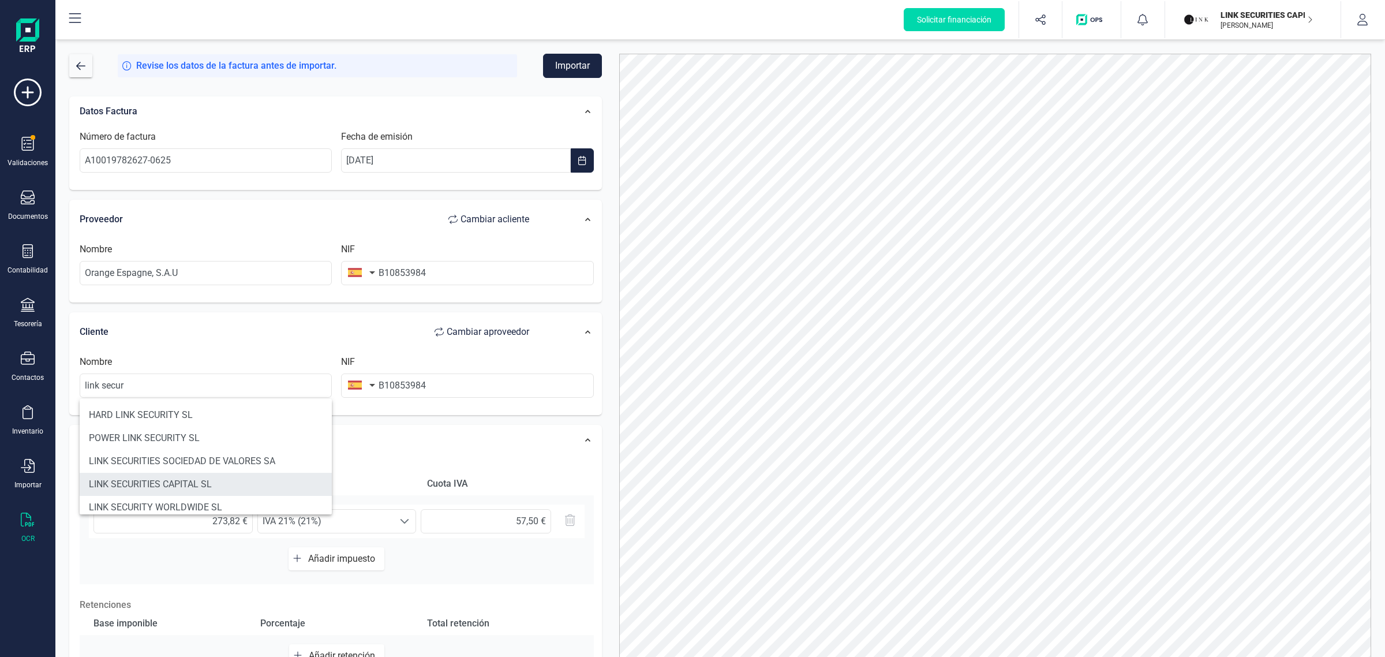
click at [216, 474] on li "LINK SECURITIES CAPITAL SL" at bounding box center [206, 484] width 252 height 23
type input "LINK SECURITIES CAPITAL SL"
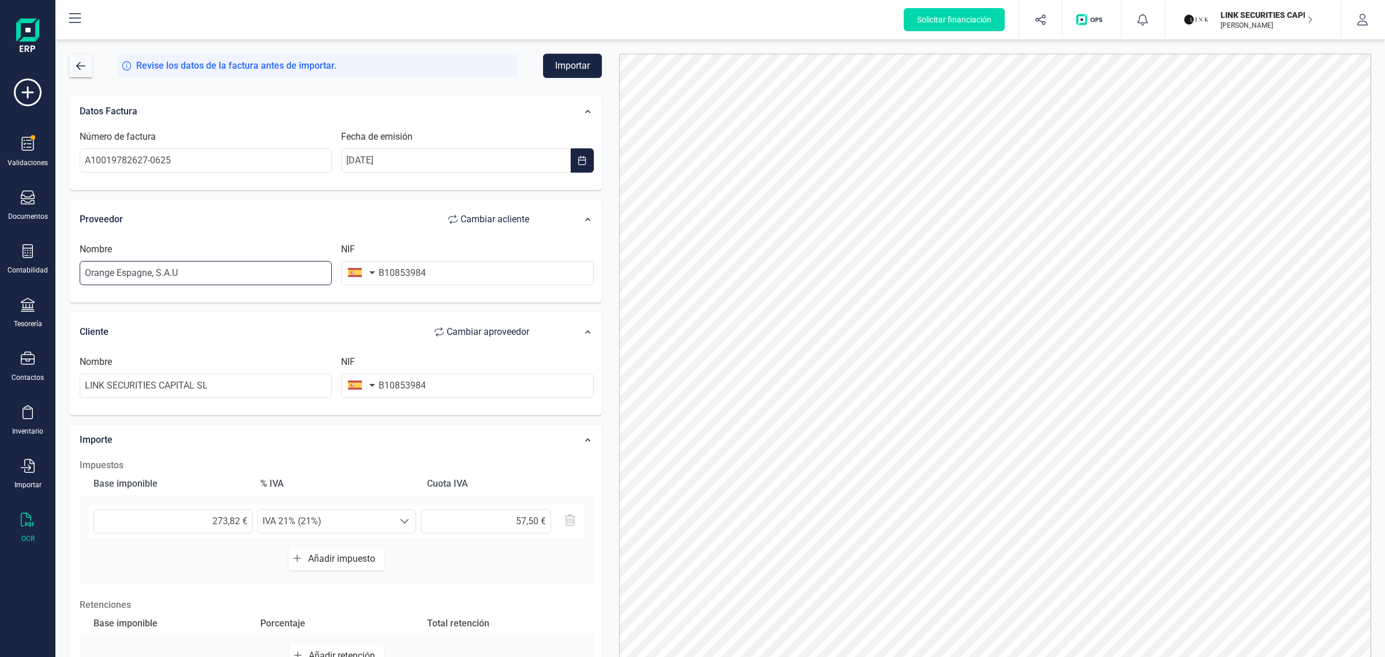
click at [218, 270] on input "Orange Espagne, S.A.U" at bounding box center [206, 273] width 252 height 24
drag, startPoint x: 218, startPoint y: 270, endPoint x: -43, endPoint y: 303, distance: 263.0
click at [0, 303] on html "Solicitar financiación Validaciones Documentos Documentos Presupuestos Pedidos …" at bounding box center [692, 328] width 1385 height 657
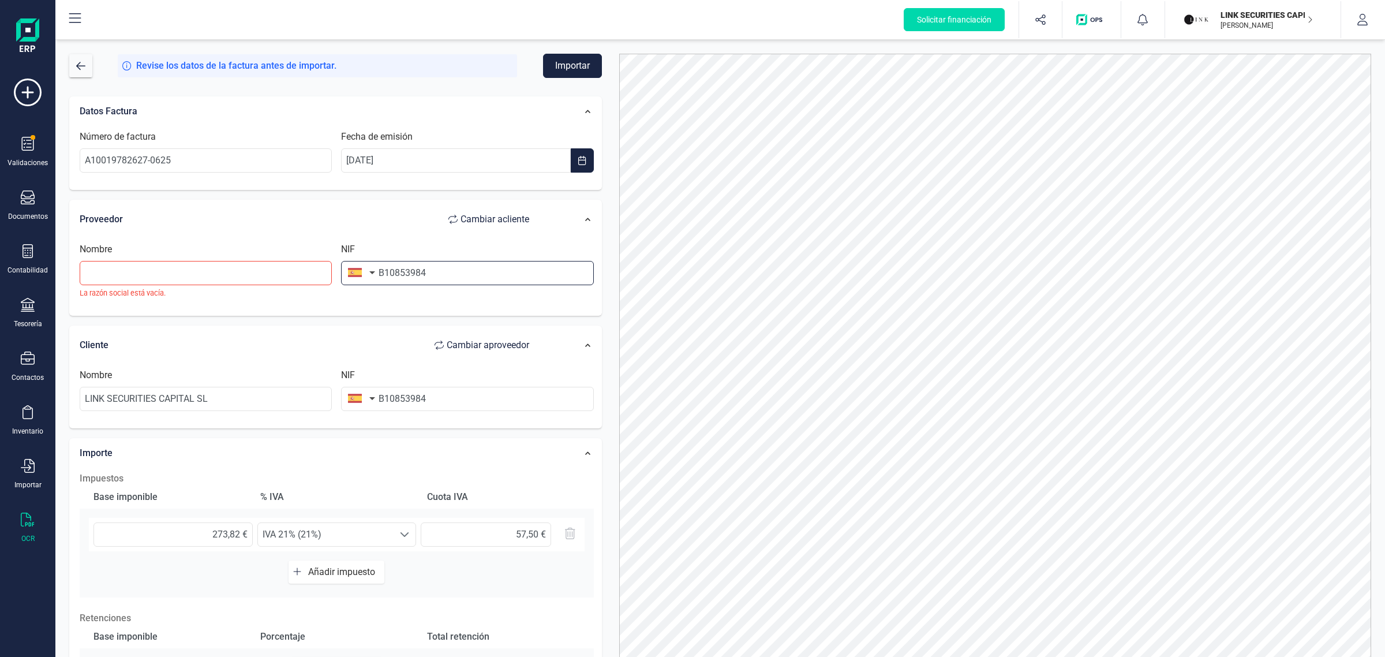
drag, startPoint x: 449, startPoint y: 275, endPoint x: 250, endPoint y: 303, distance: 201.1
click at [250, 303] on div "Nombre La razón social está vacía. NIF B10853984" at bounding box center [337, 274] width 524 height 65
click at [188, 275] on input "text" at bounding box center [206, 273] width 252 height 24
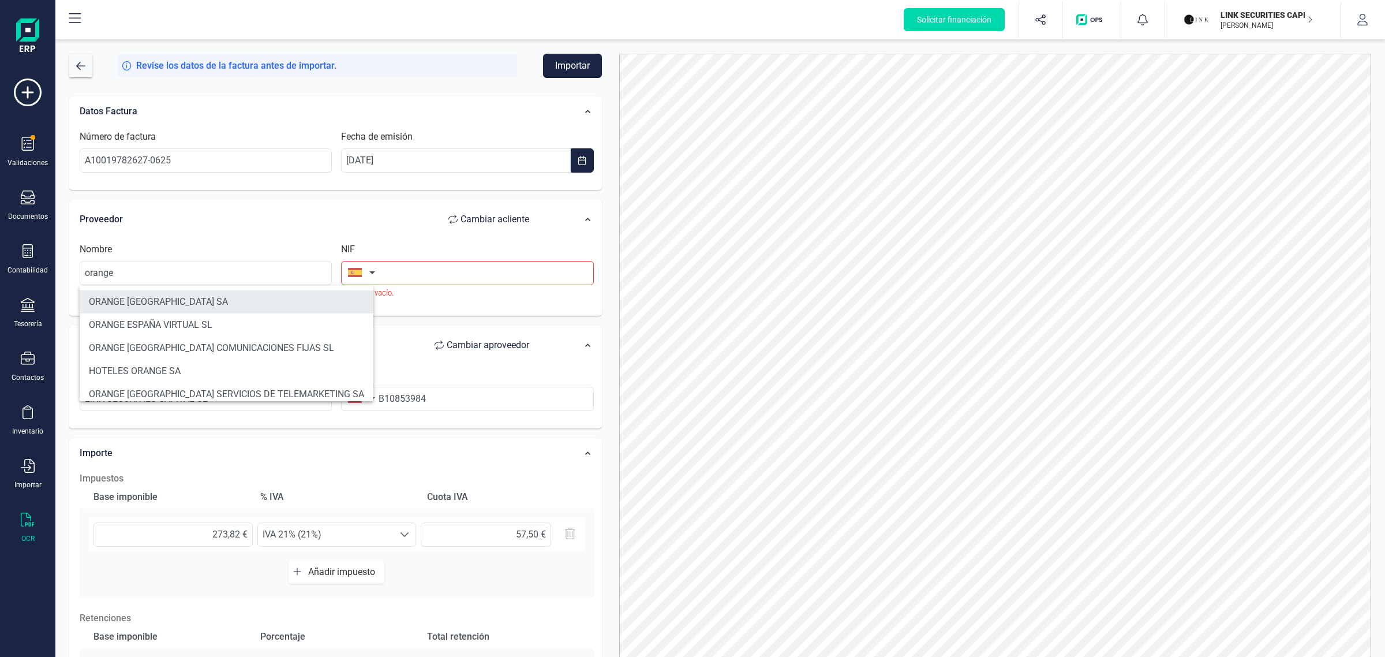
click at [137, 303] on li "ORANGE [GEOGRAPHIC_DATA] SA" at bounding box center [227, 301] width 294 height 23
type input "ORANGE [GEOGRAPHIC_DATA] SA"
type input "A82009812"
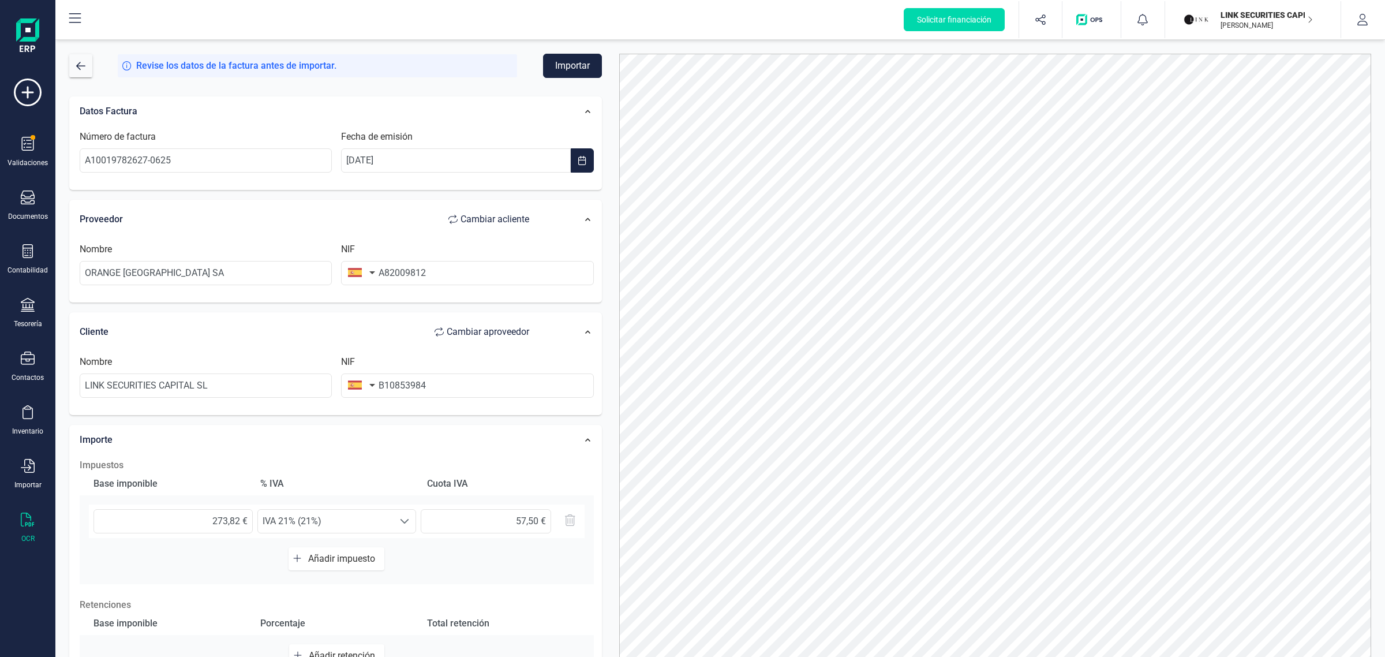
click at [342, 555] on span "Añadir impuesto" at bounding box center [344, 558] width 72 height 11
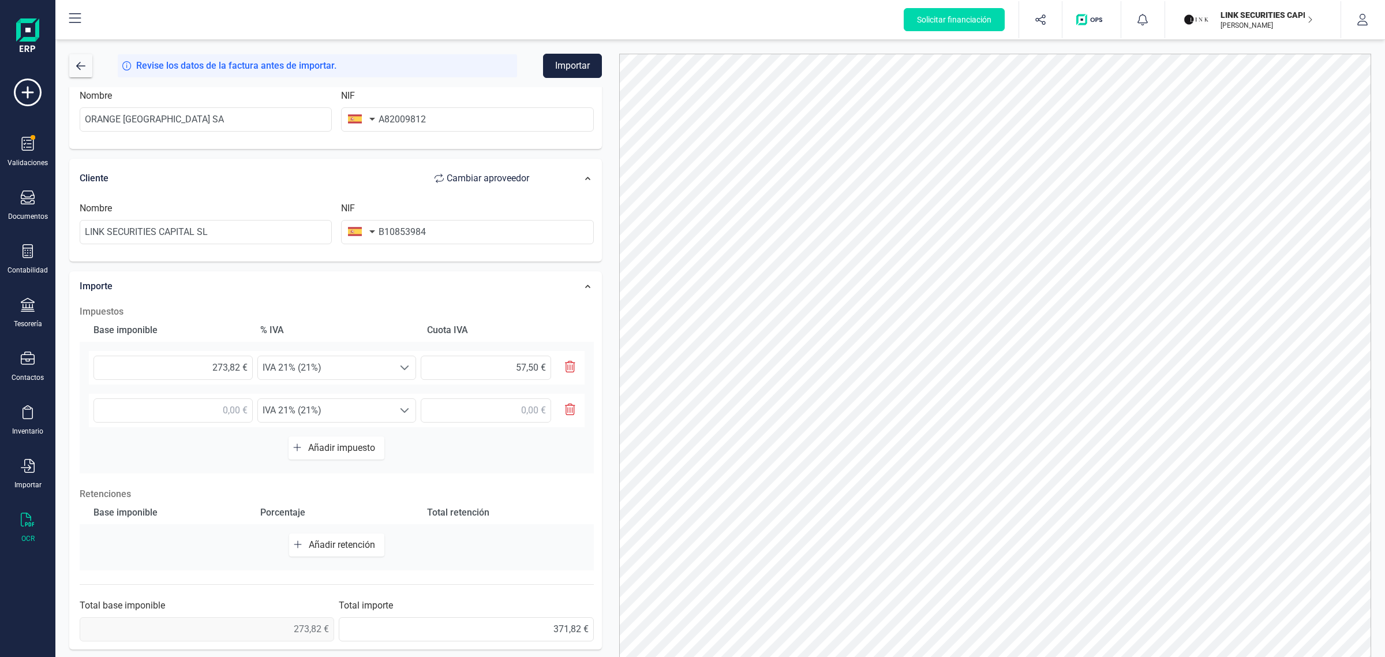
scroll to position [157, 0]
click at [217, 408] on input "text" at bounding box center [173, 408] width 159 height 24
type input "40,50 €"
click at [319, 410] on span "IVA 21% (21%)" at bounding box center [326, 408] width 136 height 23
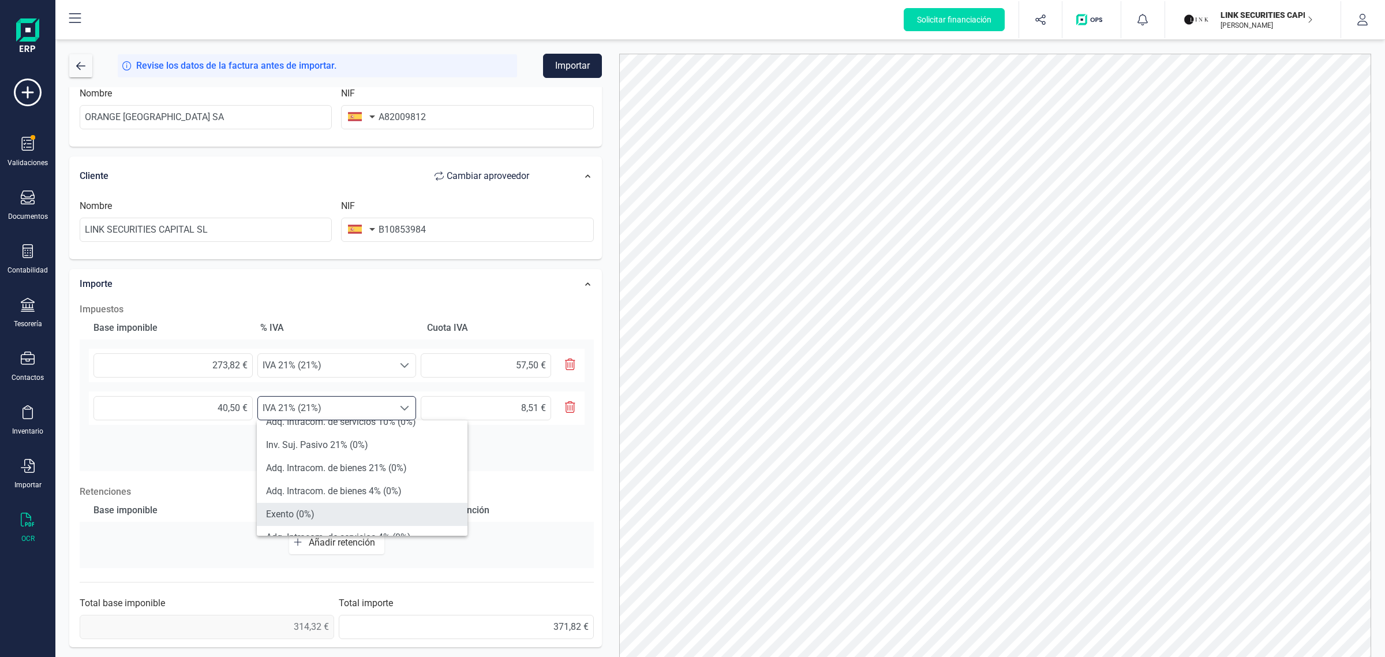
click at [325, 509] on li "Exento (0%)" at bounding box center [362, 514] width 211 height 23
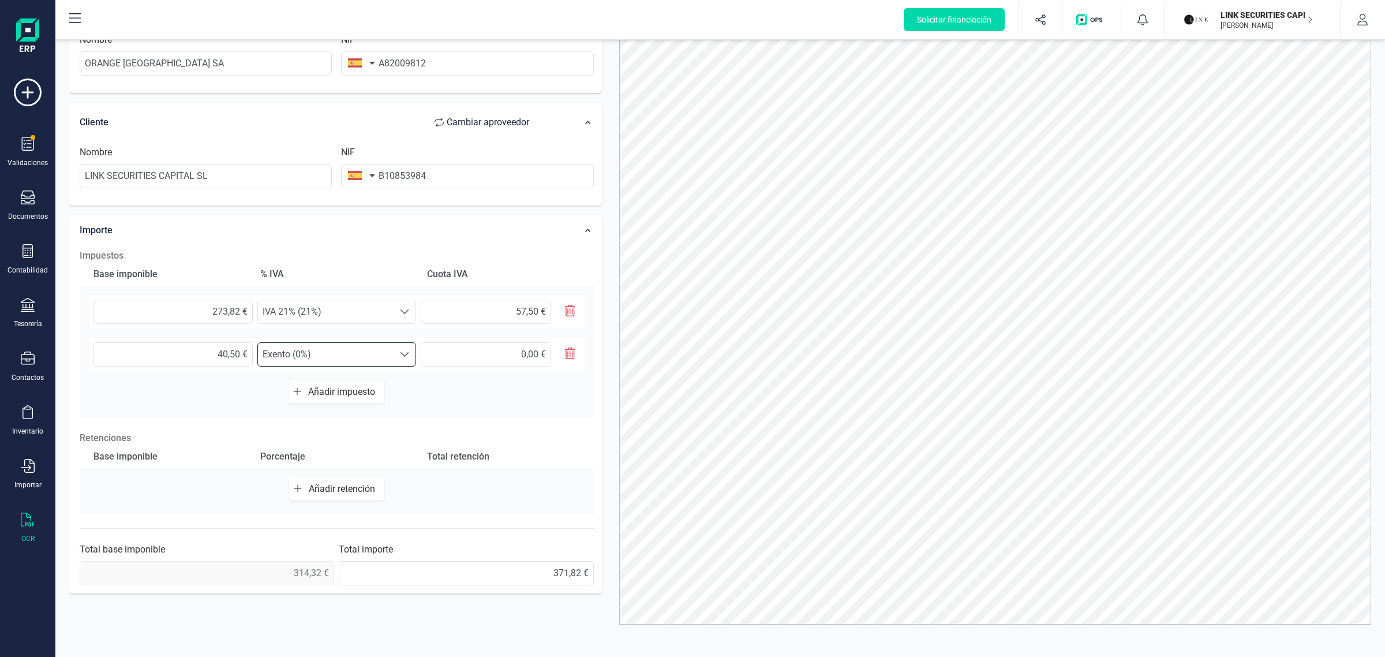
scroll to position [0, 0]
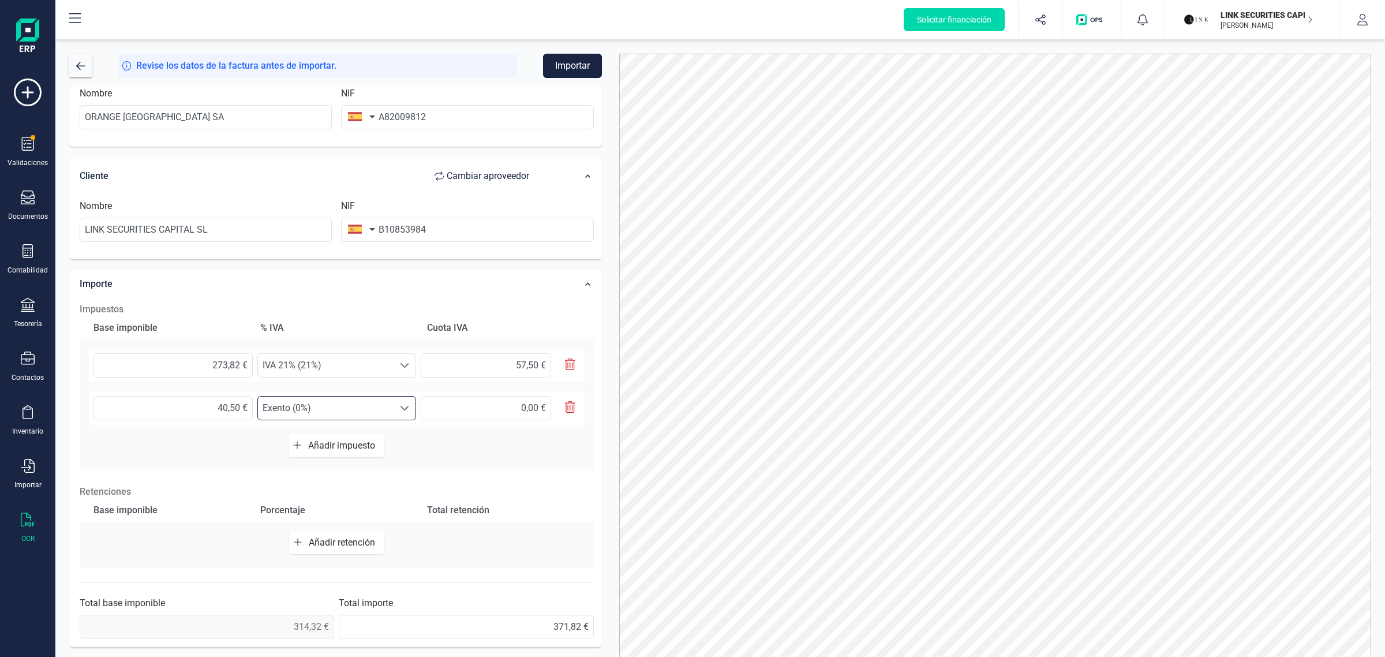
click at [580, 64] on button "Importar" at bounding box center [572, 66] width 59 height 24
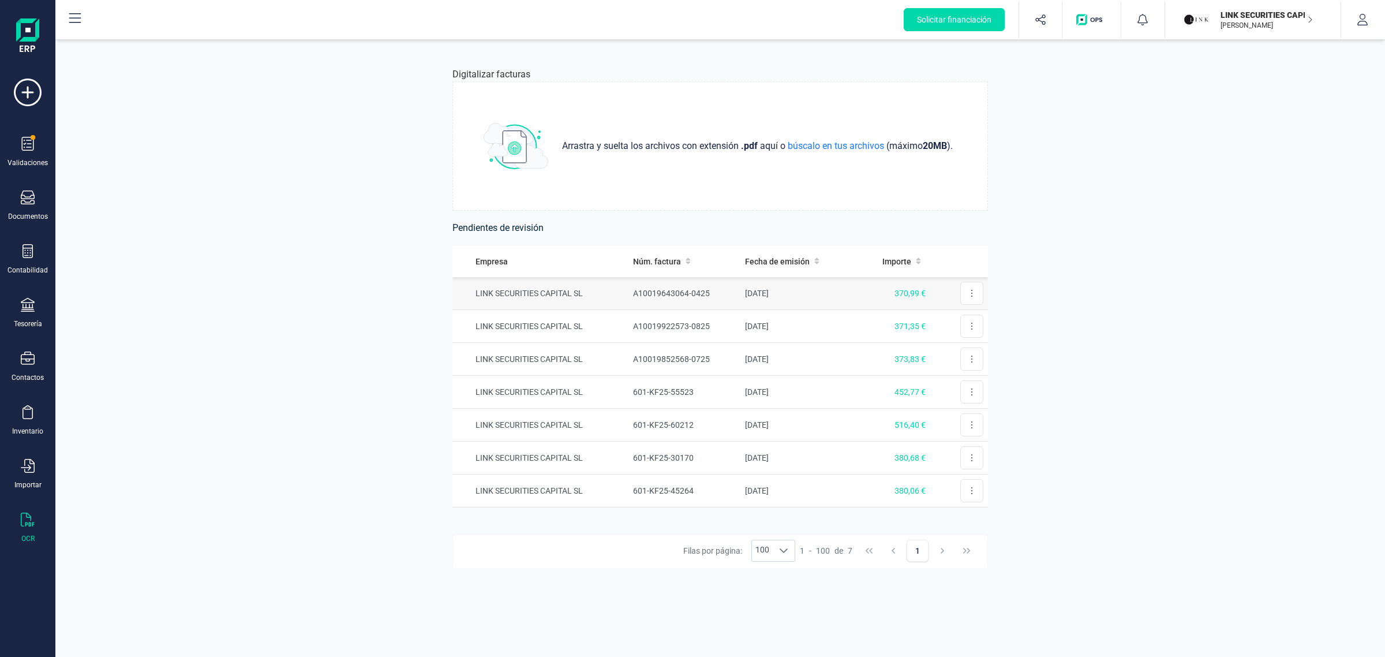
click at [601, 297] on td "LINK SECURITIES CAPITAL SL" at bounding box center [541, 293] width 176 height 33
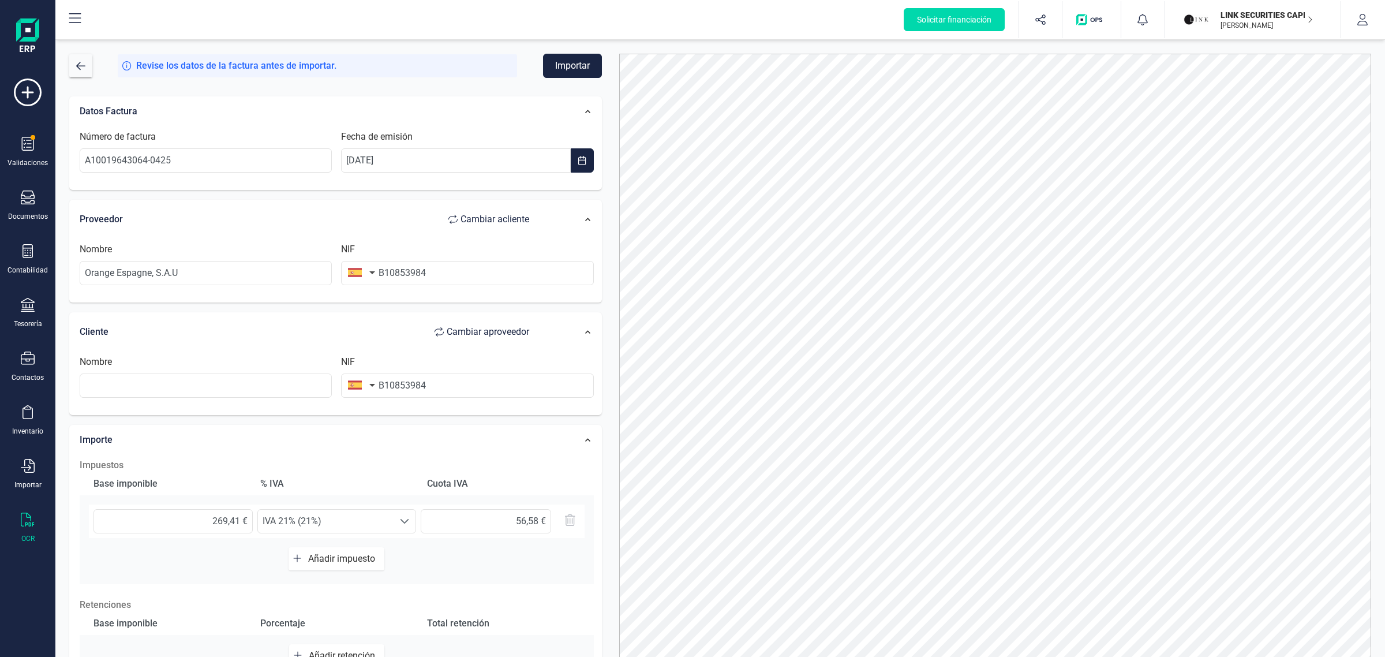
click at [252, 260] on div "Nombre Orange [GEOGRAPHIC_DATA], S.A.U" at bounding box center [205, 263] width 261 height 43
drag, startPoint x: 208, startPoint y: 275, endPoint x: -40, endPoint y: 301, distance: 250.2
click at [0, 301] on html "Solicitar financiación Validaciones Documentos Documentos Presupuestos Pedidos …" at bounding box center [692, 328] width 1385 height 657
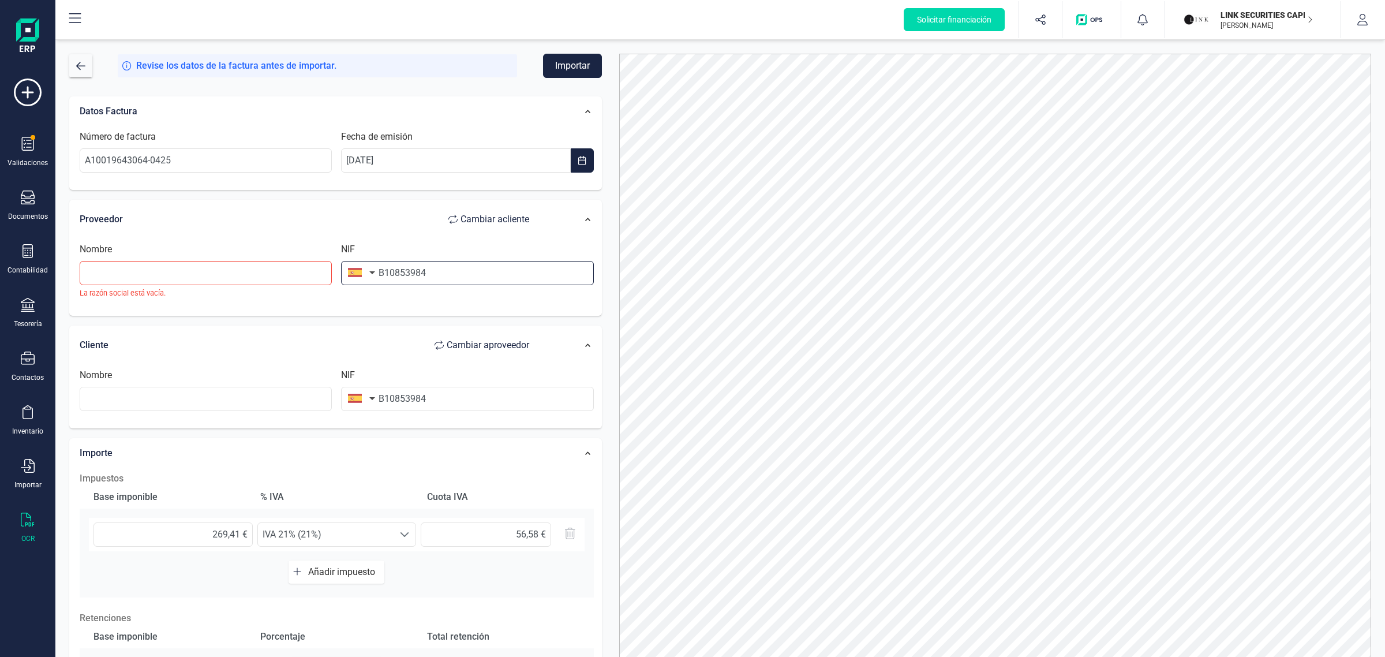
drag, startPoint x: 454, startPoint y: 270, endPoint x: 176, endPoint y: 304, distance: 279.7
click at [176, 304] on div "Nombre La razón social está vacía. NIF B10853984" at bounding box center [337, 274] width 524 height 65
click at [107, 404] on input "text" at bounding box center [206, 399] width 252 height 24
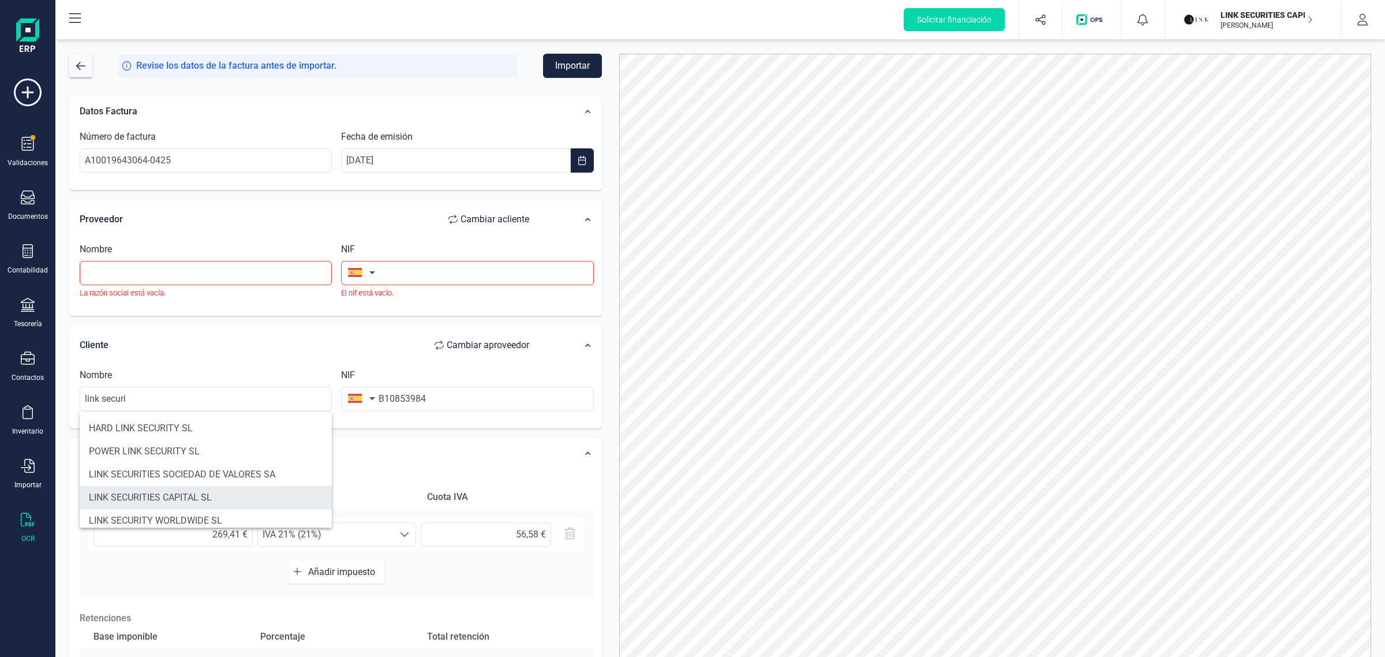
click at [159, 496] on li "LINK SECURITIES CAPITAL SL" at bounding box center [206, 497] width 252 height 23
type input "LINK SECURITIES CAPITAL SL"
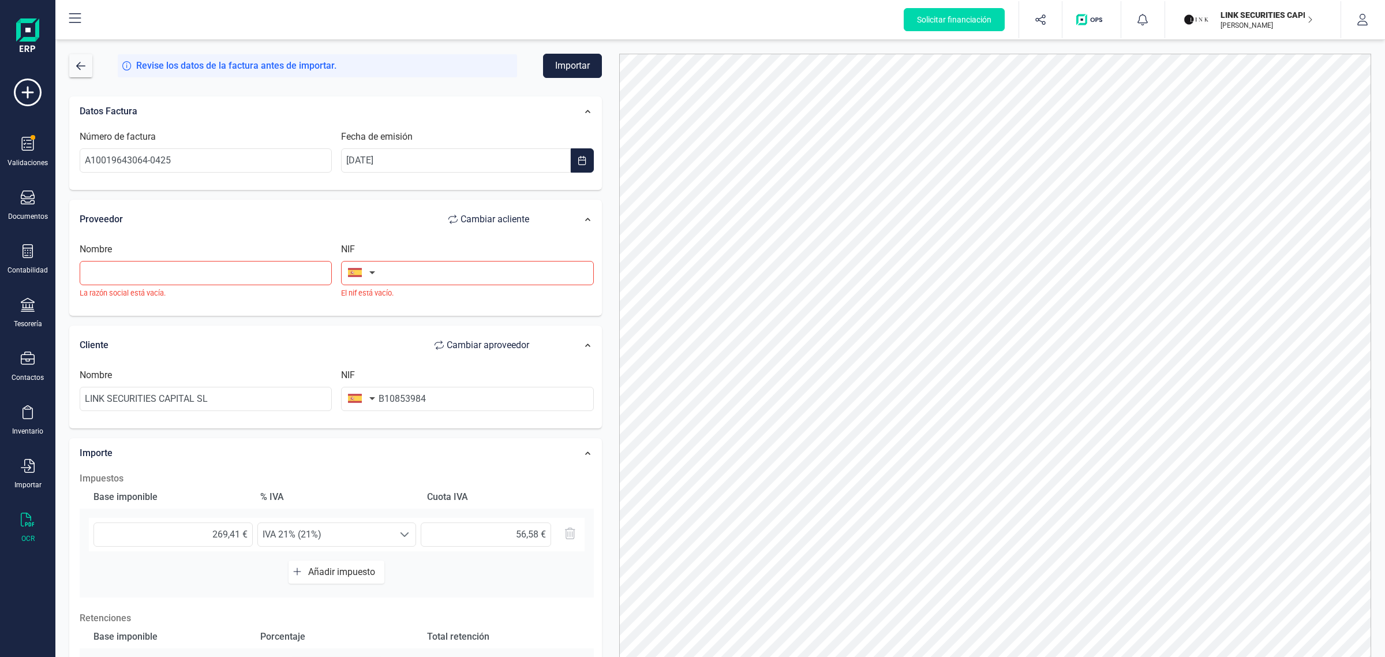
click at [189, 258] on div "Nombre La razón social está vacía." at bounding box center [205, 270] width 261 height 56
click at [180, 268] on input "text" at bounding box center [206, 273] width 252 height 24
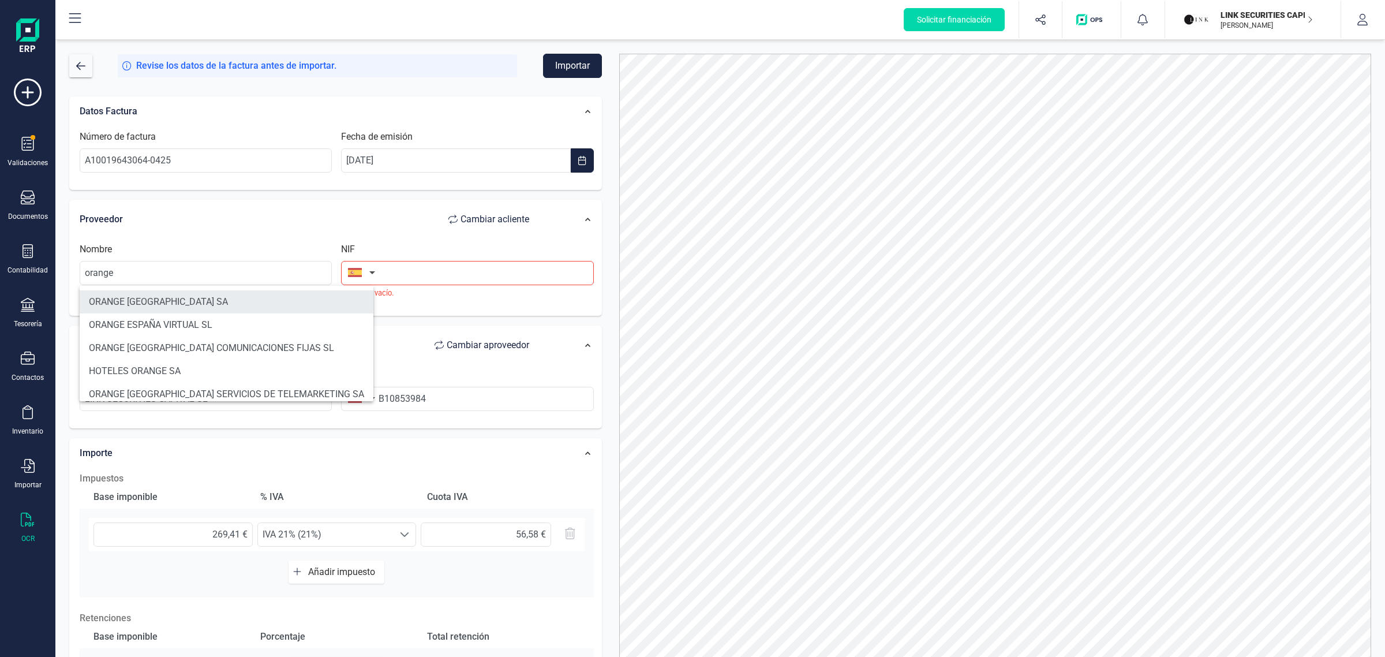
click at [140, 295] on li "ORANGE [GEOGRAPHIC_DATA] SA" at bounding box center [227, 301] width 294 height 23
type input "ORANGE [GEOGRAPHIC_DATA] SA"
type input "A82009812"
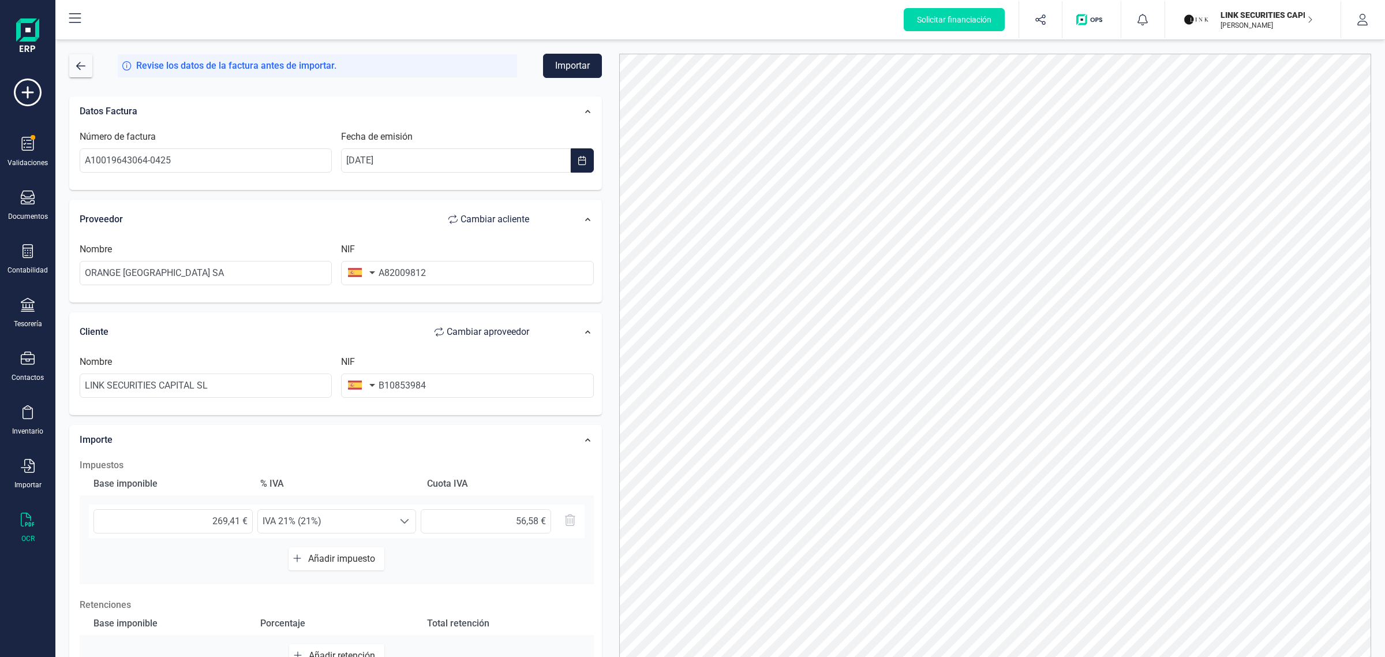
click at [341, 557] on span "Añadir impuesto" at bounding box center [344, 558] width 72 height 11
click at [218, 573] on input "text" at bounding box center [173, 564] width 159 height 24
type input "45,00 €"
click at [295, 563] on span "IVA 21% (21%)" at bounding box center [326, 563] width 136 height 23
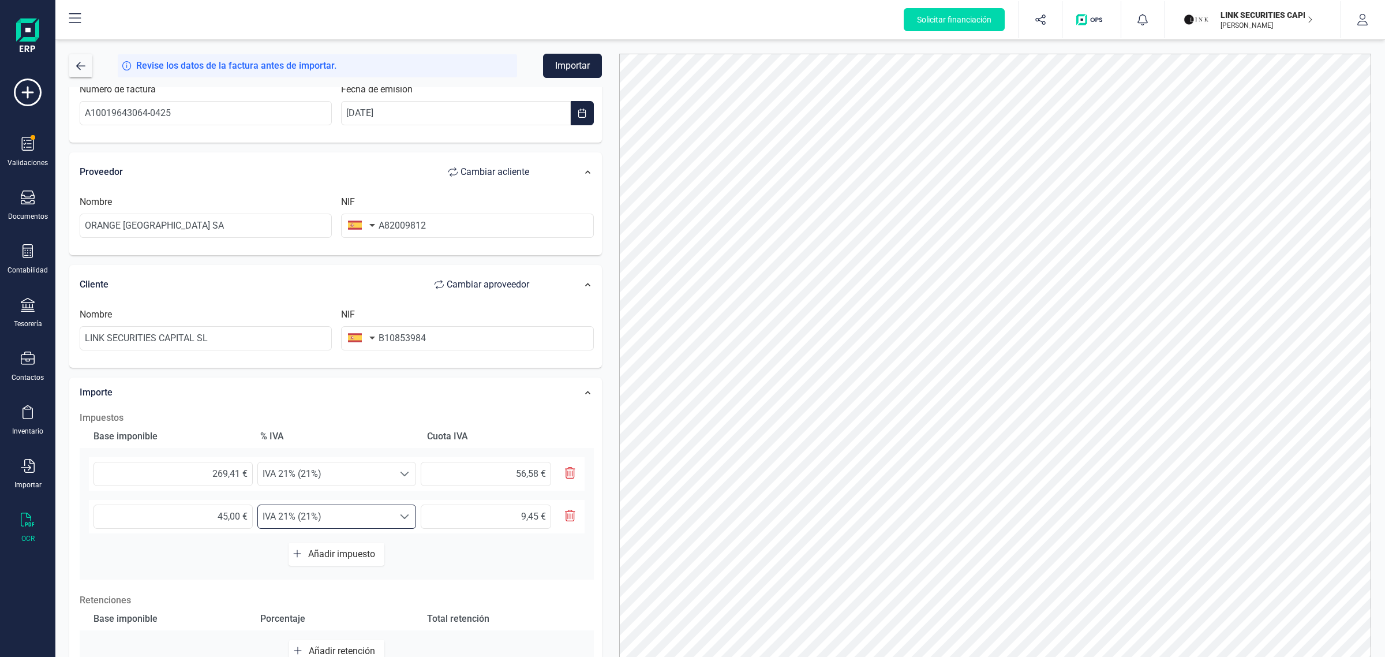
scroll to position [72, 0]
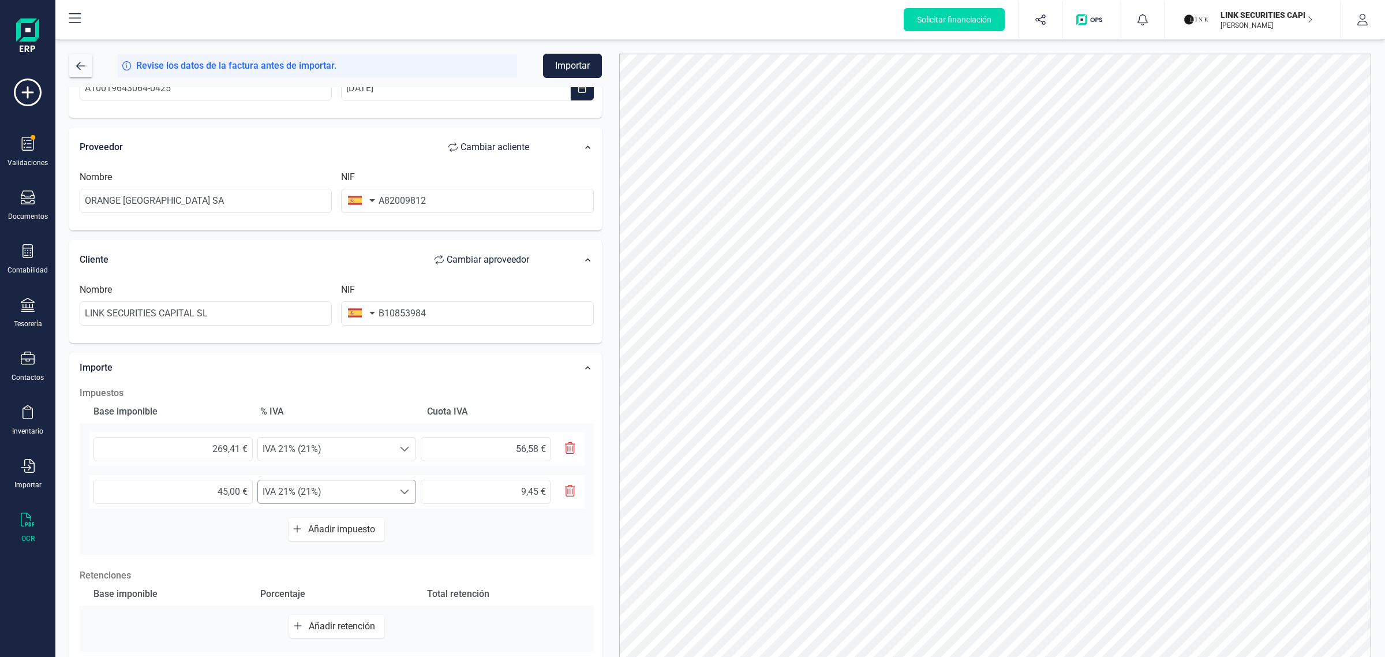
click at [321, 498] on span "IVA 21% (21%)" at bounding box center [326, 491] width 136 height 23
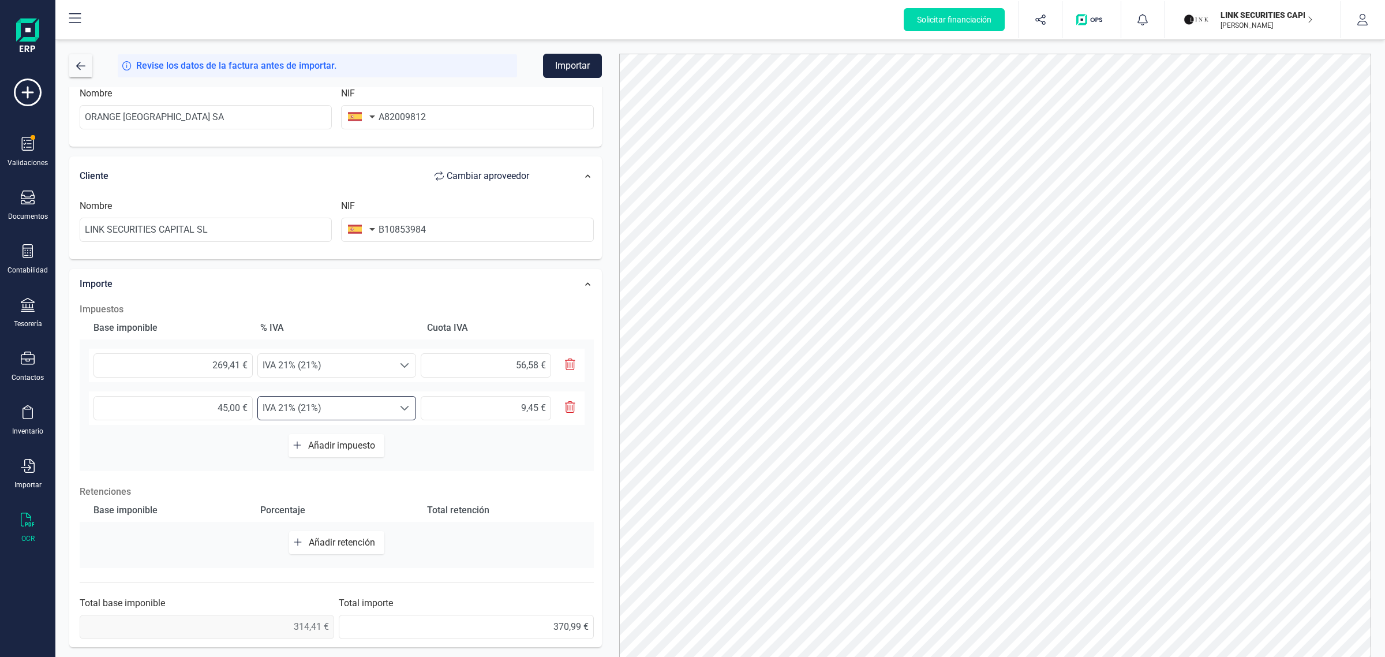
scroll to position [157, 0]
click at [309, 399] on span "IVA 21% (21%)" at bounding box center [326, 408] width 136 height 23
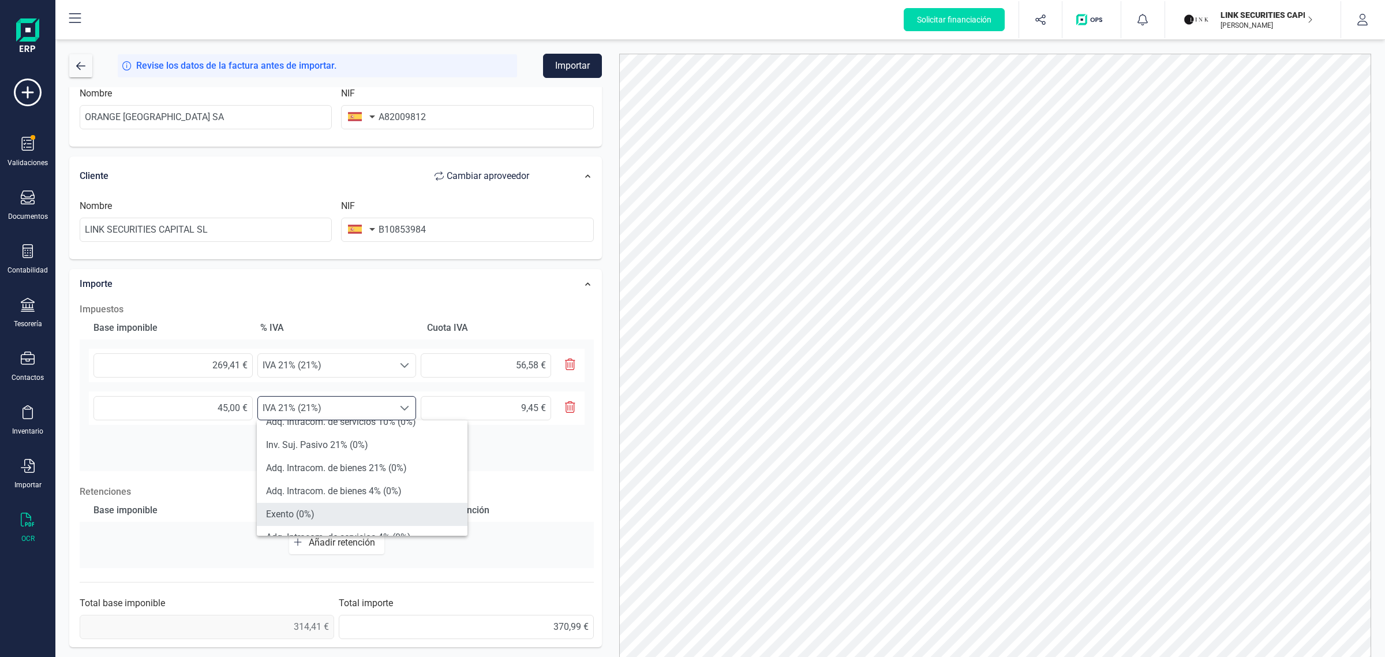
click at [335, 515] on li "Exento (0%)" at bounding box center [362, 514] width 211 height 23
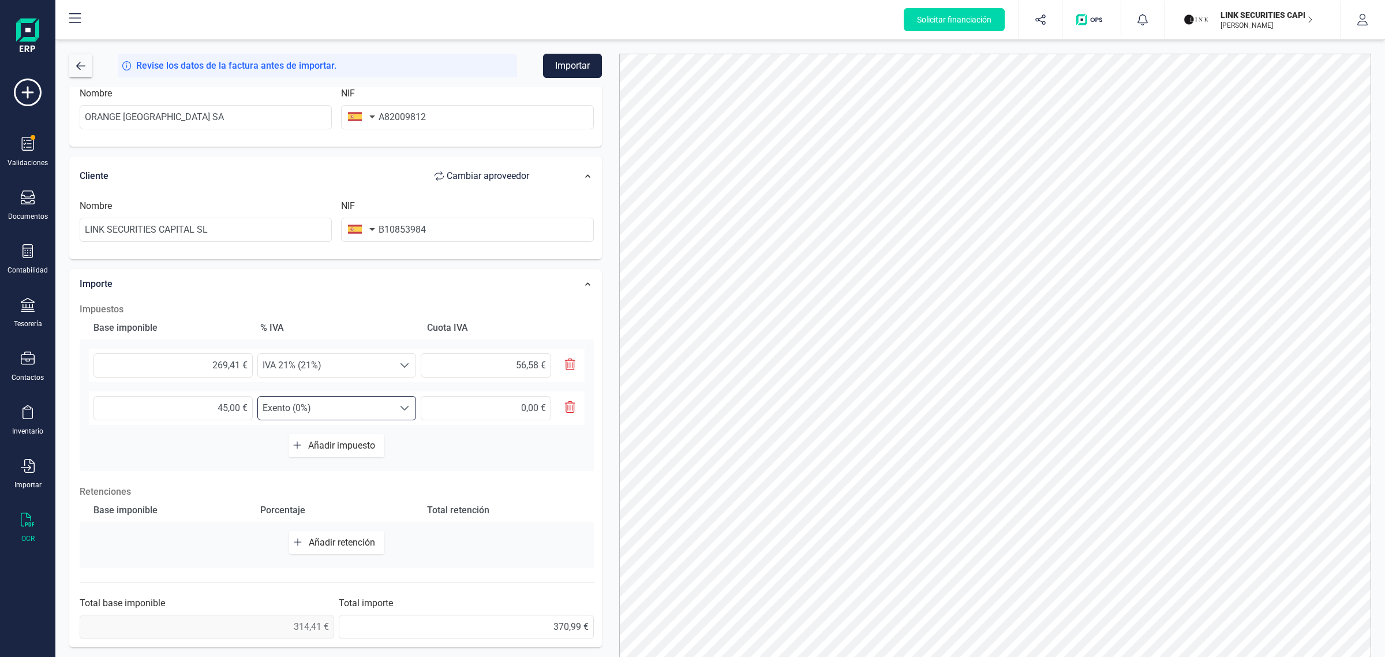
click at [505, 287] on div "Importe" at bounding box center [310, 283] width 473 height 25
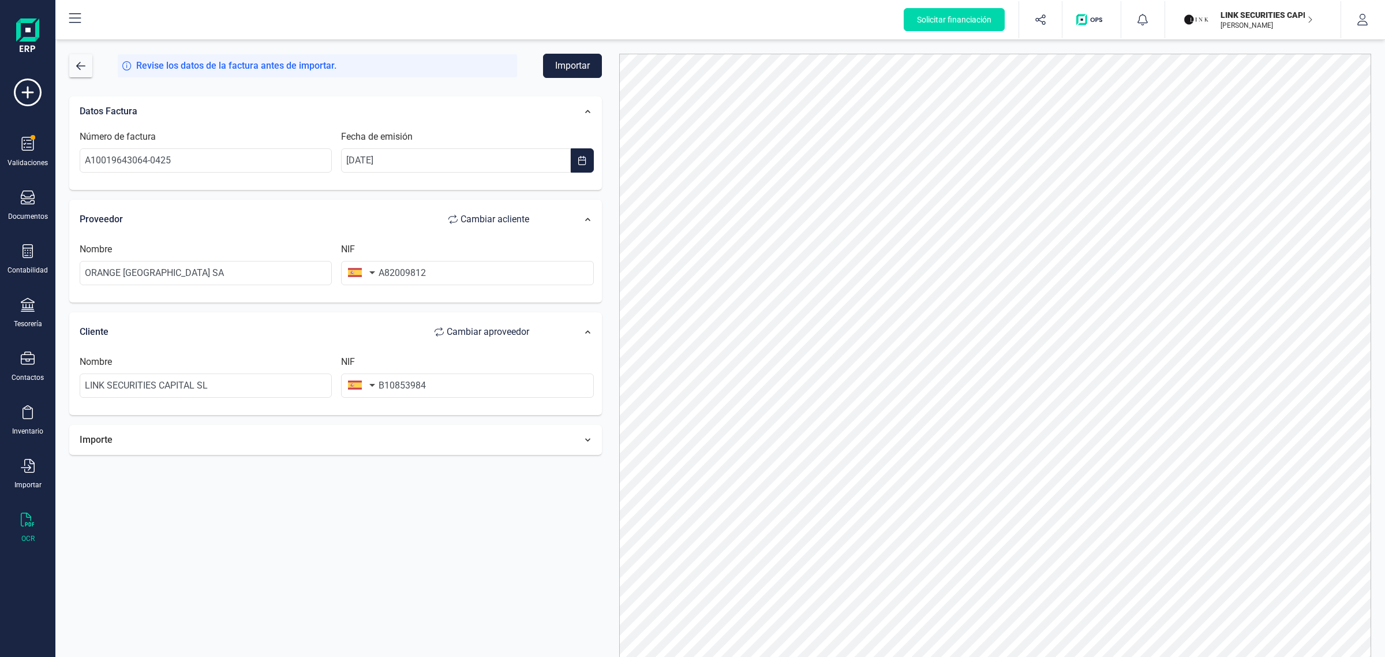
scroll to position [0, 0]
click at [570, 71] on button "Importar" at bounding box center [572, 66] width 59 height 24
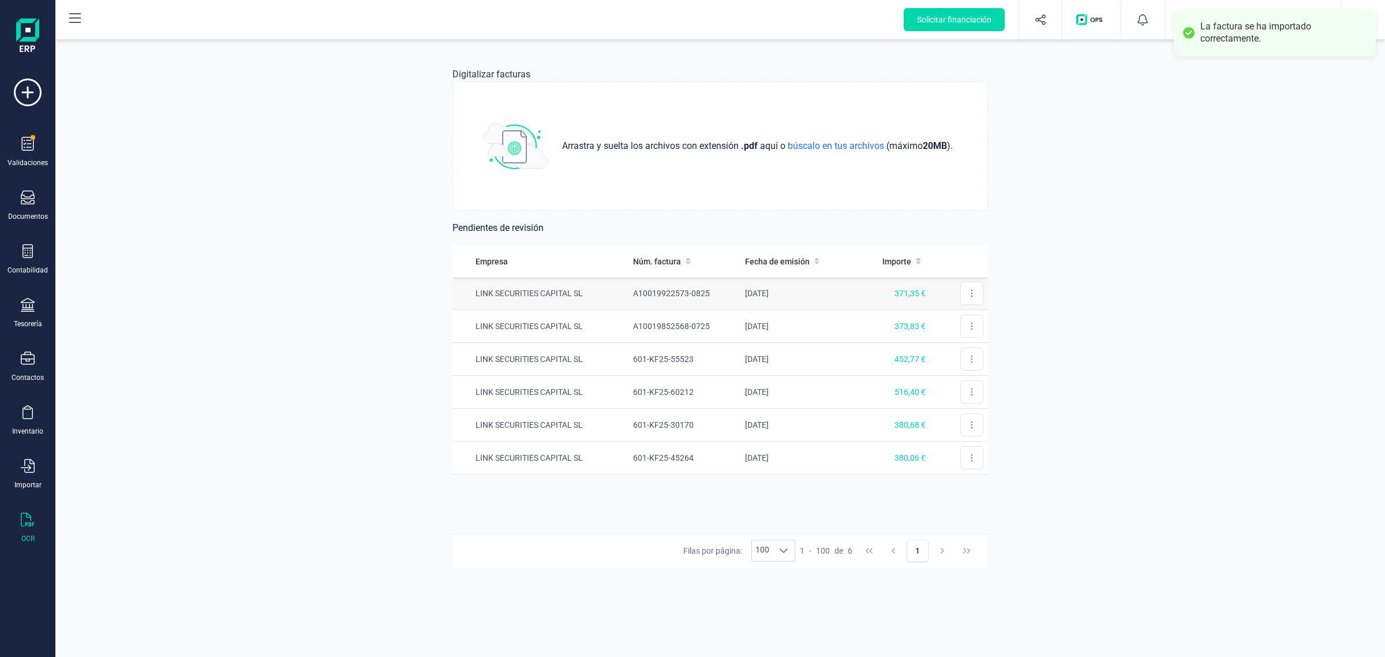
click at [820, 293] on td "[DATE]" at bounding box center [798, 293] width 115 height 33
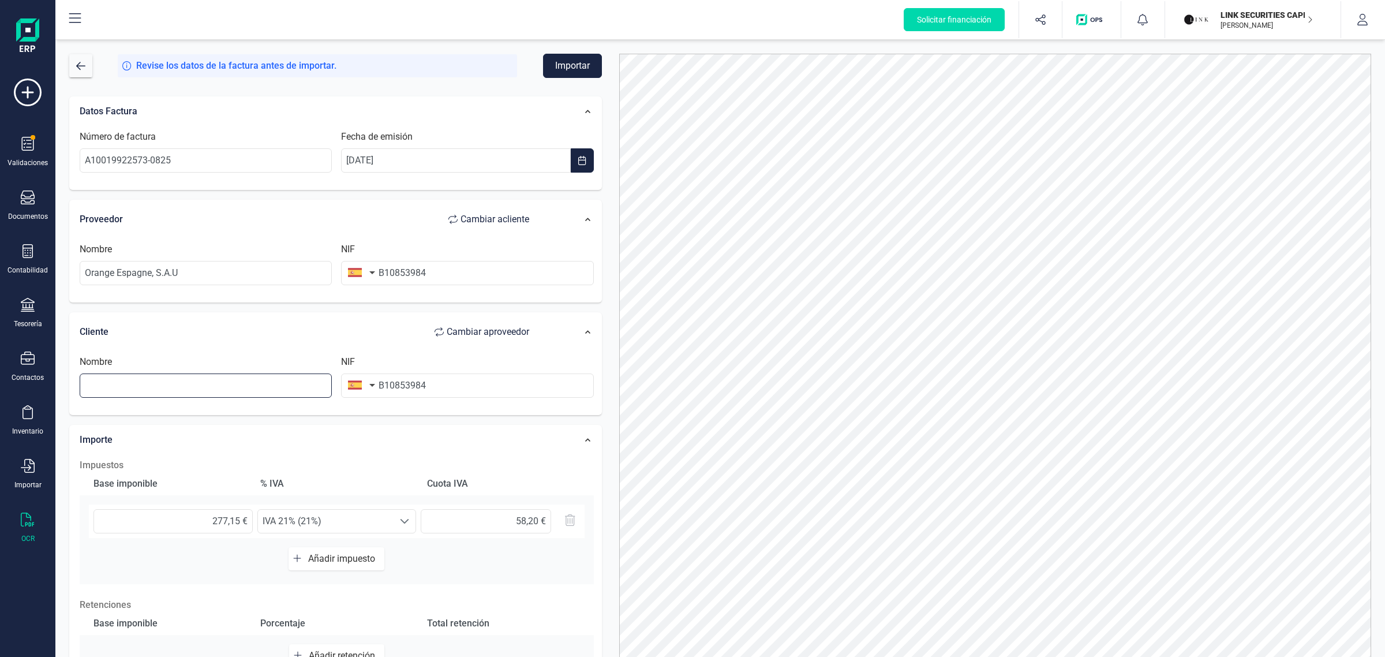
click at [231, 385] on input "text" at bounding box center [206, 385] width 252 height 24
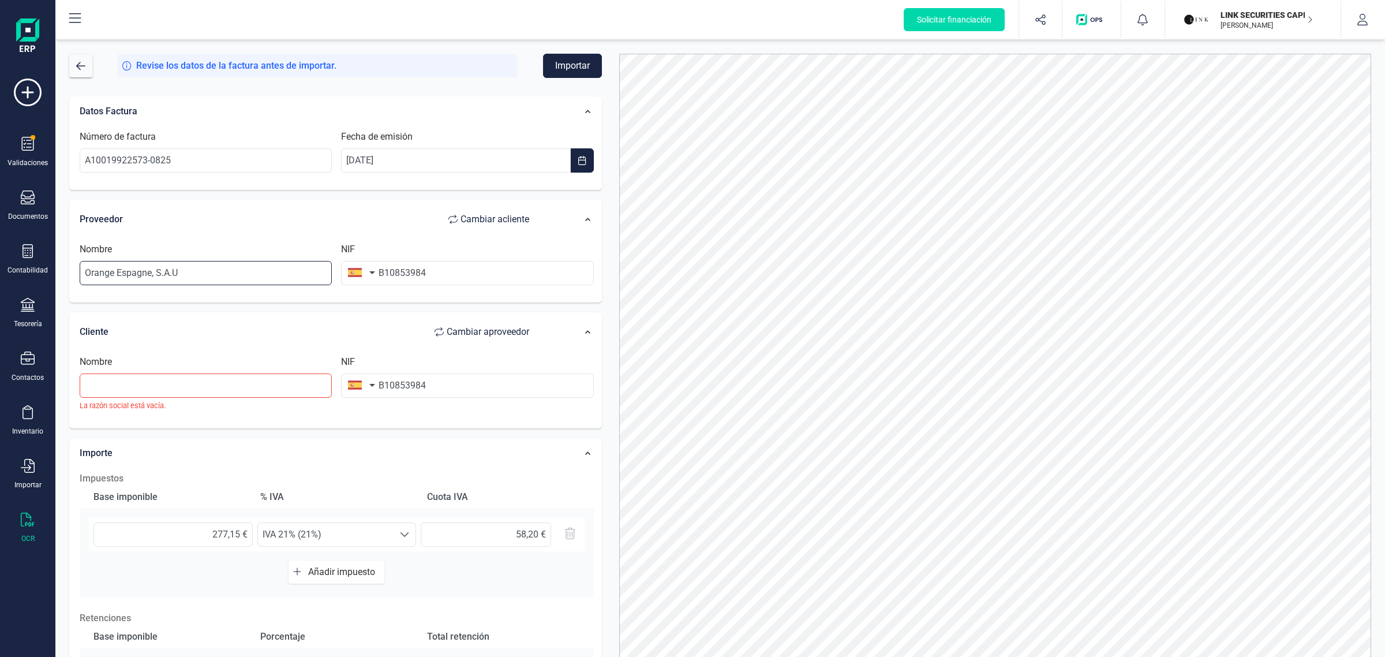
drag, startPoint x: 283, startPoint y: 270, endPoint x: -32, endPoint y: 286, distance: 315.0
click at [0, 286] on html "Solicitar financiación Validaciones Documentos Documentos Presupuestos Pedidos …" at bounding box center [692, 328] width 1385 height 657
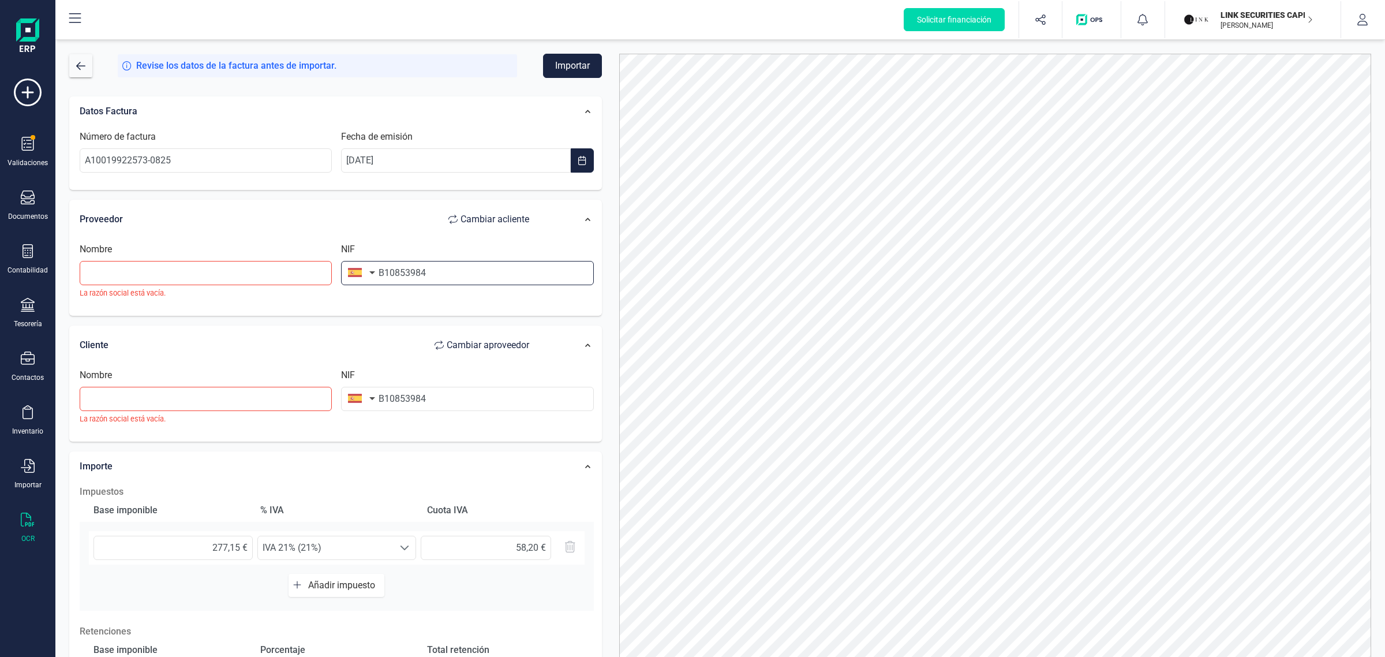
drag, startPoint x: 476, startPoint y: 283, endPoint x: 377, endPoint y: 281, distance: 99.3
click at [377, 281] on div "NIF B10853984" at bounding box center [467, 270] width 261 height 56
click at [214, 272] on input "text" at bounding box center [206, 273] width 252 height 24
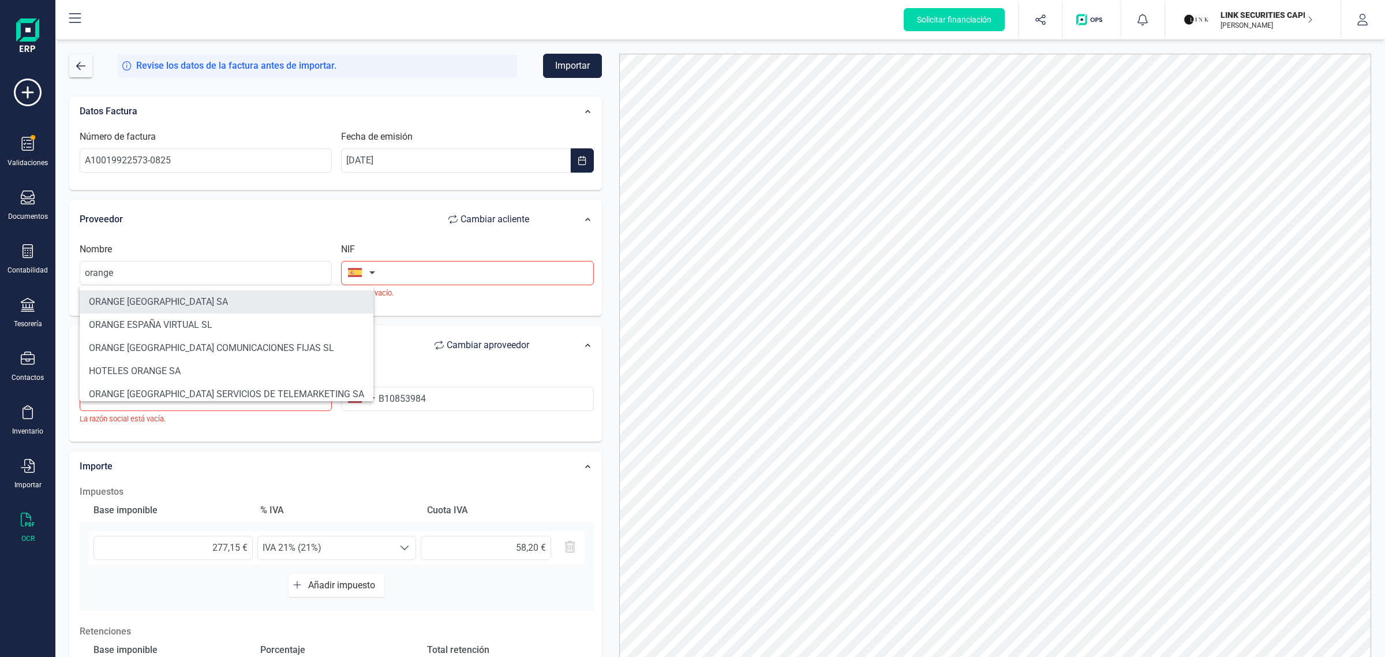
click at [197, 302] on li "ORANGE [GEOGRAPHIC_DATA] SA" at bounding box center [227, 301] width 294 height 23
type input "ORANGE [GEOGRAPHIC_DATA] SA"
type input "A82009812"
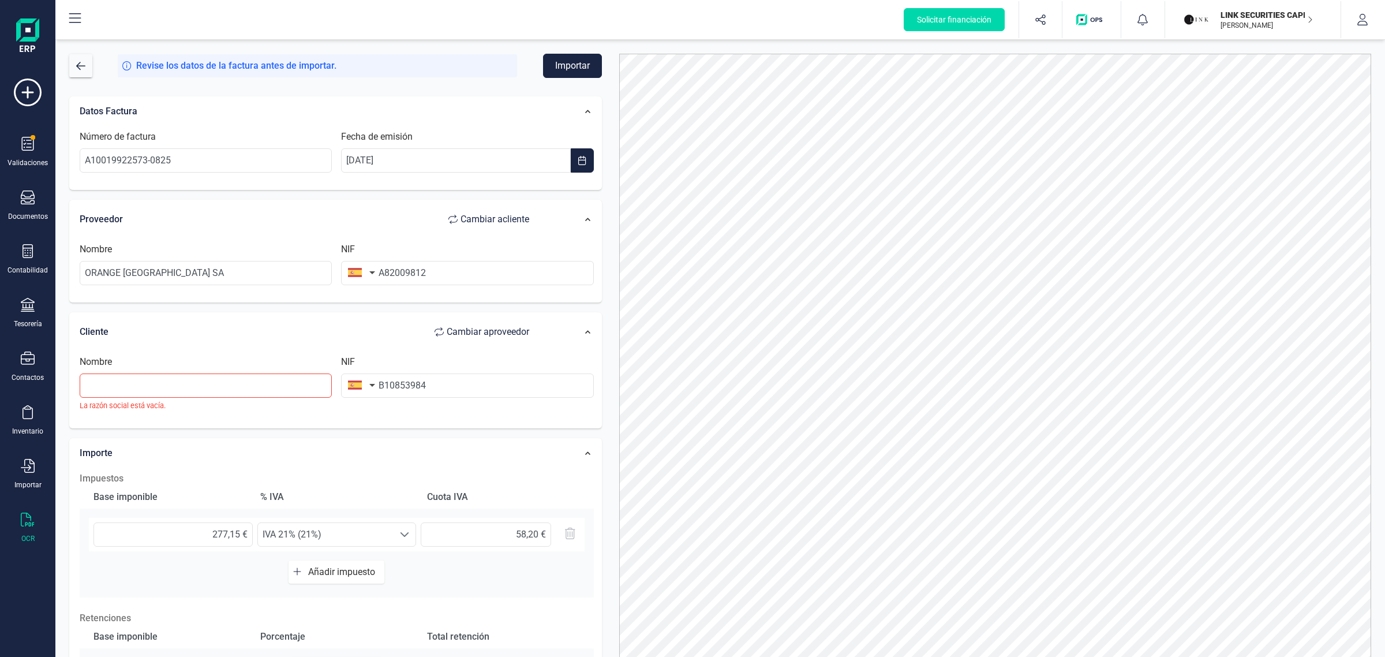
click at [152, 405] on small "La razón social está vacía." at bounding box center [206, 405] width 252 height 11
click at [159, 390] on input "text" at bounding box center [206, 385] width 252 height 24
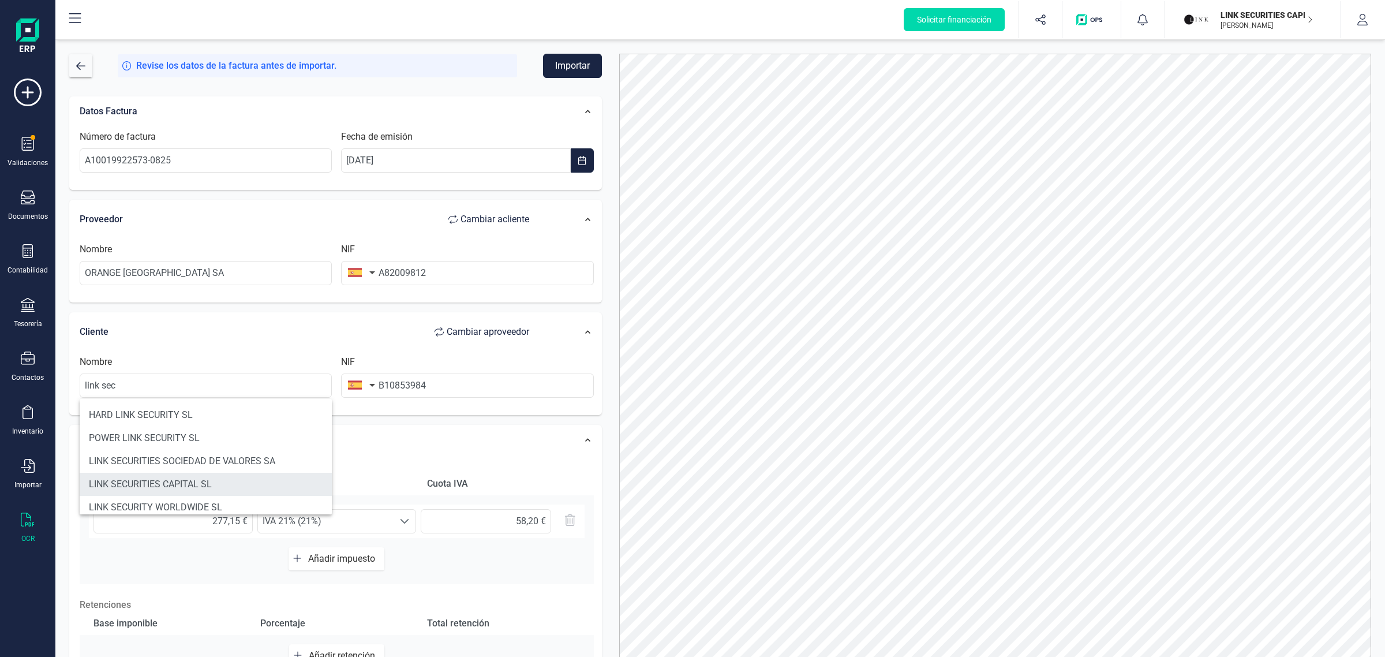
click at [197, 477] on li "LINK SECURITIES CAPITAL SL" at bounding box center [206, 484] width 252 height 23
type input "LINK SECURITIES CAPITAL SL"
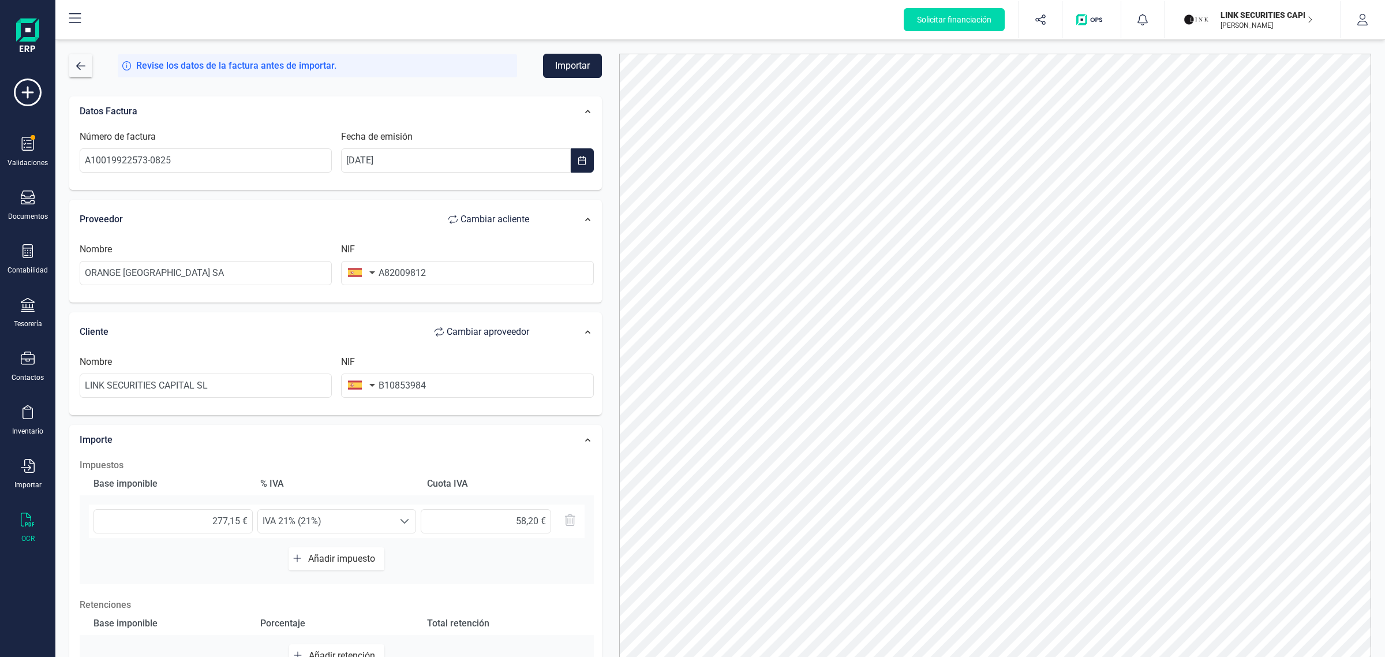
click at [327, 563] on span "Añadir impuesto" at bounding box center [344, 558] width 72 height 11
click at [198, 569] on input "text" at bounding box center [173, 564] width 159 height 24
type input "36,00 €"
click at [294, 564] on span "IVA 21% (21%)" at bounding box center [326, 563] width 136 height 23
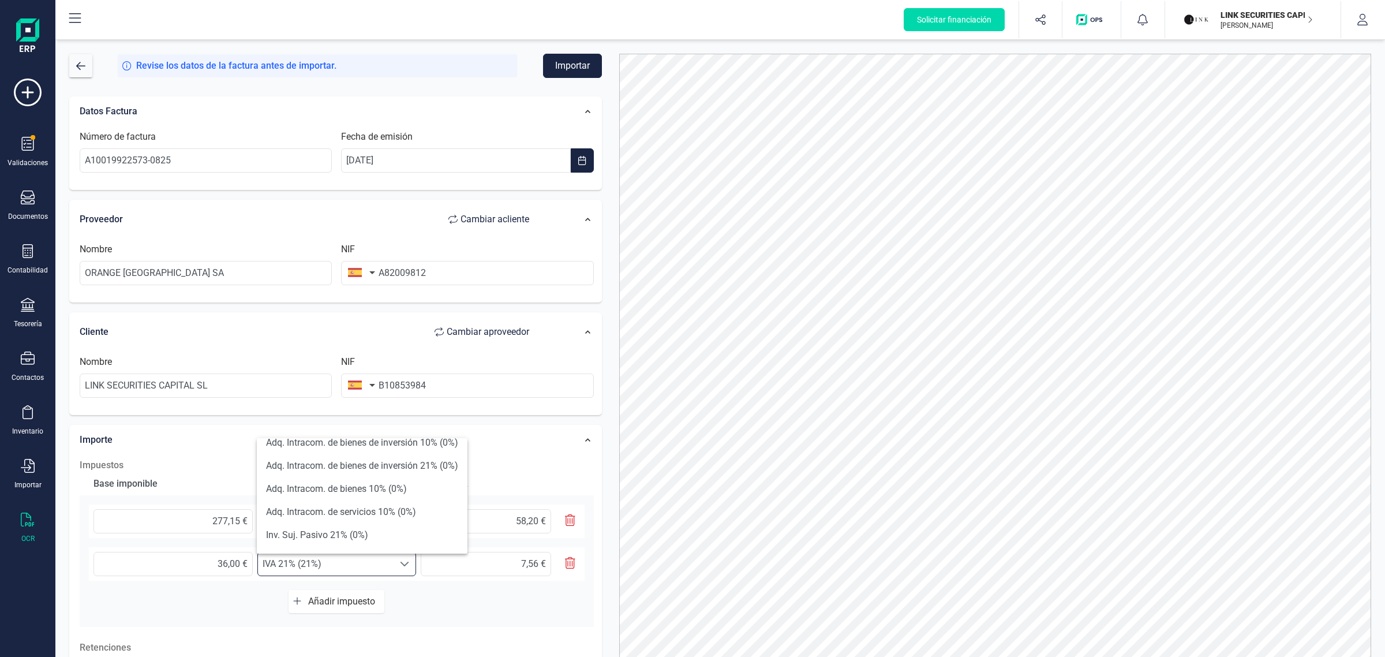
scroll to position [361, 0]
click at [365, 521] on li "Exento (0%)" at bounding box center [362, 532] width 211 height 23
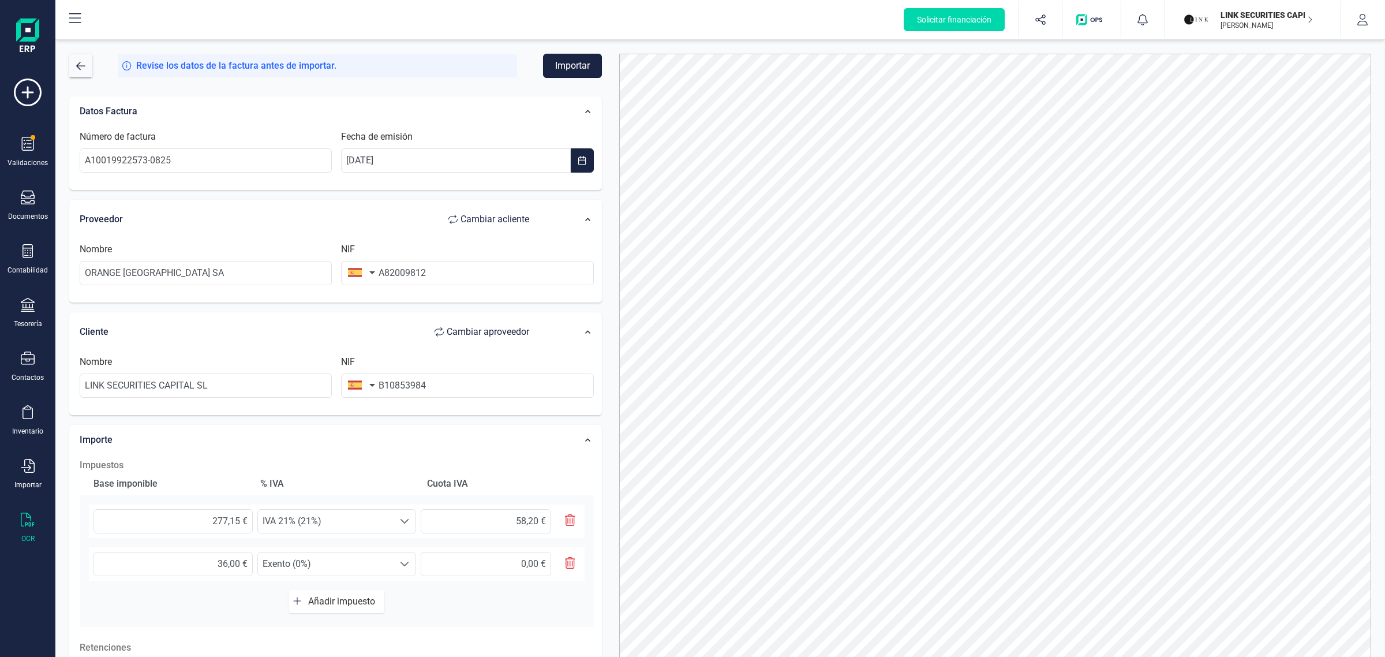
click at [572, 64] on button "Importar" at bounding box center [572, 66] width 59 height 24
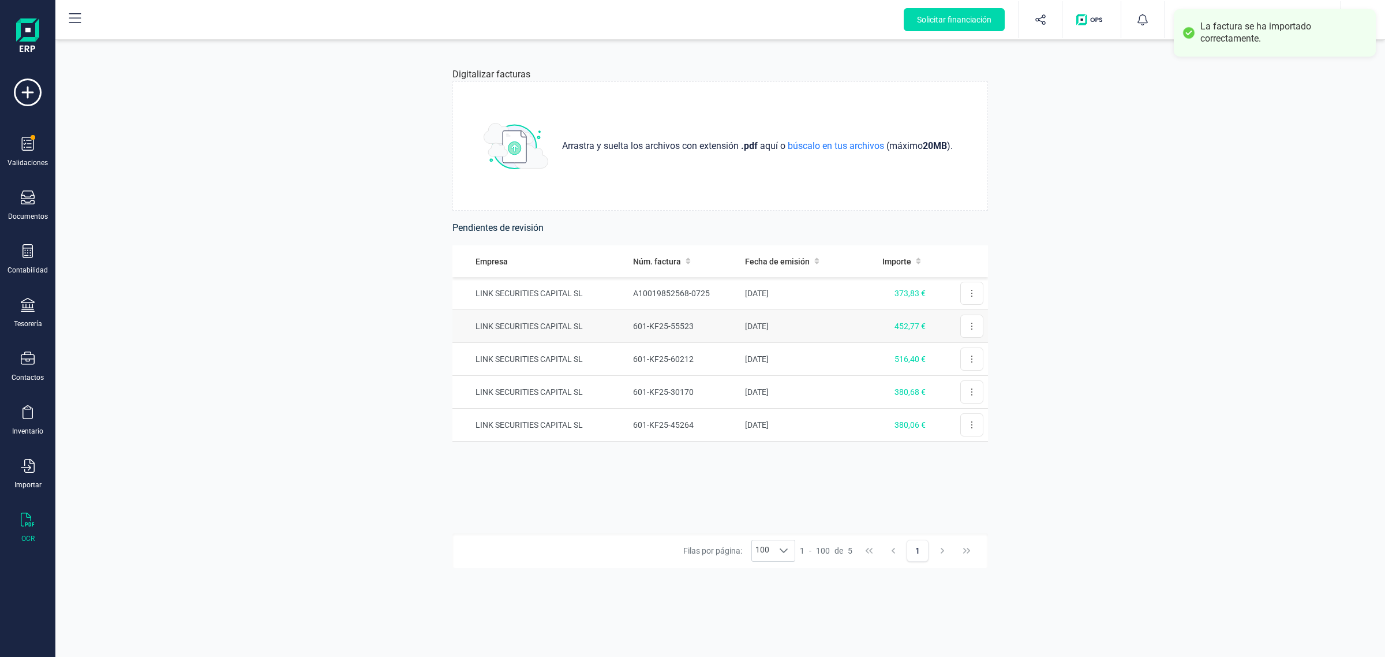
click at [704, 325] on td "601-KF25-55523" at bounding box center [685, 326] width 112 height 33
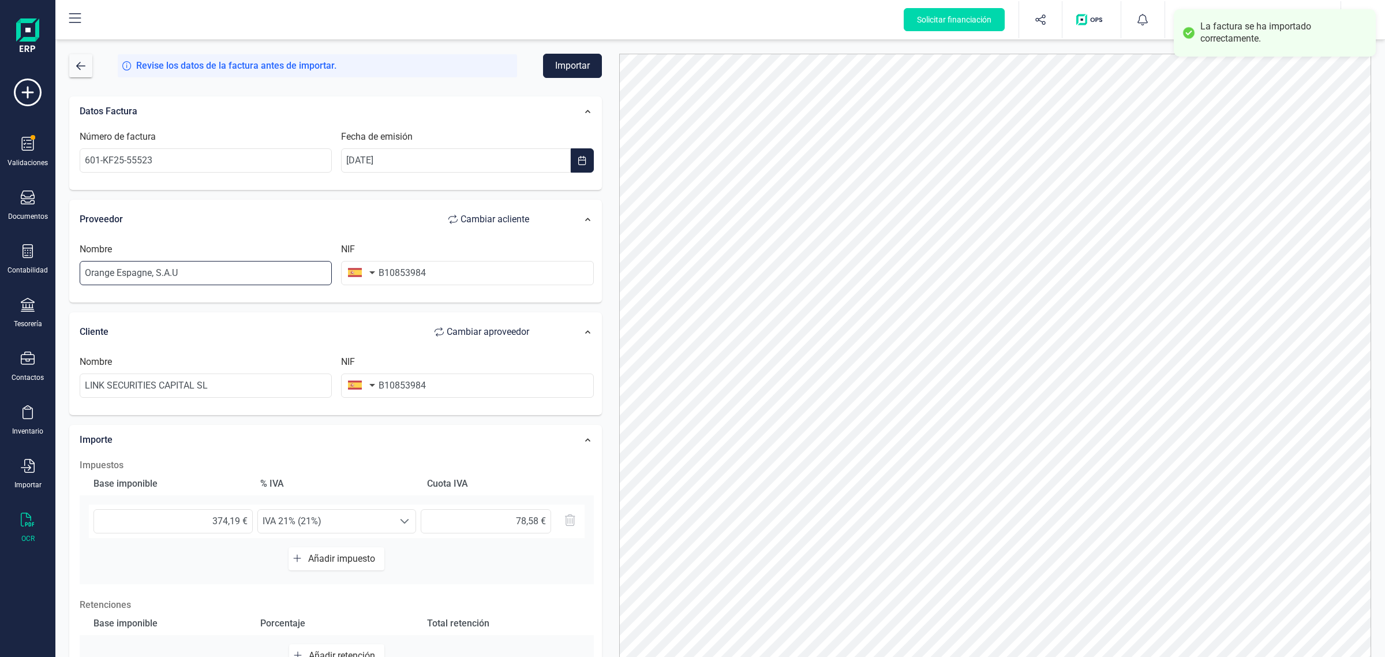
drag, startPoint x: 206, startPoint y: 267, endPoint x: 13, endPoint y: 283, distance: 193.4
click at [13, 283] on div "Solicitar financiación Validaciones Documentos Documentos Presupuestos Pedidos …" at bounding box center [692, 328] width 1385 height 657
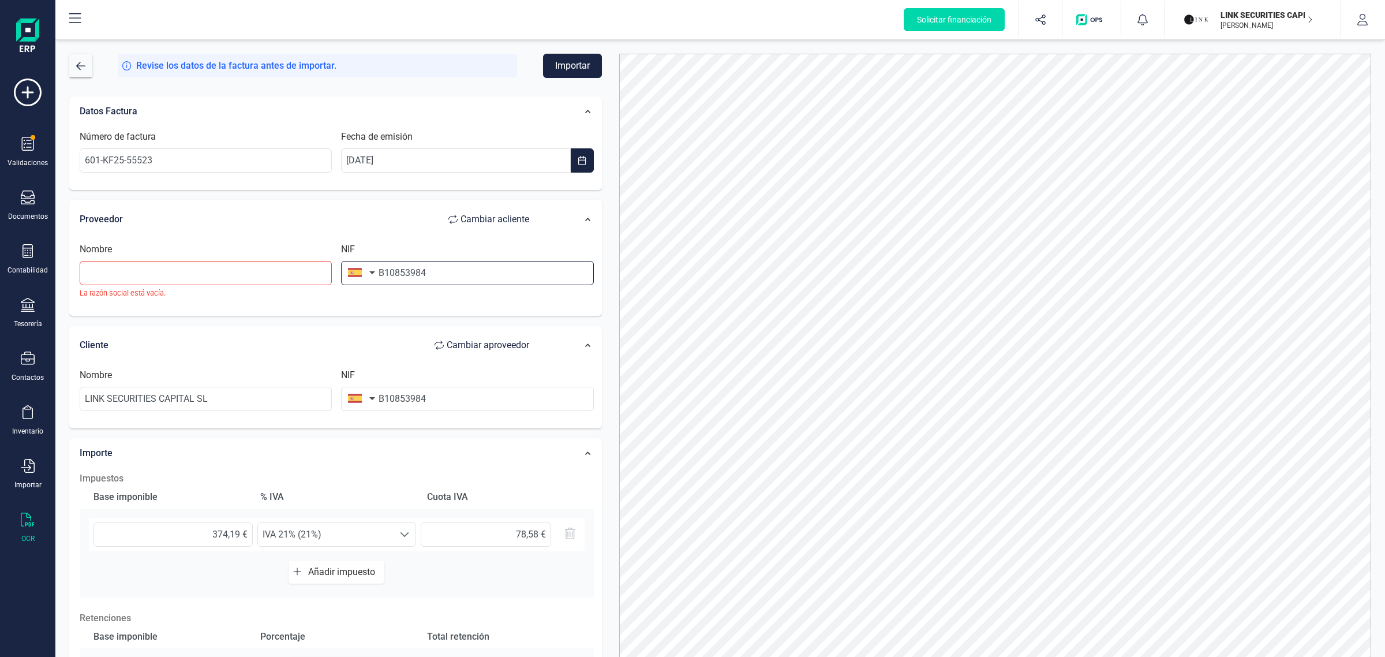
drag, startPoint x: 442, startPoint y: 268, endPoint x: 332, endPoint y: 278, distance: 110.1
click at [332, 278] on div "Nombre La razón social está vacía. NIF B10853984" at bounding box center [337, 274] width 524 height 65
click at [146, 283] on input "text" at bounding box center [206, 273] width 252 height 24
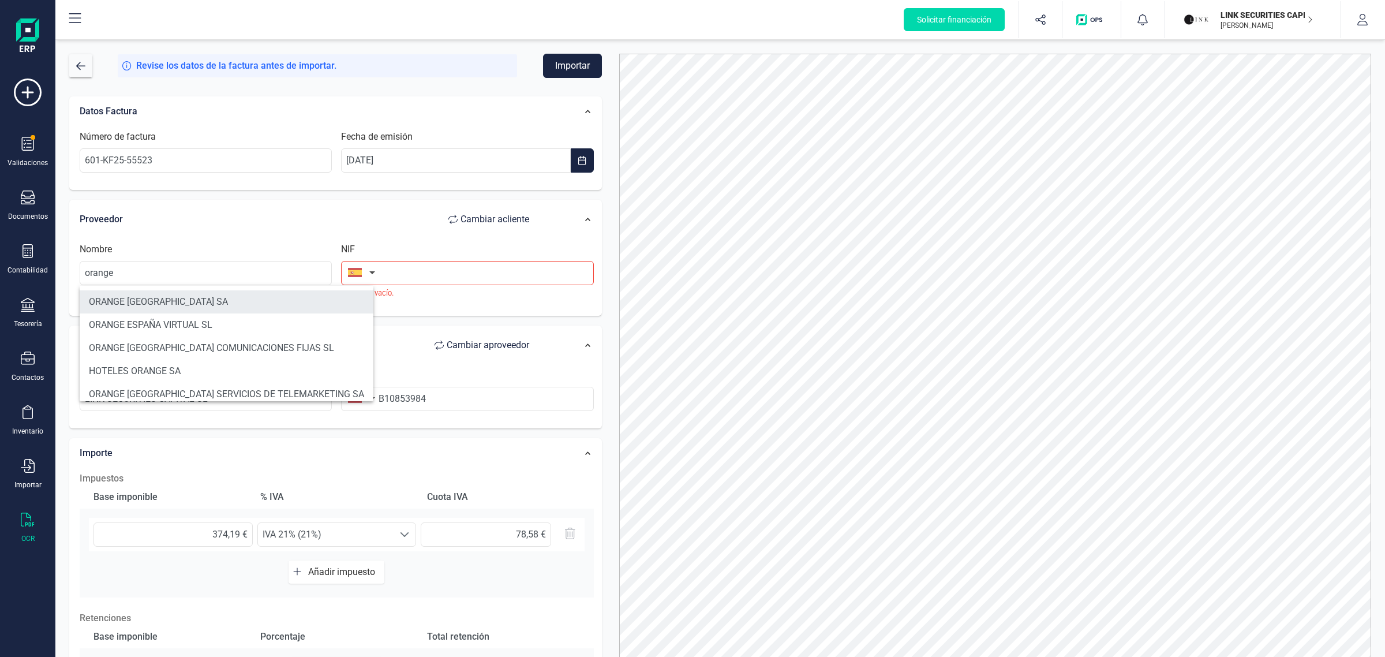
click at [148, 297] on li "ORANGE [GEOGRAPHIC_DATA] SA" at bounding box center [227, 301] width 294 height 23
type input "ORANGE [GEOGRAPHIC_DATA] SA"
type input "A82009812"
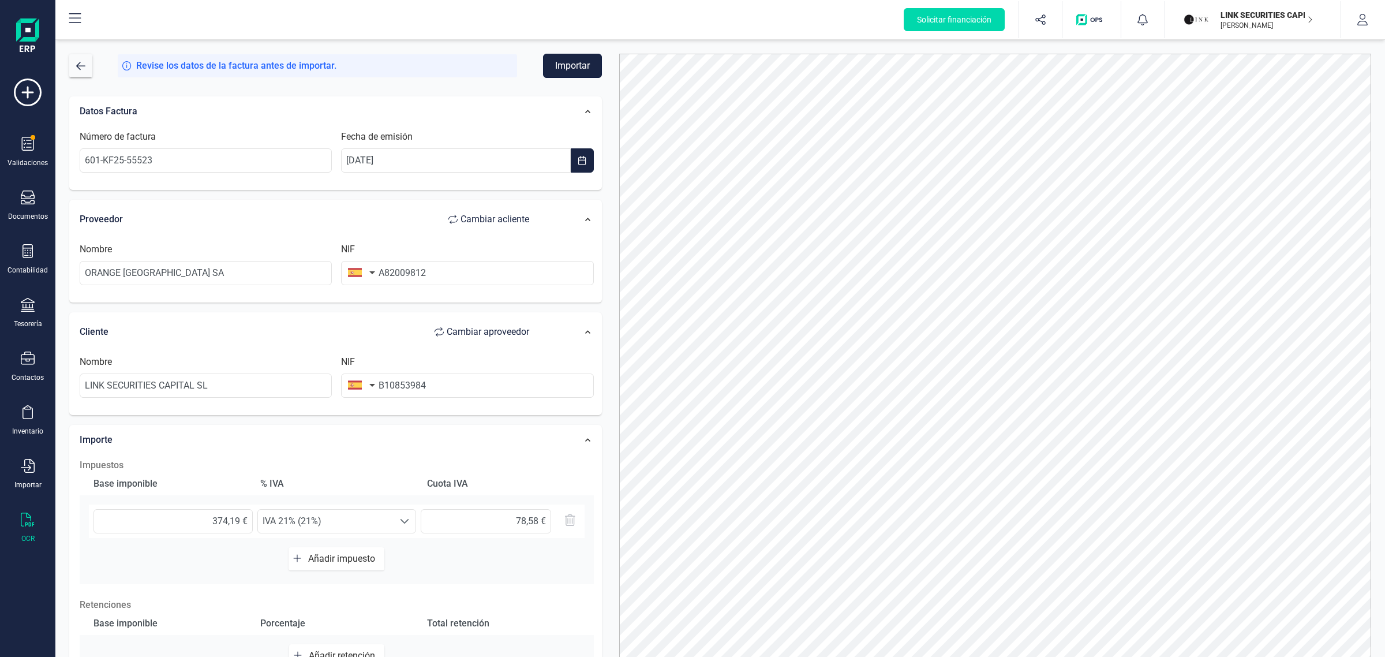
click at [572, 55] on button "Importar" at bounding box center [572, 66] width 59 height 24
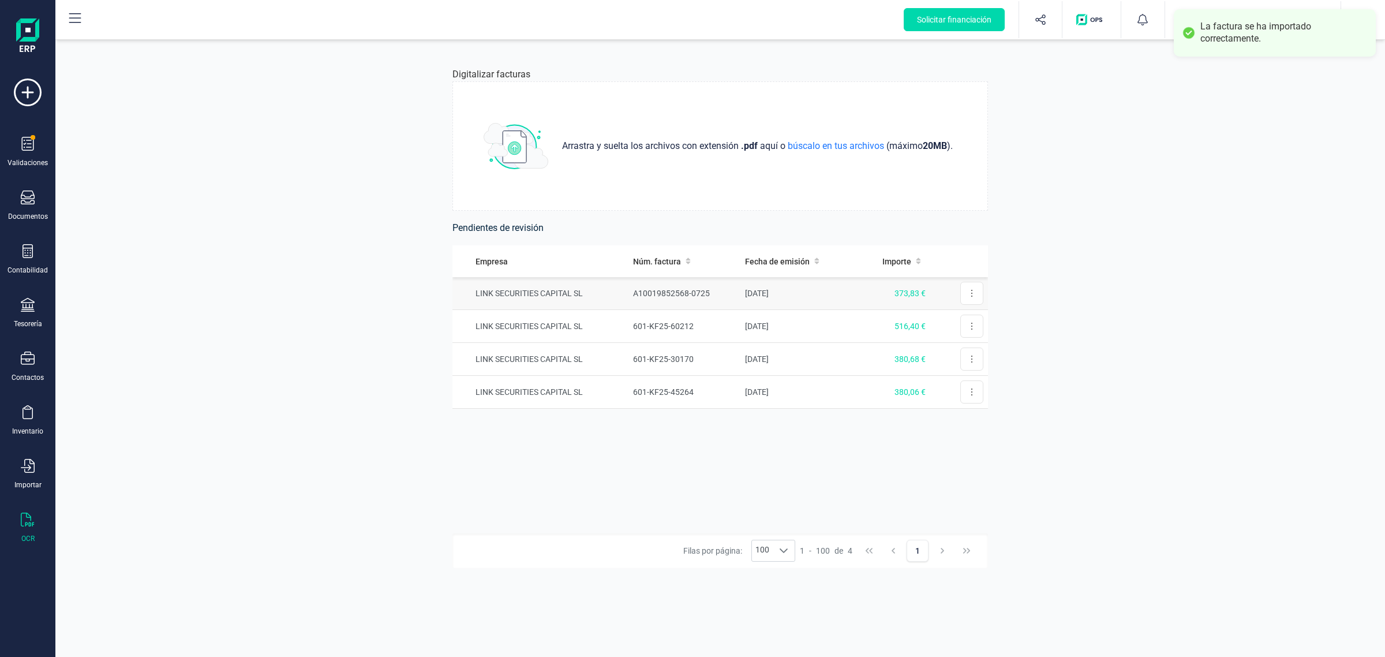
click at [614, 295] on td "LINK SECURITIES CAPITAL SL" at bounding box center [541, 293] width 176 height 33
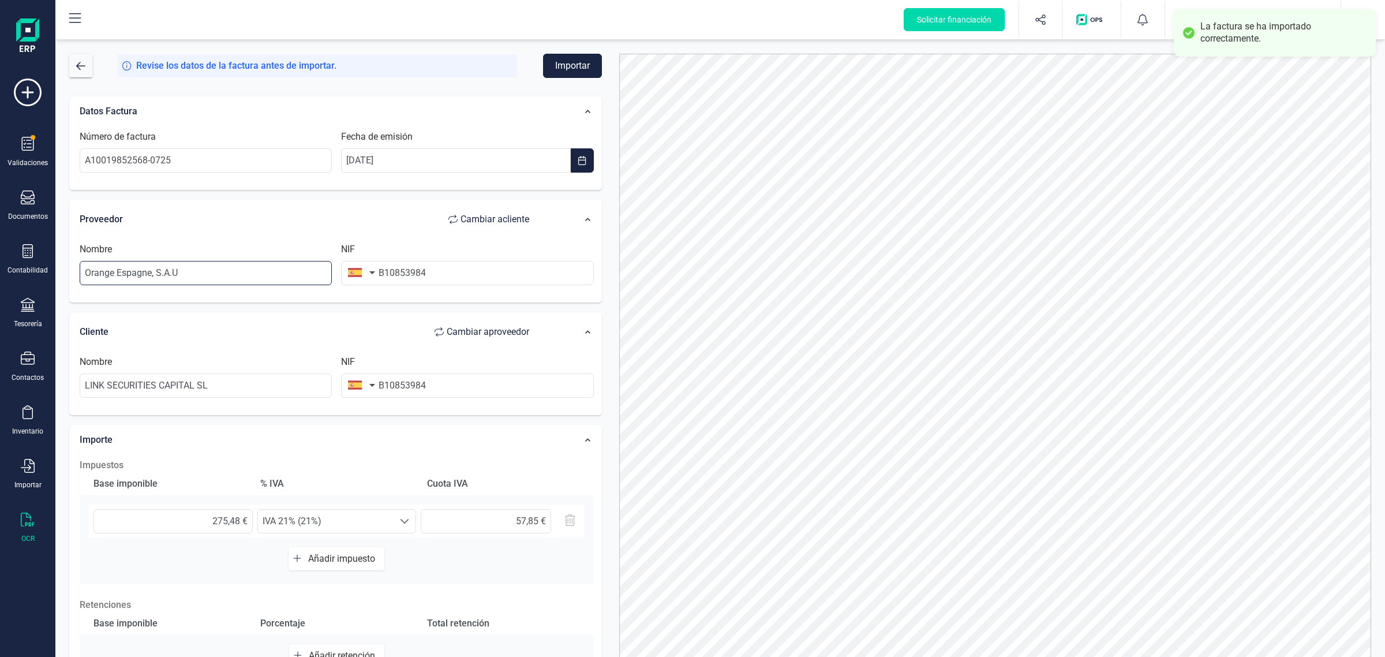
drag, startPoint x: 204, startPoint y: 280, endPoint x: -47, endPoint y: 286, distance: 251.2
click at [0, 286] on html "La factura se ha importado correctamente. Solicitar financiación Validaciones D…" at bounding box center [692, 328] width 1385 height 657
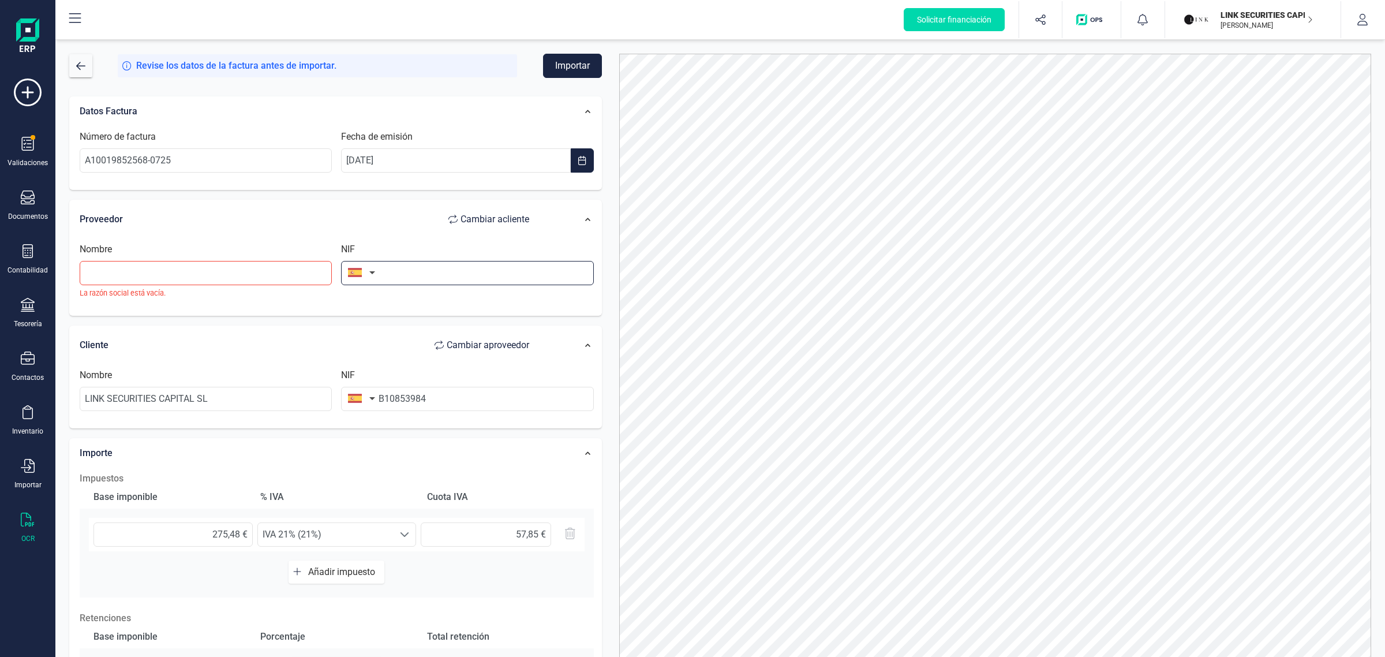
drag, startPoint x: 462, startPoint y: 276, endPoint x: 323, endPoint y: 277, distance: 138.5
click at [323, 277] on div "Nombre La razón social está vacía. NIF" at bounding box center [337, 274] width 524 height 65
click at [218, 270] on input "text" at bounding box center [206, 273] width 252 height 24
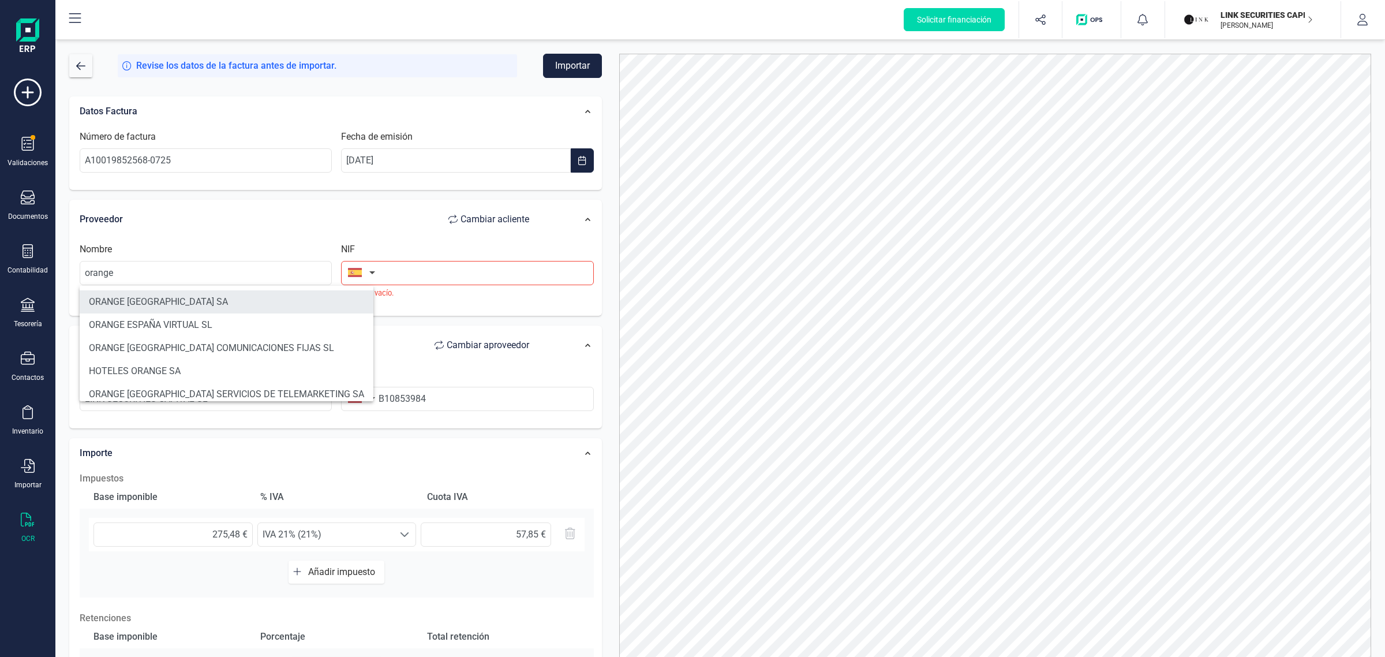
click at [174, 306] on li "ORANGE [GEOGRAPHIC_DATA] SA" at bounding box center [227, 301] width 294 height 23
type input "ORANGE [GEOGRAPHIC_DATA] SA"
type input "A82009812"
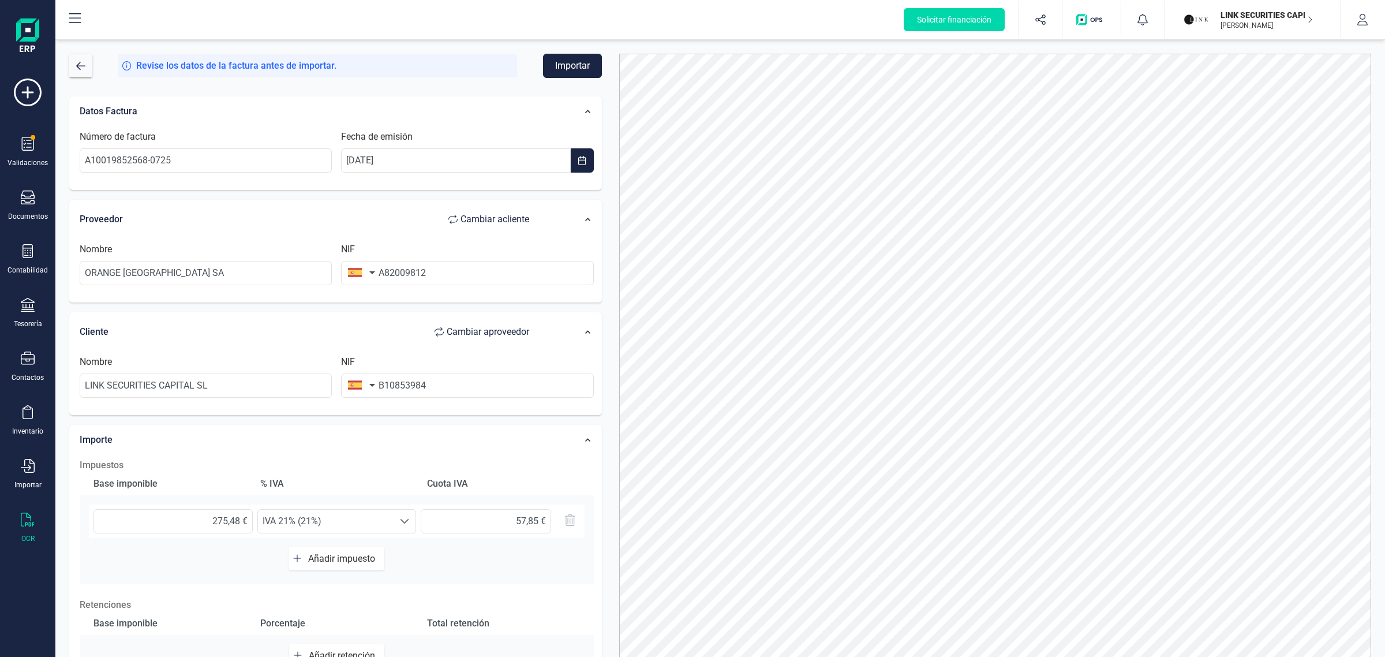
click at [326, 561] on span "Añadir impuesto" at bounding box center [344, 558] width 72 height 11
click at [222, 553] on input "text" at bounding box center [173, 564] width 159 height 24
type input "40,50 €"
click at [297, 556] on span "IVA 21% (21%)" at bounding box center [326, 563] width 136 height 23
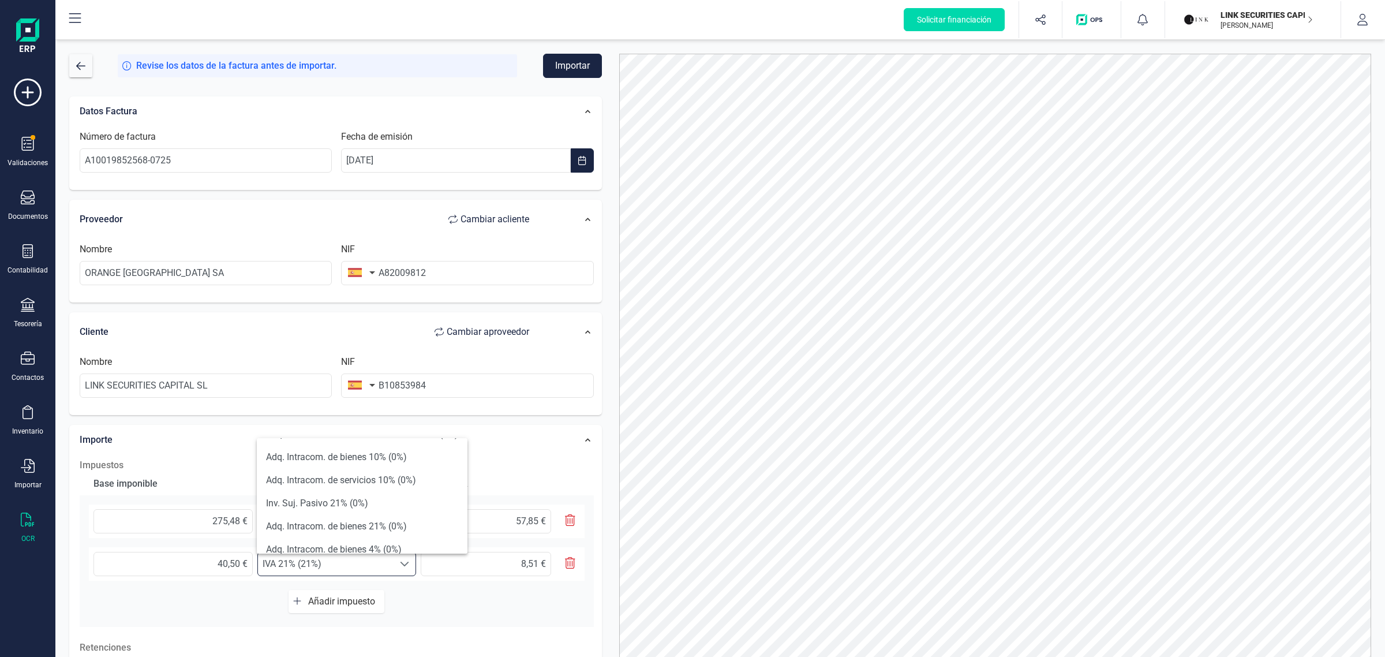
scroll to position [361, 0]
click at [319, 527] on li "Exento (0%)" at bounding box center [362, 532] width 211 height 23
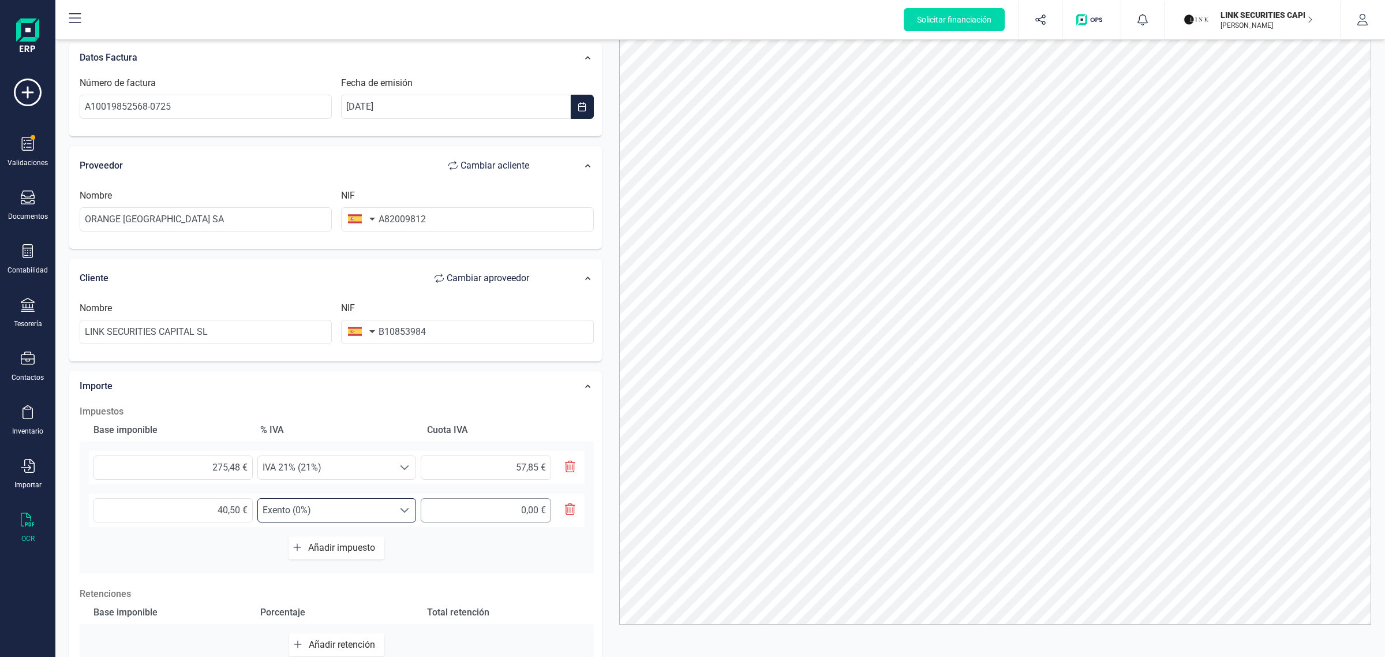
scroll to position [0, 0]
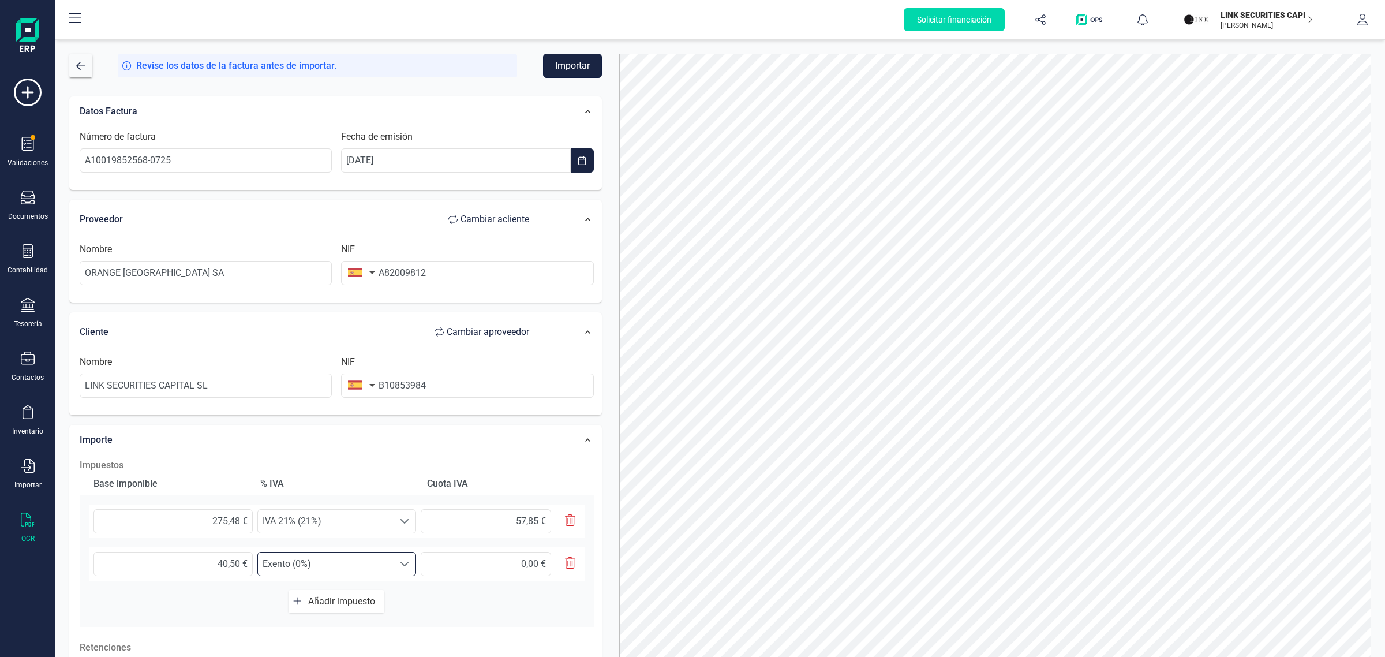
click at [581, 68] on button "Importar" at bounding box center [572, 66] width 59 height 24
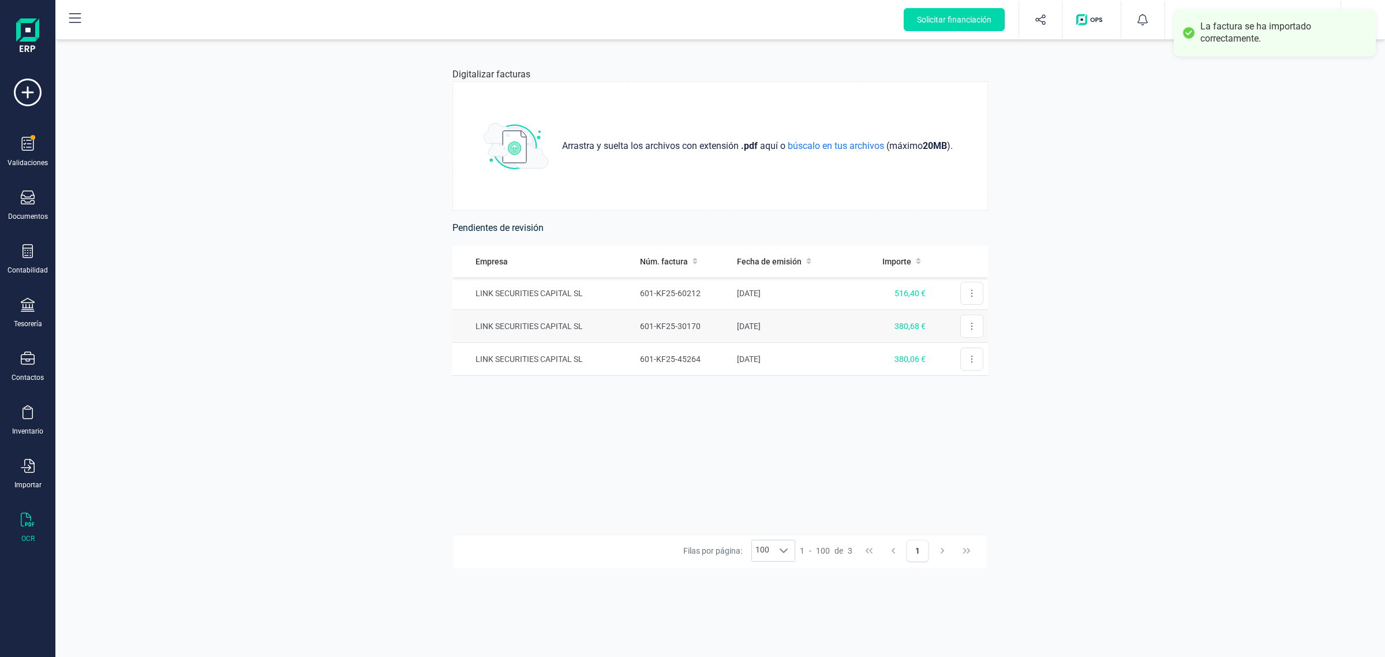
click at [750, 333] on td "[DATE]" at bounding box center [791, 326] width 119 height 33
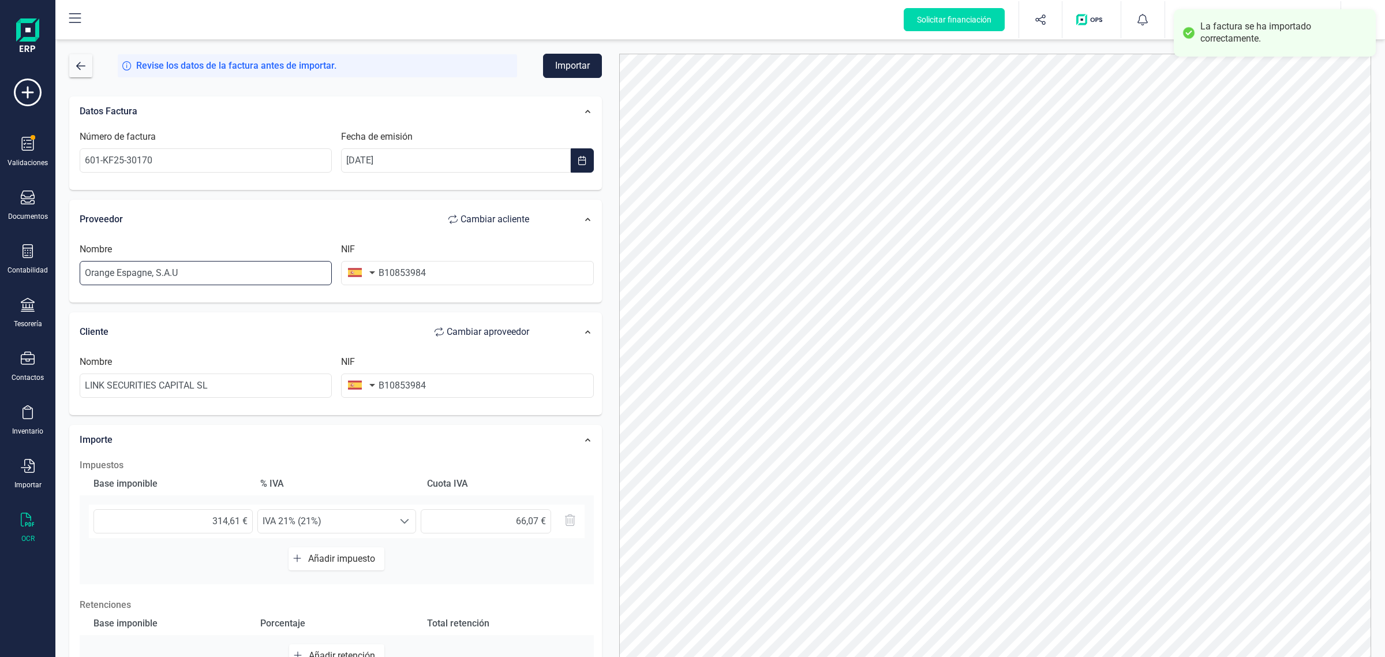
drag, startPoint x: 198, startPoint y: 279, endPoint x: -54, endPoint y: 293, distance: 252.6
click at [0, 293] on html "La factura se ha importado correctamente. Solicitar financiación Validaciones D…" at bounding box center [692, 328] width 1385 height 657
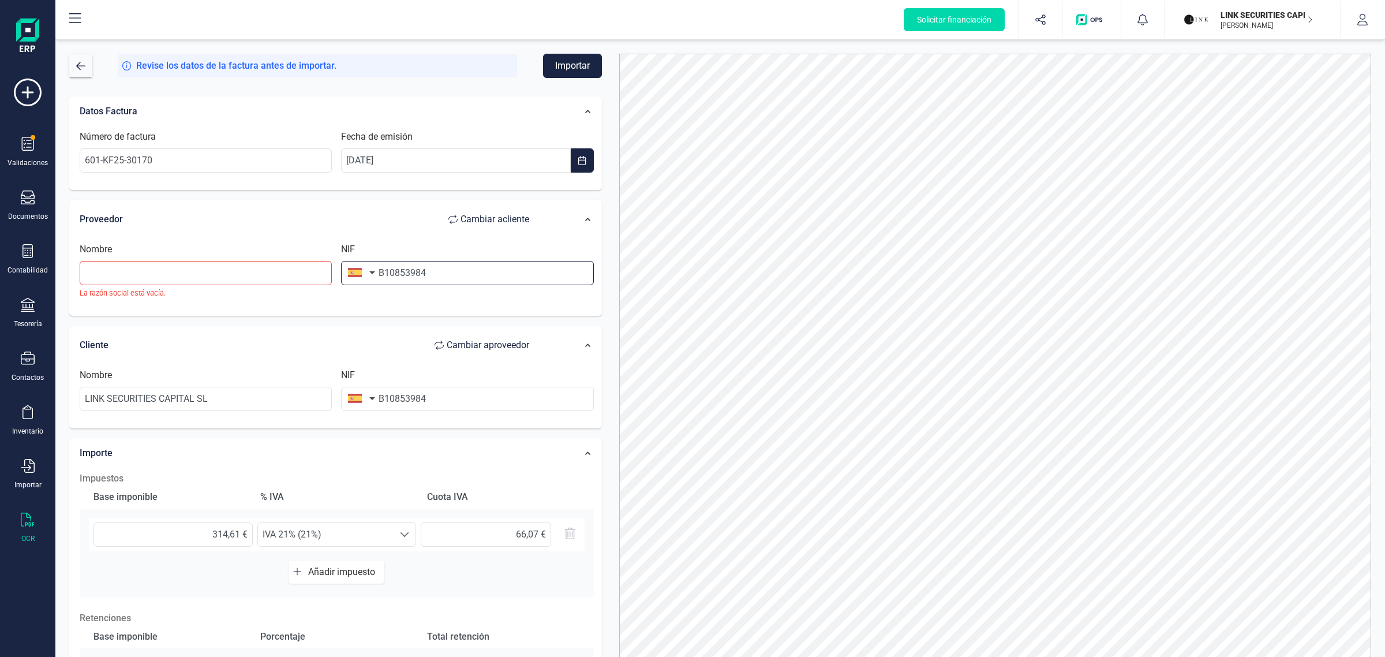
drag, startPoint x: 433, startPoint y: 279, endPoint x: 348, endPoint y: 289, distance: 86.1
click at [348, 289] on div "NIF B10853984" at bounding box center [467, 270] width 261 height 56
click at [195, 278] on input "text" at bounding box center [206, 273] width 252 height 24
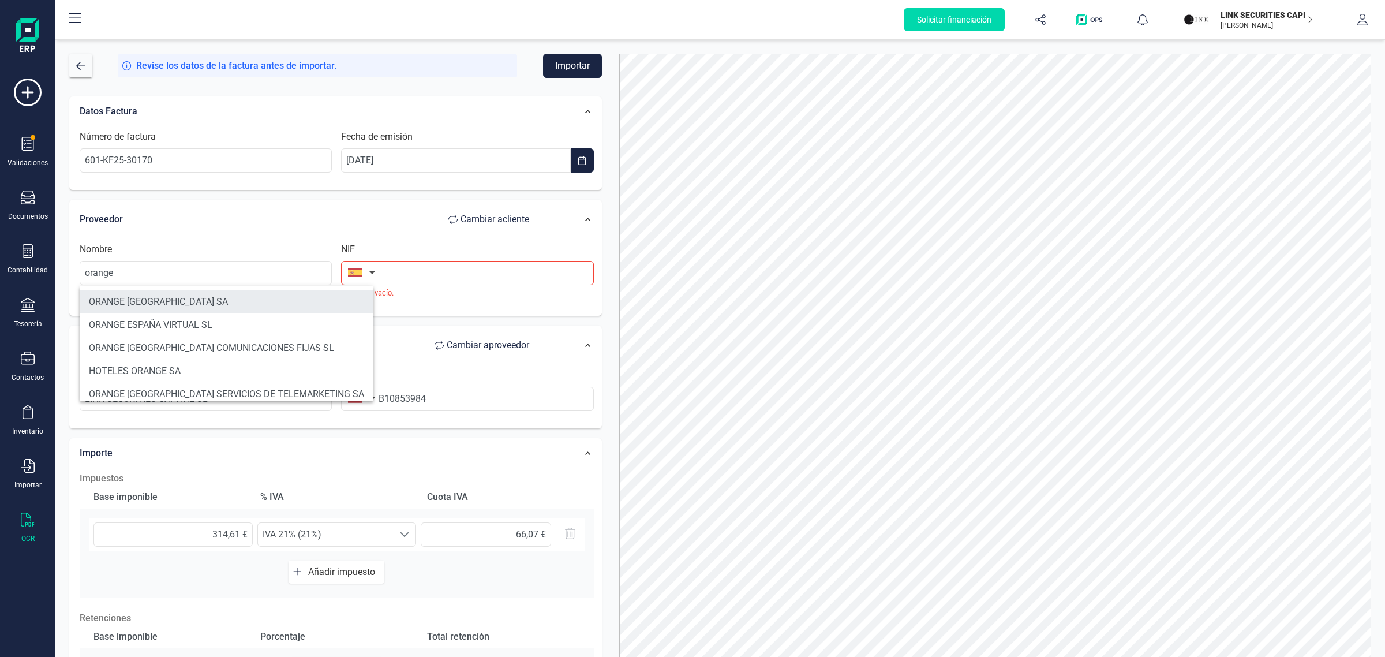
click at [223, 293] on li "ORANGE [GEOGRAPHIC_DATA] SA" at bounding box center [227, 301] width 294 height 23
type input "ORANGE [GEOGRAPHIC_DATA] SA"
type input "A82009812"
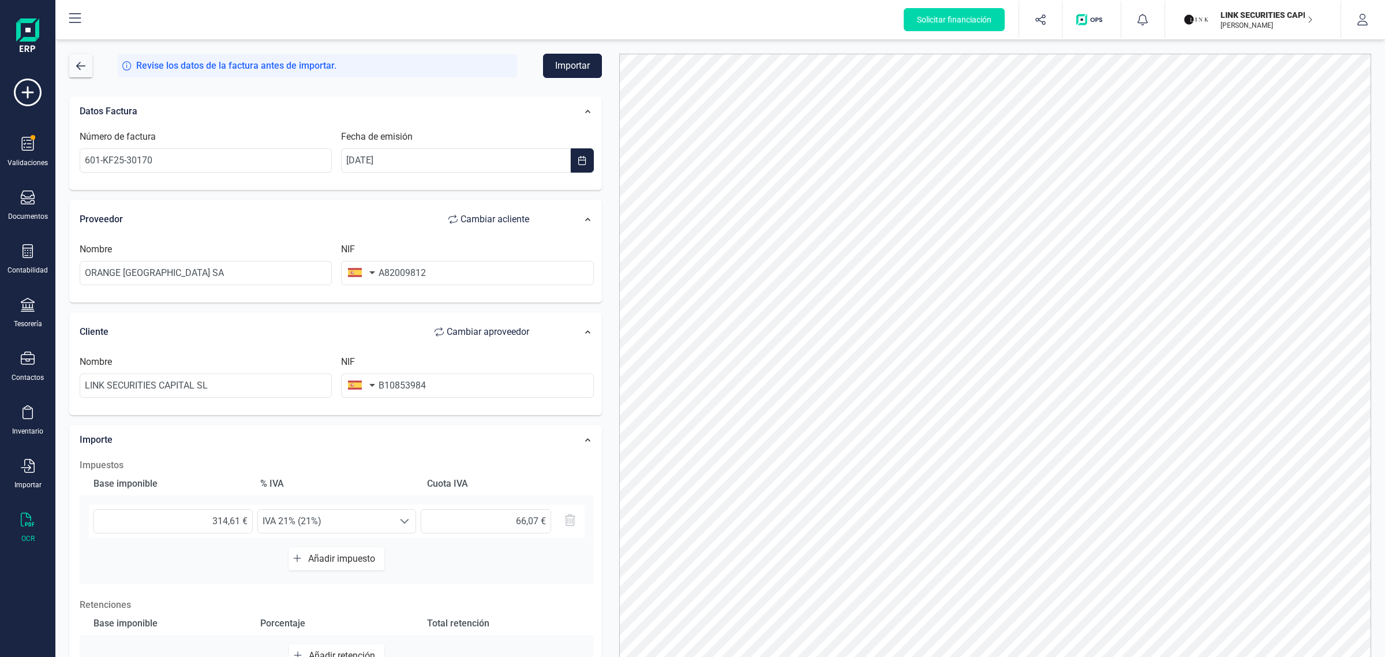
click at [569, 70] on button "Importar" at bounding box center [572, 66] width 59 height 24
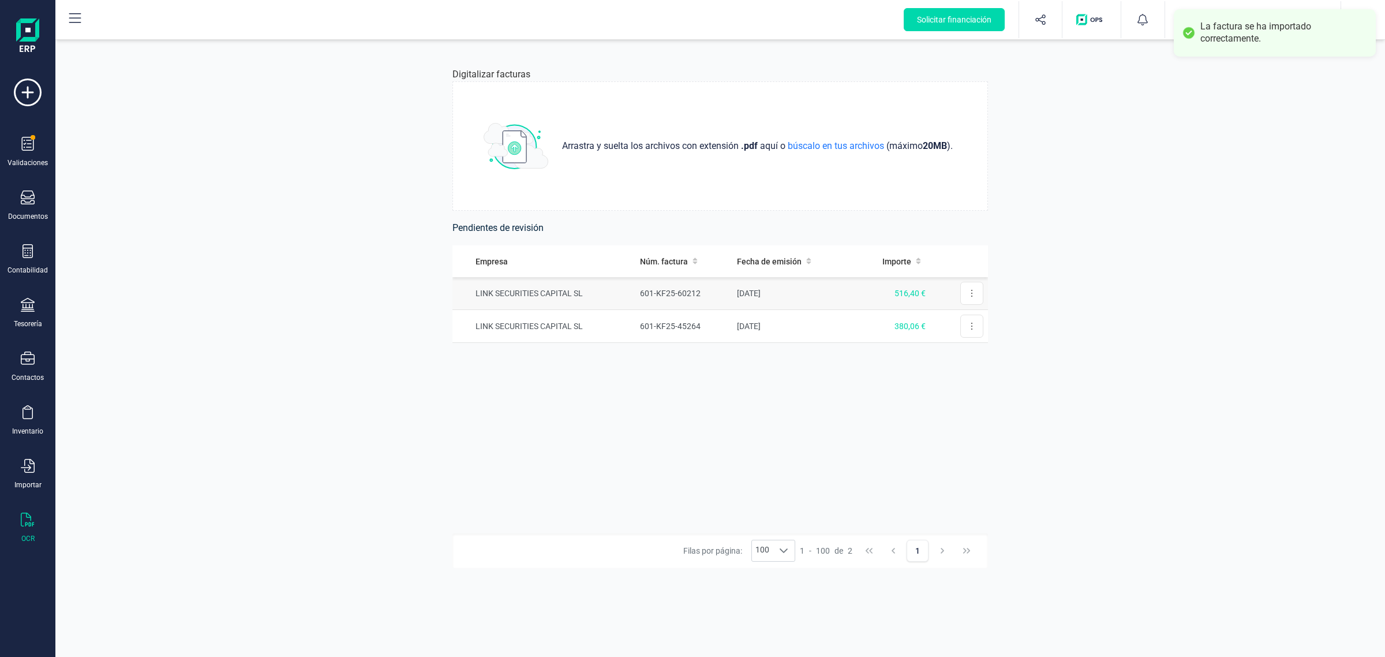
click at [608, 296] on td "LINK SECURITIES CAPITAL SL" at bounding box center [544, 293] width 183 height 33
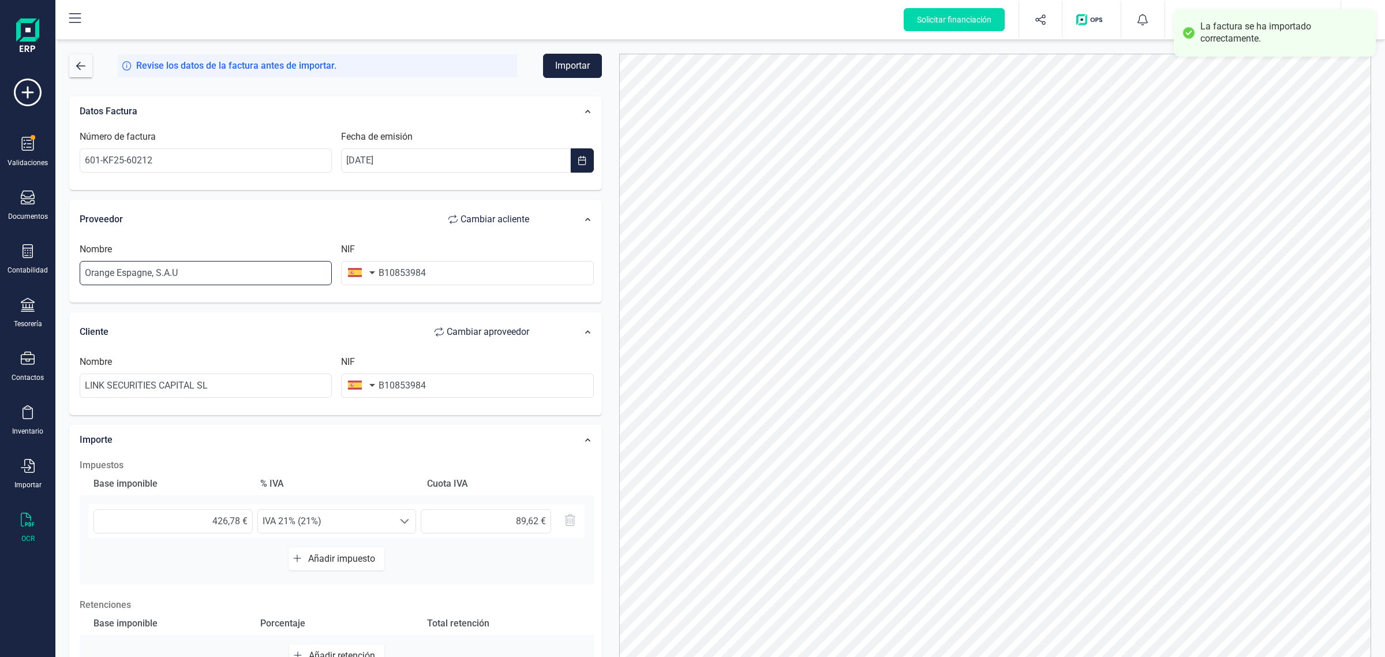
drag, startPoint x: 252, startPoint y: 279, endPoint x: -3, endPoint y: 281, distance: 254.6
click at [0, 281] on html "La factura se ha importado correctamente. Solicitar financiación Validaciones D…" at bounding box center [692, 328] width 1385 height 657
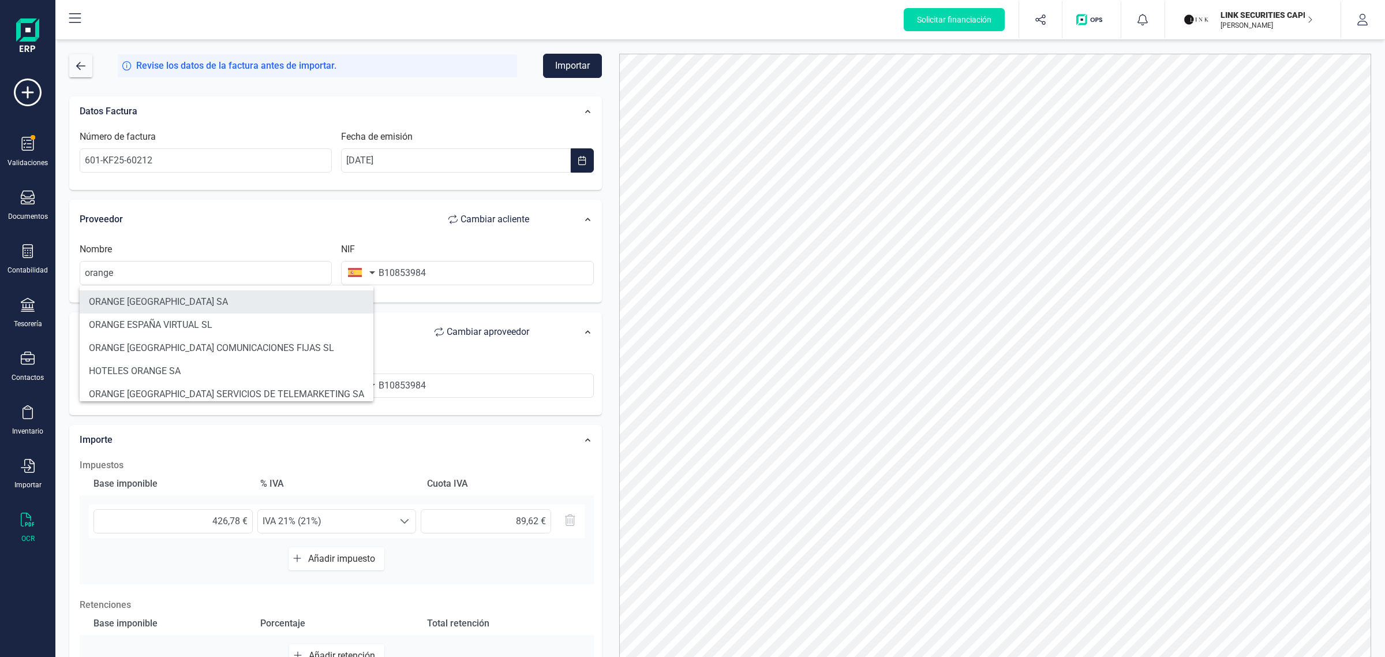
click at [165, 298] on li "ORANGE [GEOGRAPHIC_DATA] SA" at bounding box center [227, 301] width 294 height 23
type input "ORANGE [GEOGRAPHIC_DATA] SA"
type input "A82009812"
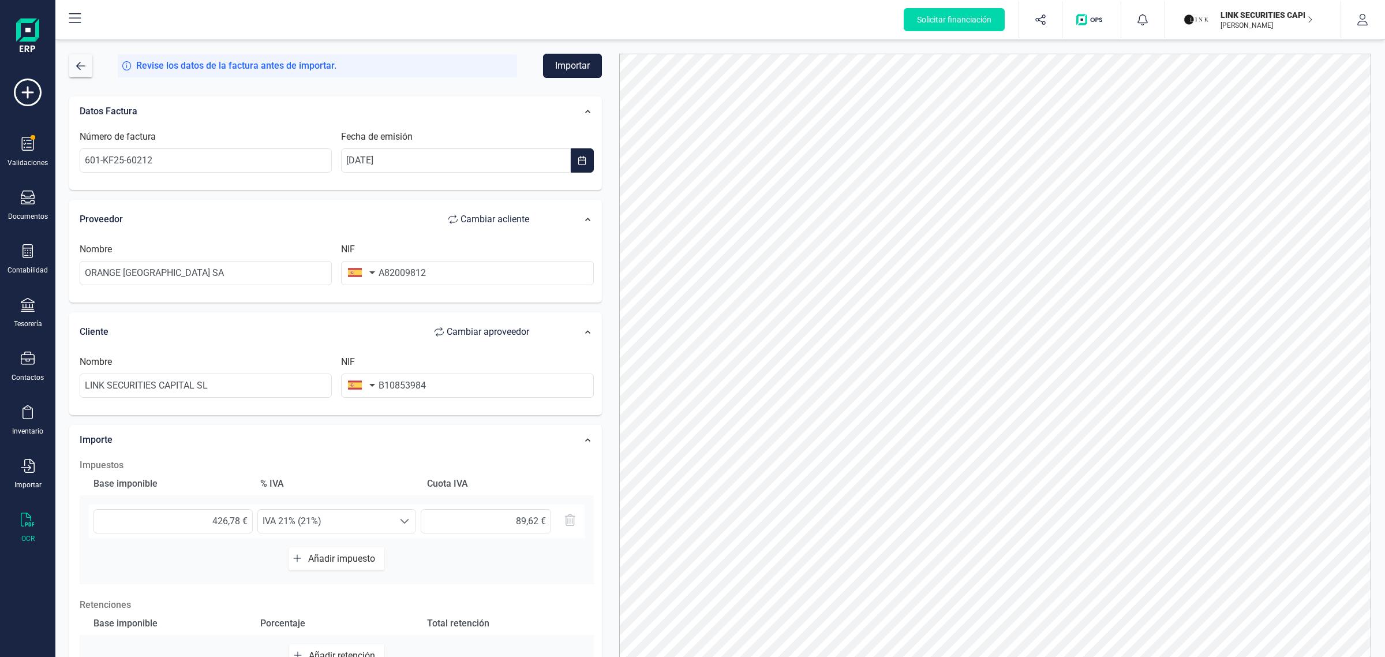
click at [584, 56] on button "Importar" at bounding box center [572, 66] width 59 height 24
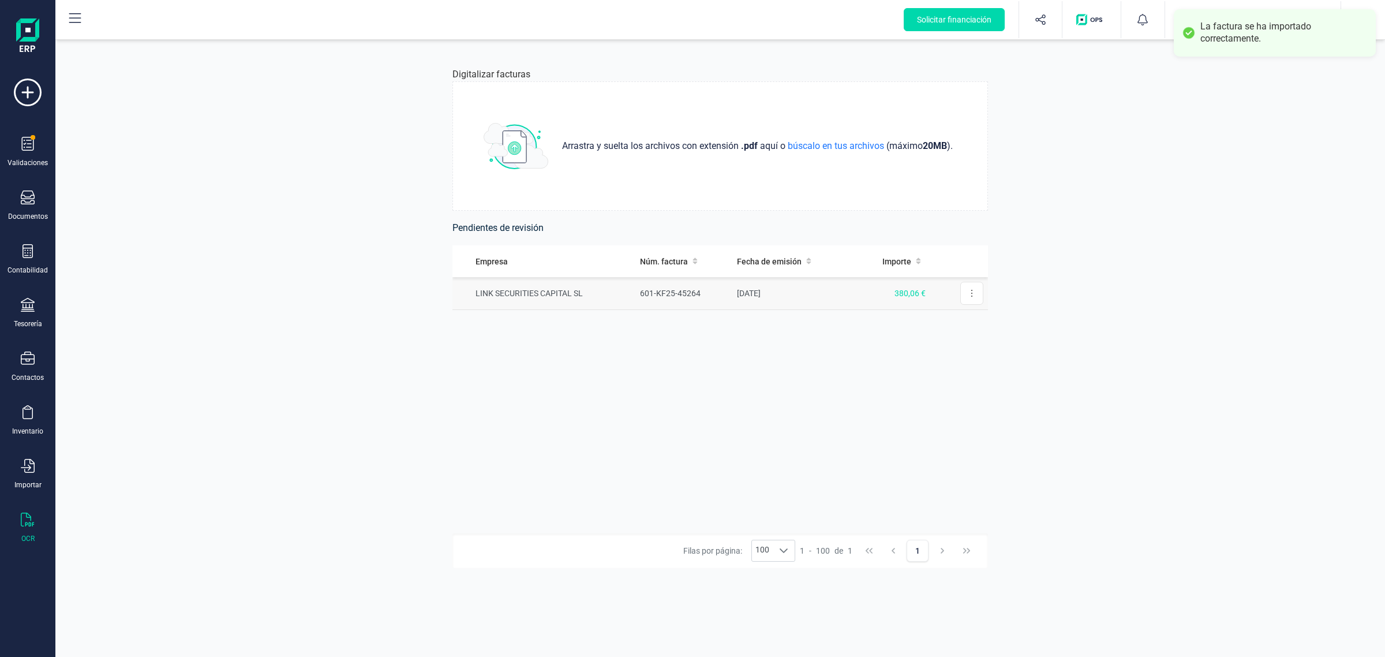
click at [621, 298] on td "LINK SECURITIES CAPITAL SL" at bounding box center [544, 293] width 183 height 33
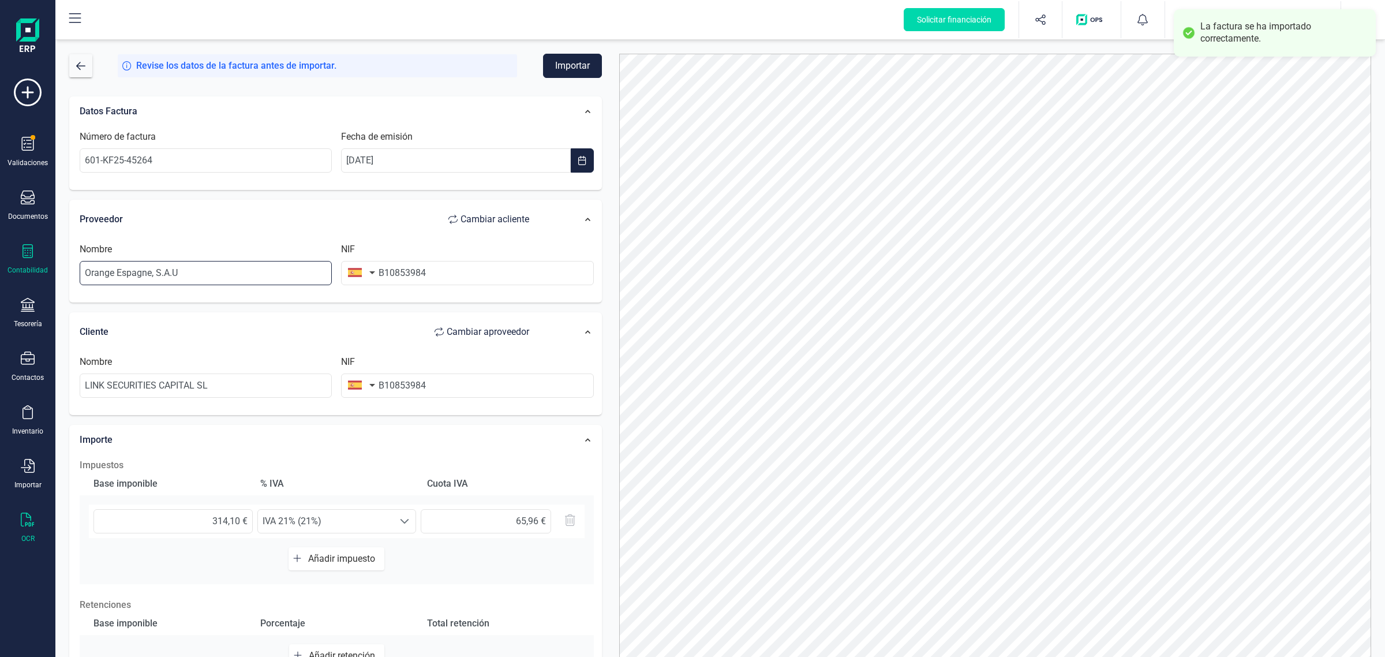
drag, startPoint x: 206, startPoint y: 275, endPoint x: 47, endPoint y: 273, distance: 158.7
click at [38, 275] on div "Solicitar financiación Validaciones Documentos Documentos Presupuestos Pedidos …" at bounding box center [692, 328] width 1385 height 657
type input "p"
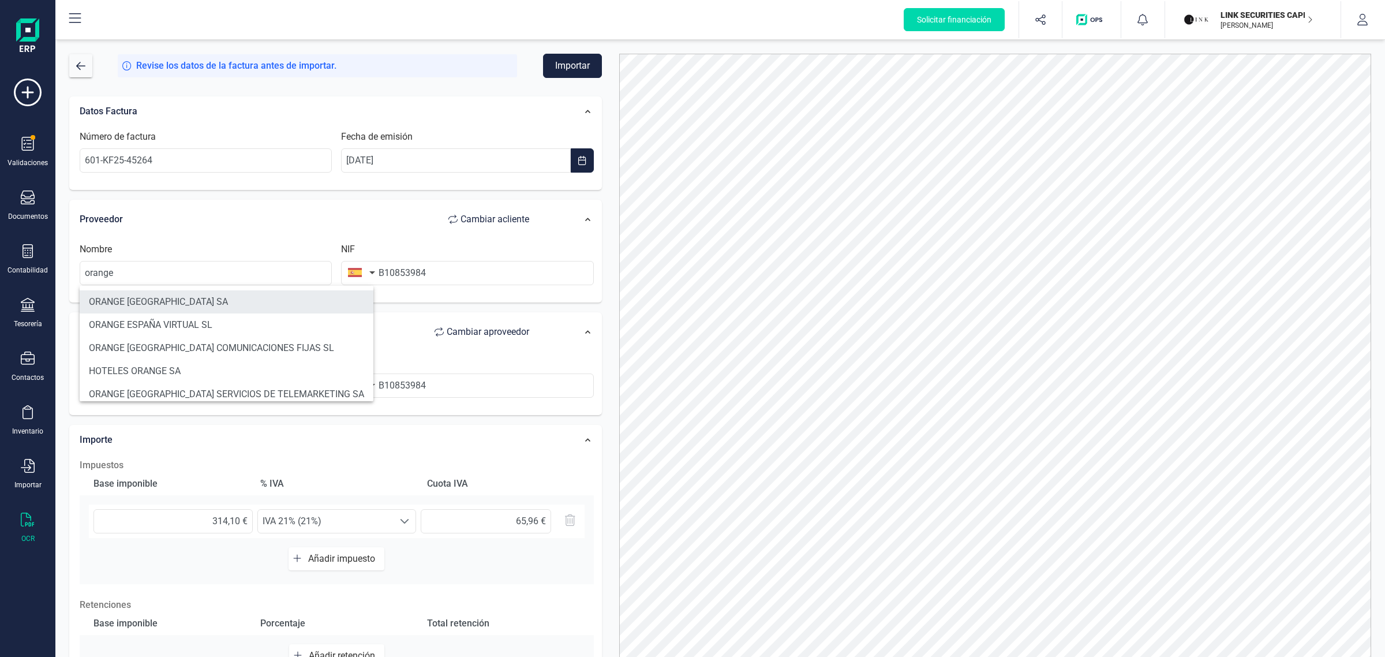
click at [85, 296] on li "ORANGE [GEOGRAPHIC_DATA] SA" at bounding box center [227, 301] width 294 height 23
type input "ORANGE [GEOGRAPHIC_DATA] SA"
type input "A82009812"
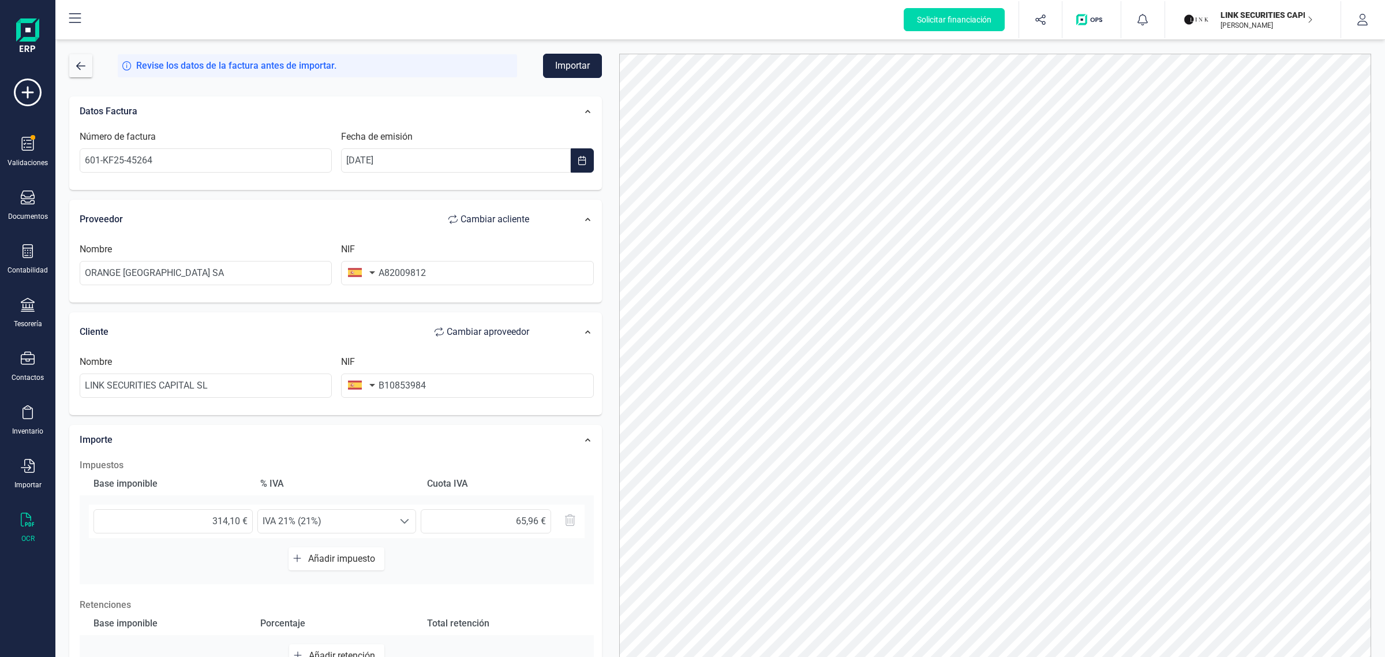
click at [581, 66] on button "Importar" at bounding box center [572, 66] width 59 height 24
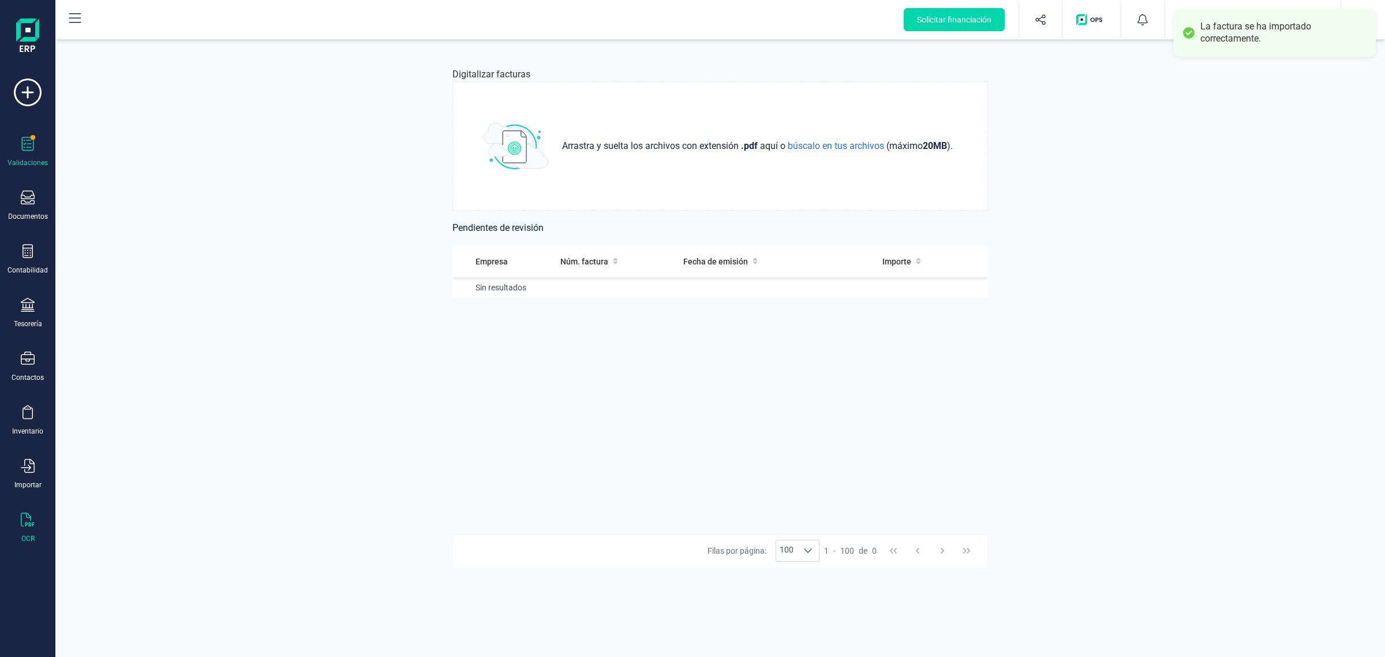
click at [35, 165] on div "Validaciones" at bounding box center [28, 162] width 40 height 9
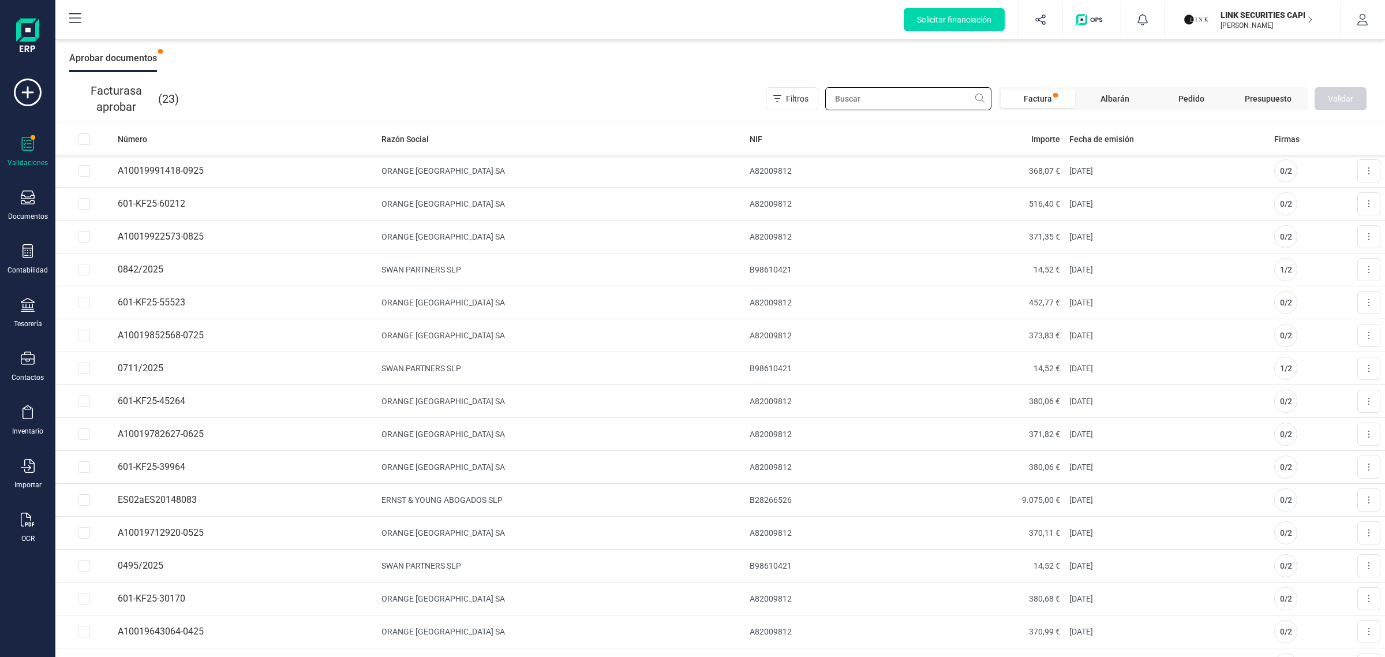
click at [906, 99] on input "text" at bounding box center [908, 98] width 166 height 23
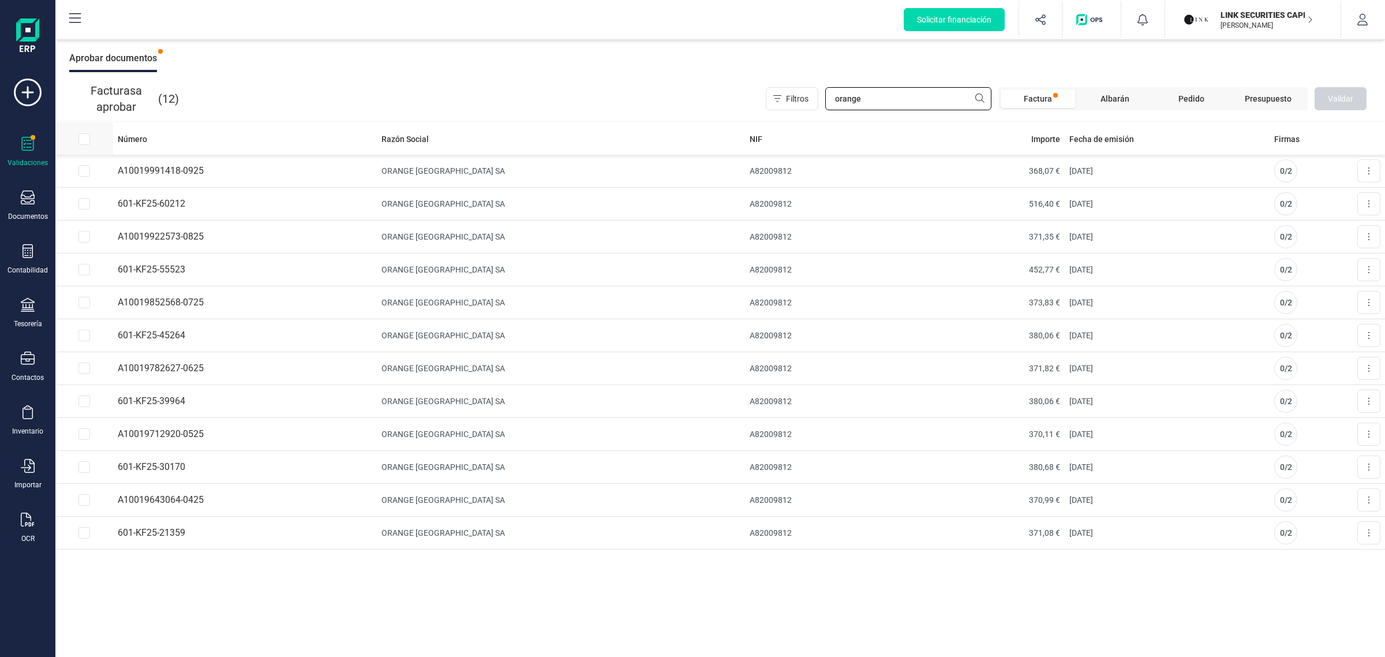
type input "orange"
click at [85, 136] on input "All items unselected" at bounding box center [85, 139] width 12 height 12
checkbox input "true"
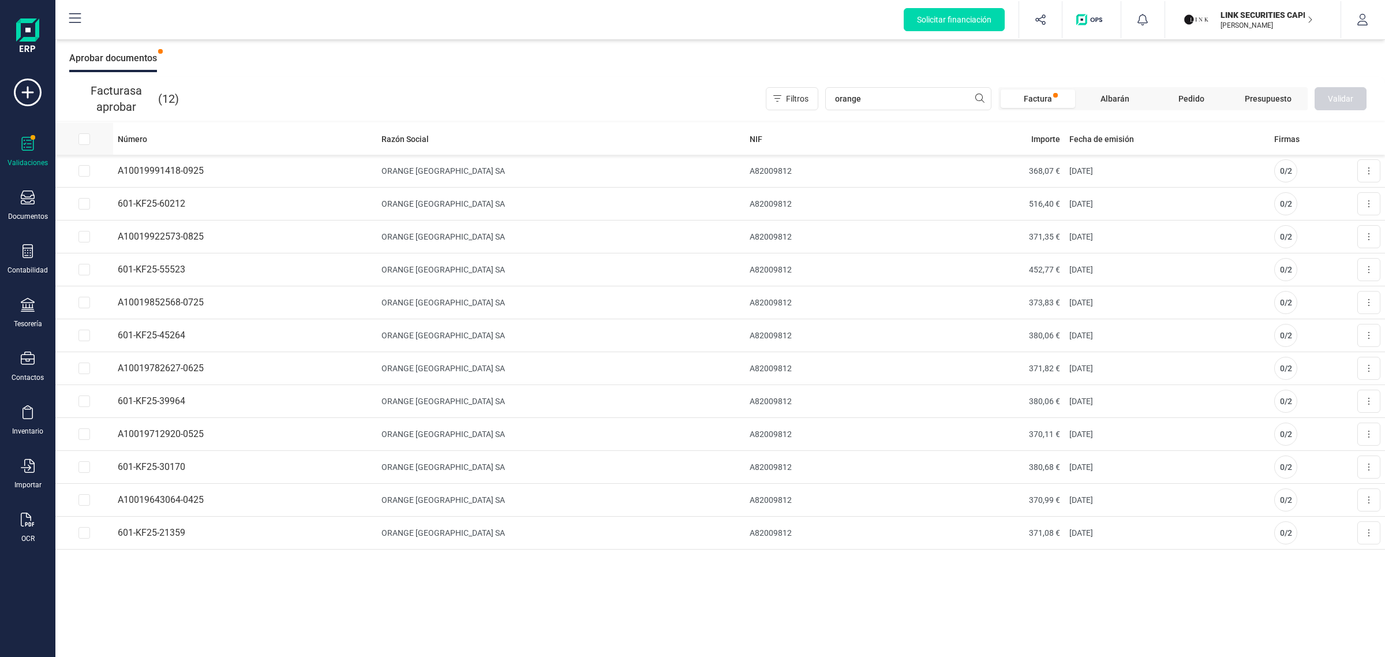
checkbox input "true"
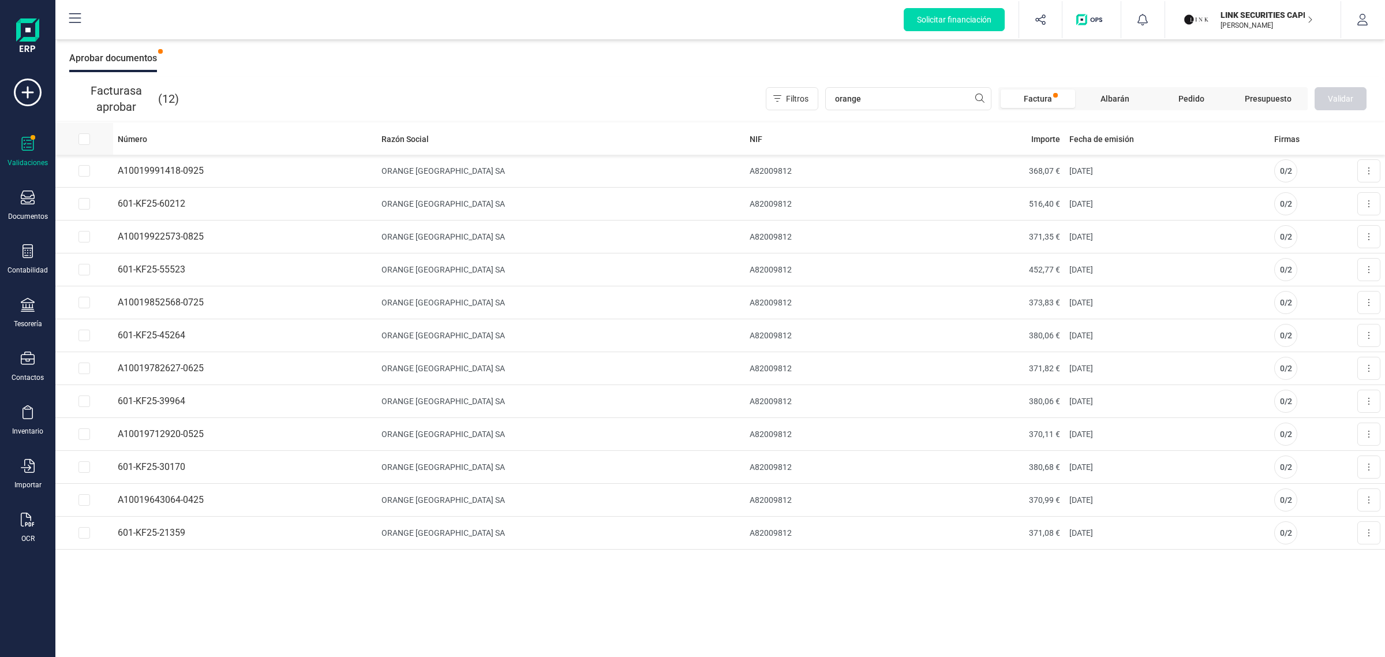
checkbox input "true"
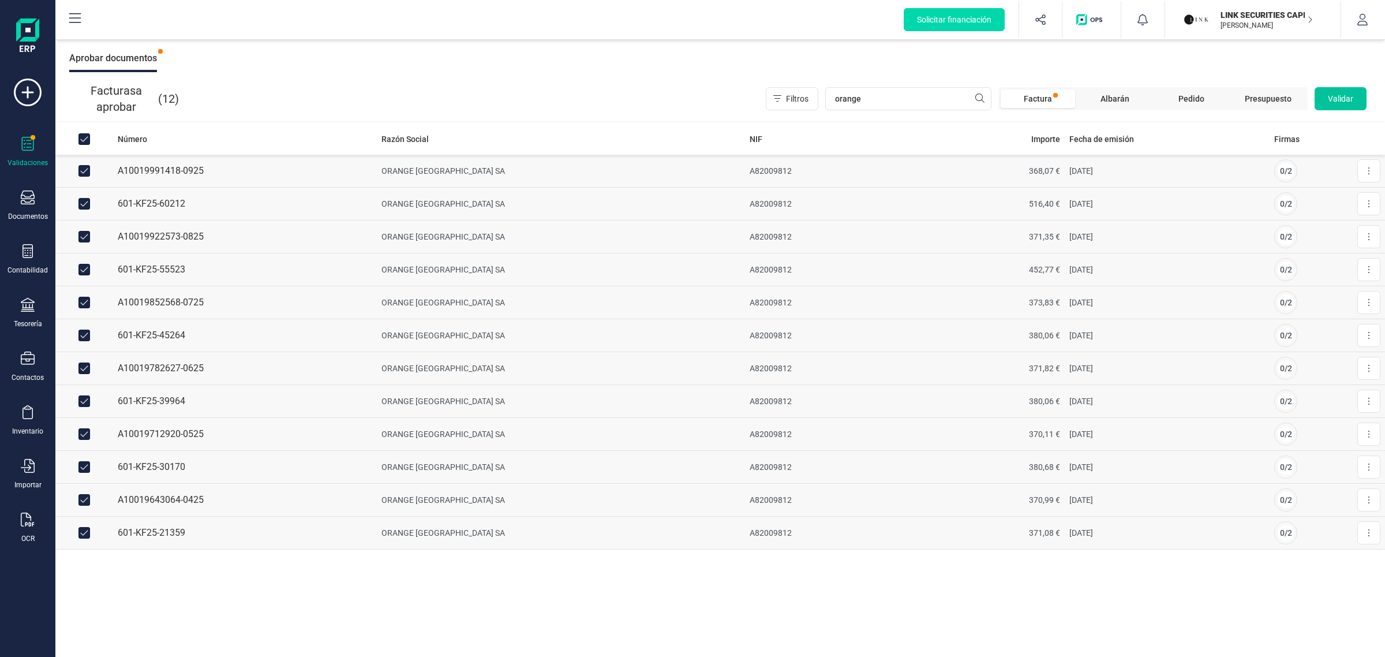
click at [1337, 91] on button "Validar" at bounding box center [1341, 98] width 52 height 23
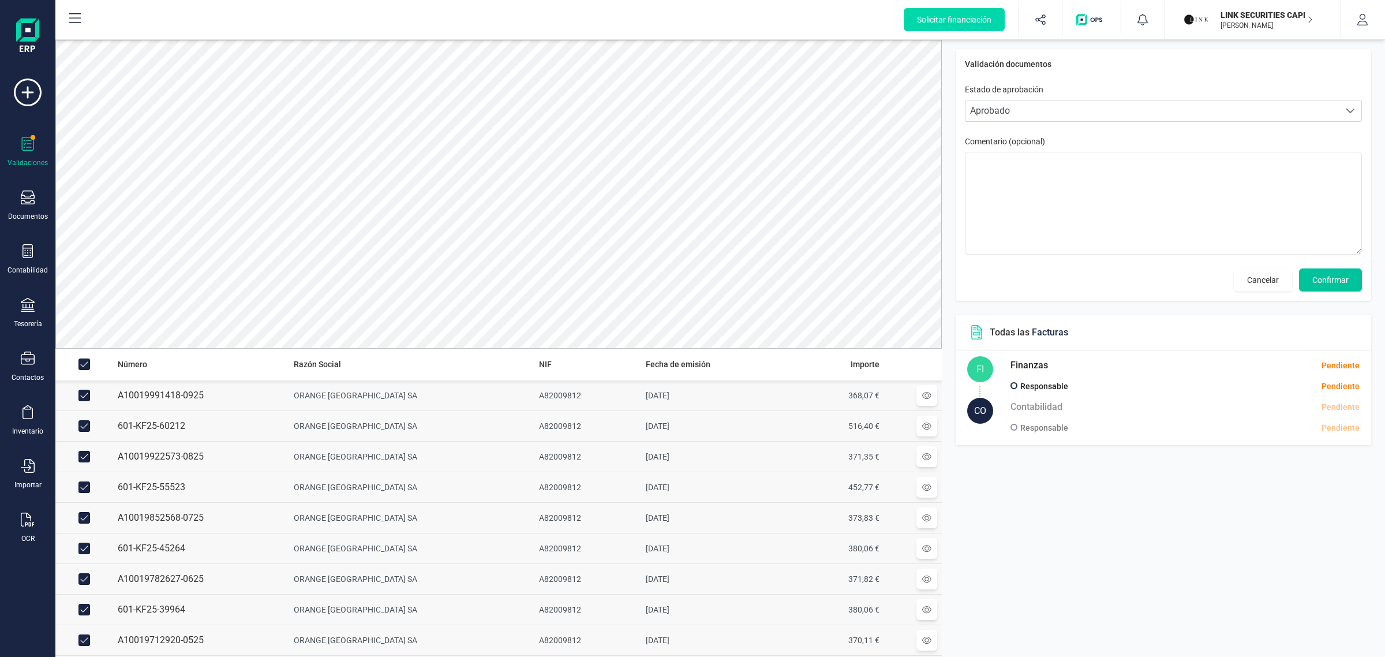
click at [1346, 283] on span "Confirmar" at bounding box center [1331, 280] width 36 height 12
click at [1332, 286] on button "Confirmar" at bounding box center [1330, 279] width 63 height 23
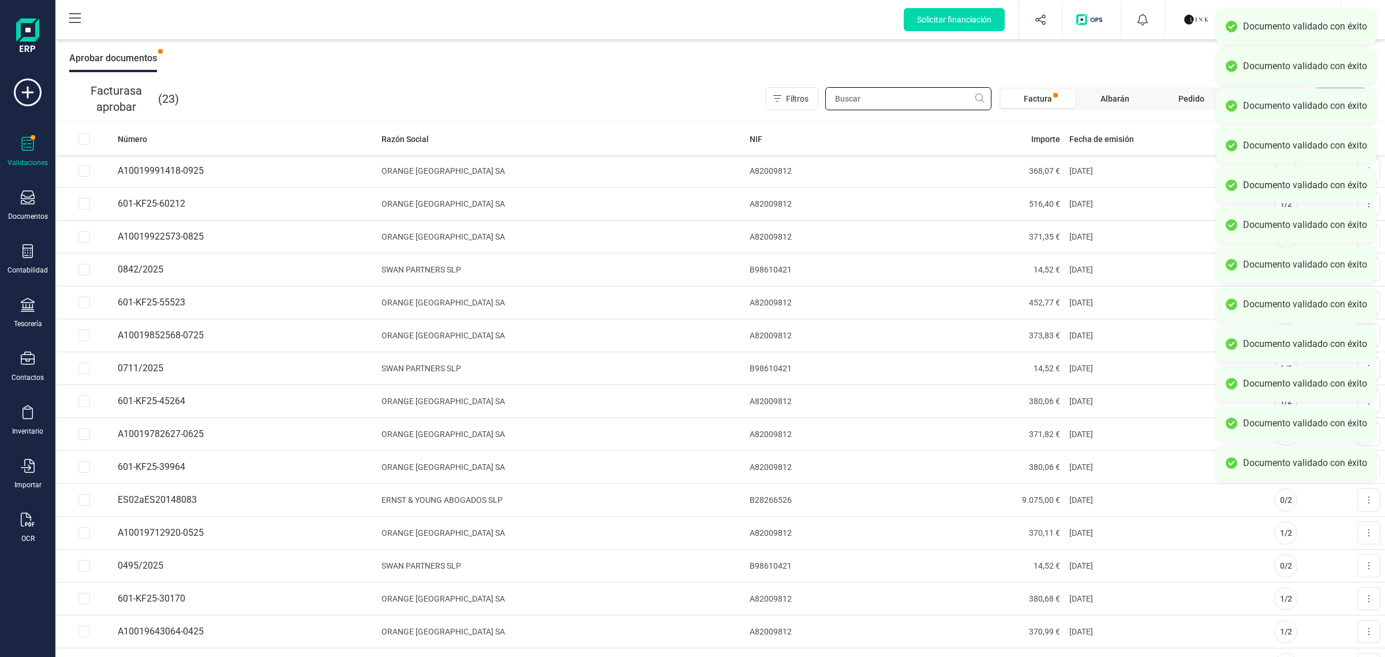
click at [853, 100] on input "text" at bounding box center [908, 98] width 166 height 23
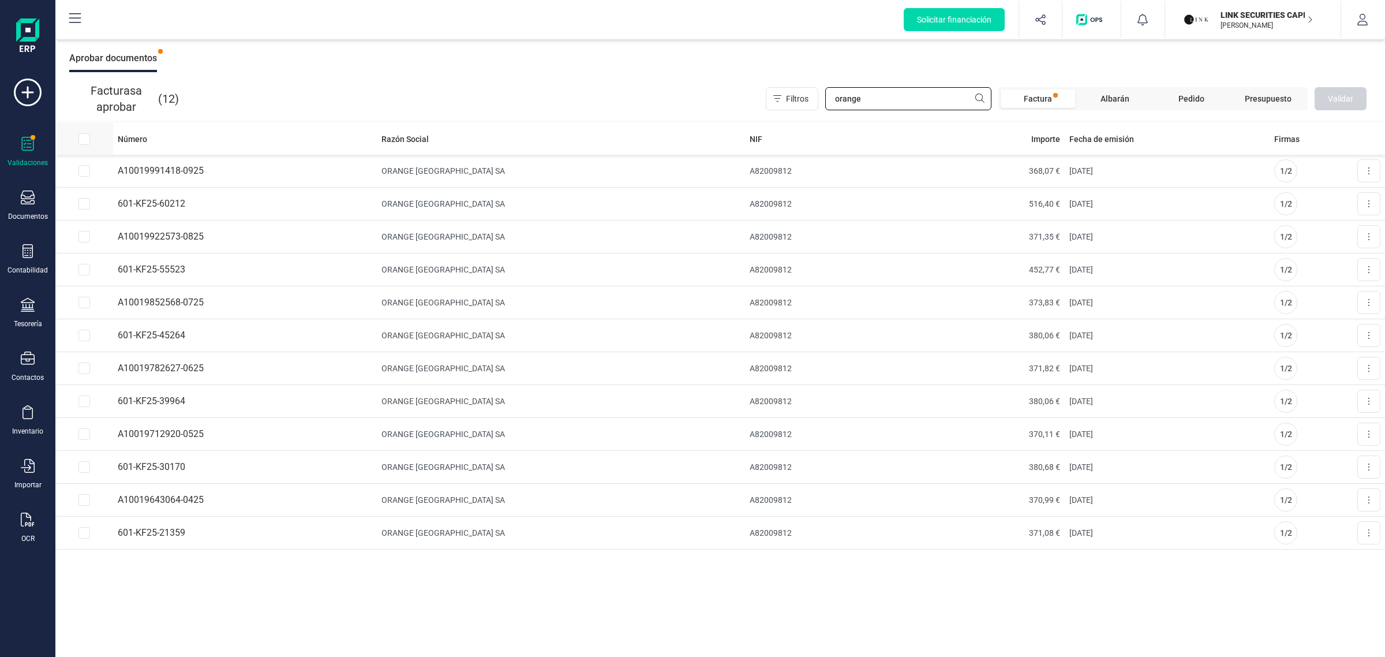
type input "orange"
click at [83, 139] on input "All items unselected" at bounding box center [85, 139] width 12 height 12
checkbox input "true"
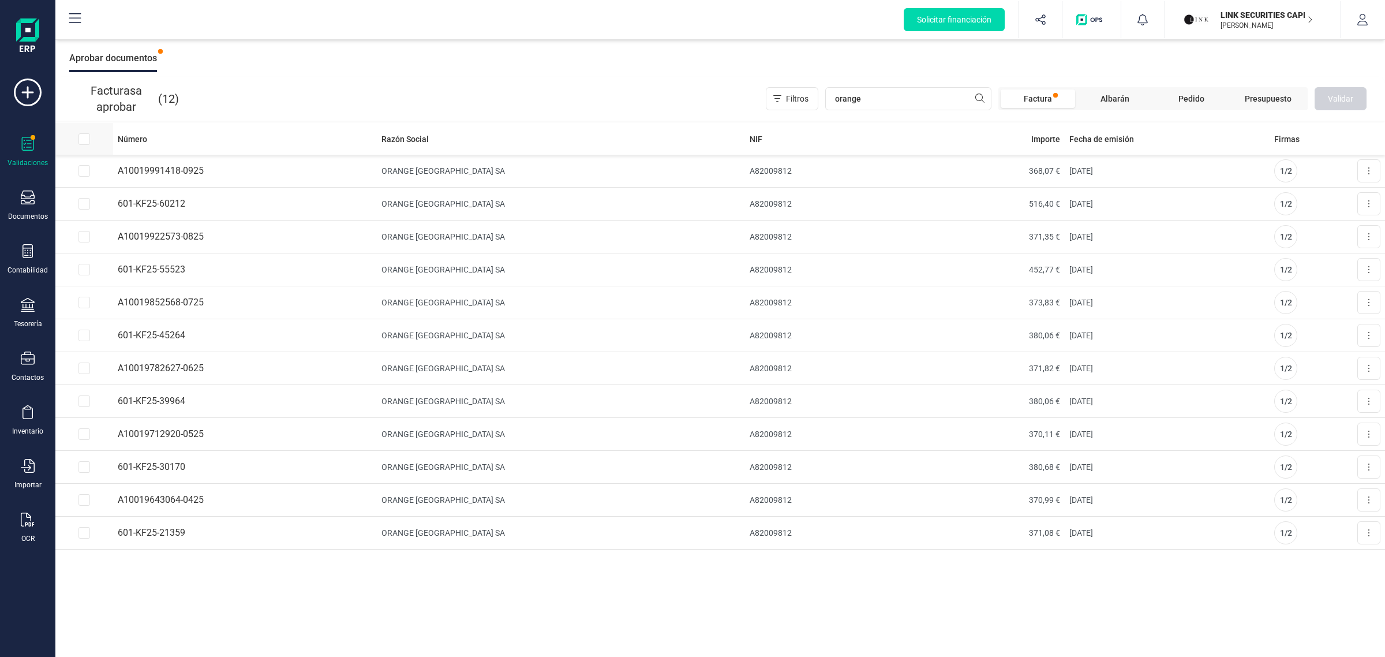
checkbox input "true"
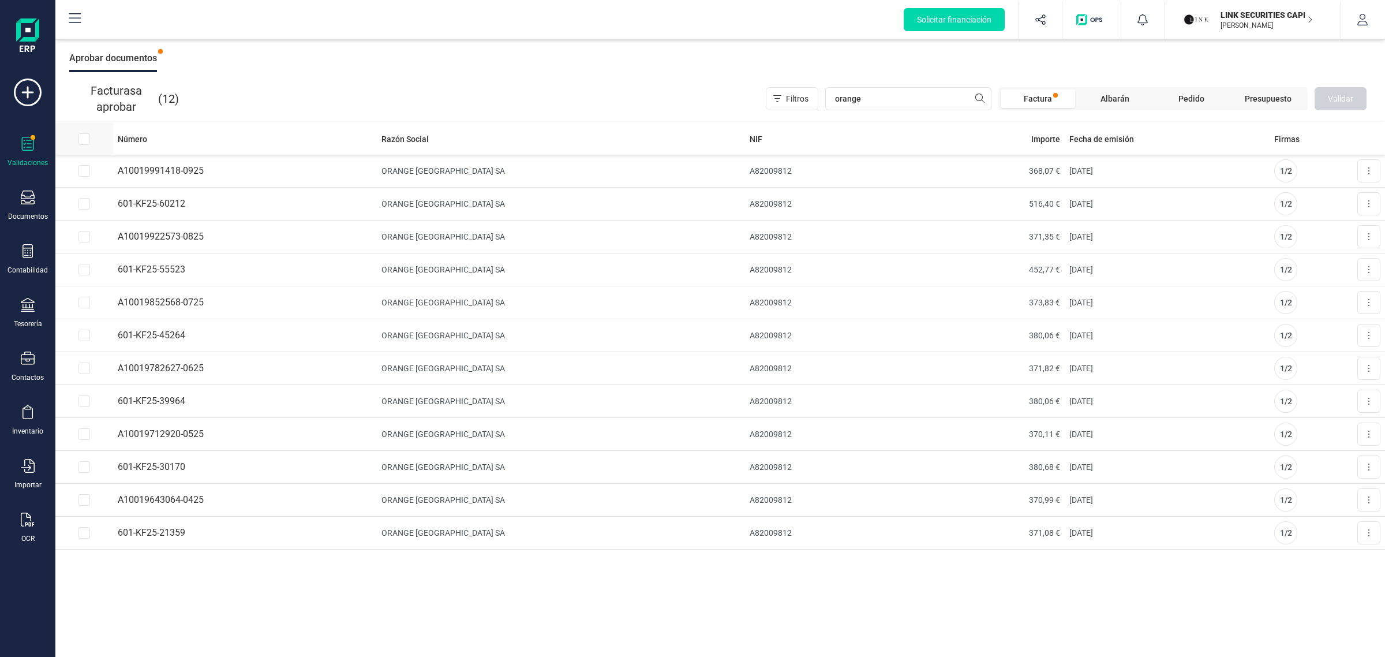
checkbox input "true"
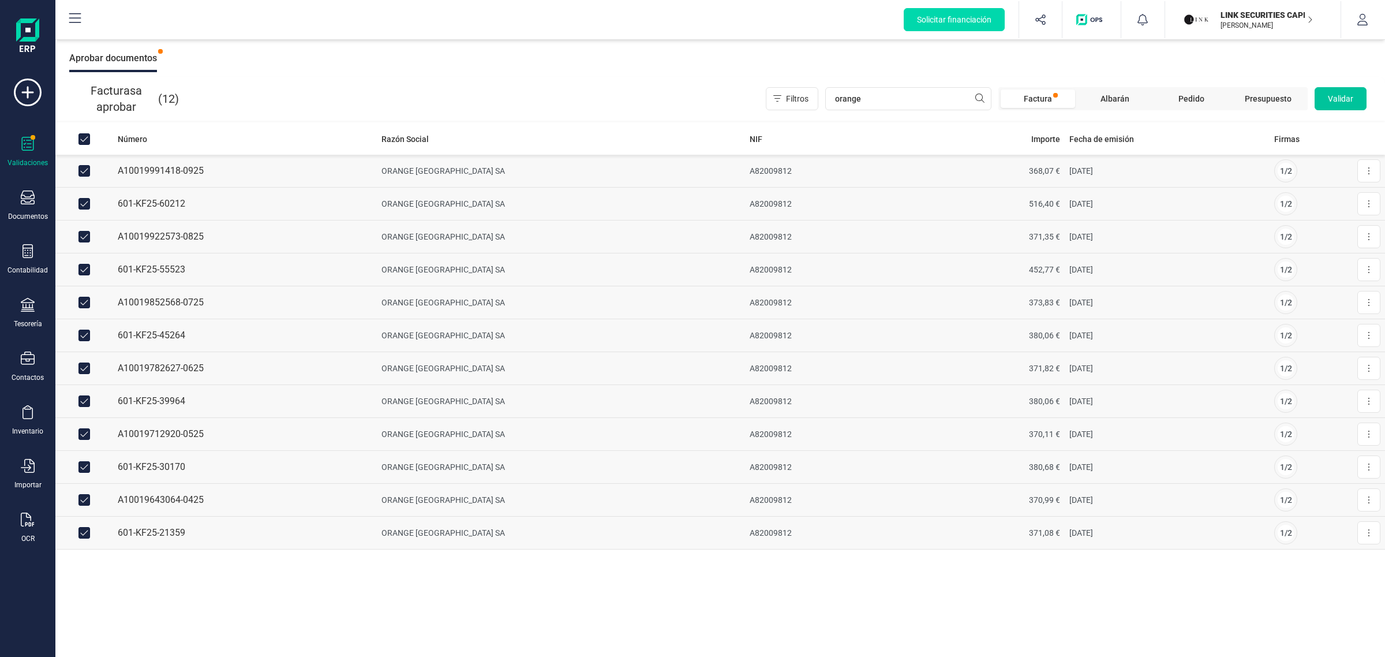
click at [1348, 98] on span "Validar" at bounding box center [1340, 99] width 25 height 12
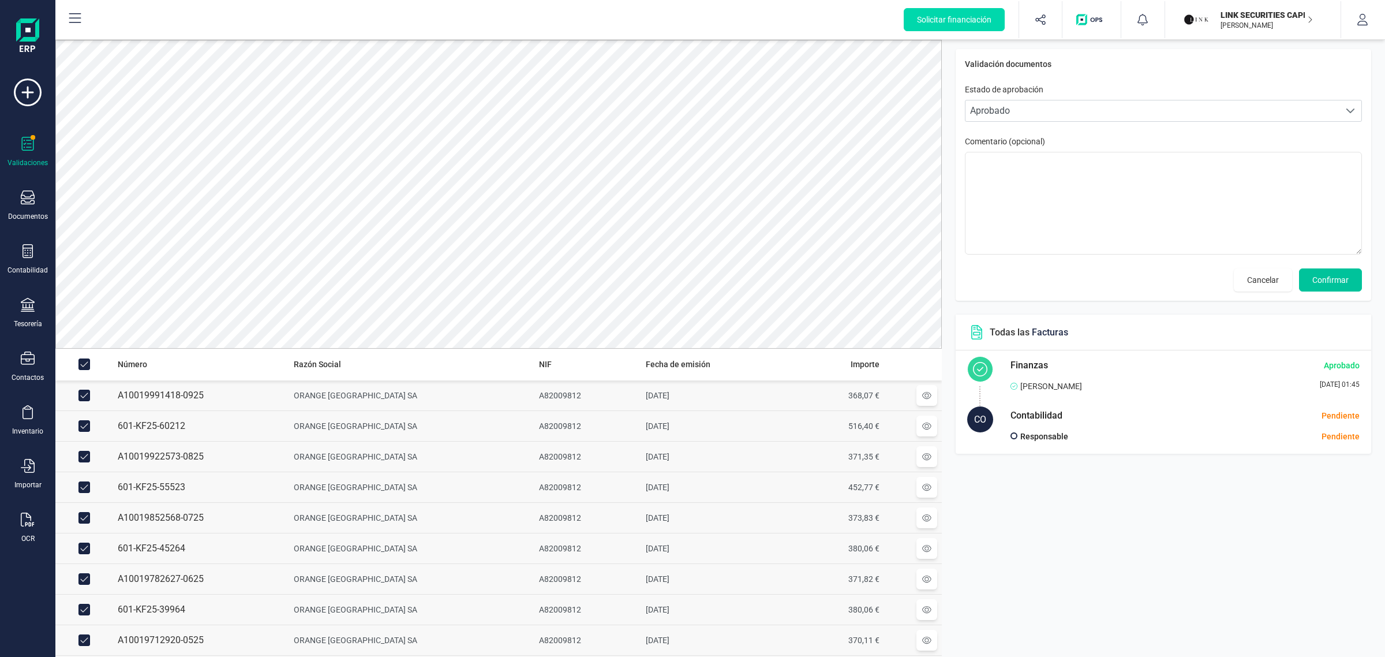
click at [1340, 275] on span "Confirmar" at bounding box center [1331, 280] width 36 height 12
click at [1332, 283] on span "Confirmar" at bounding box center [1331, 280] width 36 height 12
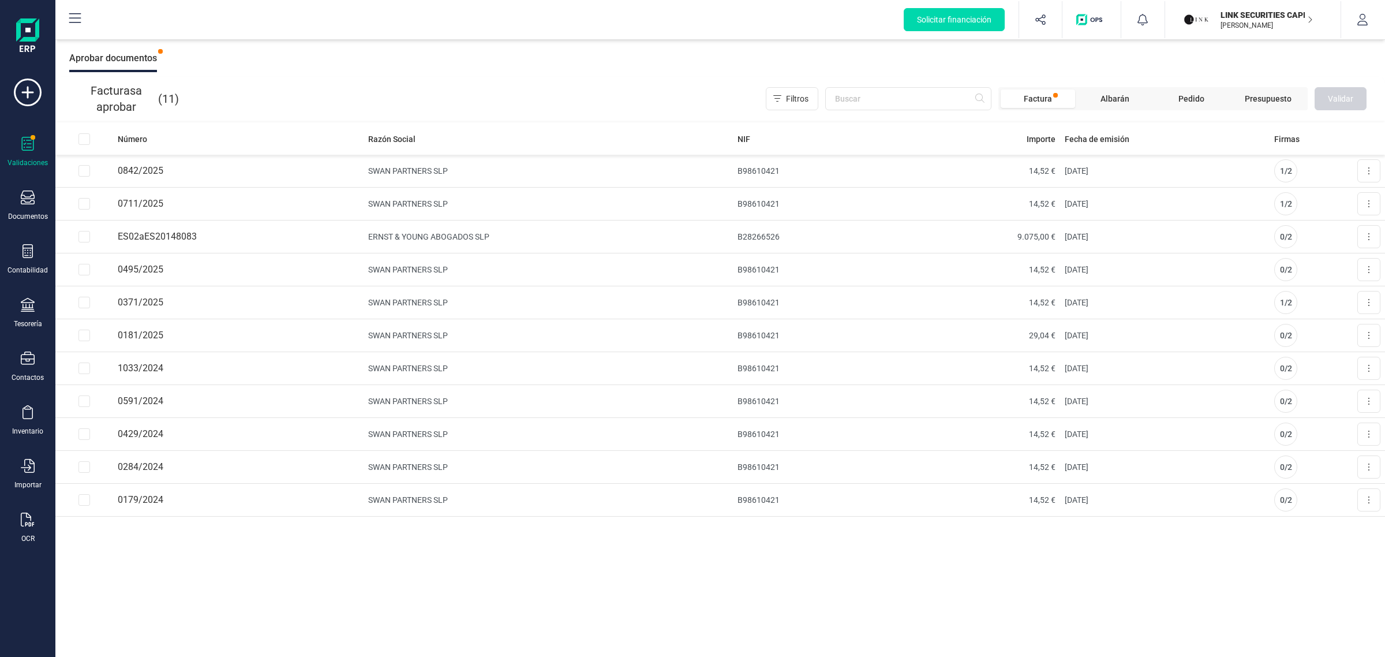
drag, startPoint x: 567, startPoint y: 91, endPoint x: 541, endPoint y: 59, distance: 41.0
click at [566, 91] on div "Filtros Factura Albarán Pedido Presupuesto Validar" at bounding box center [775, 98] width 1183 height 23
click at [38, 257] on div "Contabilidad" at bounding box center [28, 259] width 46 height 31
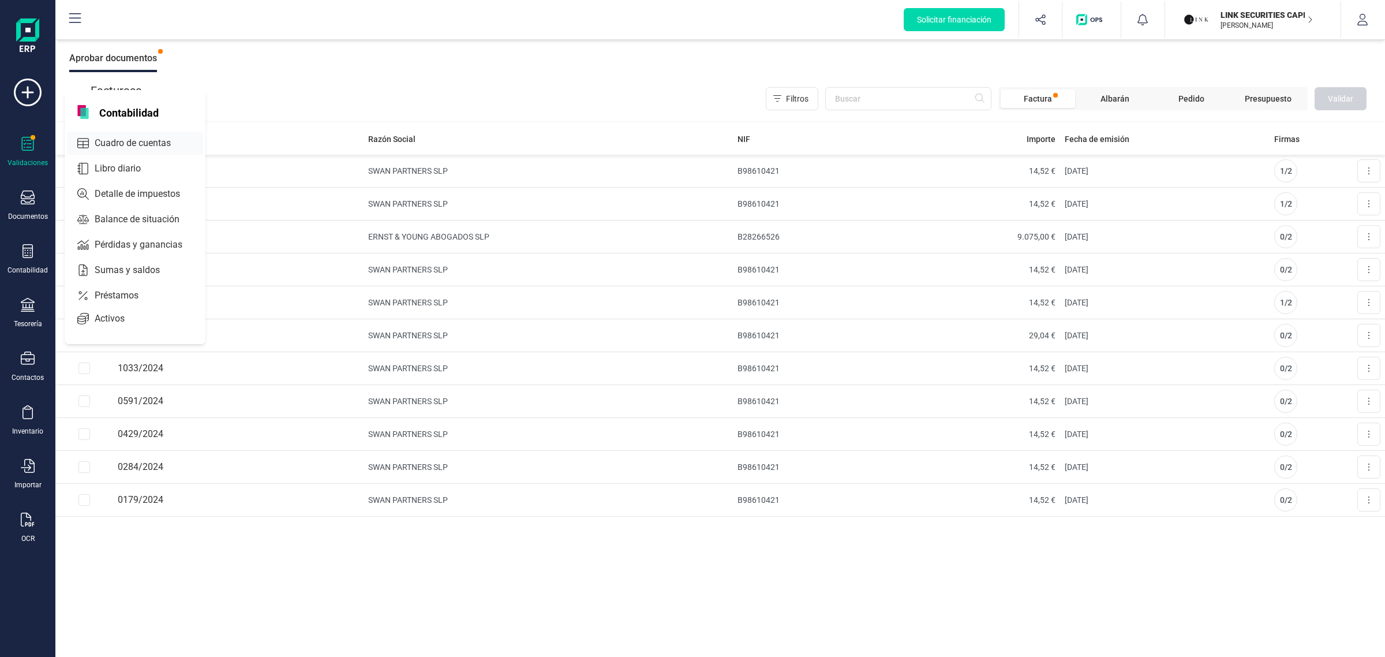
click at [151, 145] on span "Cuadro de cuentas" at bounding box center [141, 143] width 102 height 14
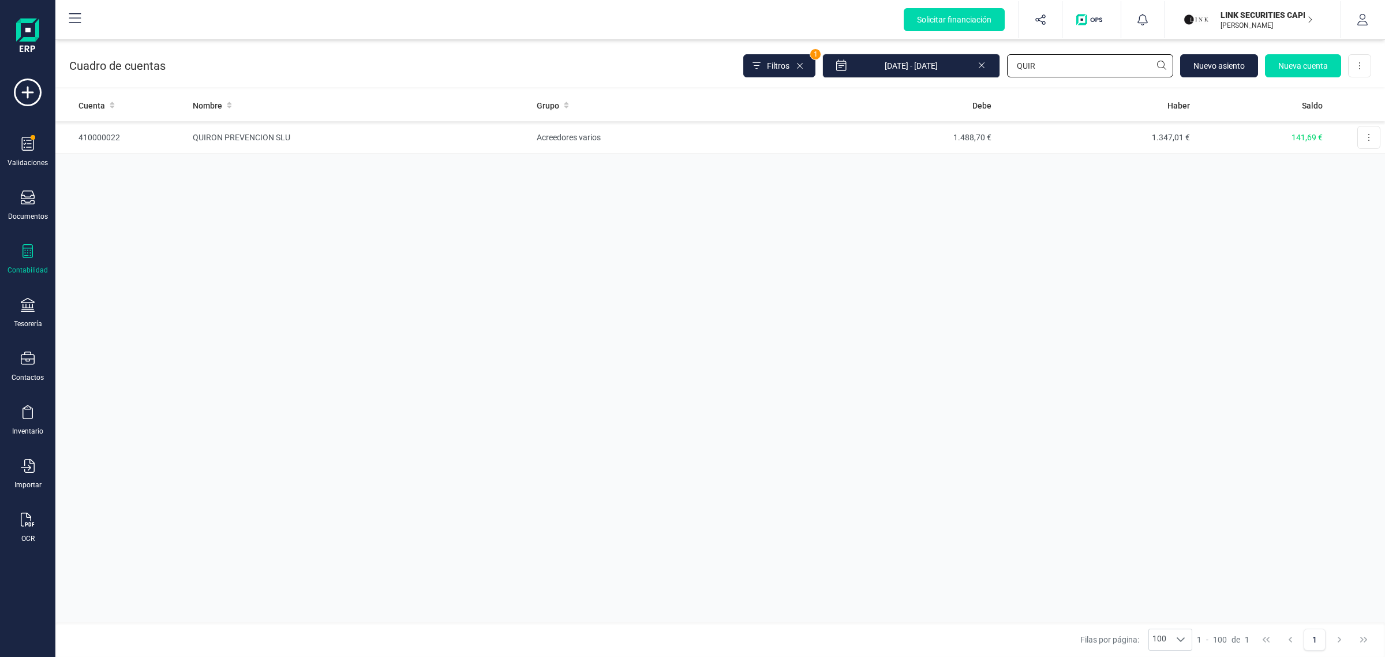
click at [1107, 69] on input "QUIR" at bounding box center [1090, 65] width 166 height 23
drag, startPoint x: 1107, startPoint y: 69, endPoint x: 755, endPoint y: 70, distance: 351.5
click at [765, 70] on div "Filtros 1 [DATE] - [DATE] QUIR [GEOGRAPHIC_DATA] Nueva cuenta Descargar Excel" at bounding box center [1057, 66] width 628 height 24
type input "orange"
click at [334, 140] on td "ORANGE [GEOGRAPHIC_DATA] S.A." at bounding box center [360, 137] width 345 height 33
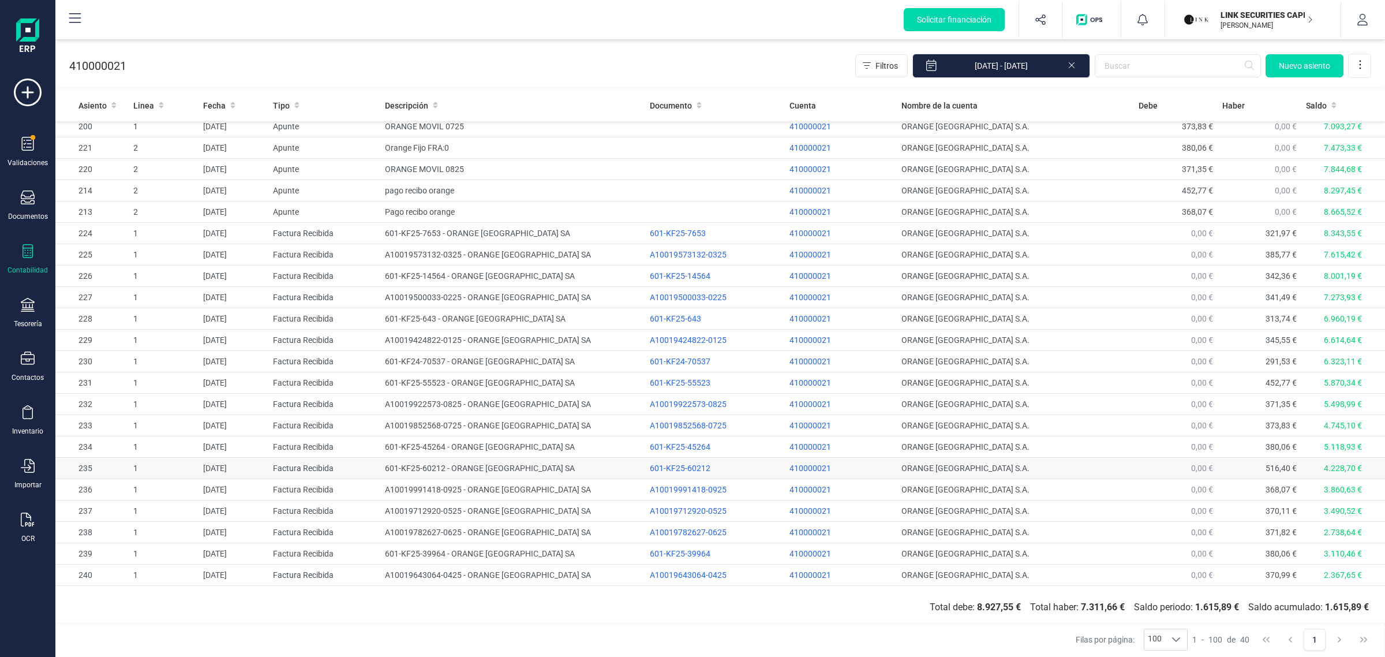
scroll to position [388, 0]
